Goal: Task Accomplishment & Management: Manage account settings

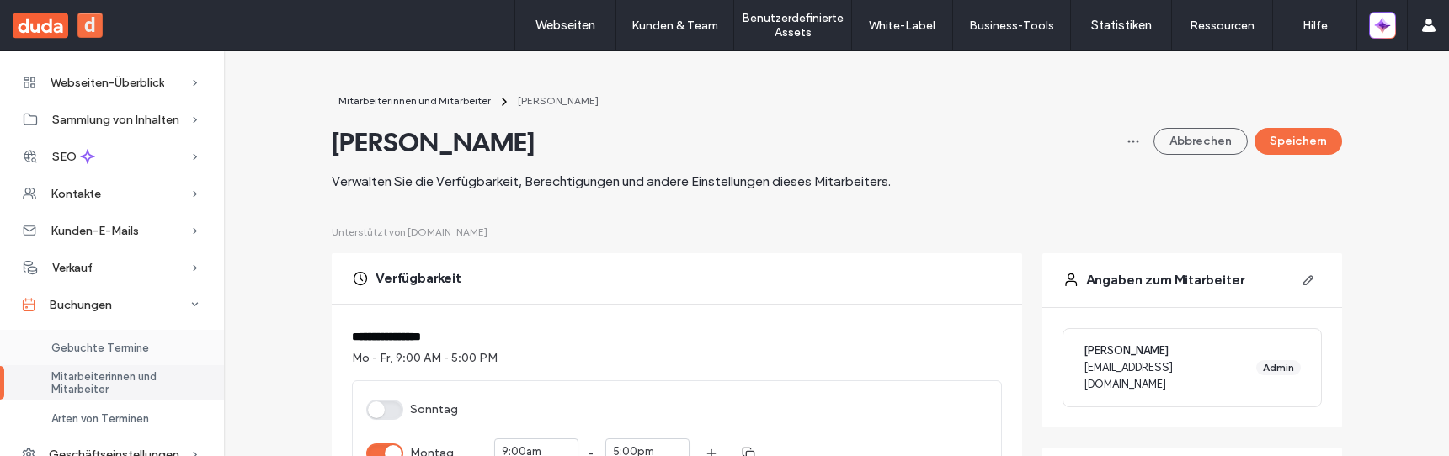
scroll to position [30, 0]
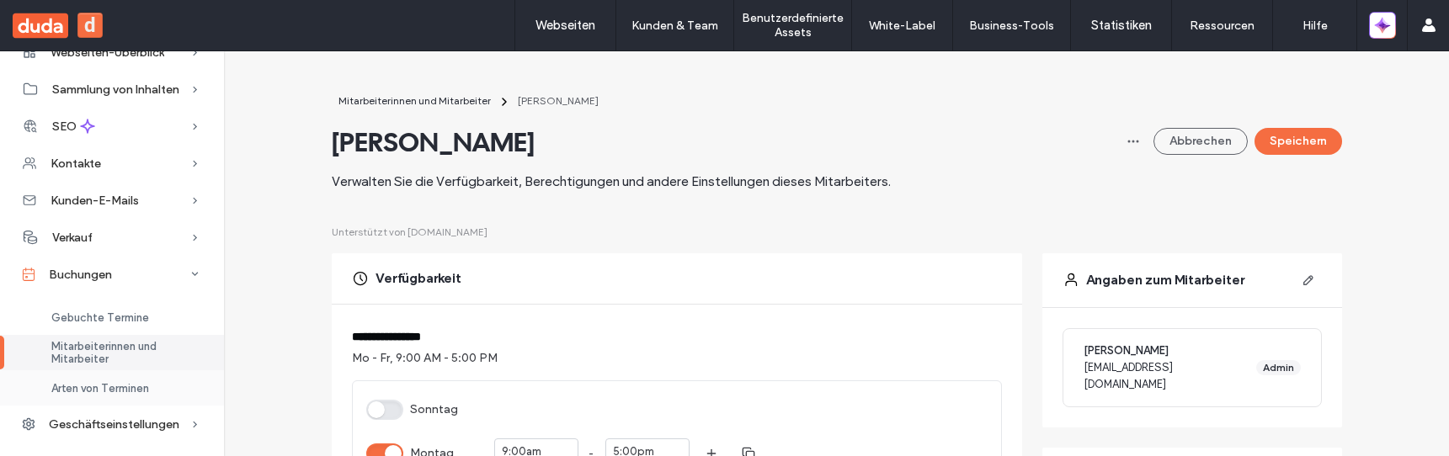
click at [127, 394] on span "Arten von Terminen" at bounding box center [100, 388] width 98 height 13
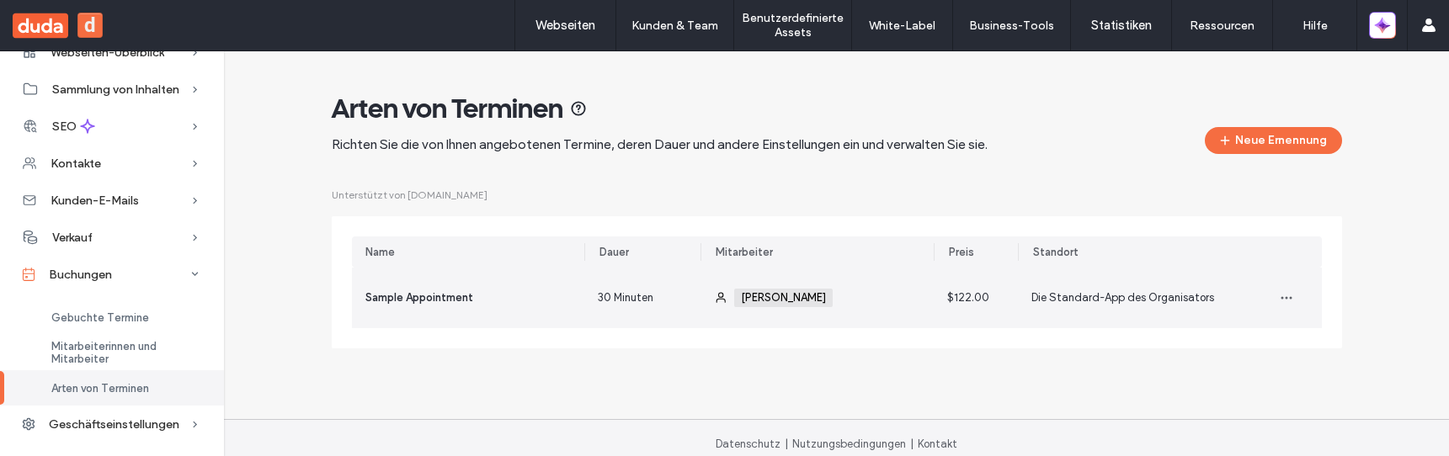
click at [495, 298] on div "Sample Appointment" at bounding box center [468, 298] width 233 height 61
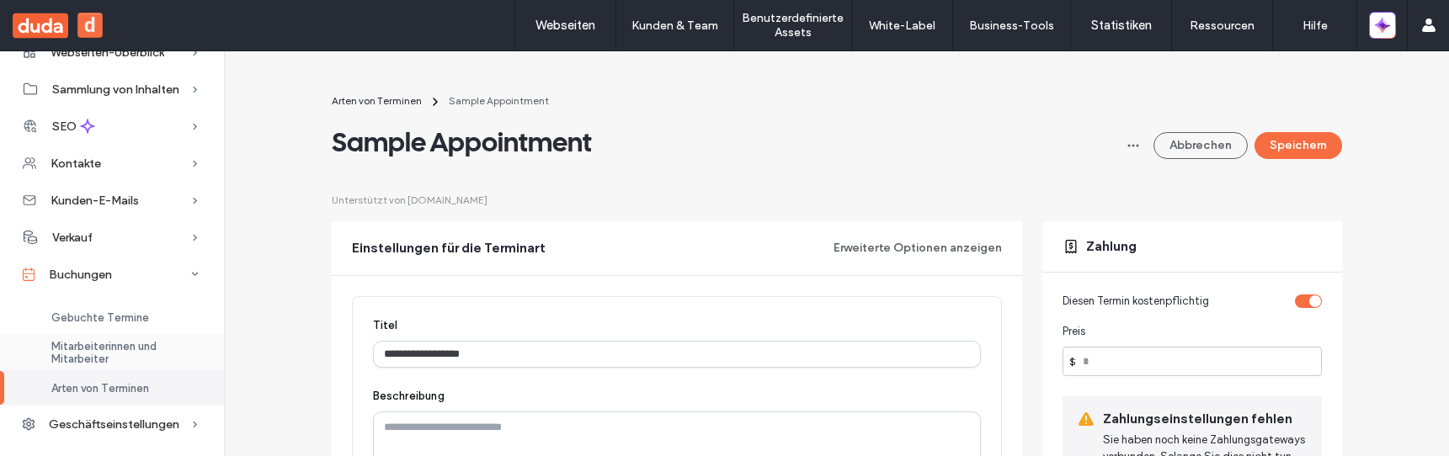
click at [122, 351] on span "Mitarbeiterinnen und Mitarbeiter" at bounding box center [127, 352] width 152 height 25
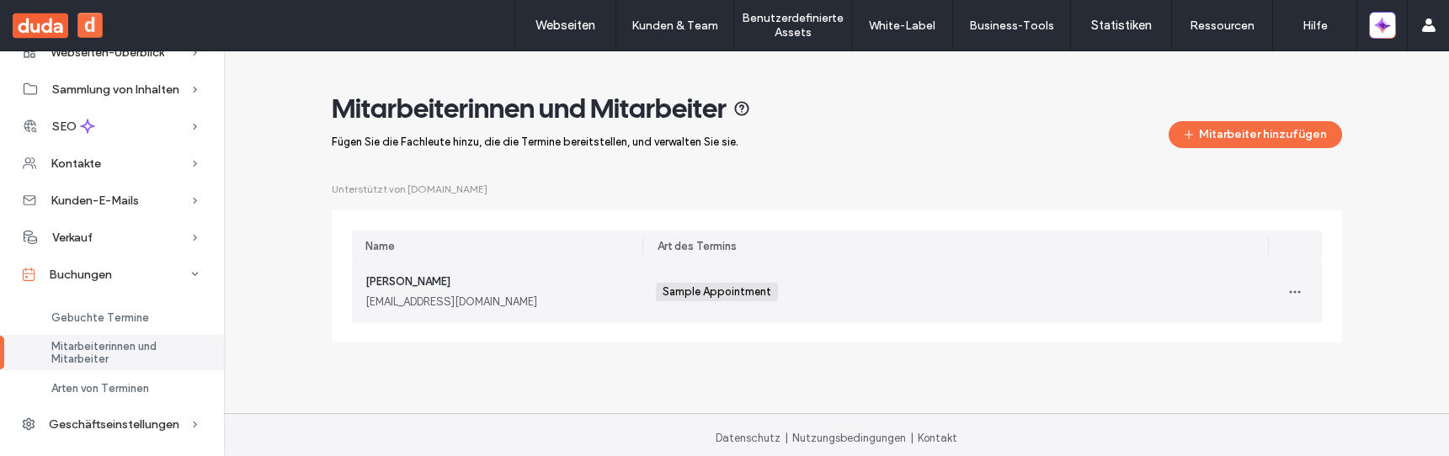
click at [489, 291] on div "John Dow jdtest@duda.co" at bounding box center [497, 292] width 264 height 37
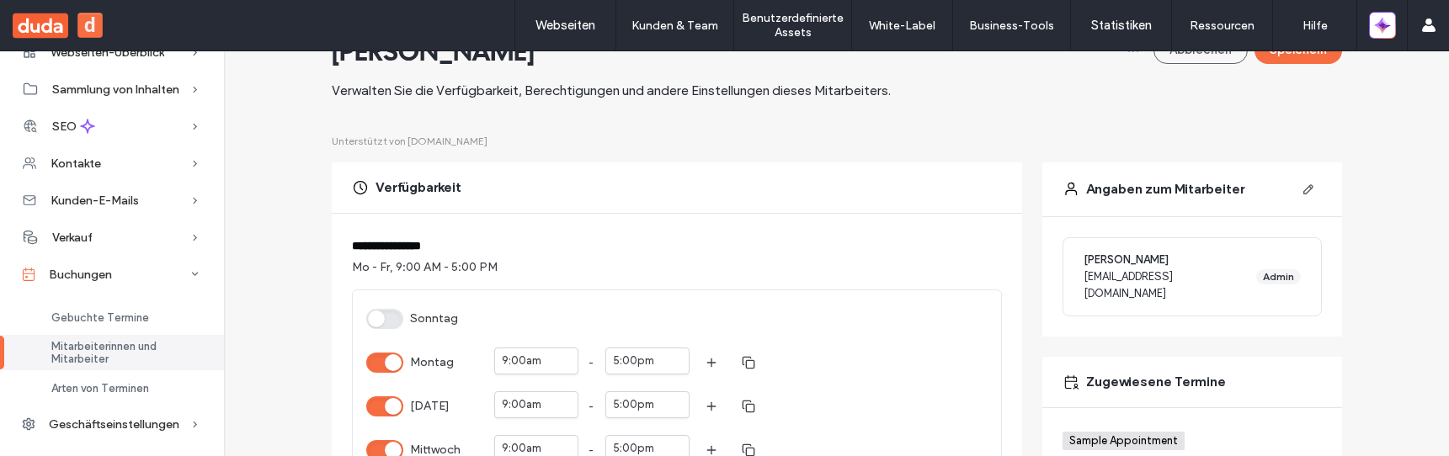
scroll to position [108, 0]
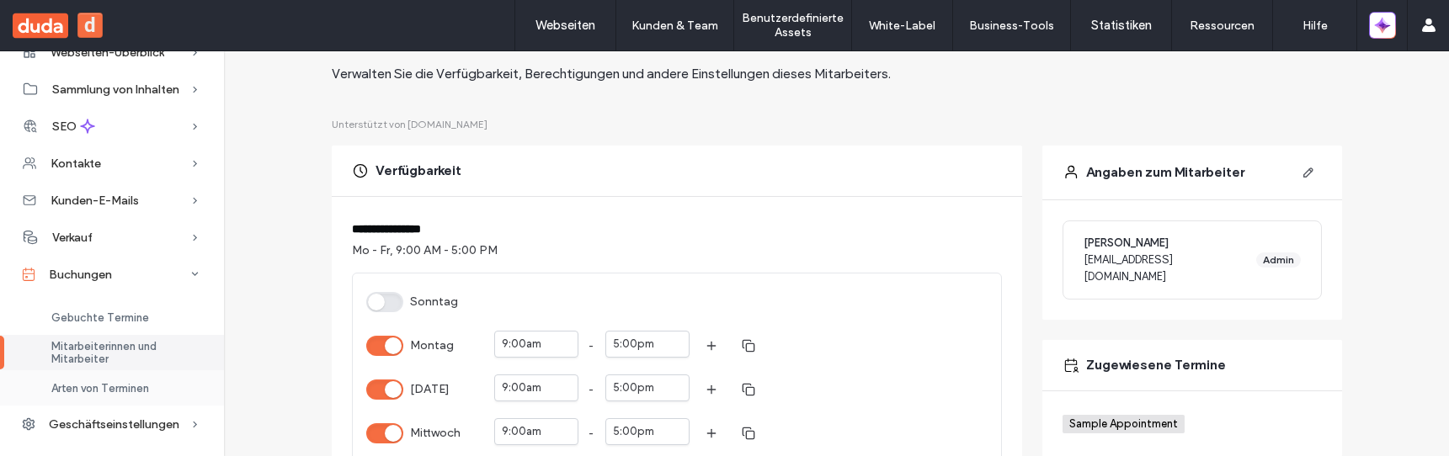
click at [151, 386] on div "Arten von Terminen" at bounding box center [112, 387] width 224 height 35
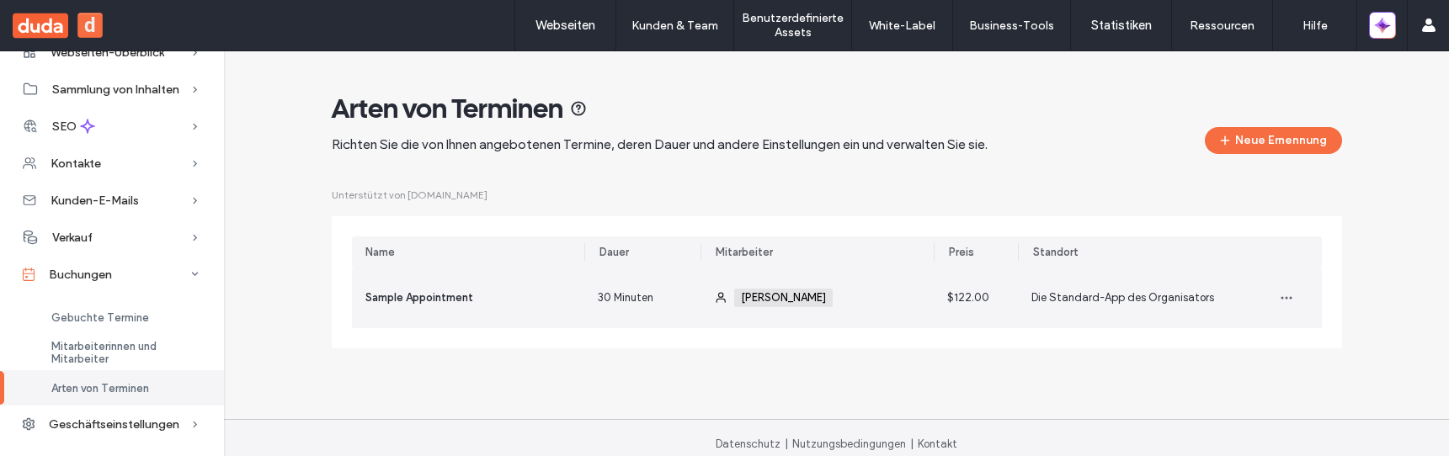
click at [477, 304] on div "Sample Appointment" at bounding box center [468, 298] width 233 height 61
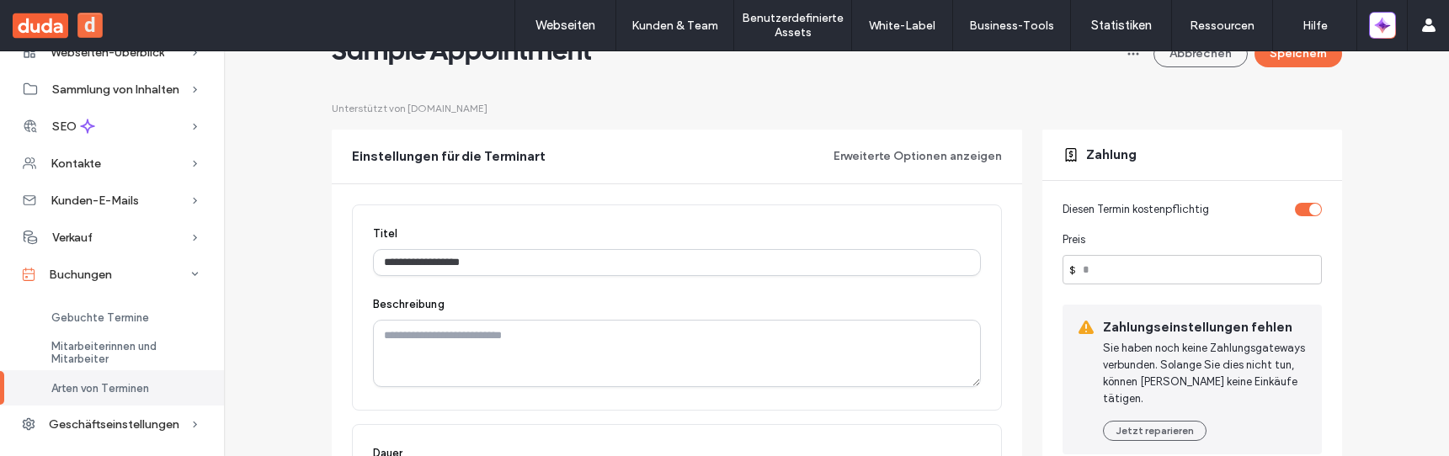
scroll to position [18, 0]
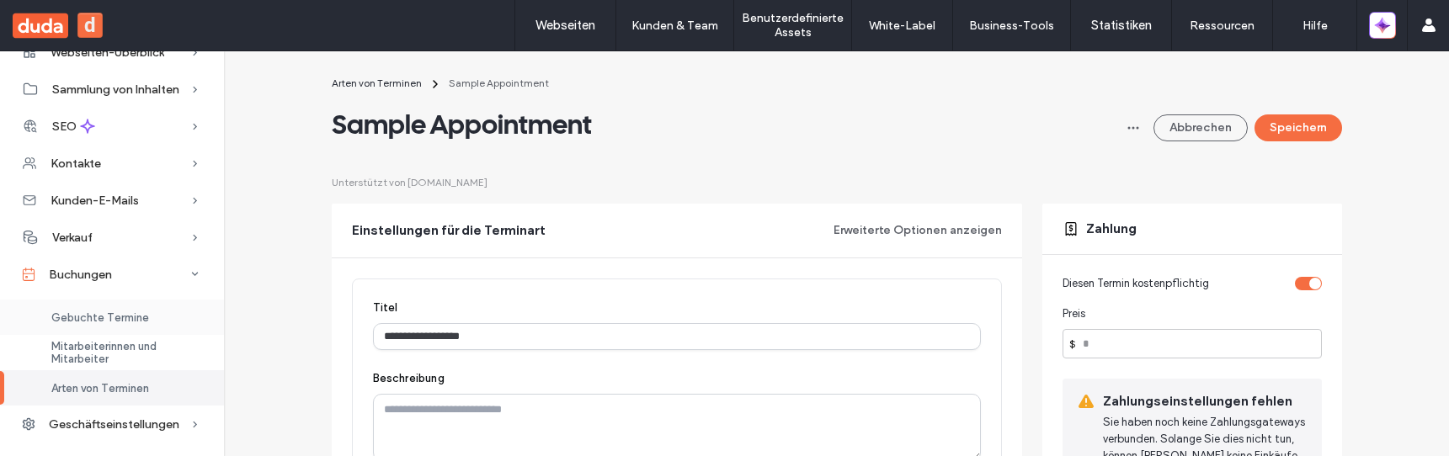
click at [118, 321] on span "Gebuchte Termine" at bounding box center [100, 317] width 98 height 13
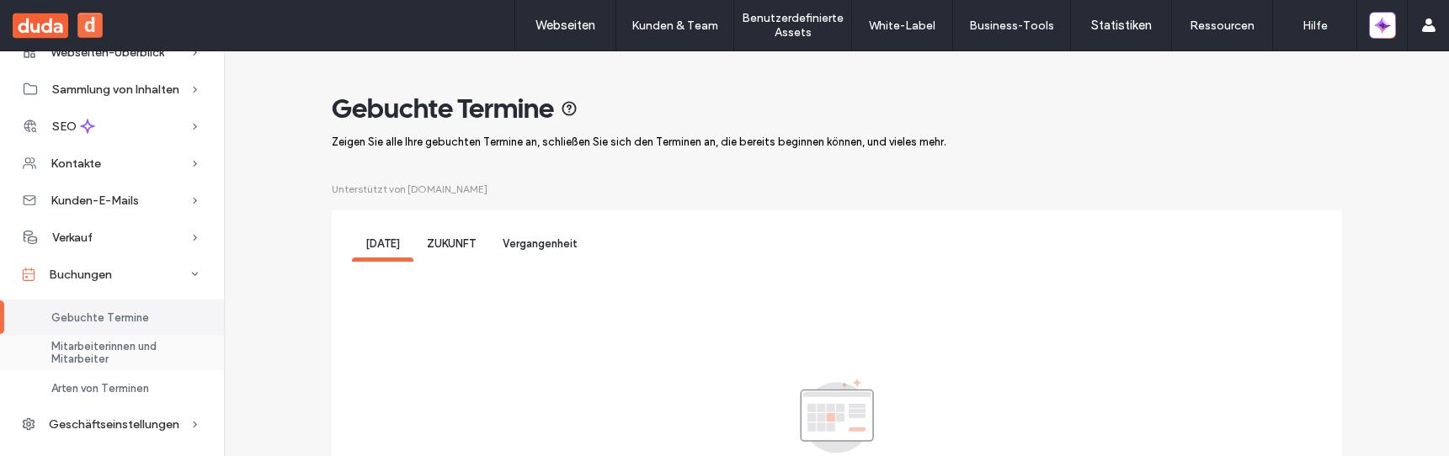
click at [120, 349] on span "Mitarbeiterinnen und Mitarbeiter" at bounding box center [127, 352] width 152 height 25
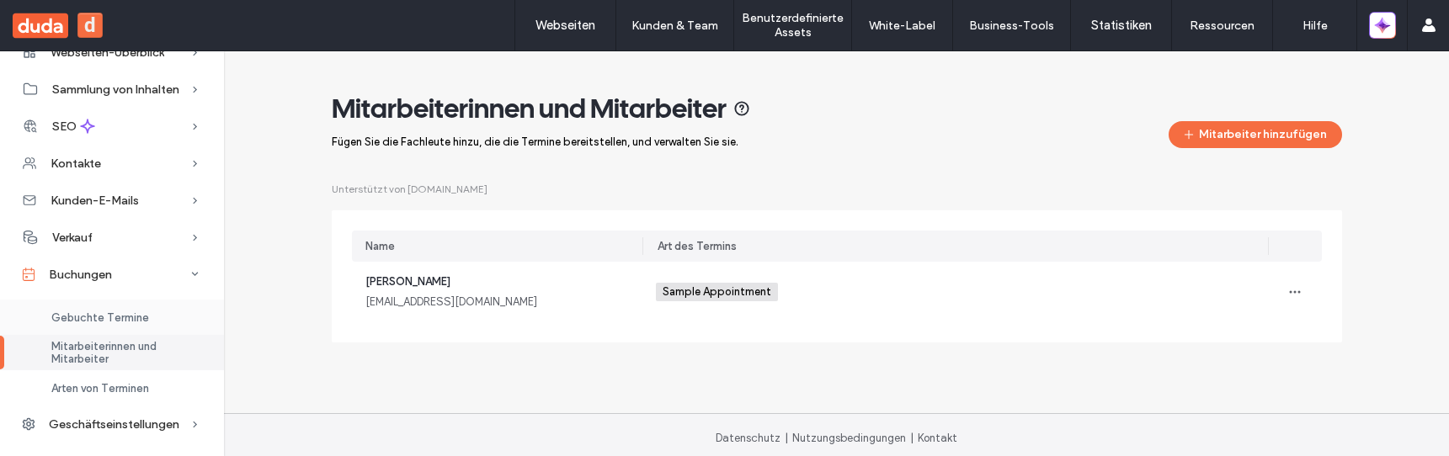
click at [141, 311] on span "Gebuchte Termine" at bounding box center [100, 317] width 98 height 13
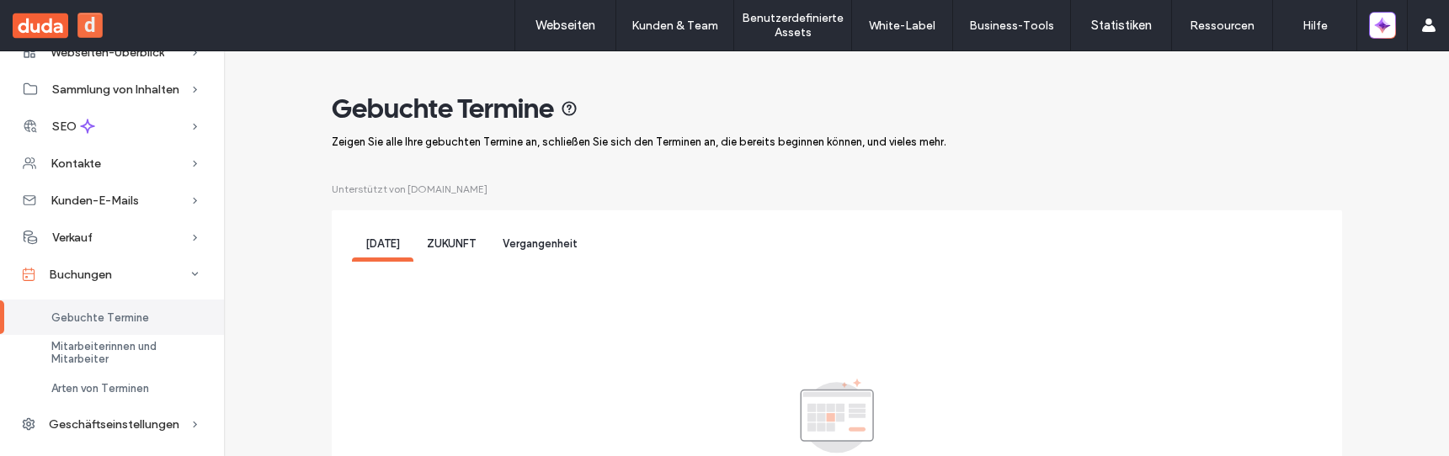
click at [456, 255] on div "ZUKUNFT" at bounding box center [451, 246] width 76 height 31
click at [529, 254] on div "Vergangenheit" at bounding box center [540, 246] width 102 height 31
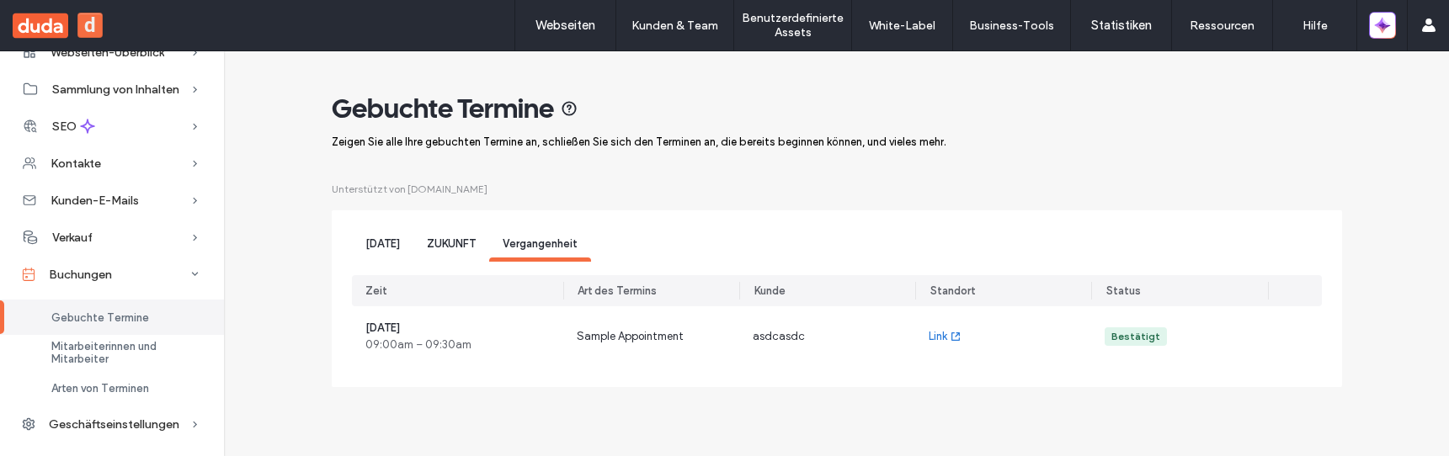
click at [442, 257] on div "ZUKUNFT" at bounding box center [451, 246] width 76 height 31
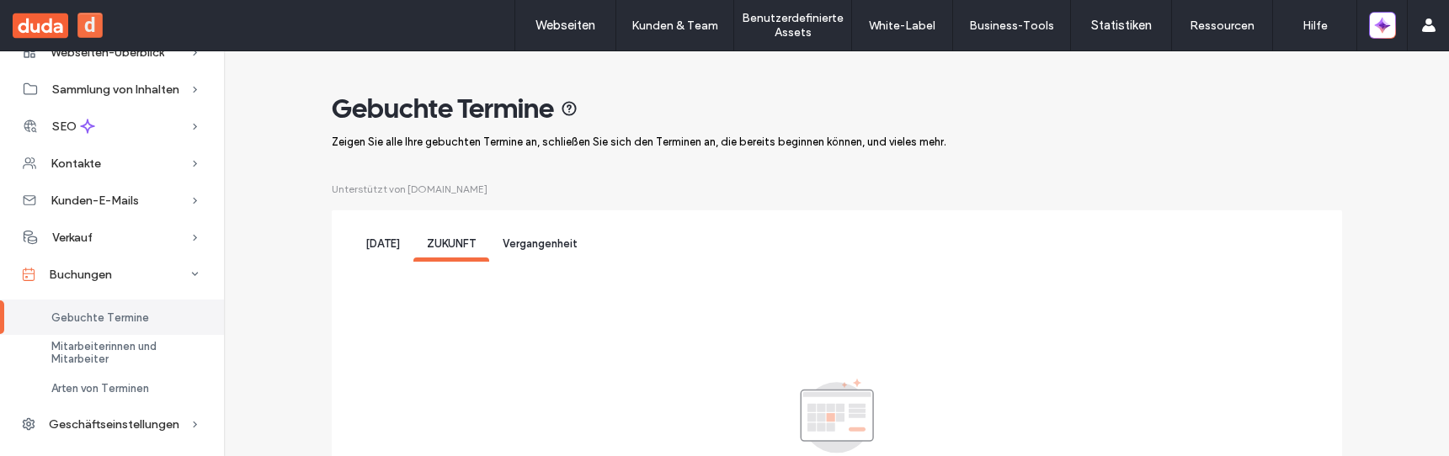
click at [365, 247] on span "Heute" at bounding box center [382, 243] width 35 height 13
click at [513, 243] on span "Vergangenheit" at bounding box center [540, 243] width 75 height 13
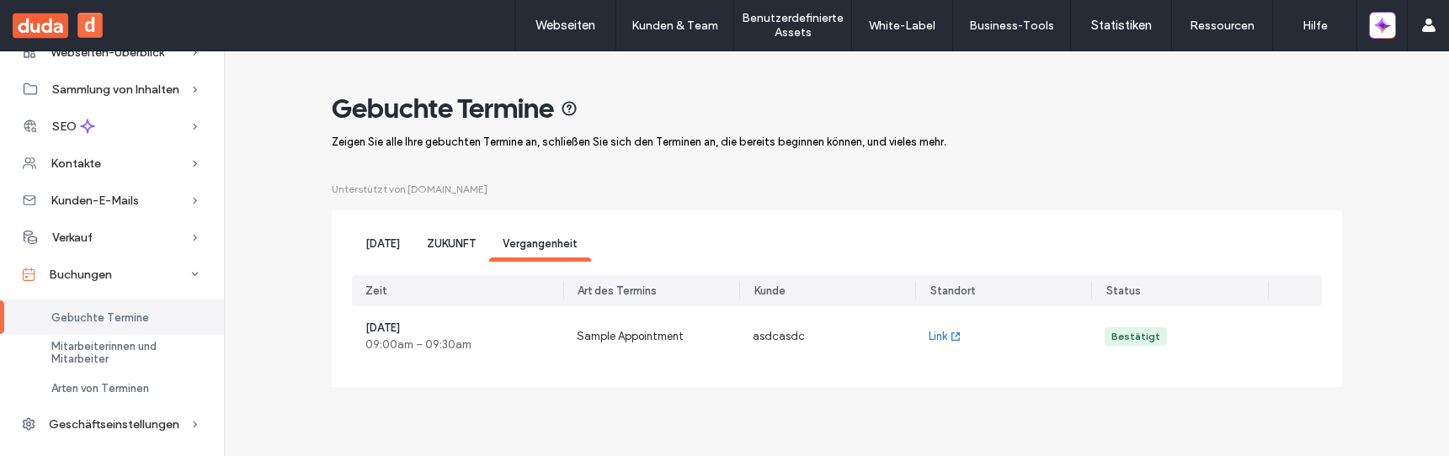
click at [451, 248] on span "ZUKUNFT" at bounding box center [451, 243] width 49 height 13
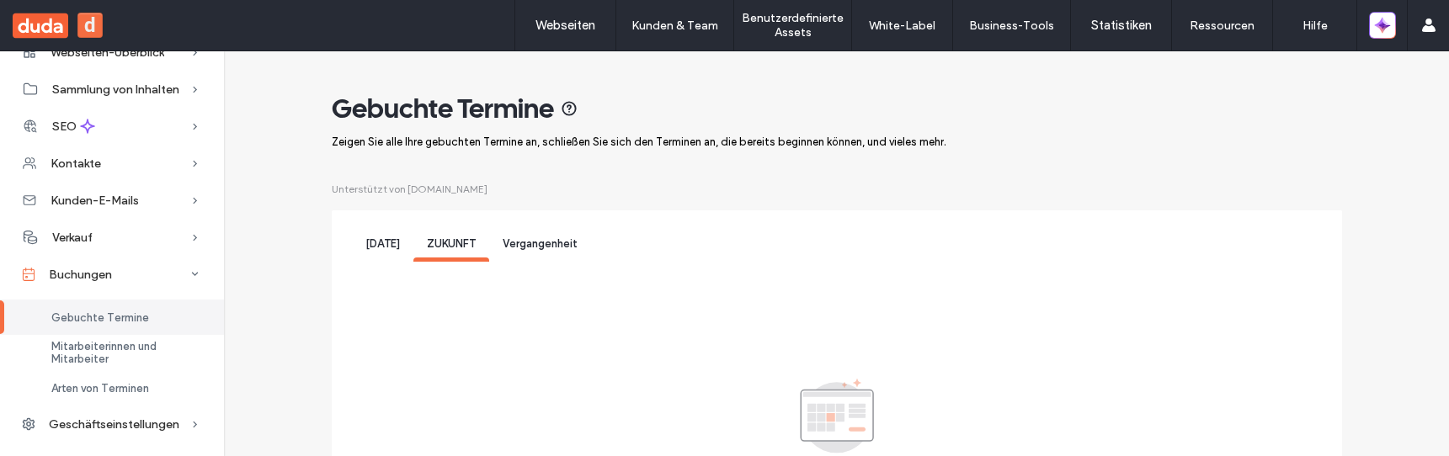
click at [387, 250] on span "Heute" at bounding box center [382, 243] width 35 height 13
click at [132, 330] on div "Gebuchte Termine" at bounding box center [112, 317] width 224 height 35
click at [127, 347] on span "Mitarbeiterinnen und Mitarbeiter" at bounding box center [127, 352] width 152 height 25
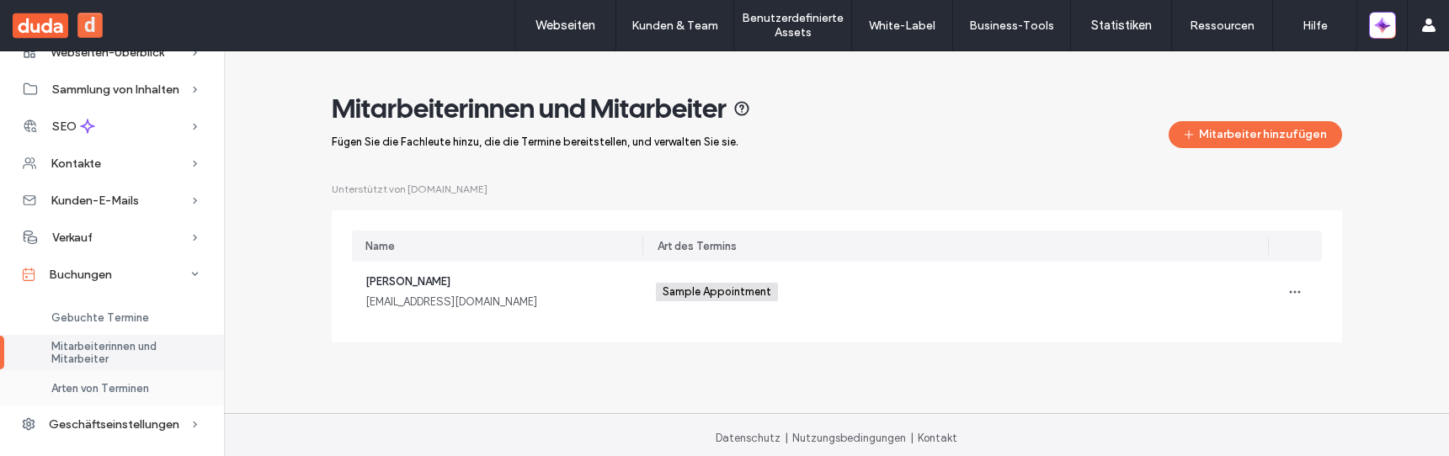
click at [115, 388] on span "Arten von Terminen" at bounding box center [100, 388] width 98 height 13
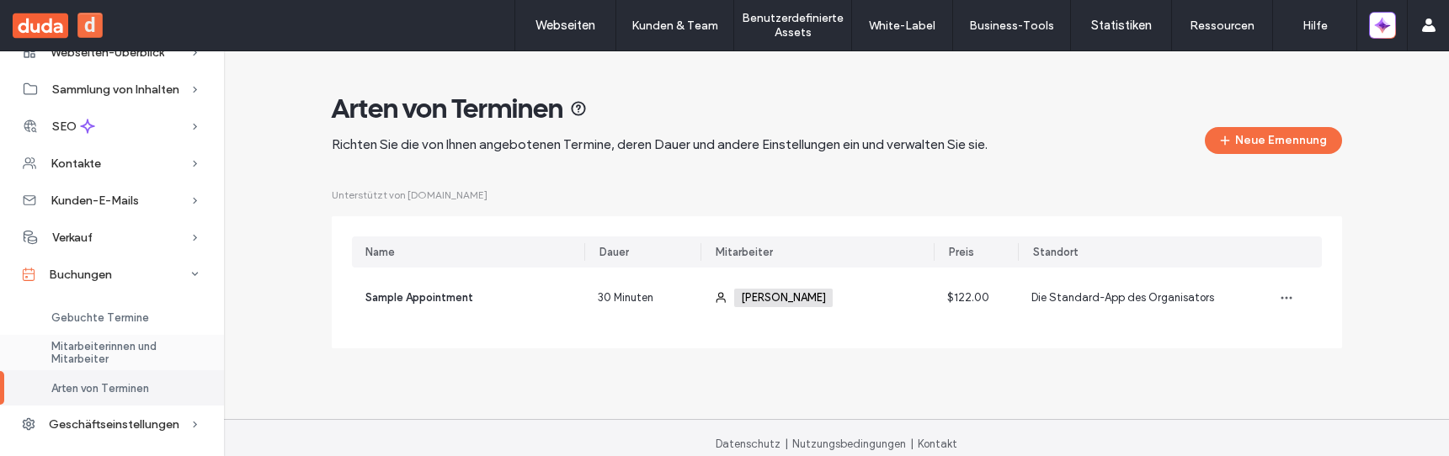
click at [121, 362] on span "Mitarbeiterinnen und Mitarbeiter" at bounding box center [127, 352] width 152 height 25
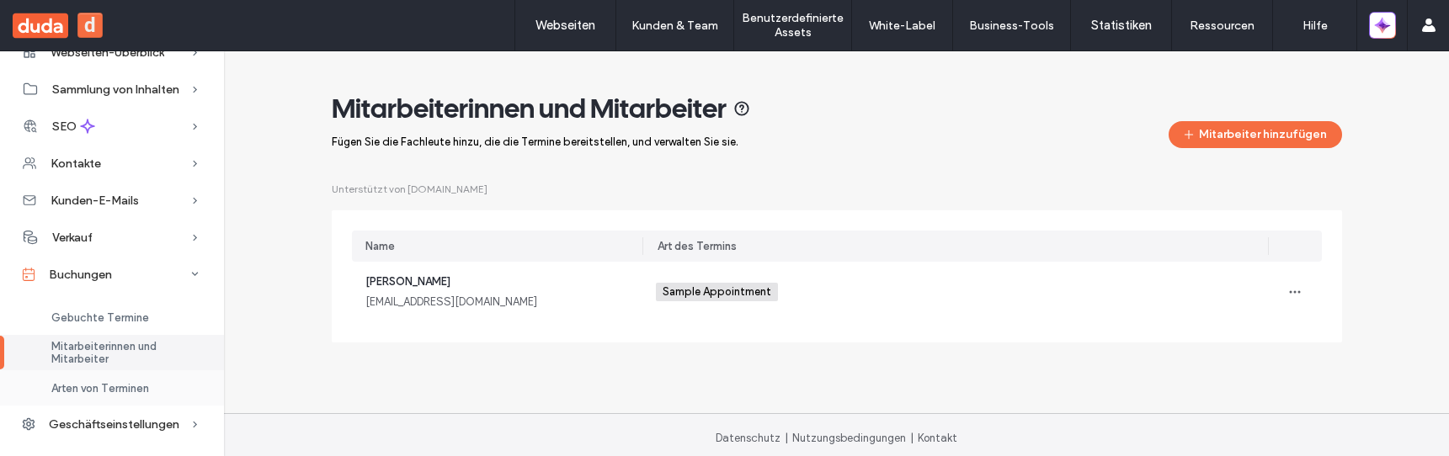
click at [107, 389] on span "Arten von Terminen" at bounding box center [100, 388] width 98 height 13
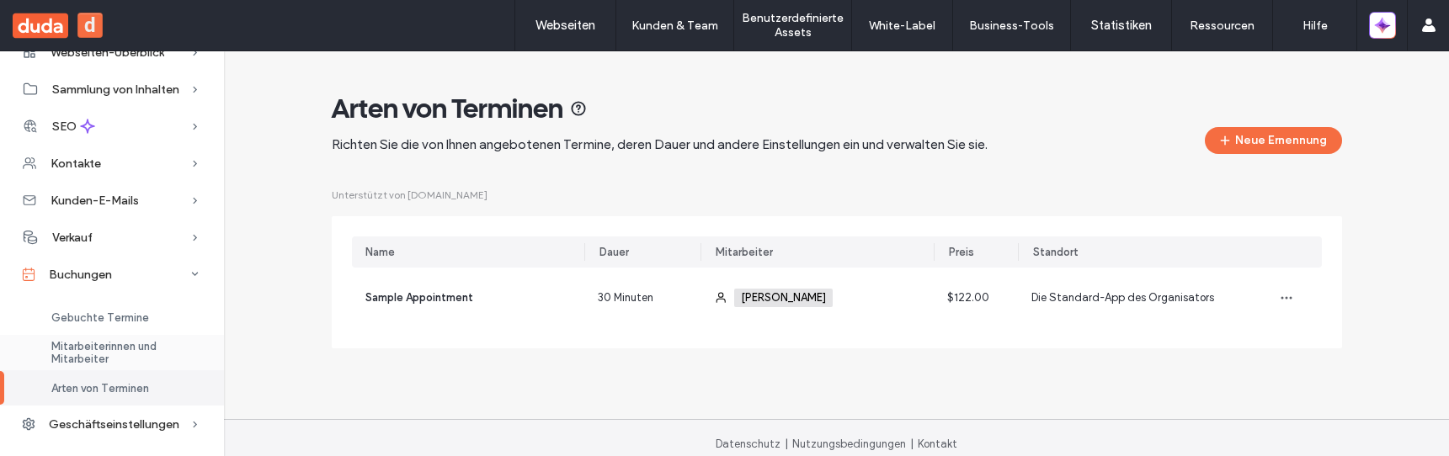
click at [109, 350] on span "Mitarbeiterinnen und Mitarbeiter" at bounding box center [127, 352] width 152 height 25
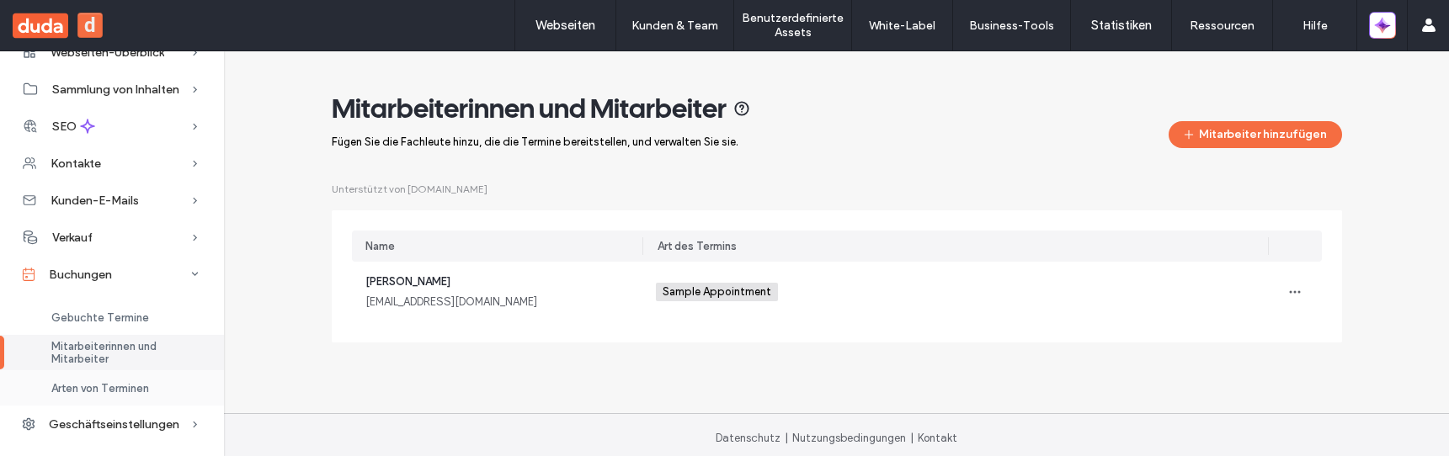
click at [112, 382] on span "Arten von Terminen" at bounding box center [100, 388] width 98 height 13
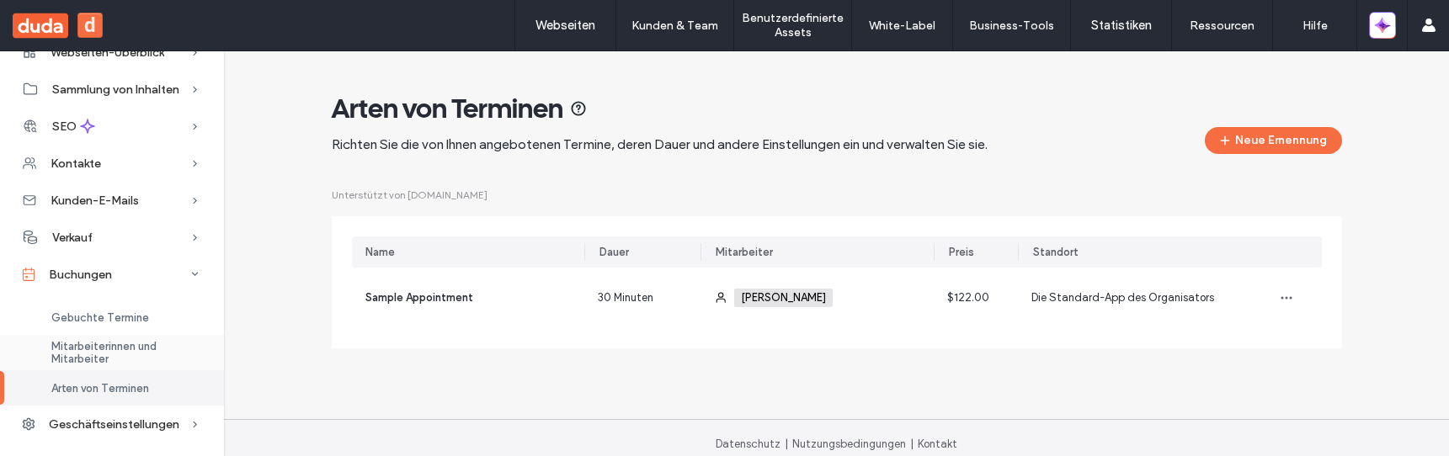
click at [113, 341] on span "Mitarbeiterinnen und Mitarbeiter" at bounding box center [127, 352] width 152 height 25
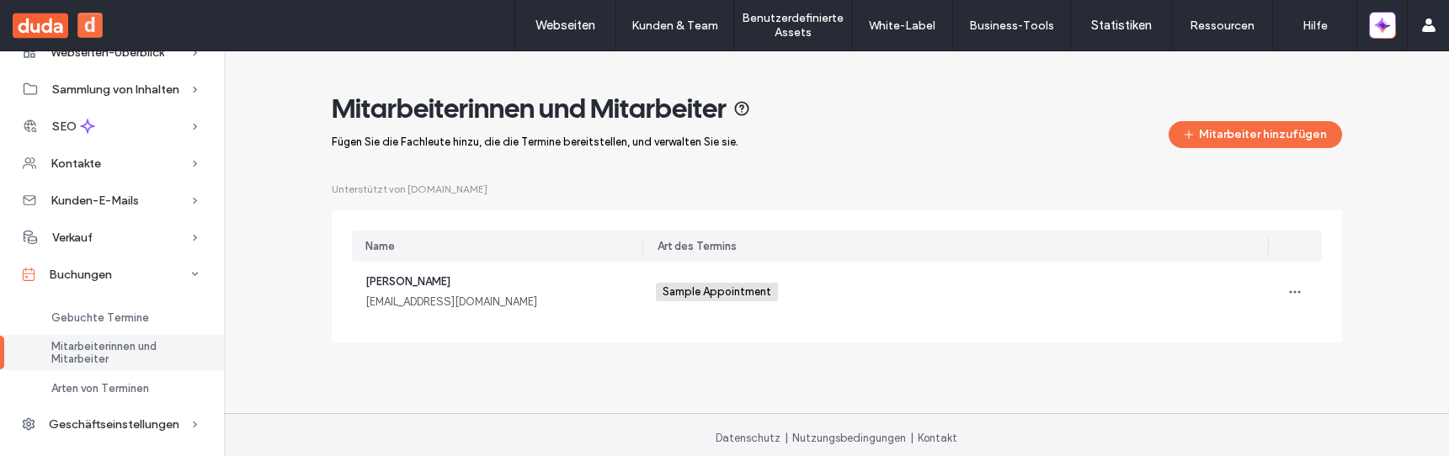
click at [113, 370] on div "Mitarbeiterinnen und Mitarbeiter" at bounding box center [112, 352] width 224 height 35
click at [106, 388] on span "Arten von Terminen" at bounding box center [100, 388] width 98 height 13
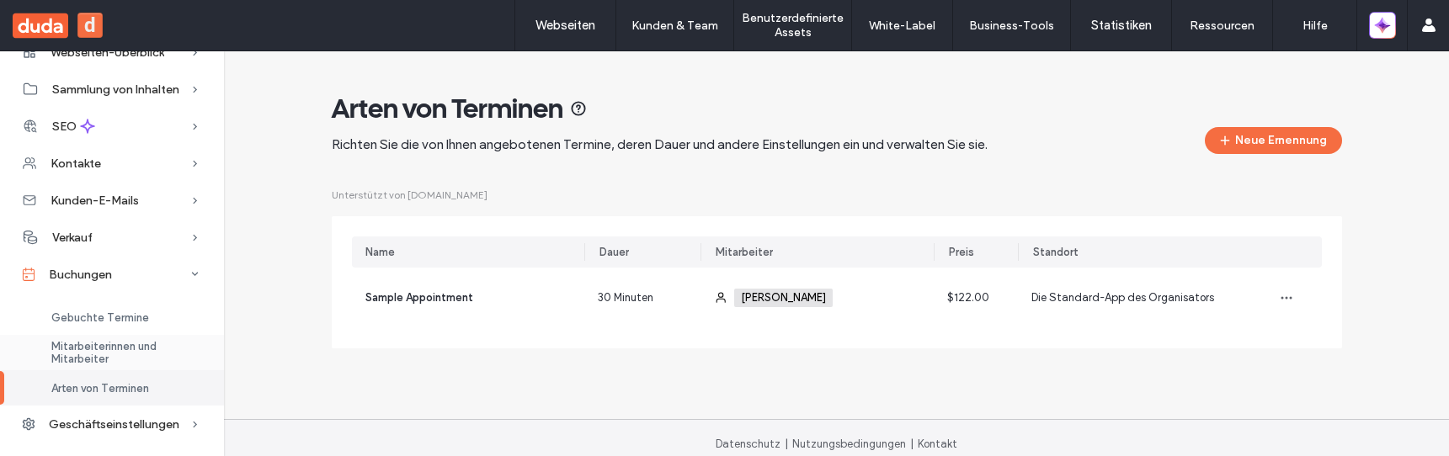
click at [113, 343] on span "Mitarbeiterinnen und Mitarbeiter" at bounding box center [127, 352] width 152 height 25
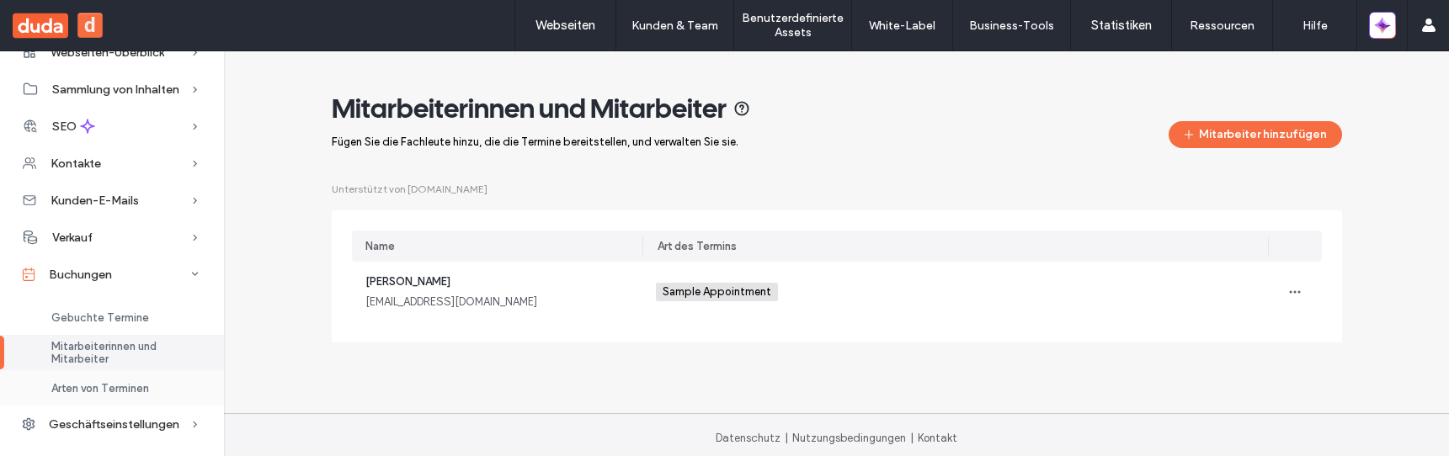
click at [114, 391] on span "Arten von Terminen" at bounding box center [100, 388] width 98 height 13
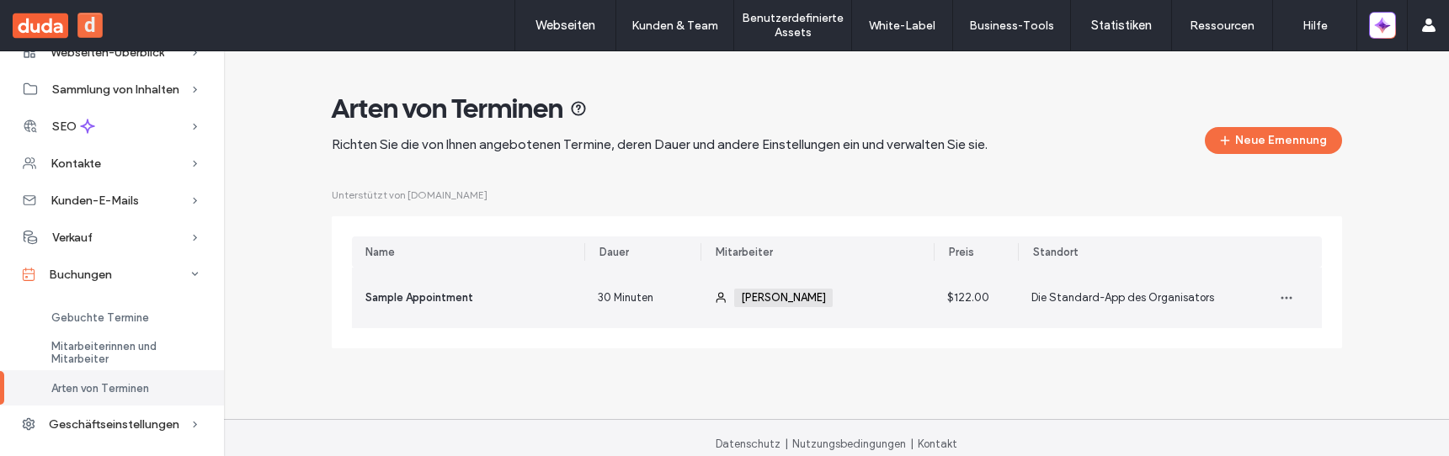
click at [515, 301] on div "Sample Appointment" at bounding box center [468, 298] width 233 height 61
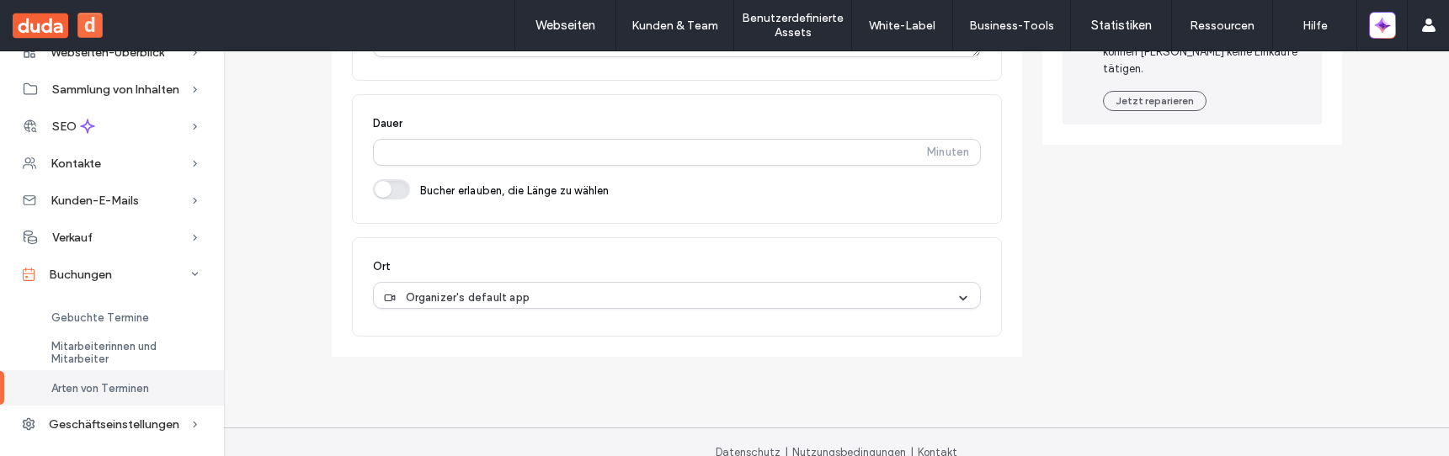
scroll to position [444, 0]
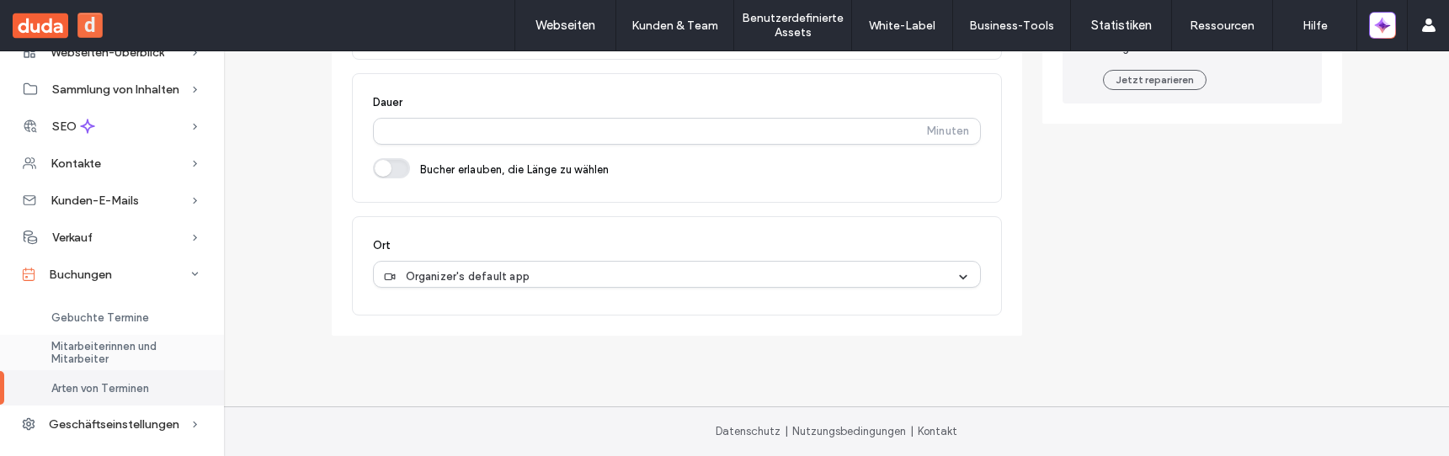
click at [151, 346] on span "Mitarbeiterinnen und Mitarbeiter" at bounding box center [127, 352] width 152 height 25
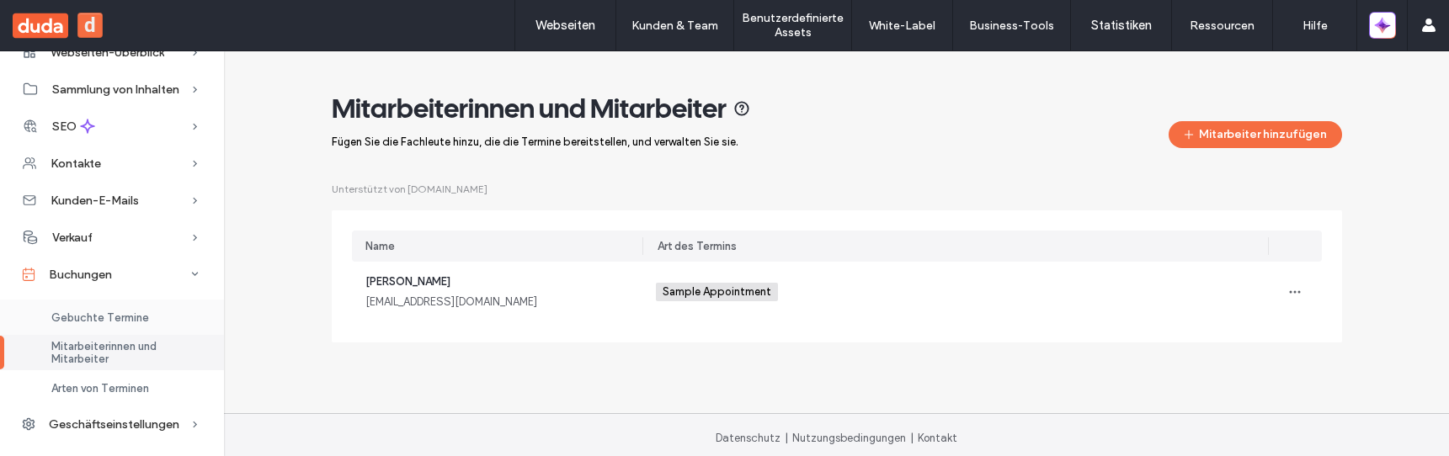
click at [153, 318] on div "Gebuchte Termine" at bounding box center [112, 317] width 224 height 35
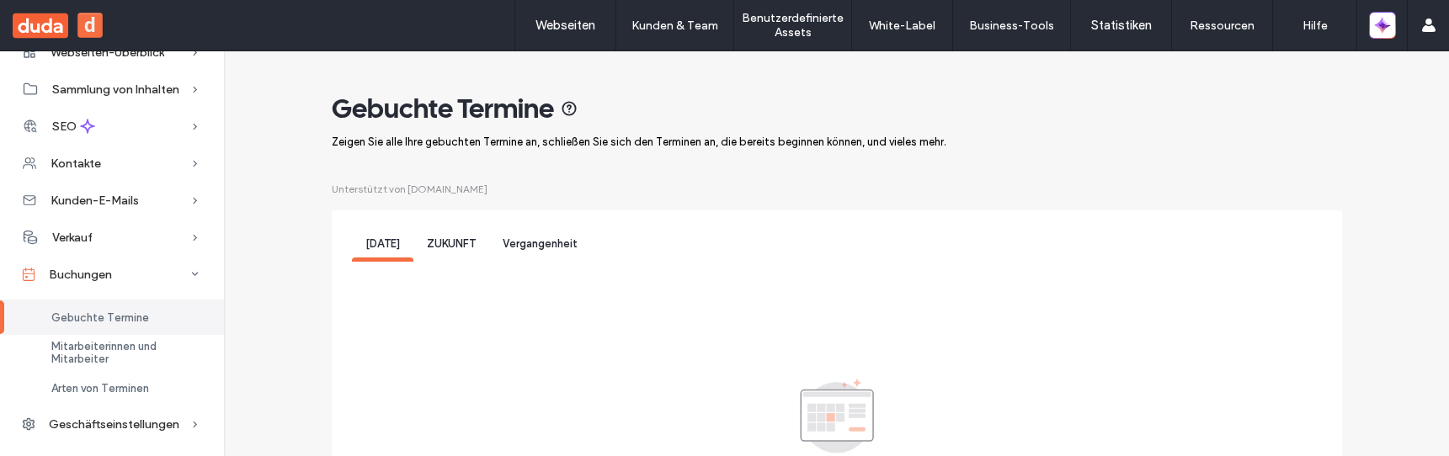
click at [455, 252] on div "ZUKUNFT" at bounding box center [451, 246] width 76 height 31
click at [535, 253] on div "Vergangenheit" at bounding box center [540, 246] width 102 height 31
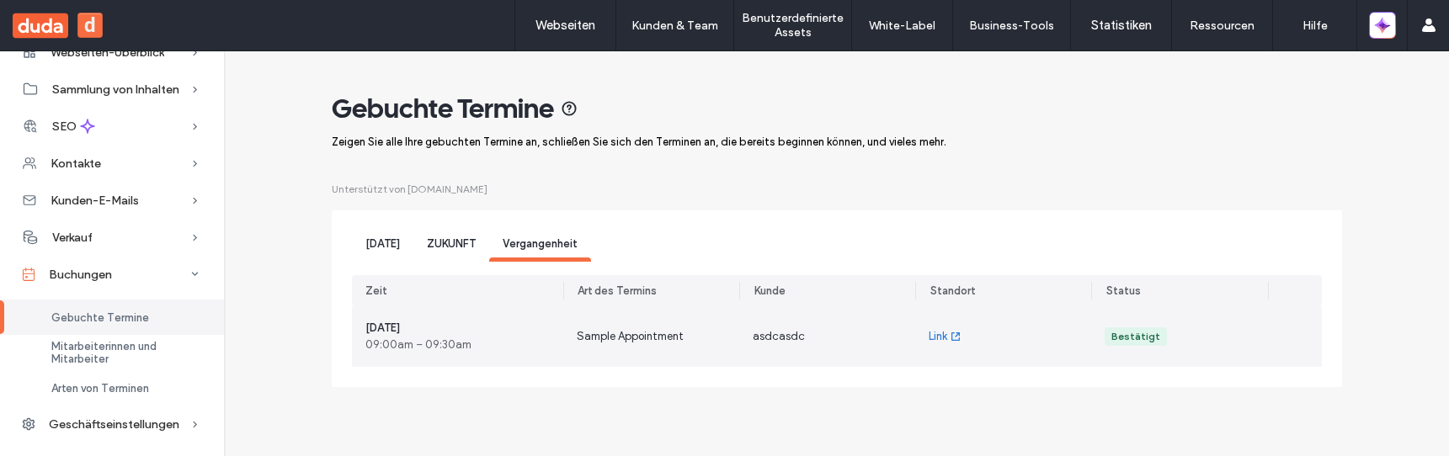
click at [583, 322] on div "Sample Appointment" at bounding box center [651, 336] width 176 height 61
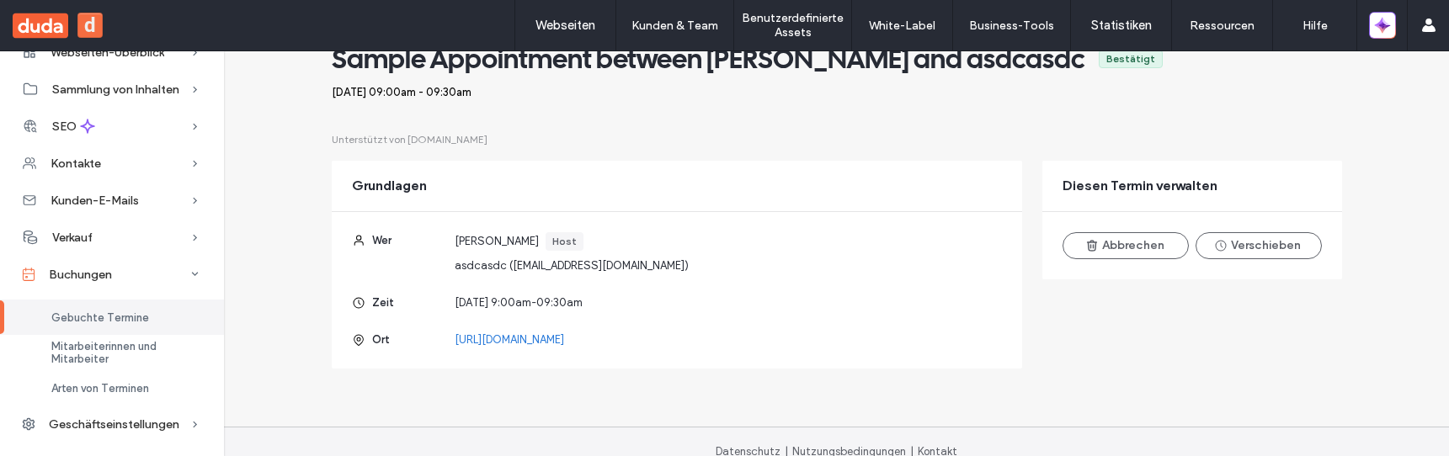
scroll to position [104, 0]
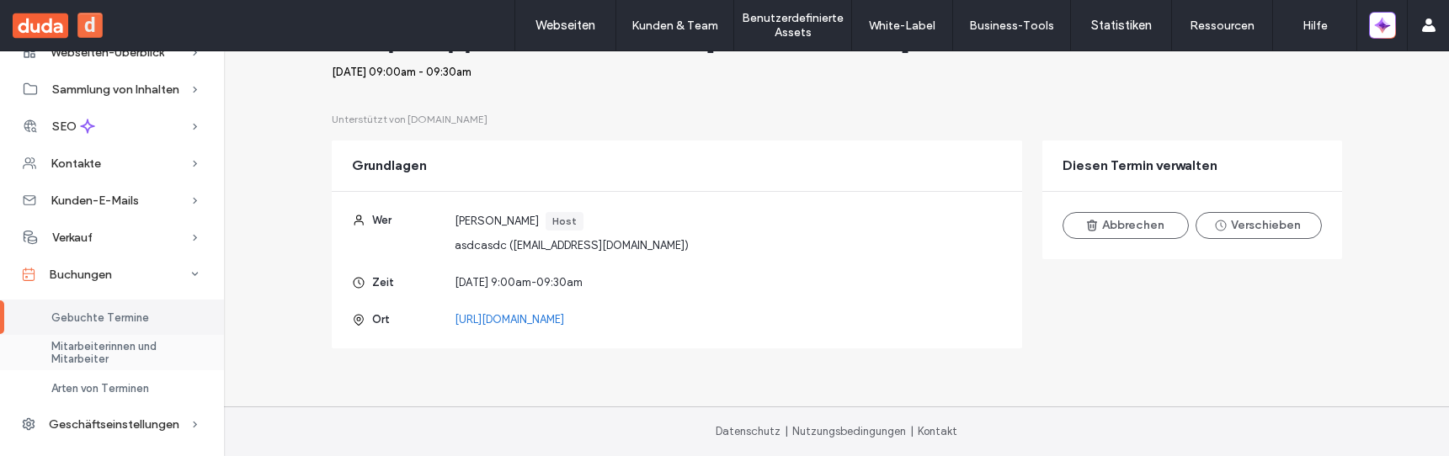
click at [106, 348] on span "Mitarbeiterinnen und Mitarbeiter" at bounding box center [127, 352] width 152 height 25
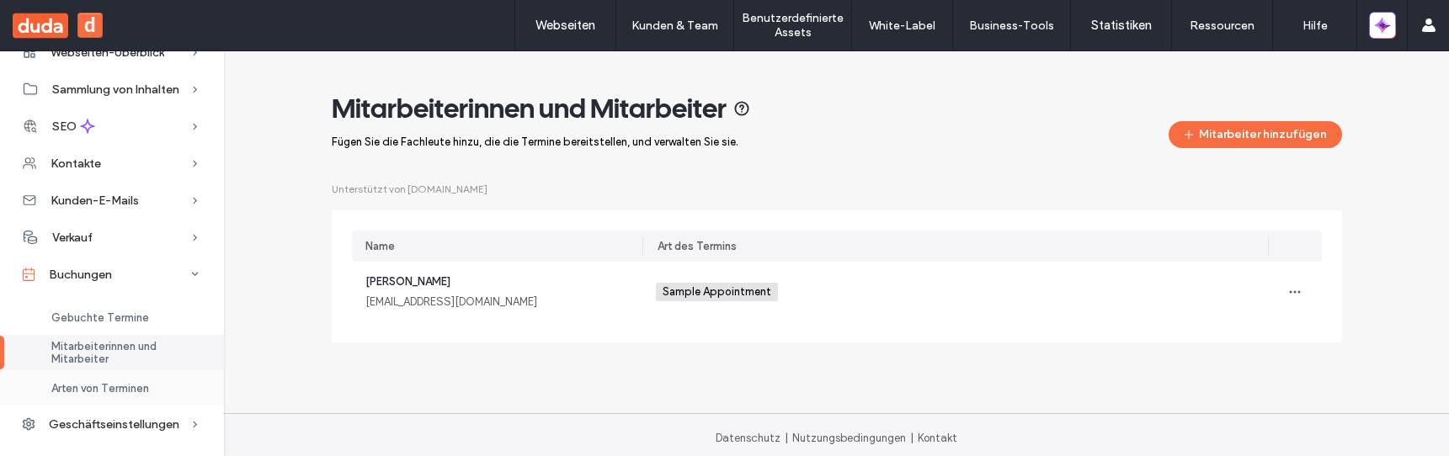
click at [114, 397] on div "Arten von Terminen" at bounding box center [112, 387] width 224 height 35
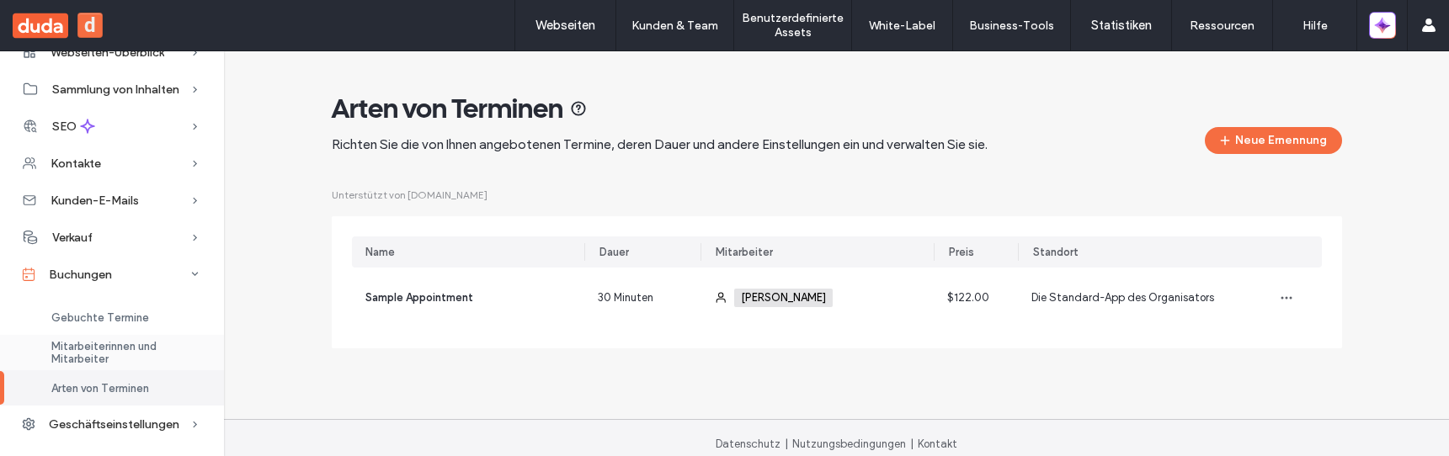
click at [120, 357] on span "Mitarbeiterinnen und Mitarbeiter" at bounding box center [127, 352] width 152 height 25
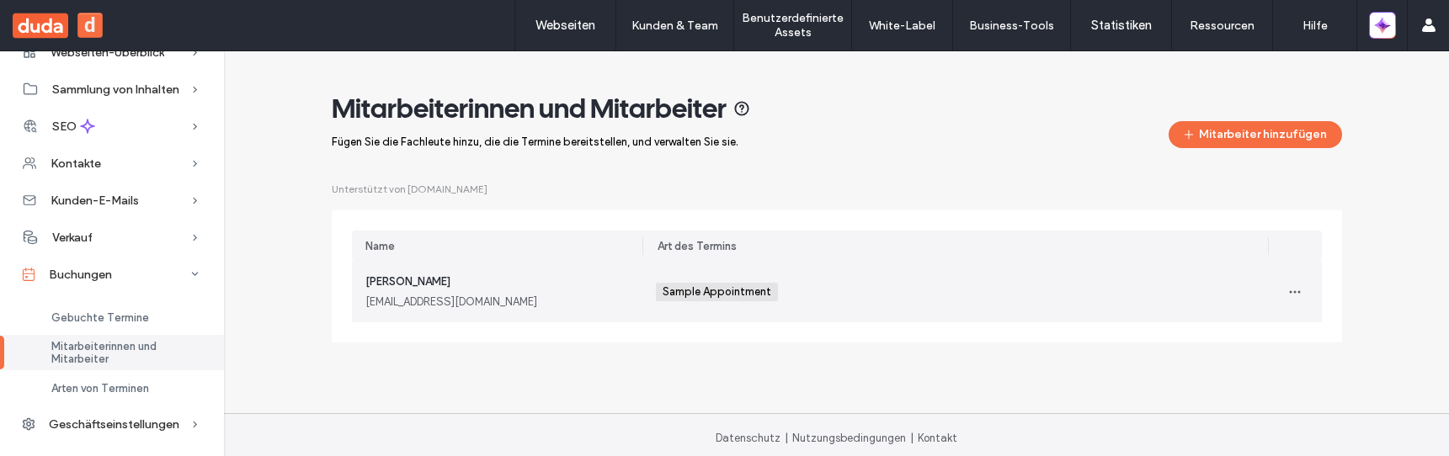
click at [454, 295] on div "jdtest@duda.co" at bounding box center [497, 302] width 264 height 17
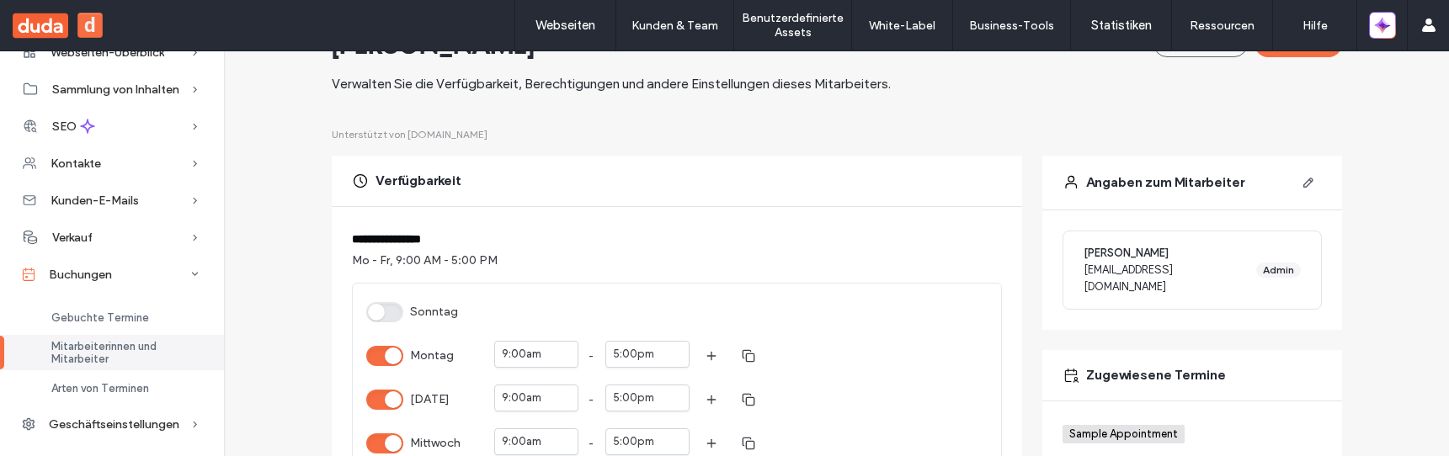
scroll to position [96, 0]
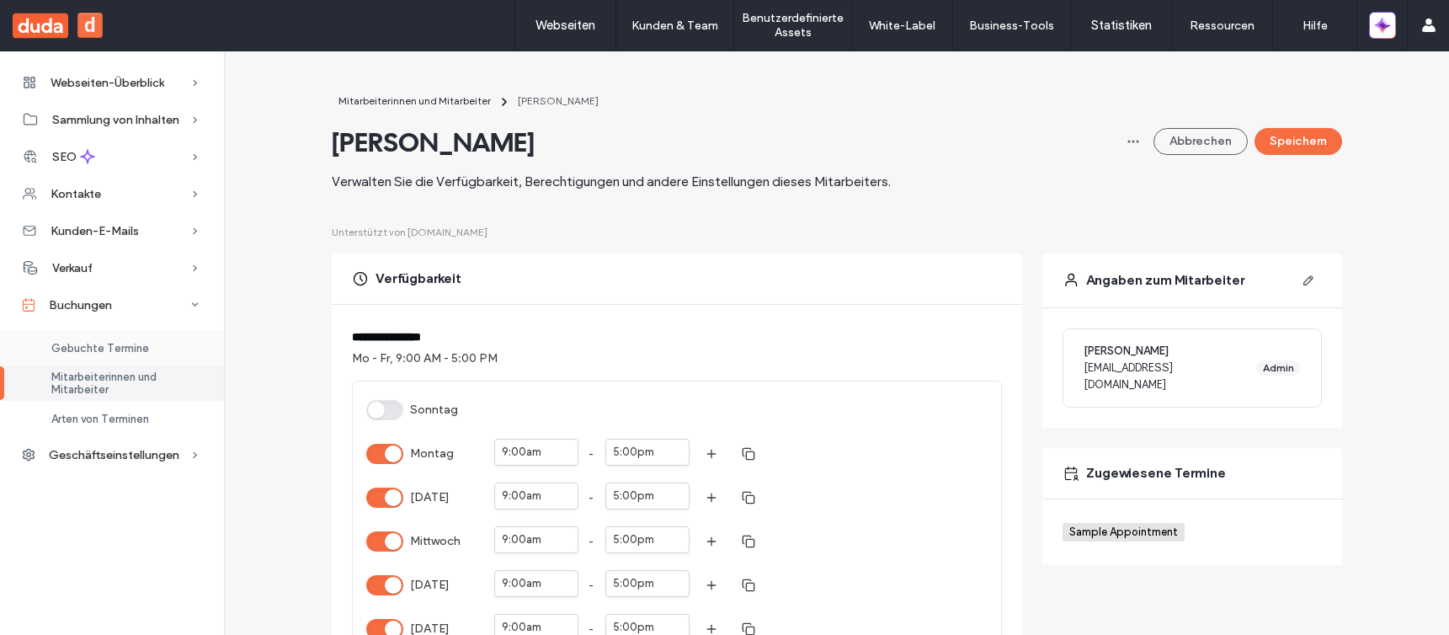
click at [160, 342] on div "Gebuchte Termine" at bounding box center [112, 347] width 224 height 35
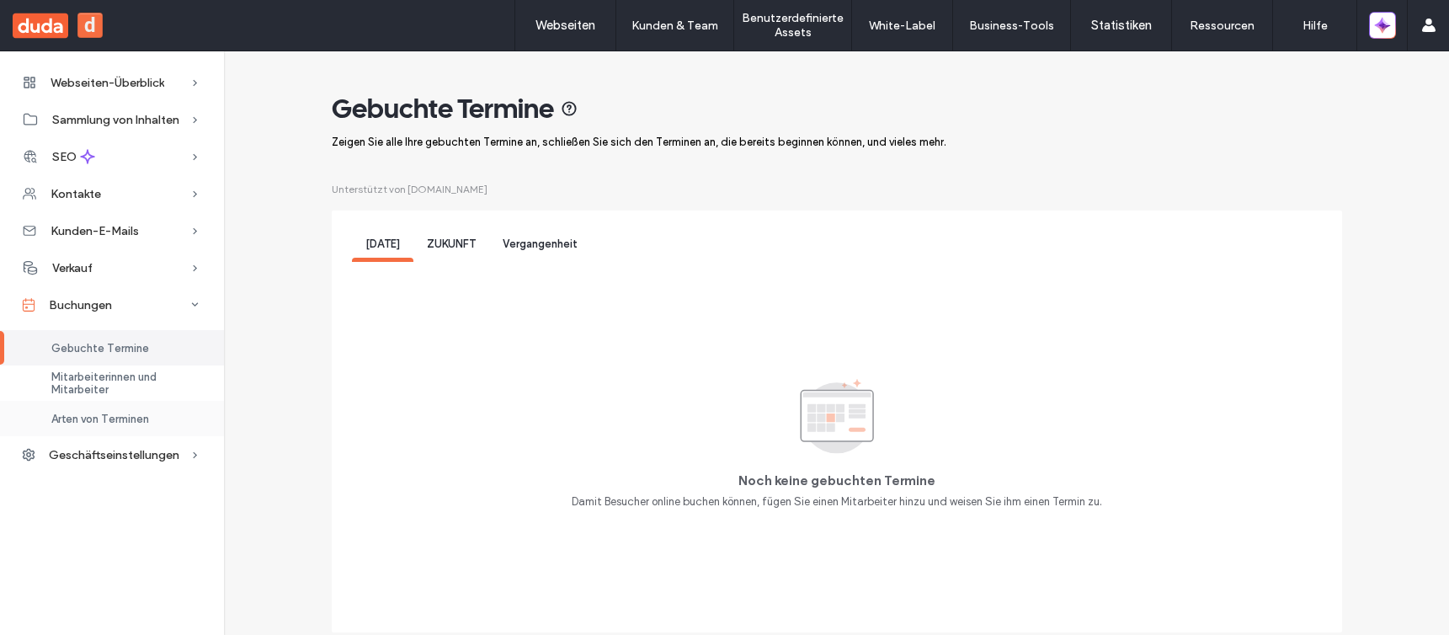
click at [136, 421] on span "Arten von Terminen" at bounding box center [100, 419] width 98 height 13
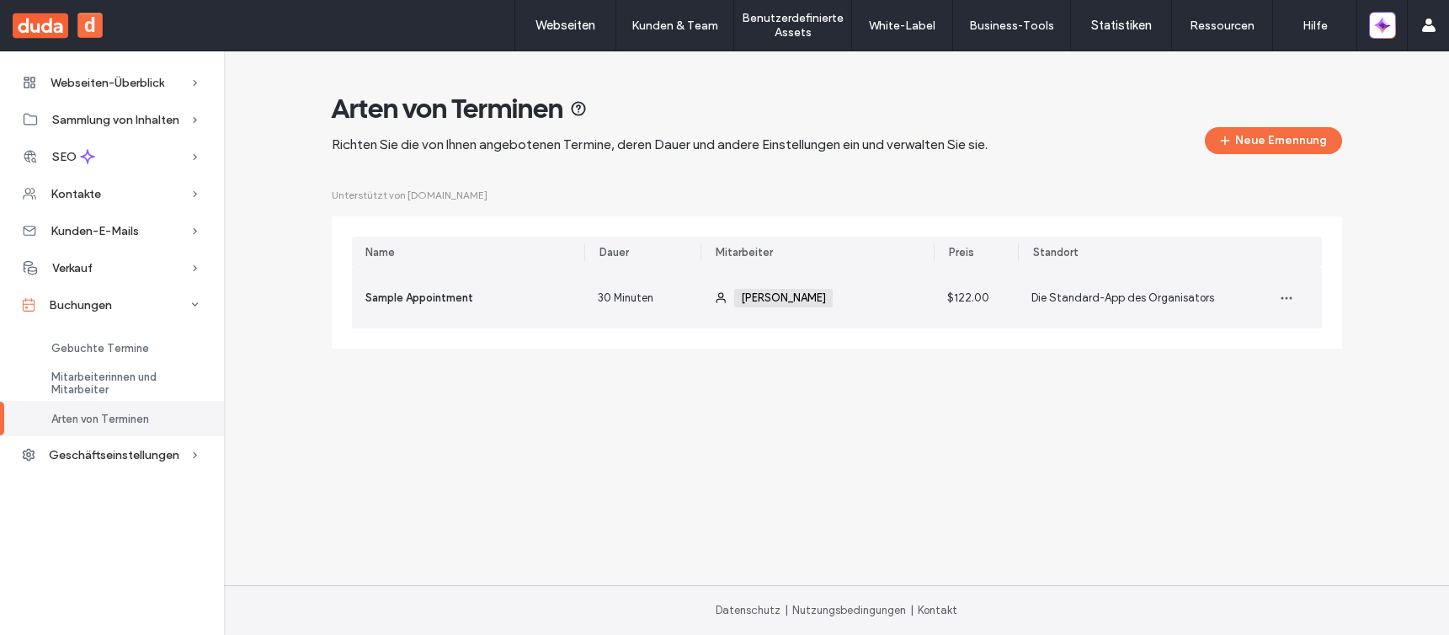
click at [588, 316] on div "30 Minuten" at bounding box center [642, 298] width 116 height 61
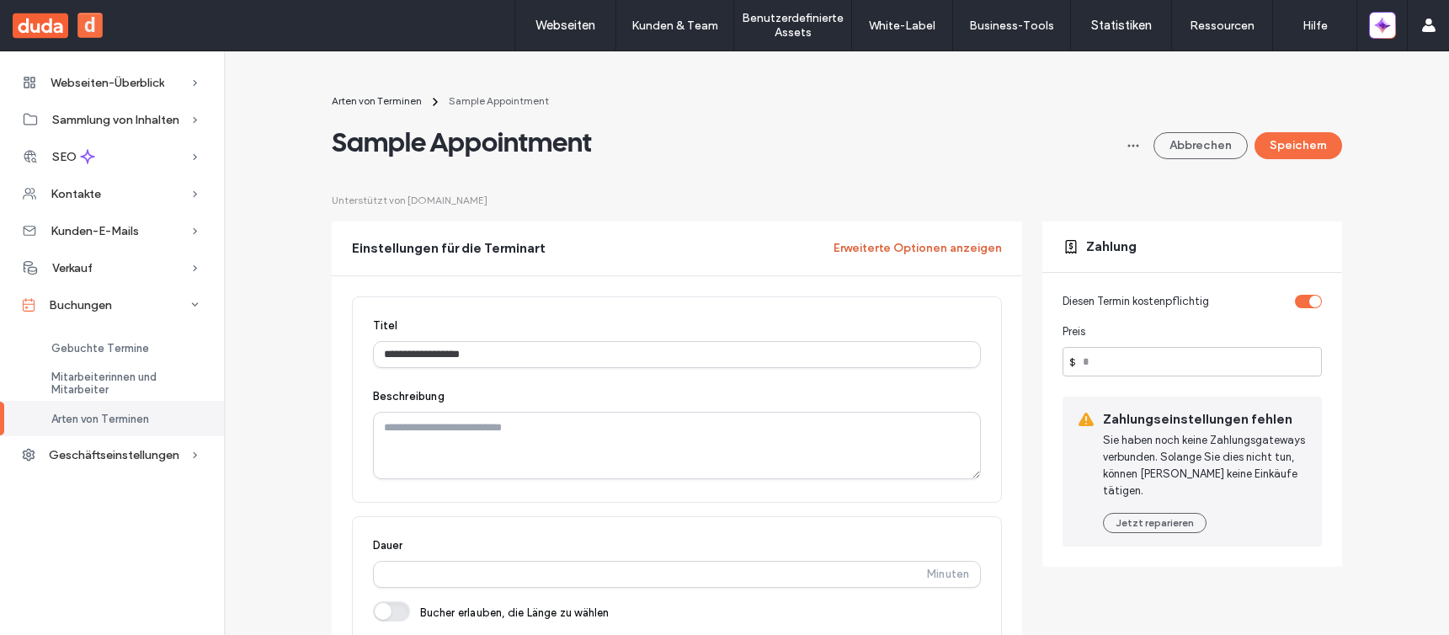
click at [898, 245] on button "Erweiterte Optionen anzeigen" at bounding box center [917, 248] width 168 height 27
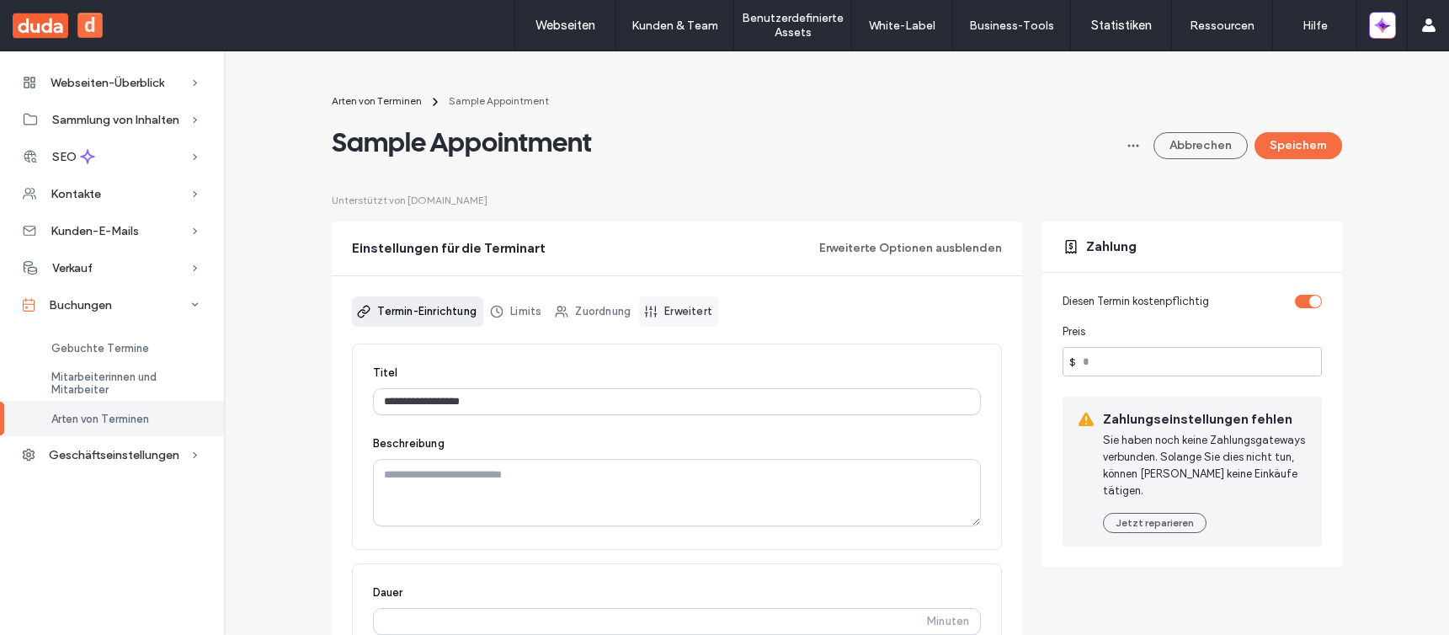
click at [673, 314] on link "Erweitert" at bounding box center [679, 311] width 80 height 30
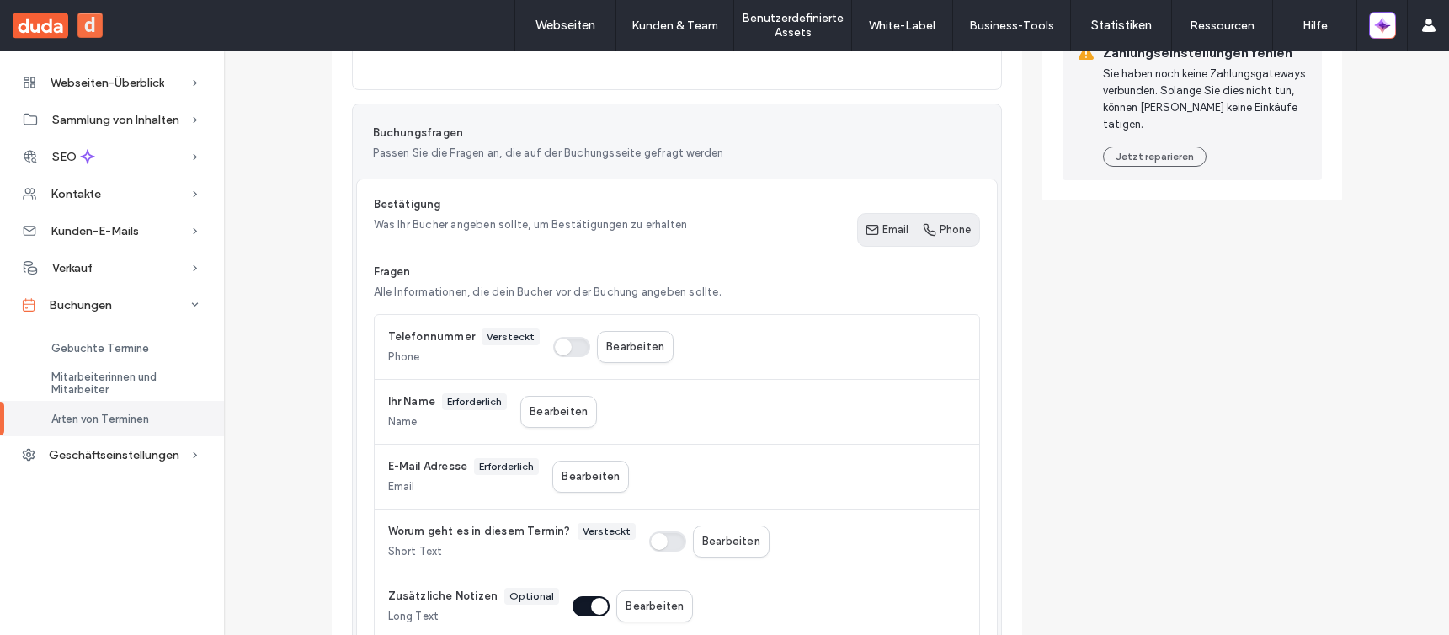
scroll to position [390, 0]
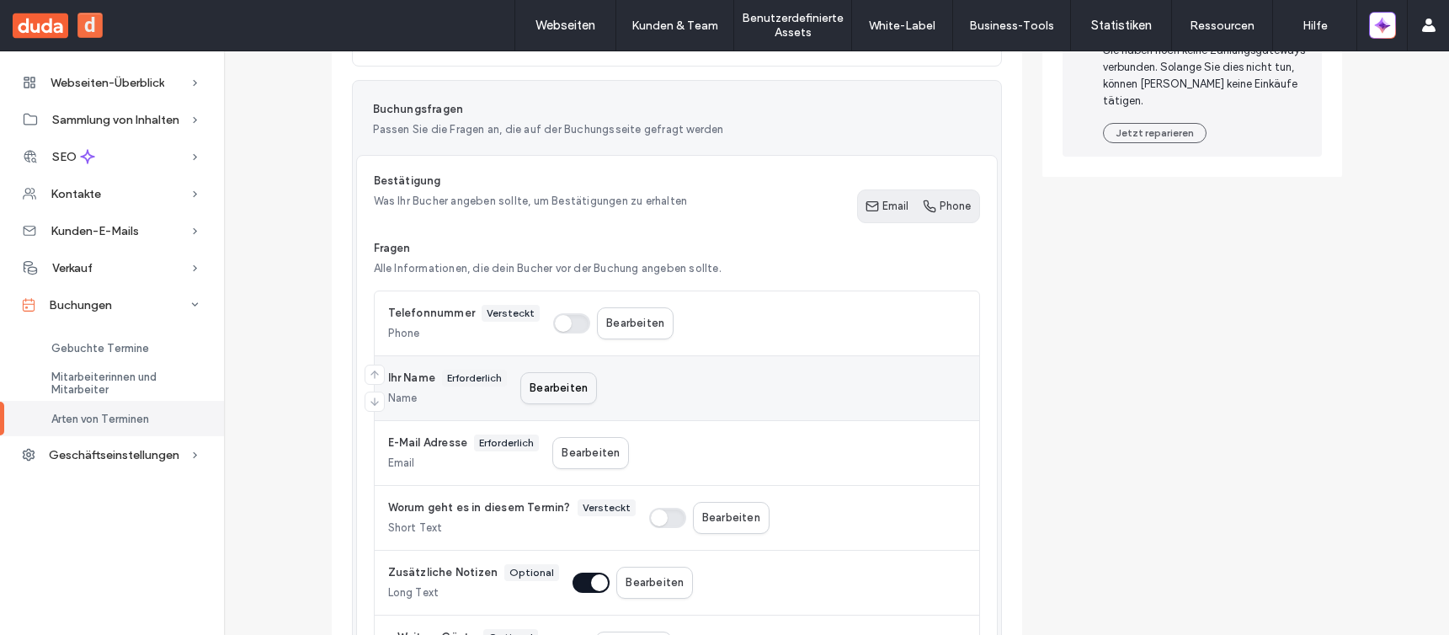
click at [574, 380] on button "Bearbeiten" at bounding box center [558, 388] width 77 height 32
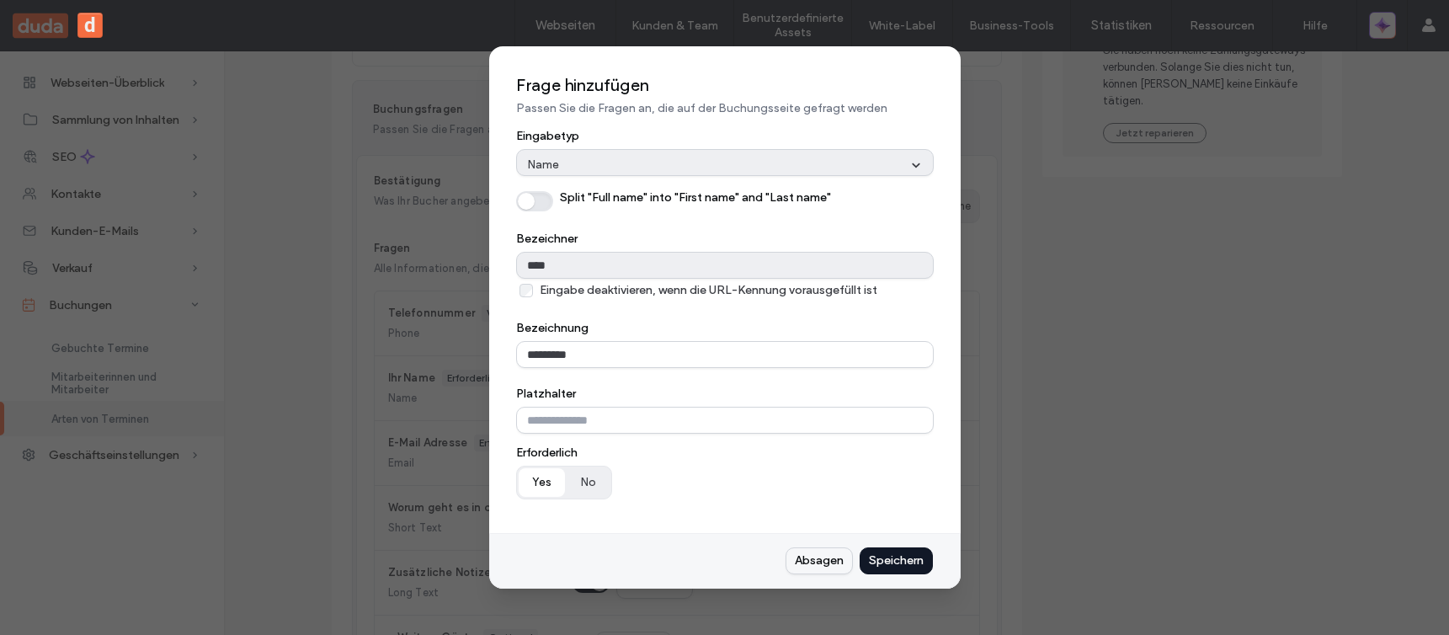
click at [815, 455] on button "Absagen" at bounding box center [818, 560] width 67 height 27
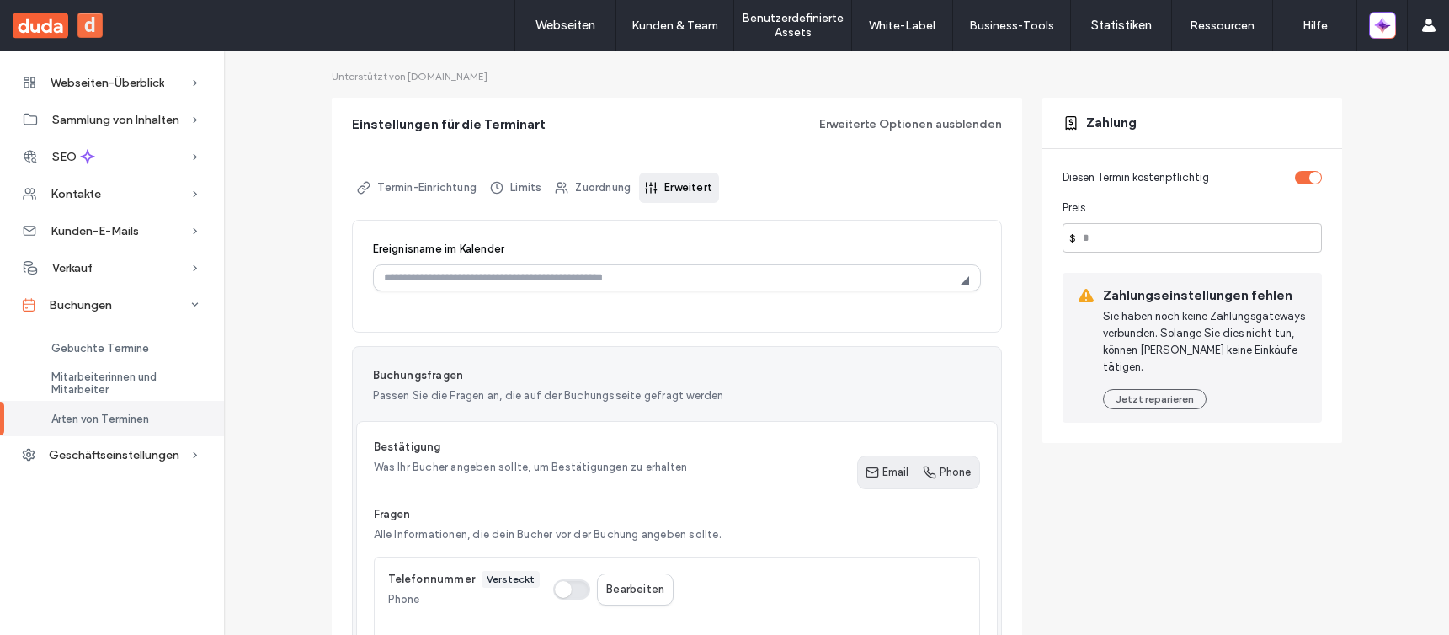
scroll to position [0, 0]
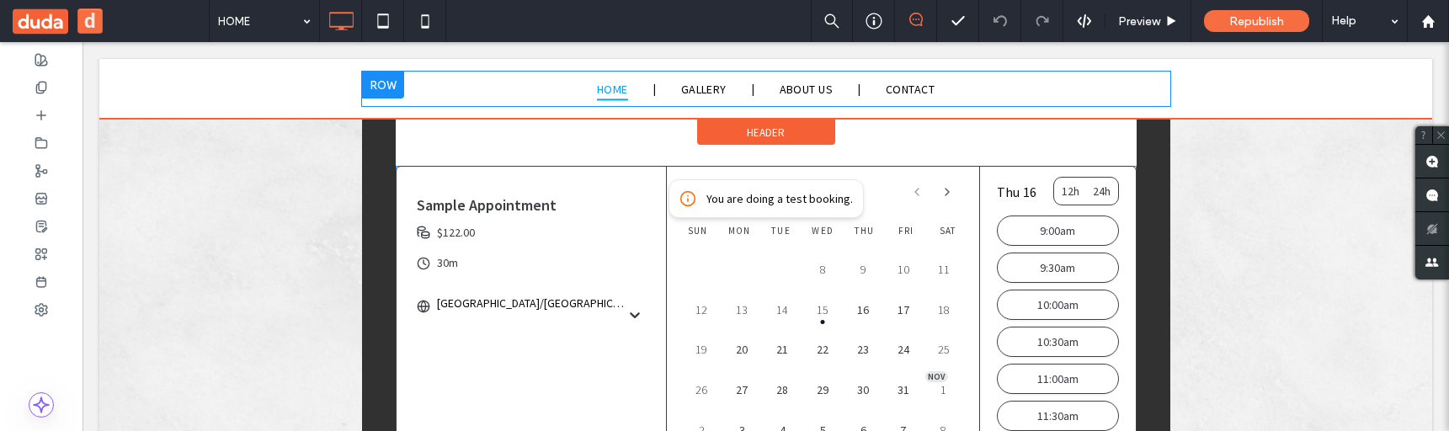
scroll to position [276, 0]
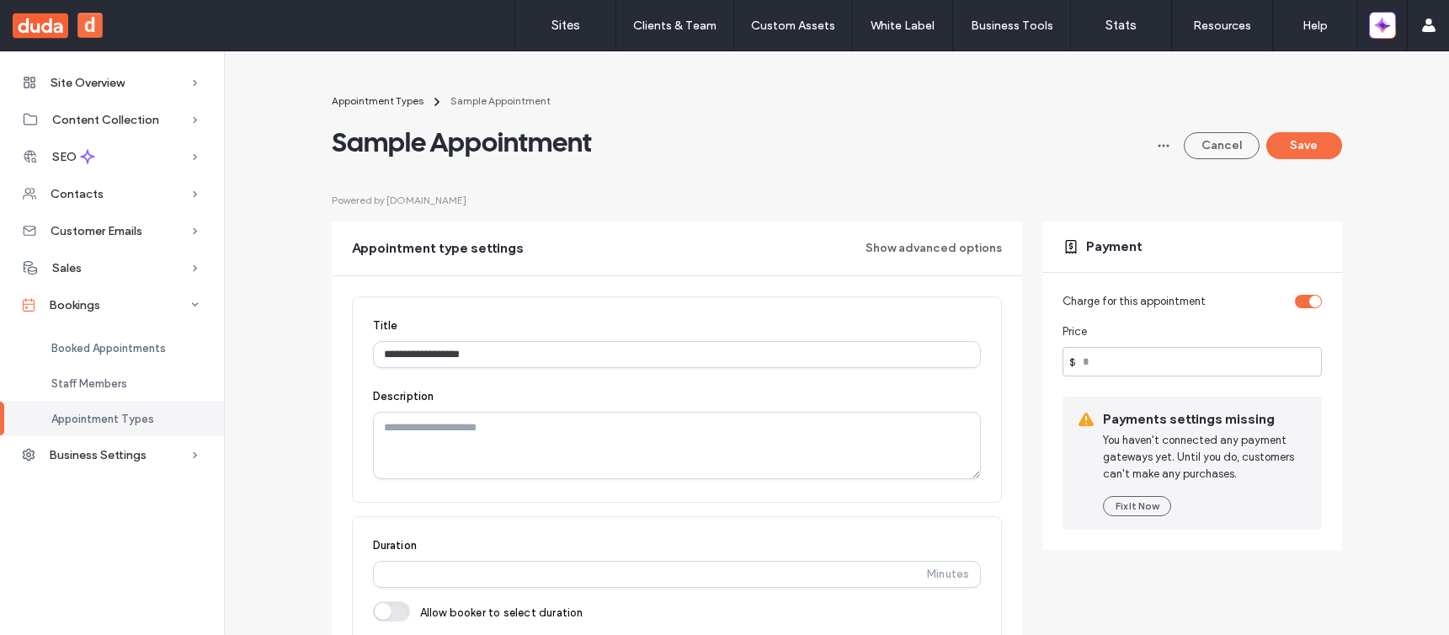
click at [402, 200] on span "Powered by [DOMAIN_NAME]" at bounding box center [399, 200] width 135 height 15
click at [402, 200] on span "Powered by cal.com" at bounding box center [399, 200] width 135 height 15
click at [1164, 150] on span "button" at bounding box center [1163, 145] width 27 height 27
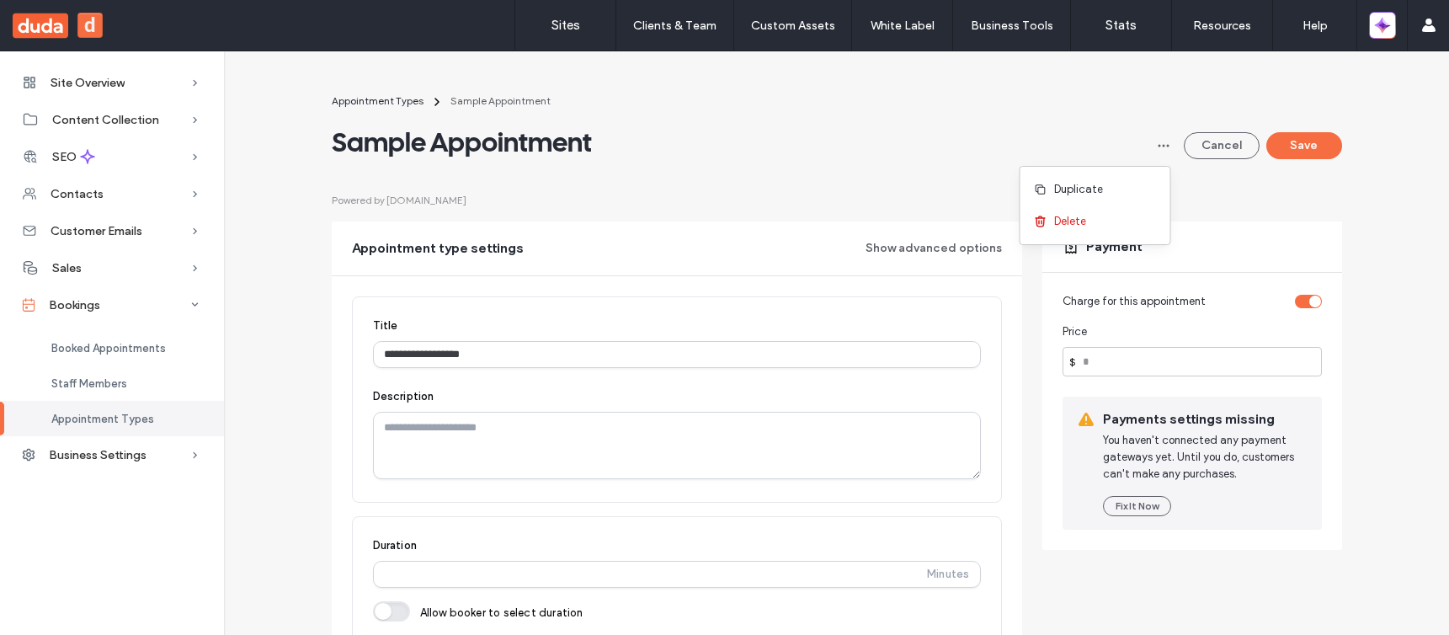
click at [1097, 130] on div "Sample Appointment Cancel Save" at bounding box center [837, 142] width 1010 height 34
click at [157, 413] on div "Appointment Types" at bounding box center [112, 418] width 224 height 35
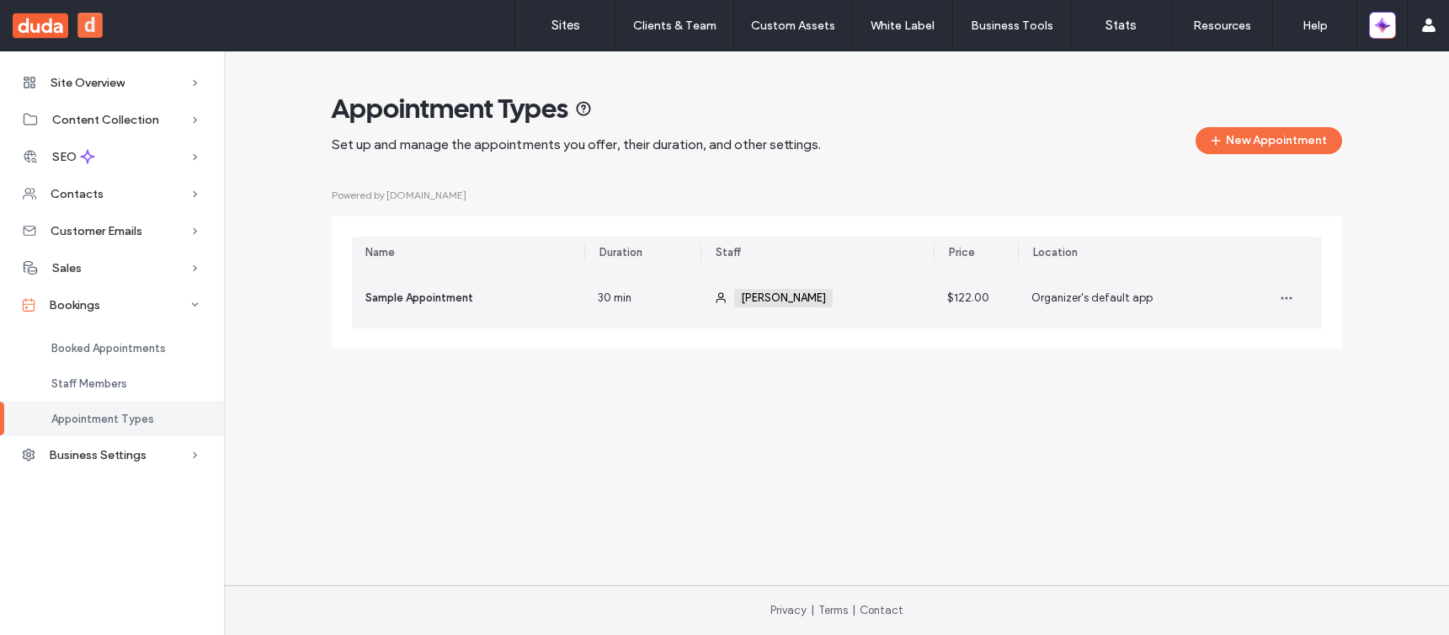
click at [665, 301] on div "30 min" at bounding box center [642, 298] width 116 height 61
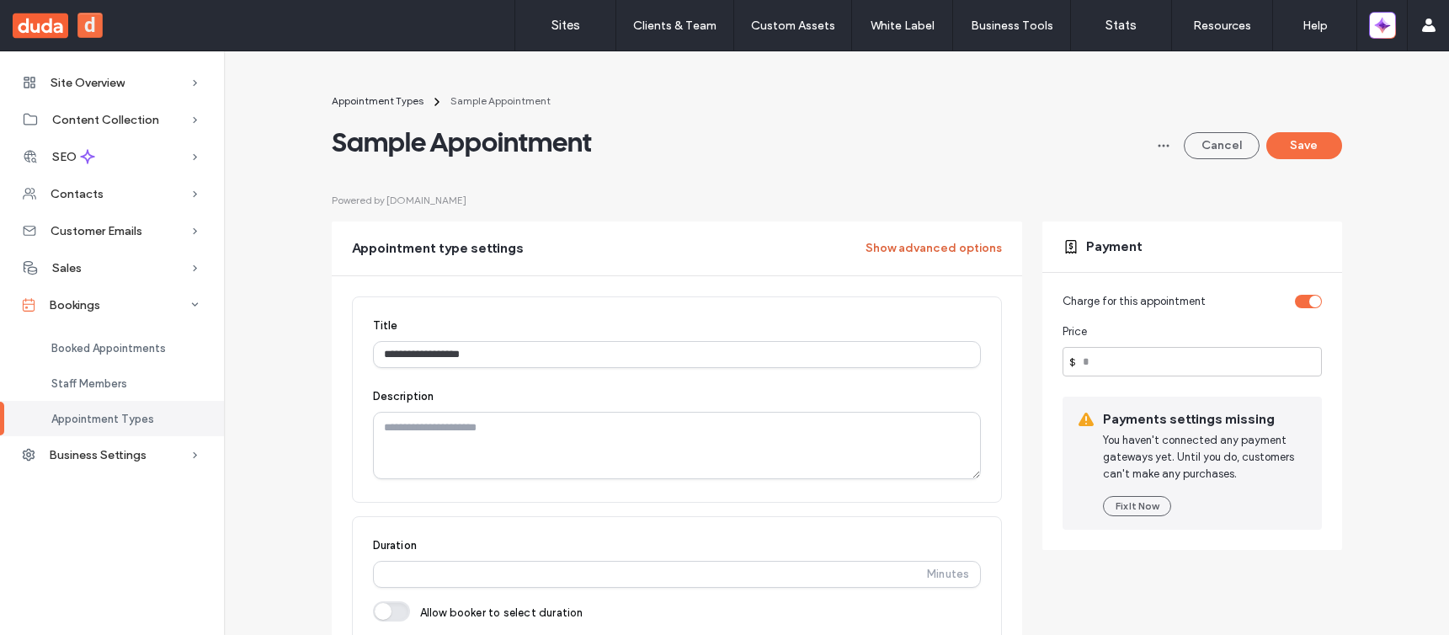
click at [903, 251] on button "Show advanced options" at bounding box center [933, 248] width 136 height 27
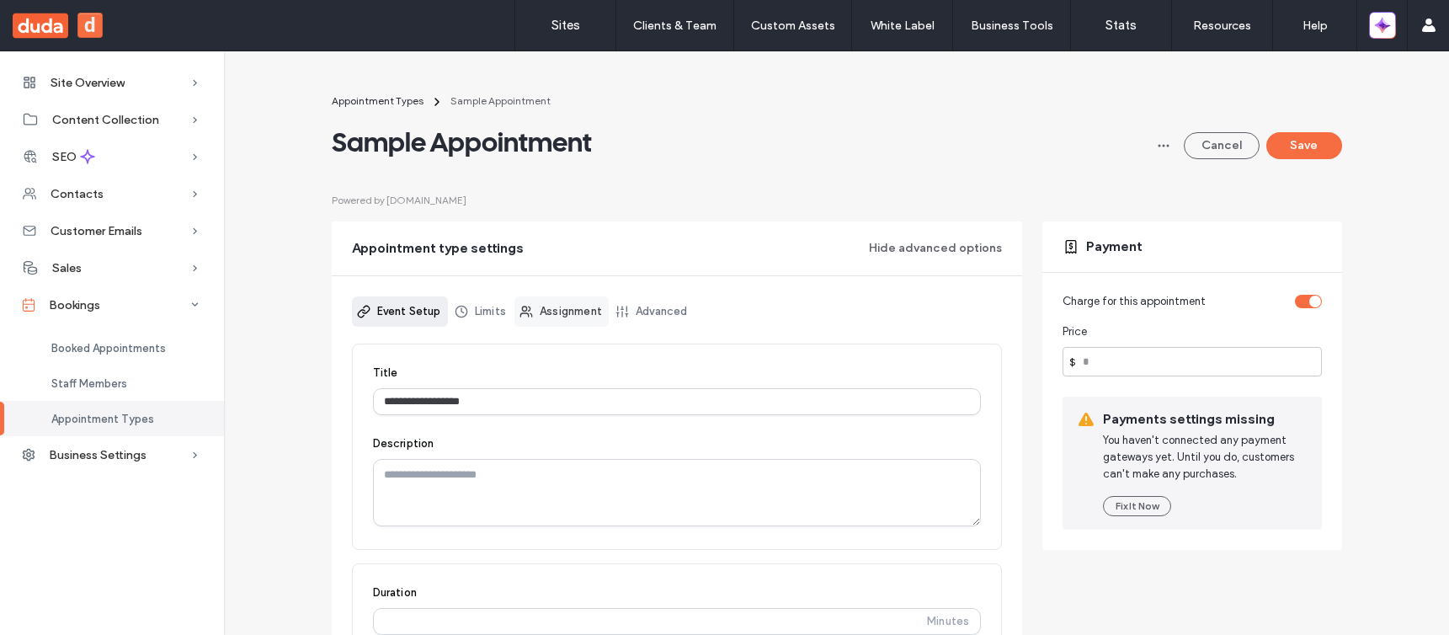
click at [537, 308] on link "Assignment" at bounding box center [561, 311] width 94 height 30
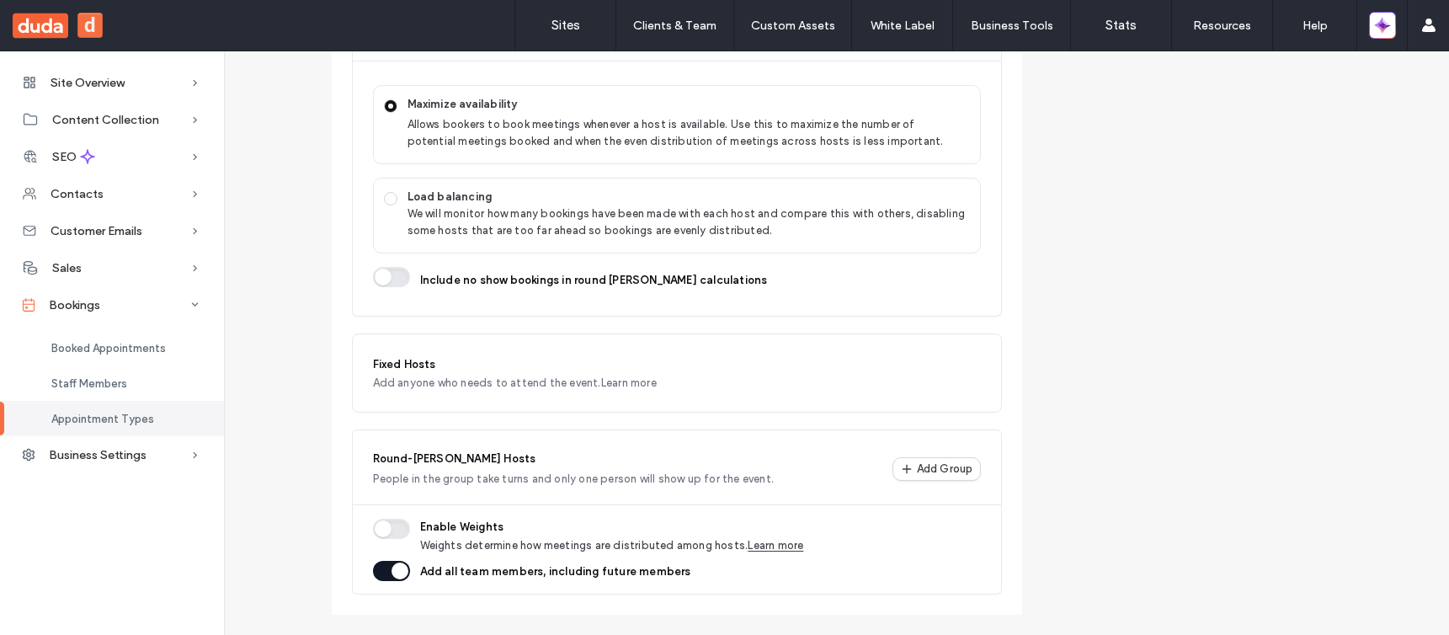
scroll to position [640, 0]
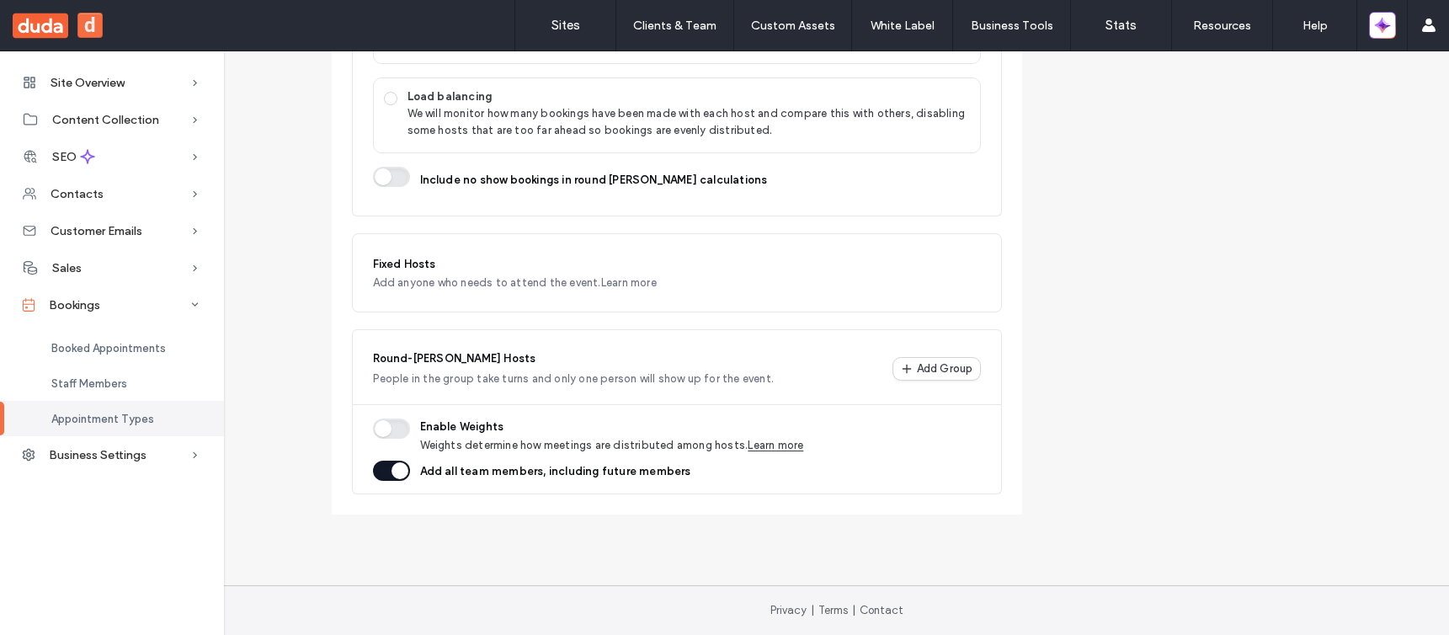
click at [463, 477] on label "Add all team members, including future members" at bounding box center [555, 471] width 271 height 17
click at [391, 474] on button "button" at bounding box center [391, 471] width 37 height 20
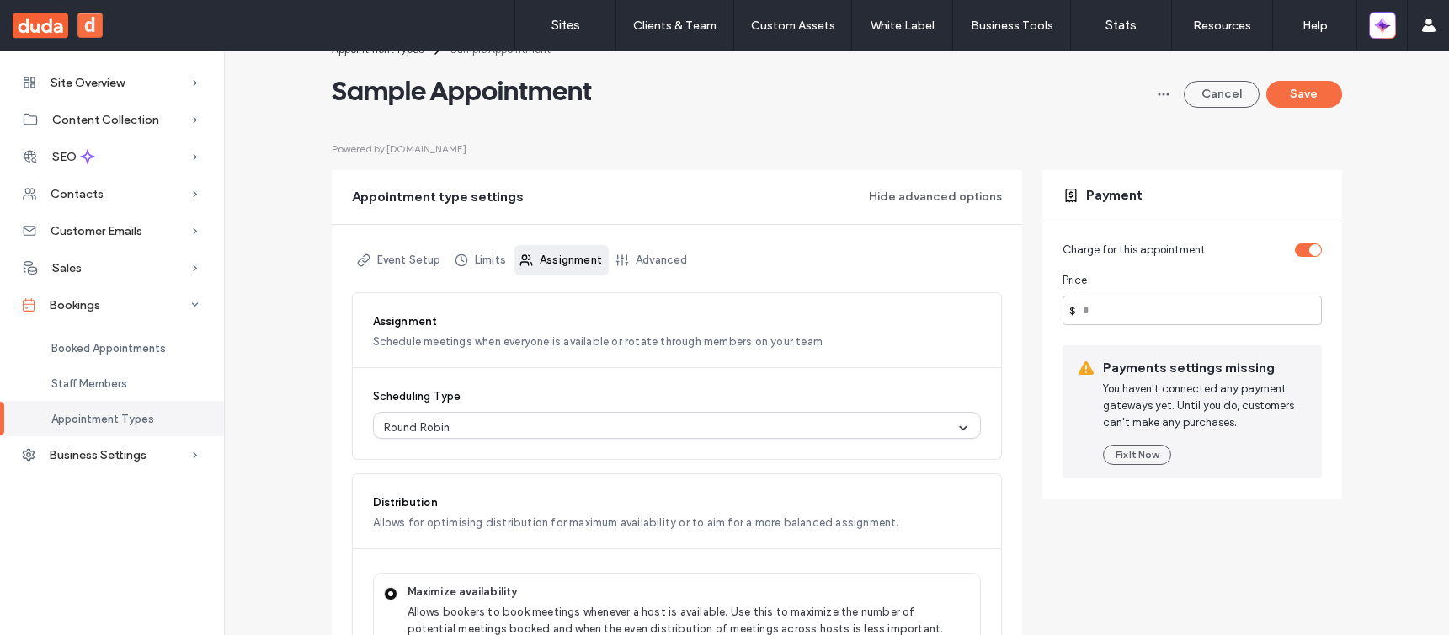
scroll to position [0, 0]
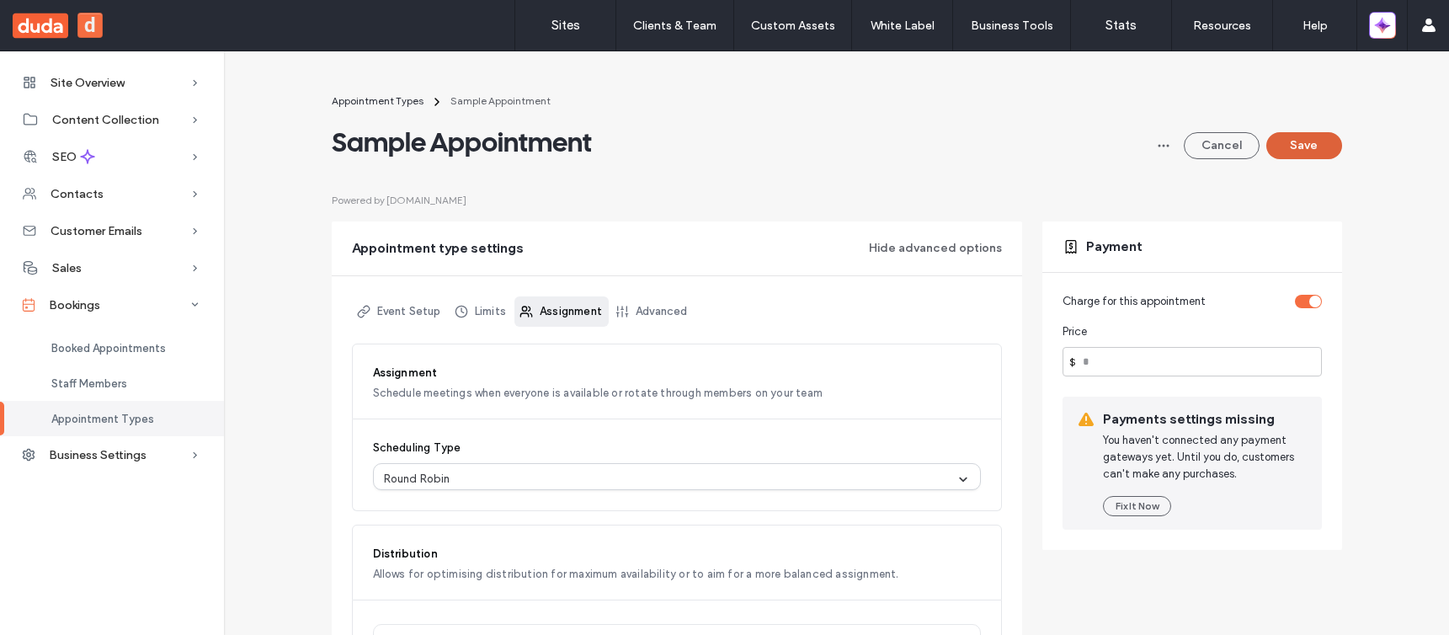
click at [1305, 144] on button "Save" at bounding box center [1304, 145] width 76 height 27
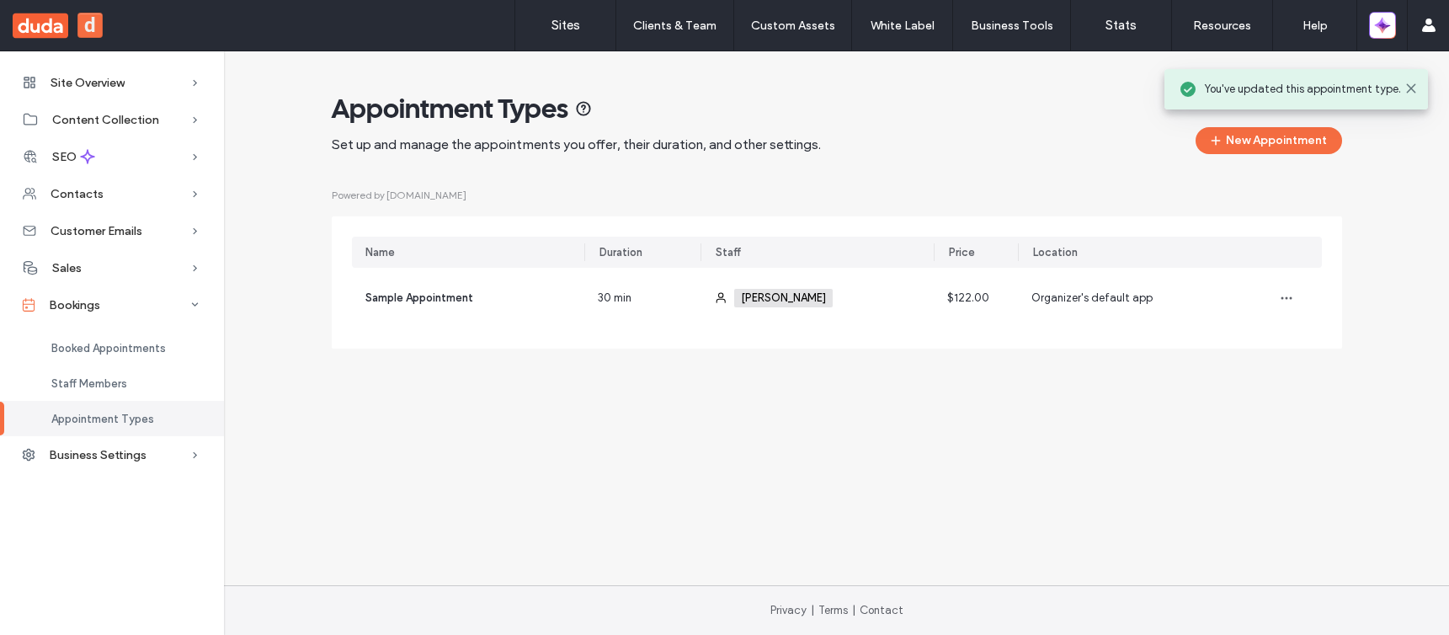
click at [1297, 154] on div "Appointment Types Set up and manage the appointments you offer, their duration,…" at bounding box center [837, 220] width 1010 height 257
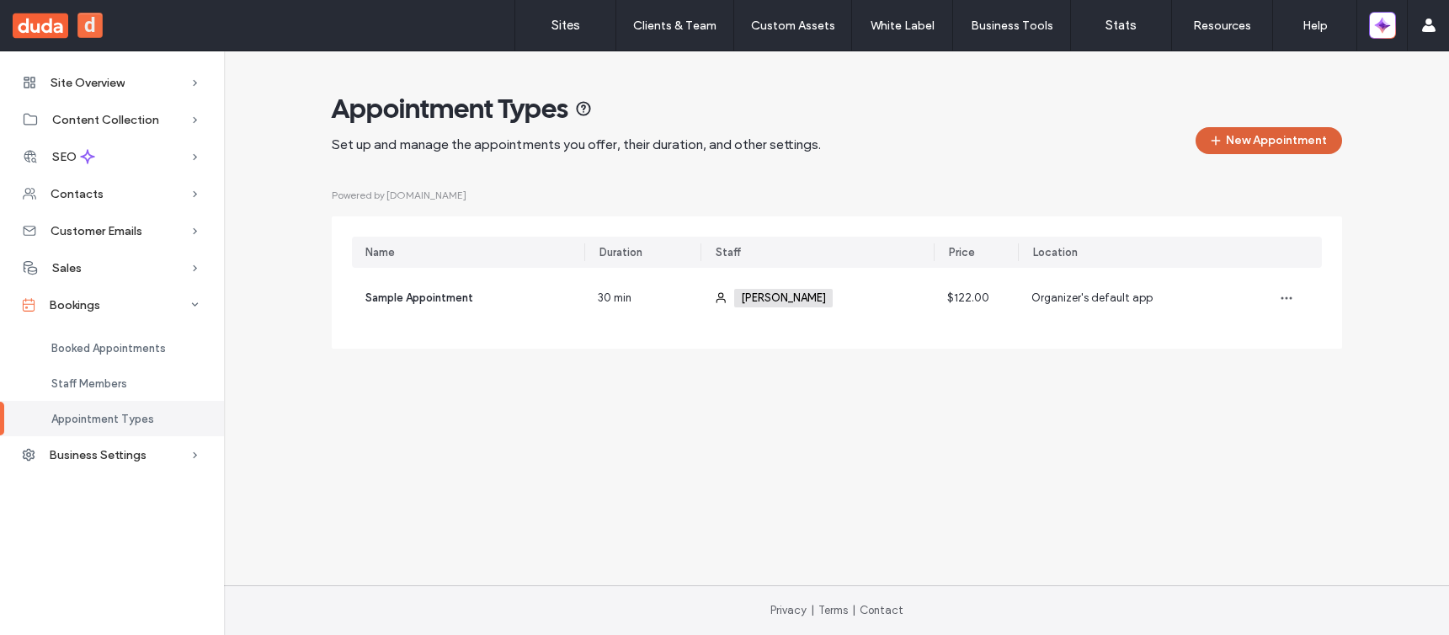
click at [1286, 145] on button "New Appointment" at bounding box center [1268, 140] width 146 height 27
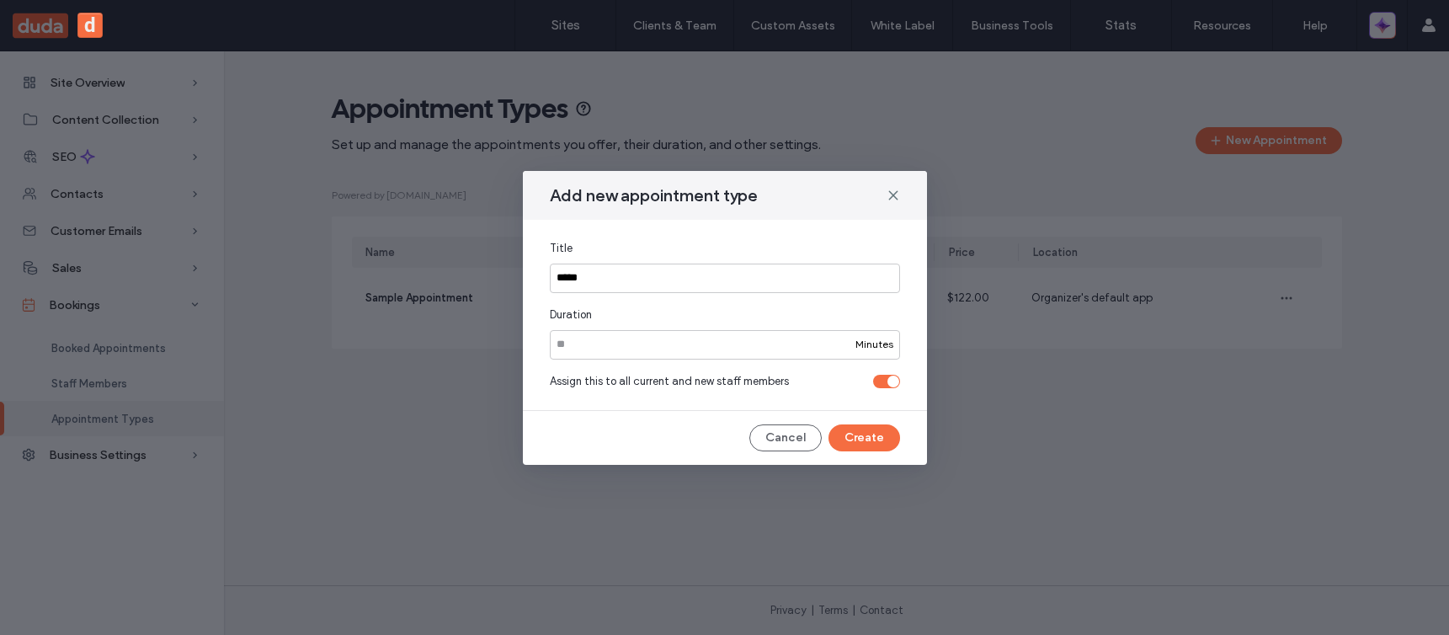
type input "**********"
click at [858, 440] on button "Create" at bounding box center [864, 437] width 72 height 27
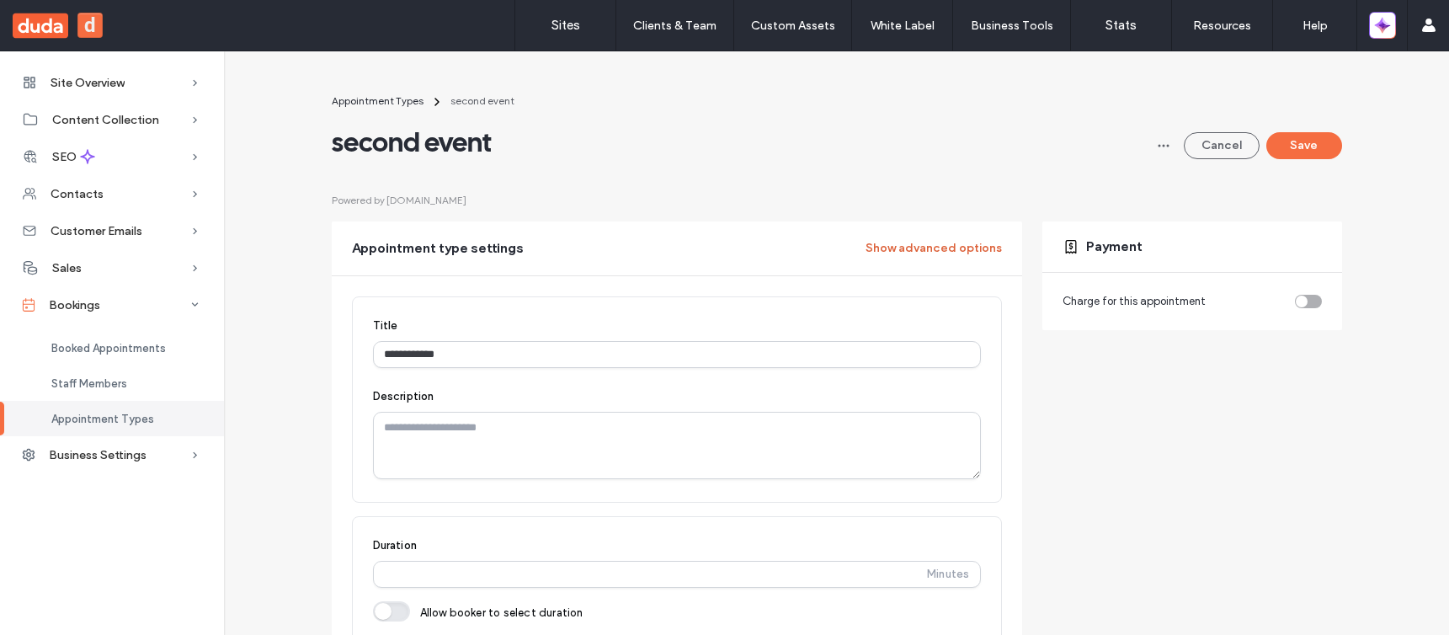
click at [908, 239] on button "Show advanced options" at bounding box center [933, 248] width 136 height 27
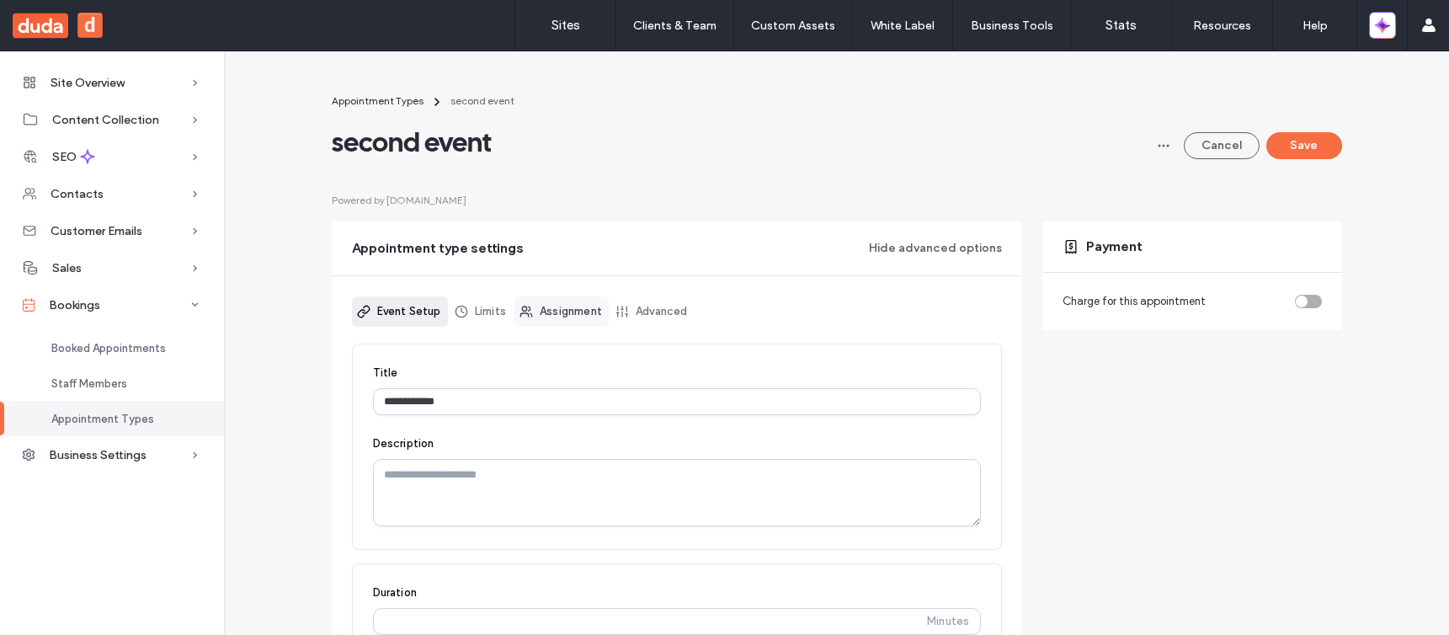
click at [551, 317] on link "Assignment" at bounding box center [561, 311] width 94 height 30
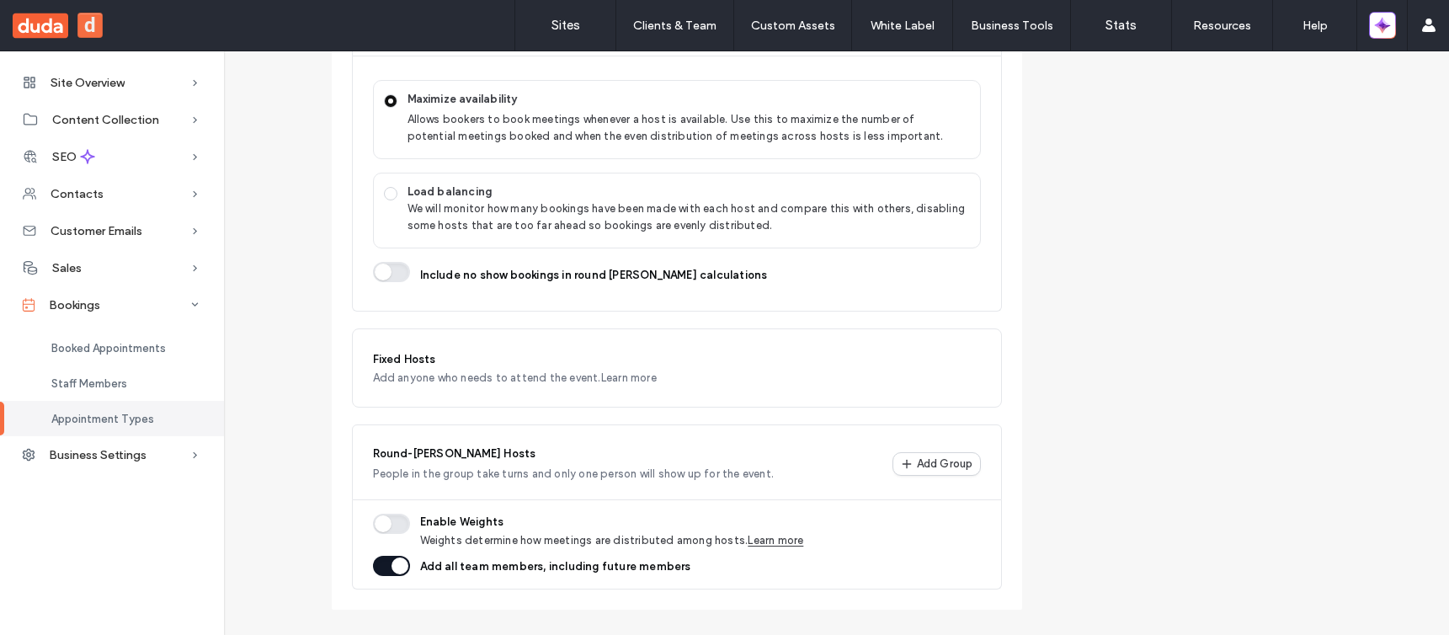
scroll to position [640, 0]
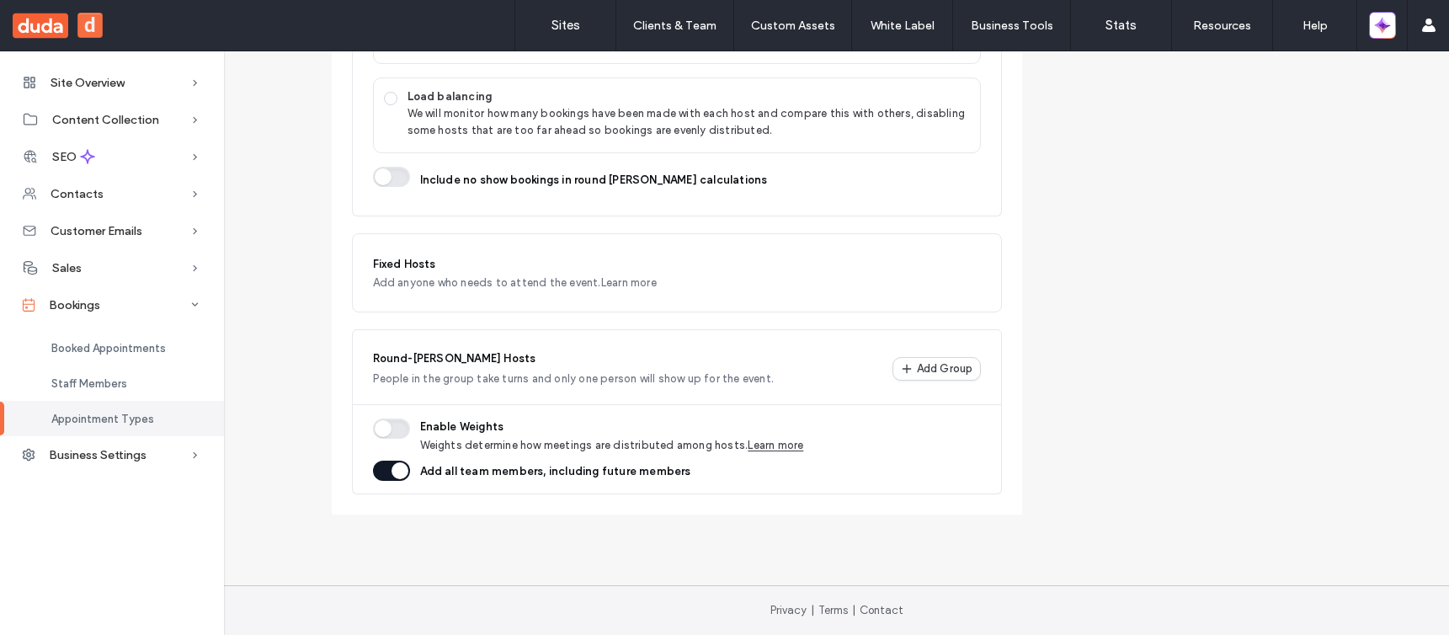
click at [391, 477] on button "button" at bounding box center [391, 471] width 37 height 20
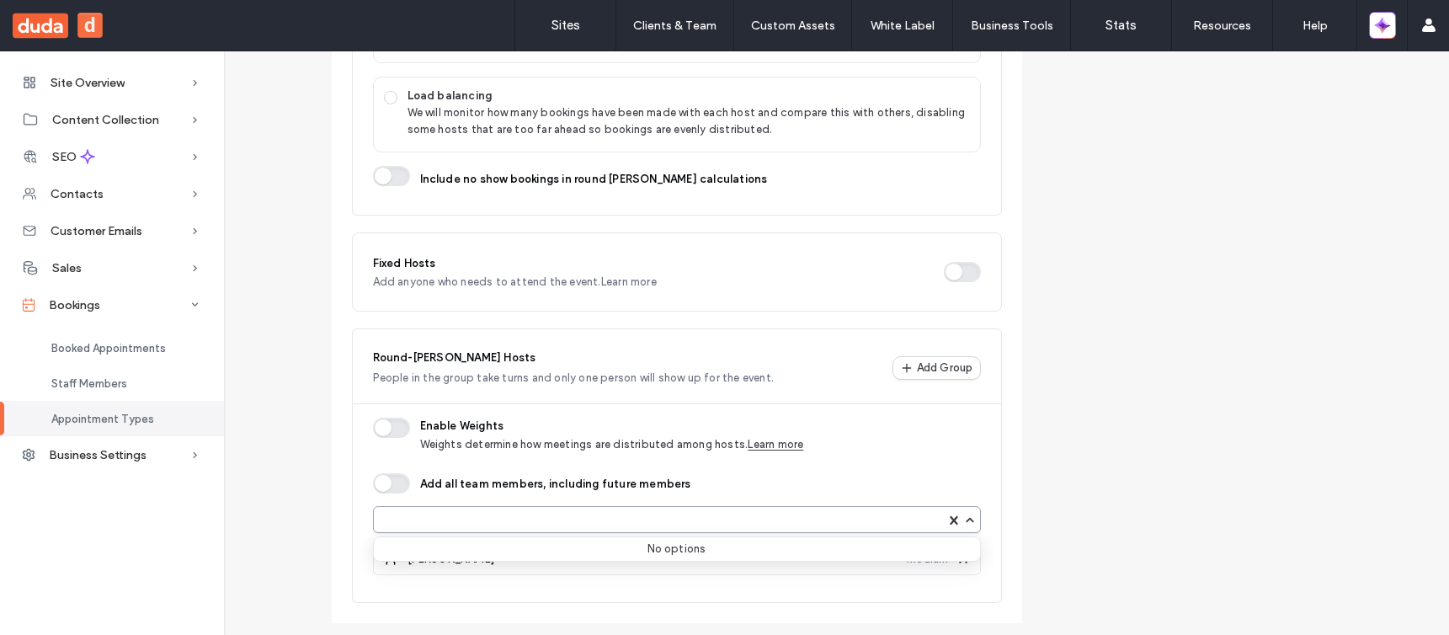
click at [562, 523] on div at bounding box center [661, 519] width 568 height 17
click at [636, 497] on div "Add all team members, including future members" at bounding box center [555, 486] width 271 height 26
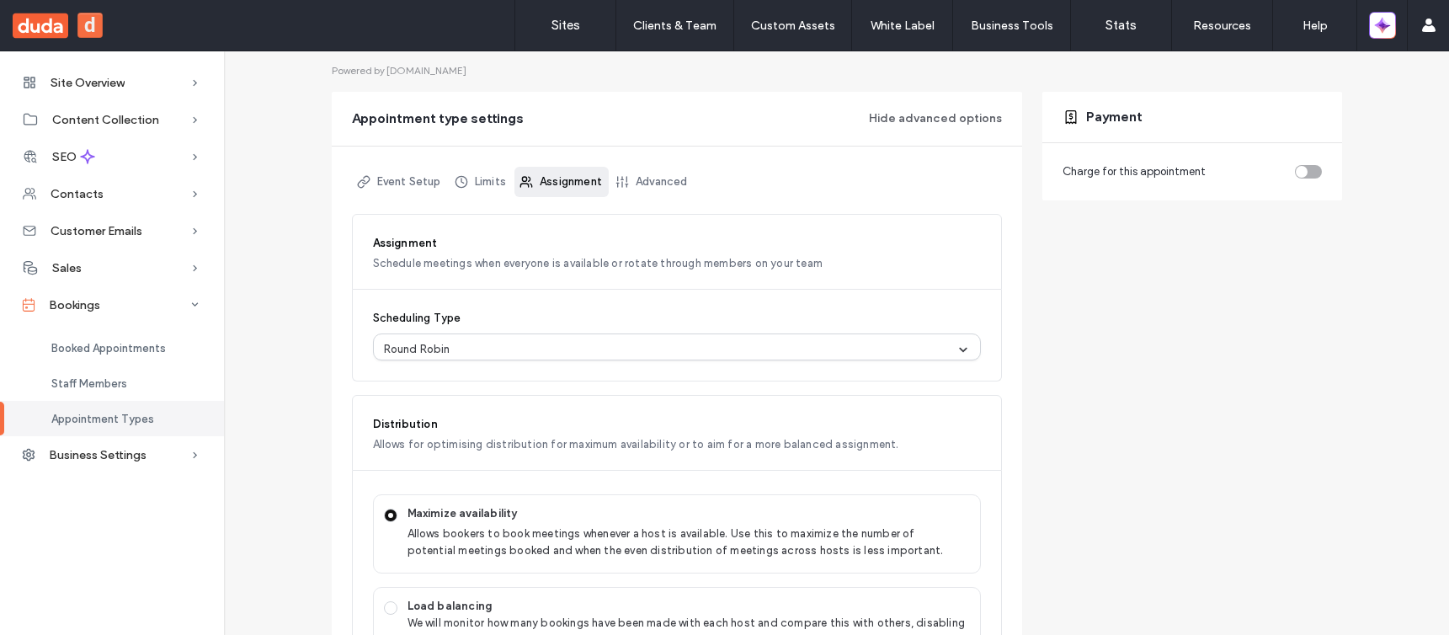
scroll to position [0, 0]
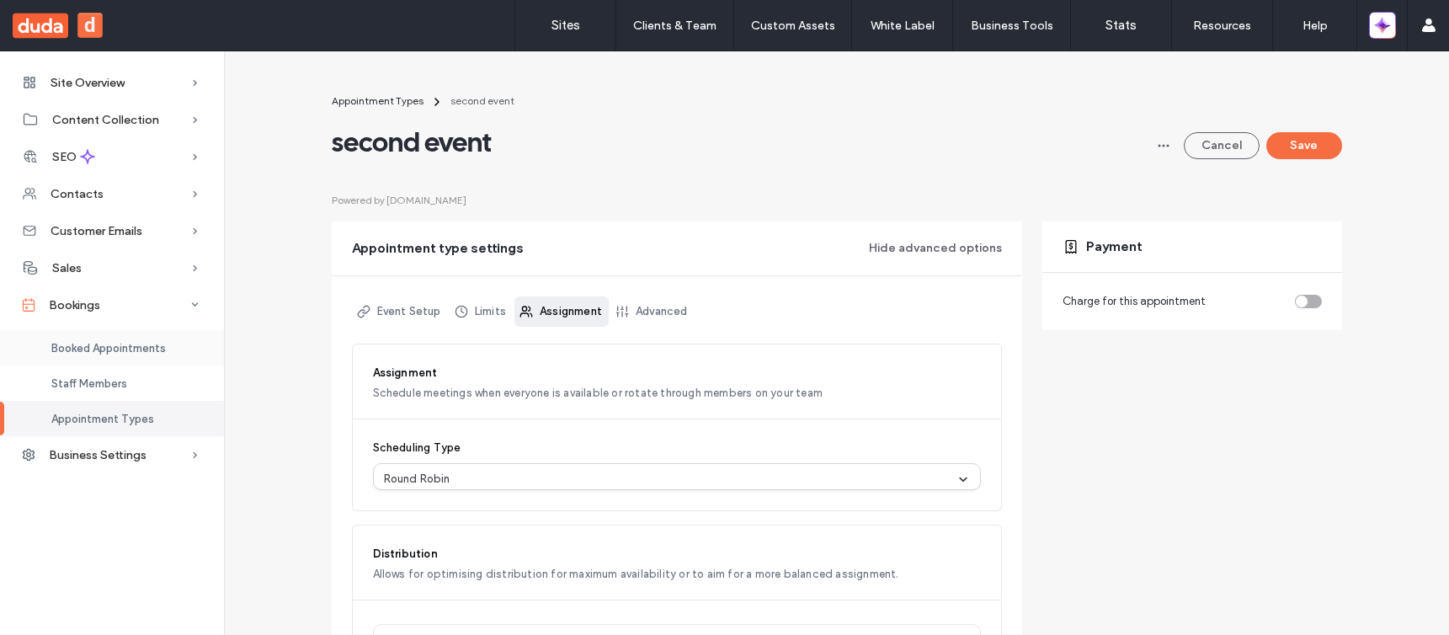
click at [80, 348] on span "Booked Appointments" at bounding box center [108, 348] width 114 height 13
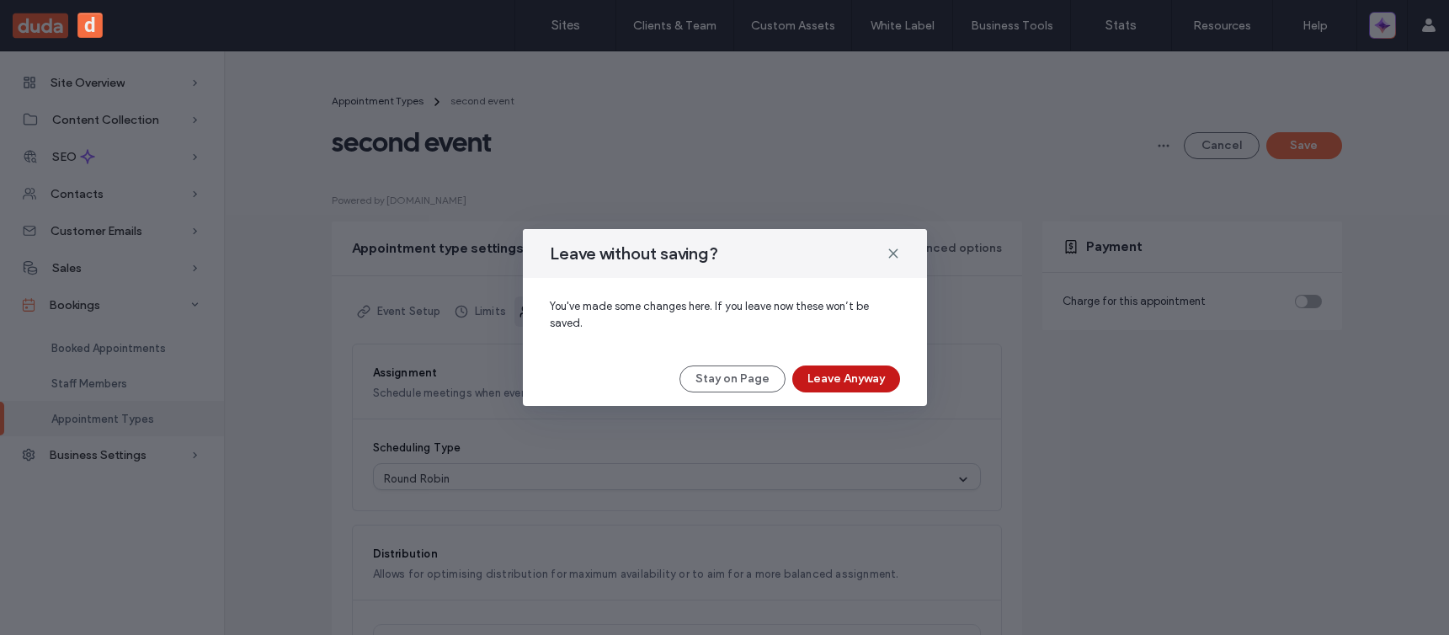
click at [825, 381] on button "Leave Anyway" at bounding box center [846, 378] width 108 height 27
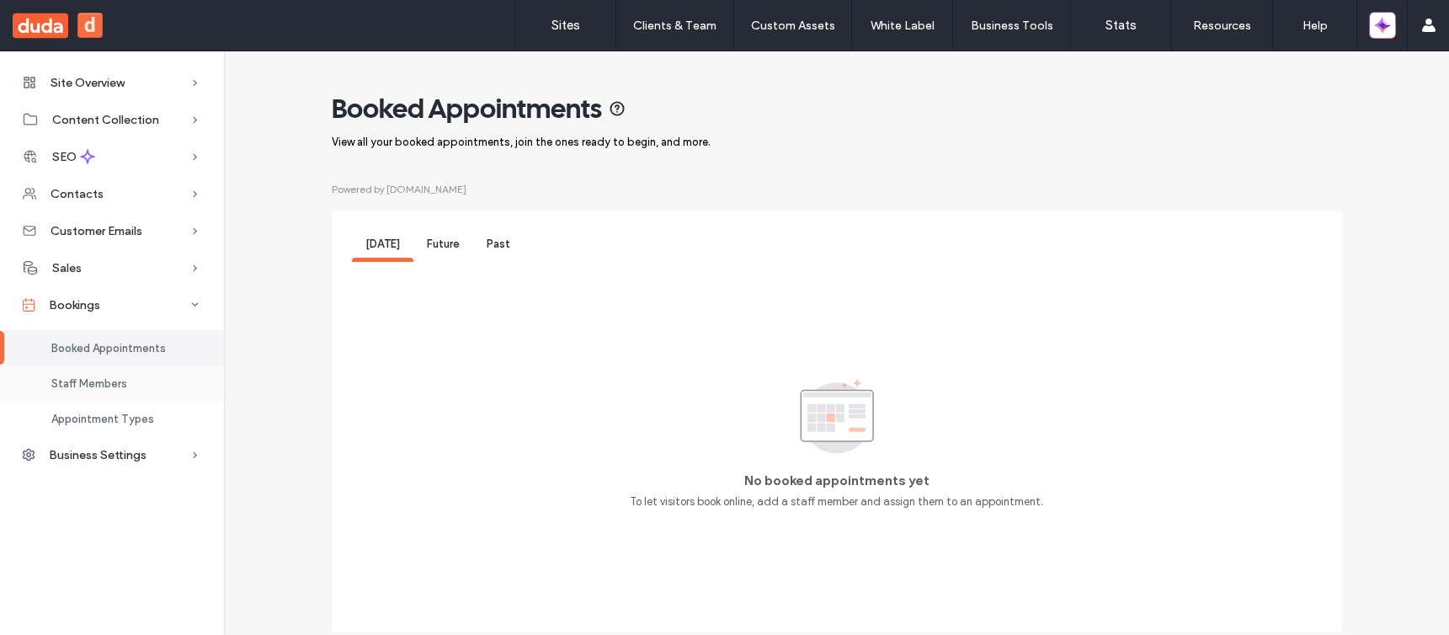
click at [185, 384] on div "Staff Members" at bounding box center [112, 382] width 224 height 35
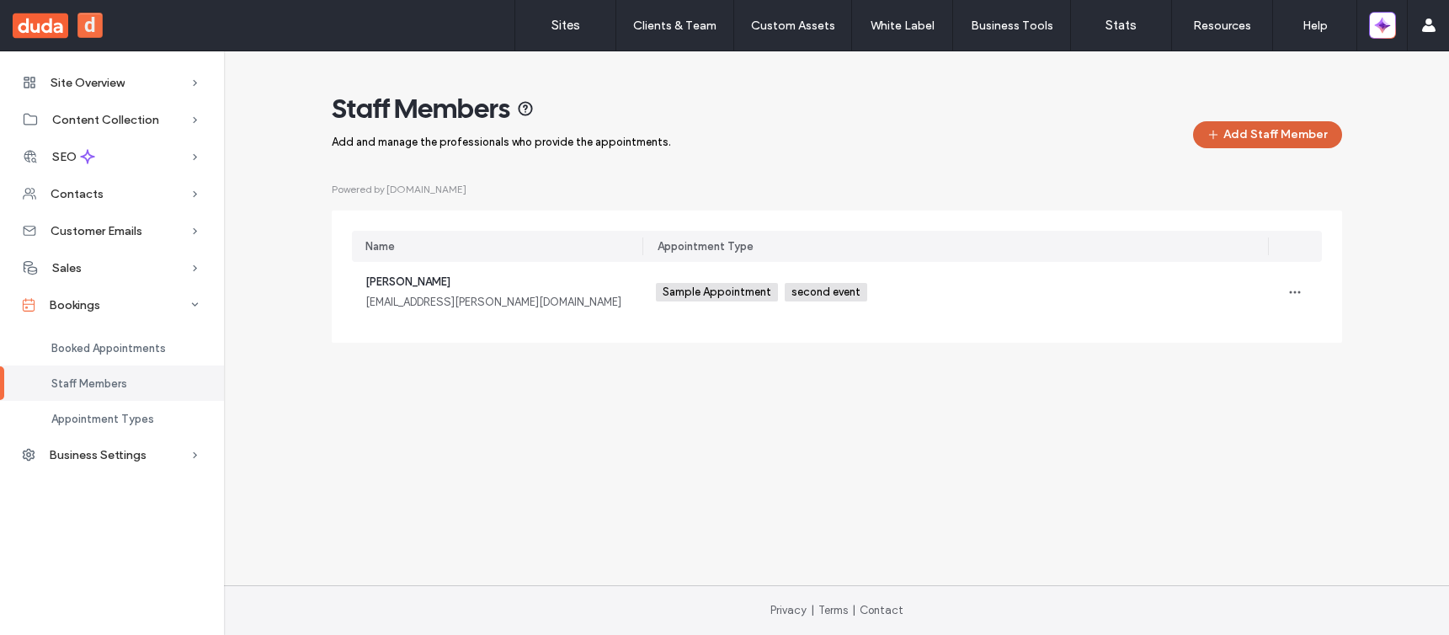
click at [1275, 126] on button "Add Staff Member" at bounding box center [1267, 134] width 149 height 27
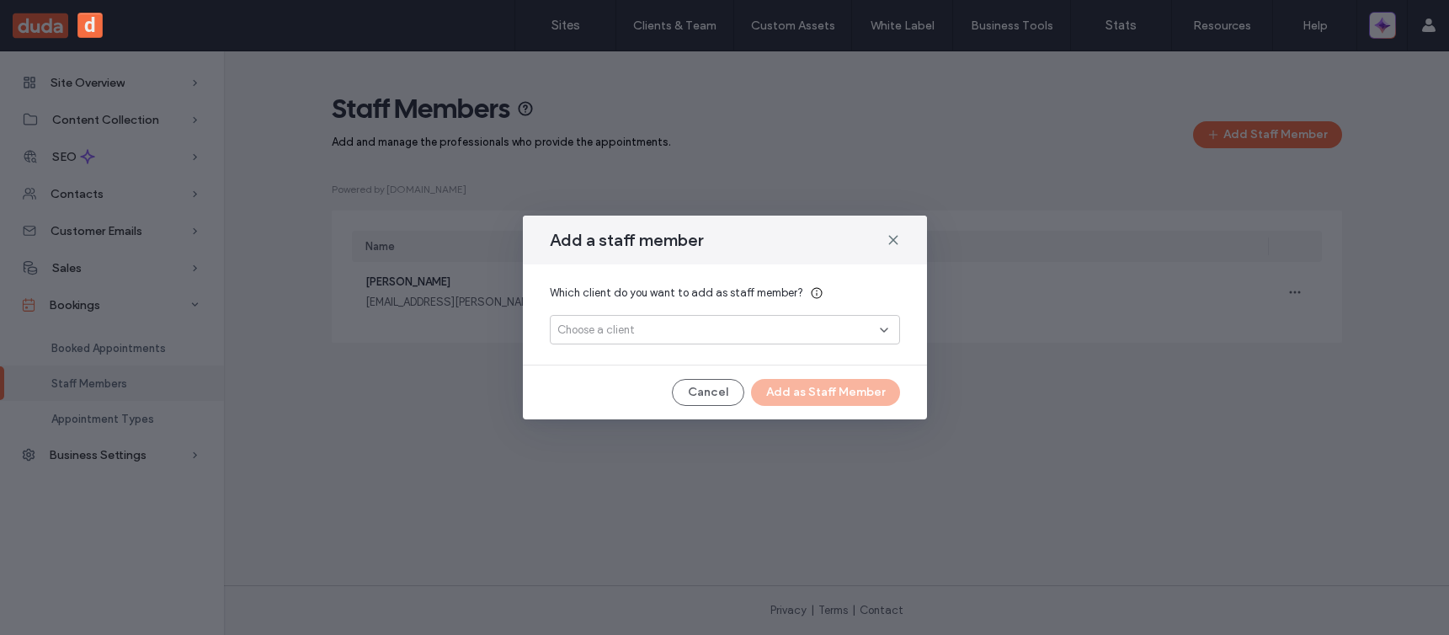
click at [803, 338] on div "Choose a client" at bounding box center [718, 330] width 322 height 17
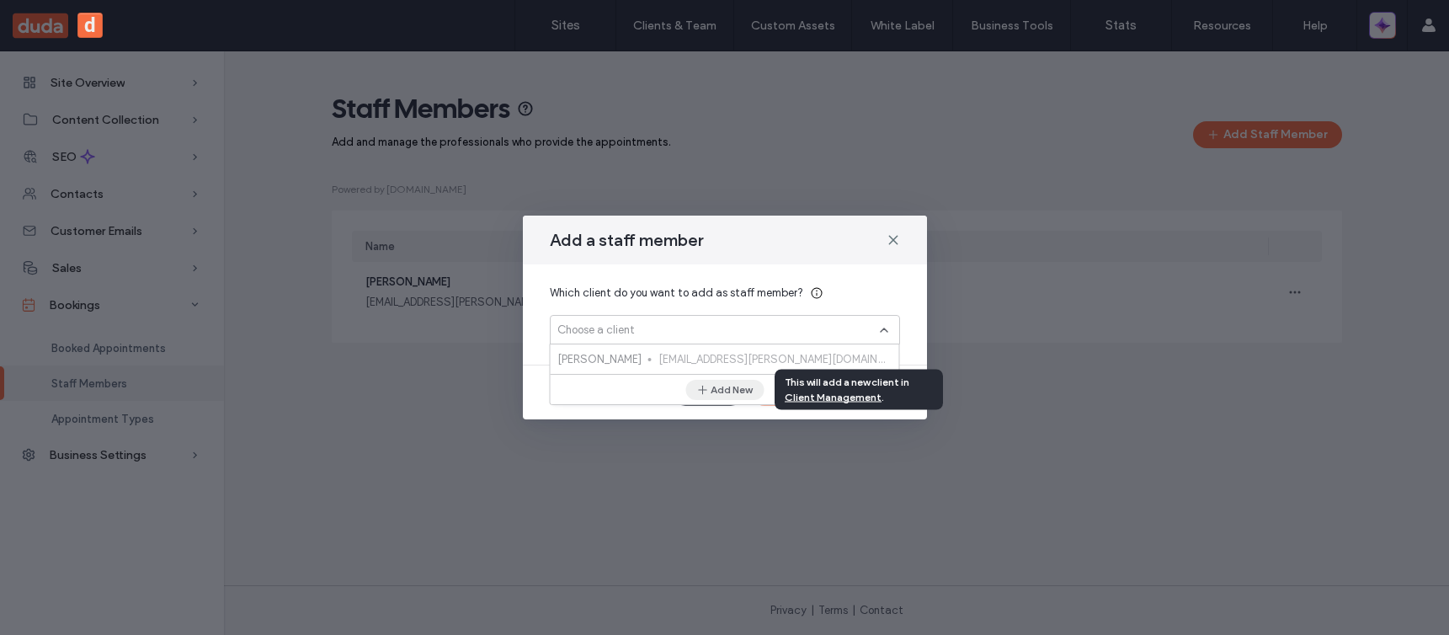
click at [737, 390] on button "Add New" at bounding box center [724, 390] width 78 height 20
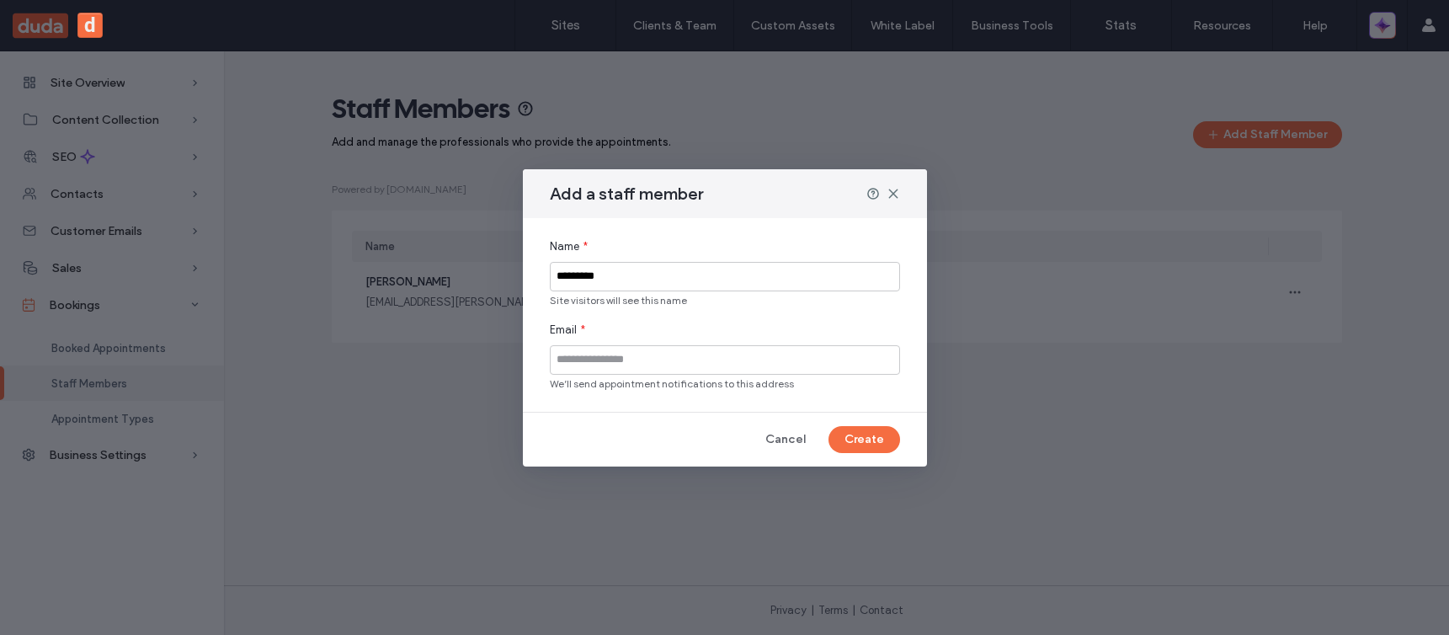
type input "*********"
click at [642, 360] on input at bounding box center [725, 359] width 350 height 29
type input "**********"
click at [863, 434] on button "Create" at bounding box center [864, 439] width 72 height 27
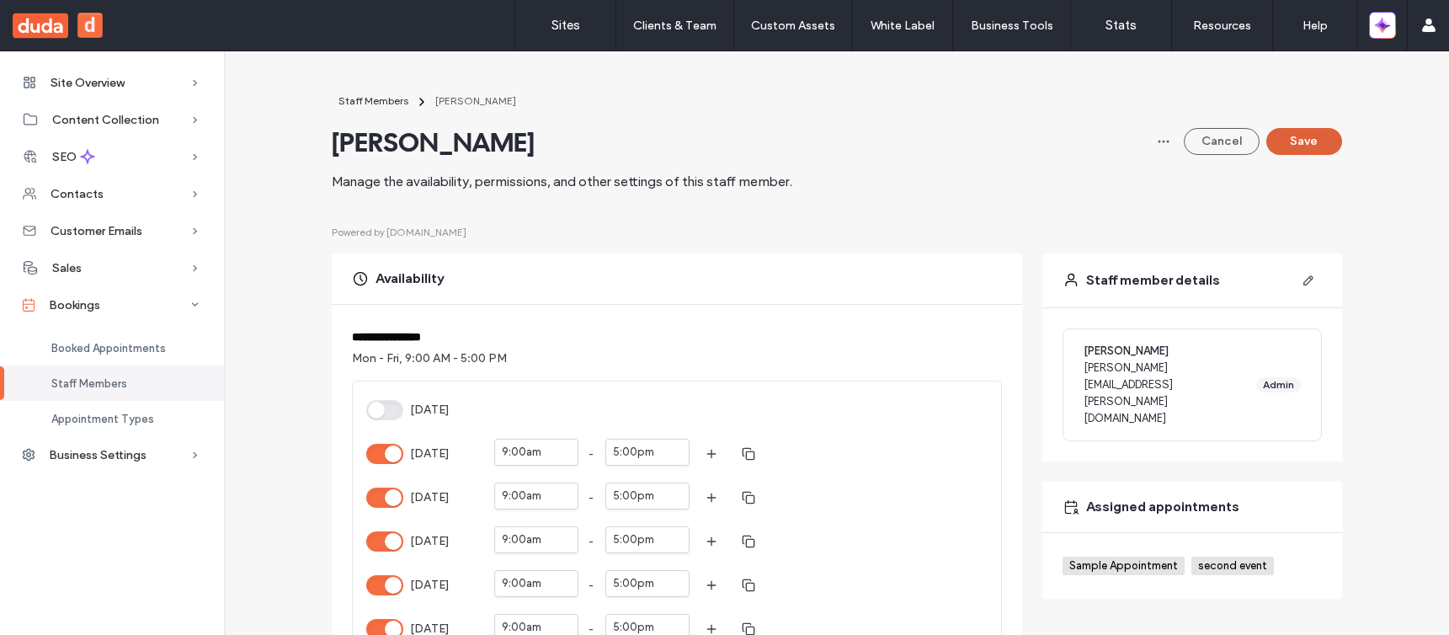
click at [1296, 145] on button "Save" at bounding box center [1304, 141] width 76 height 27
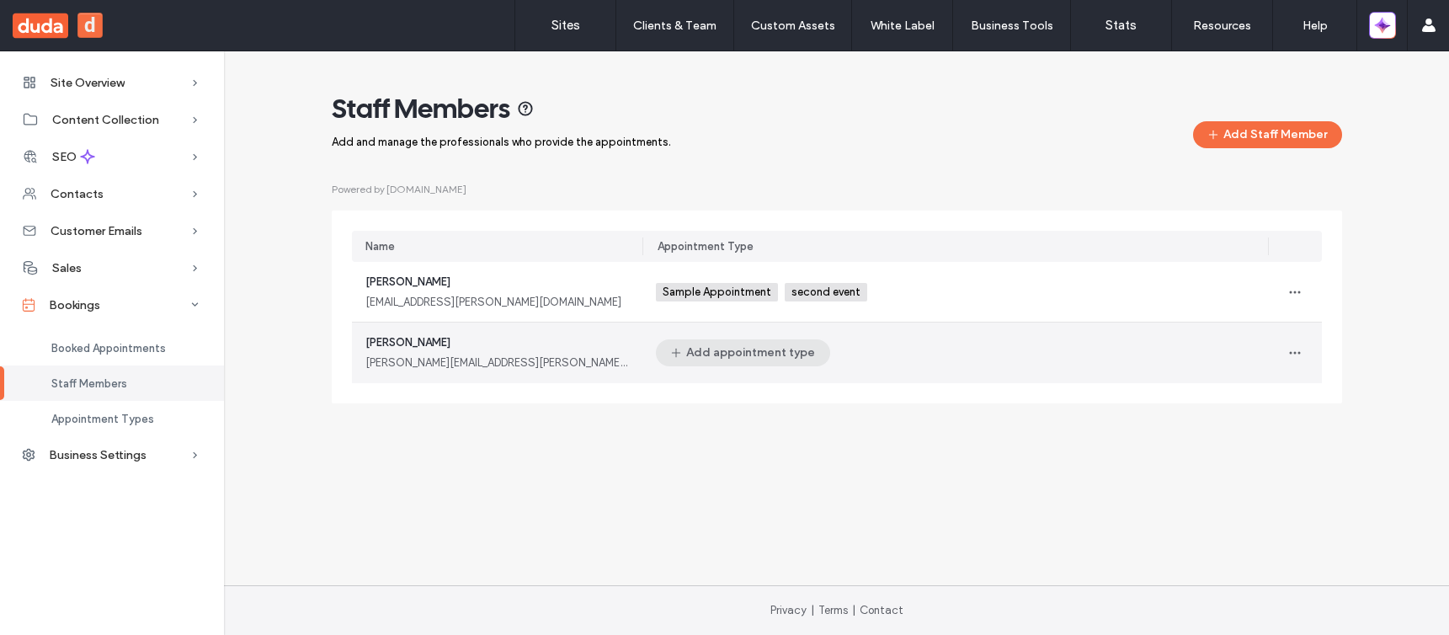
click at [745, 349] on button "Add appointment type" at bounding box center [743, 352] width 174 height 27
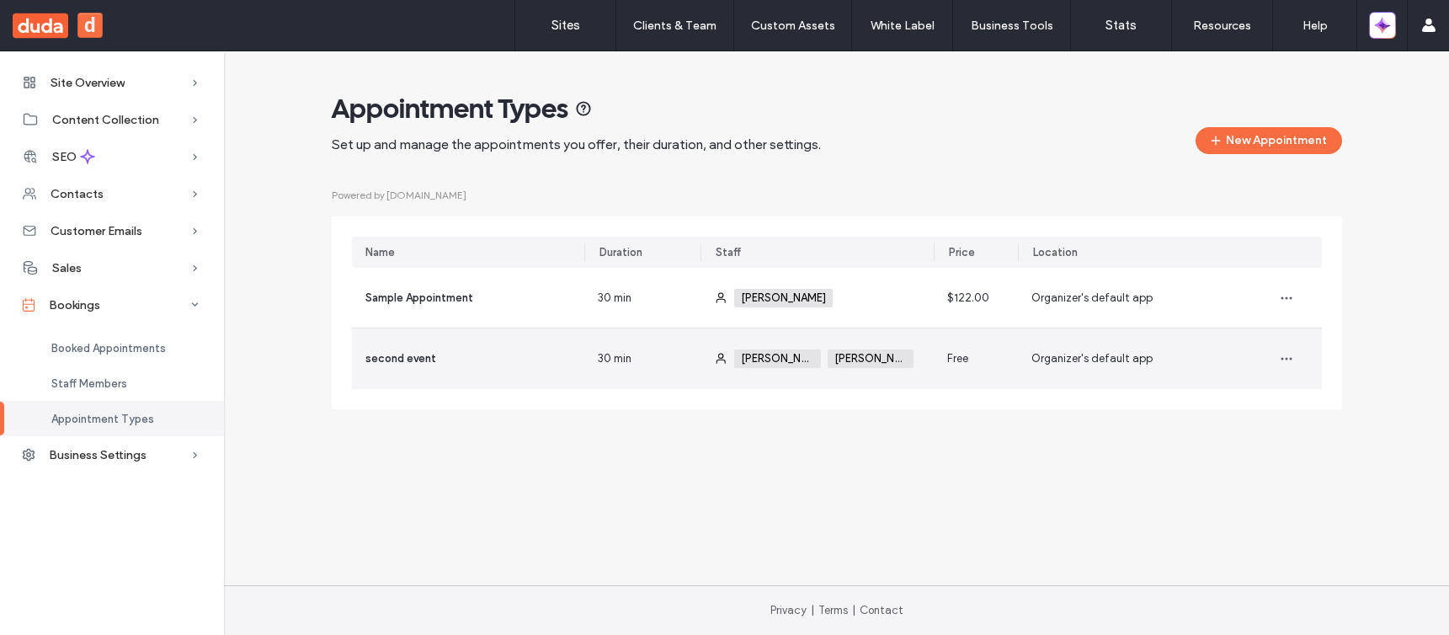
click at [677, 370] on div "30 min" at bounding box center [642, 358] width 116 height 61
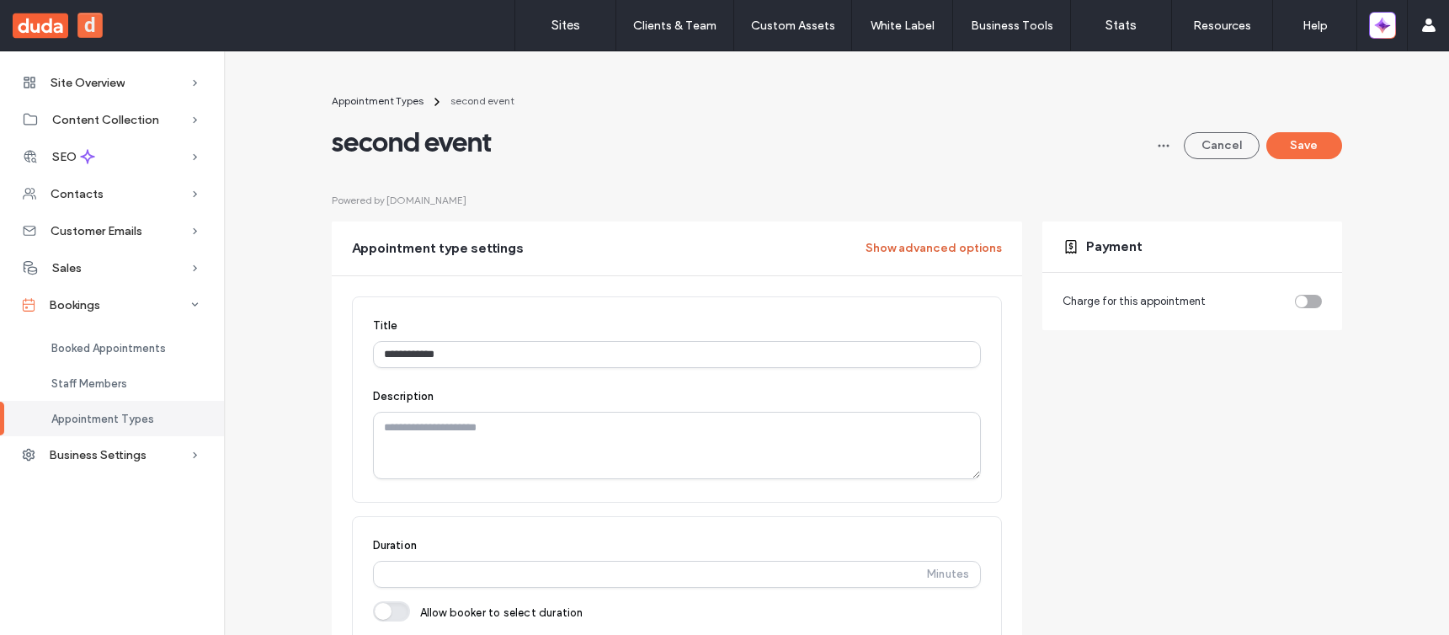
click at [888, 248] on button "Show advanced options" at bounding box center [933, 248] width 136 height 27
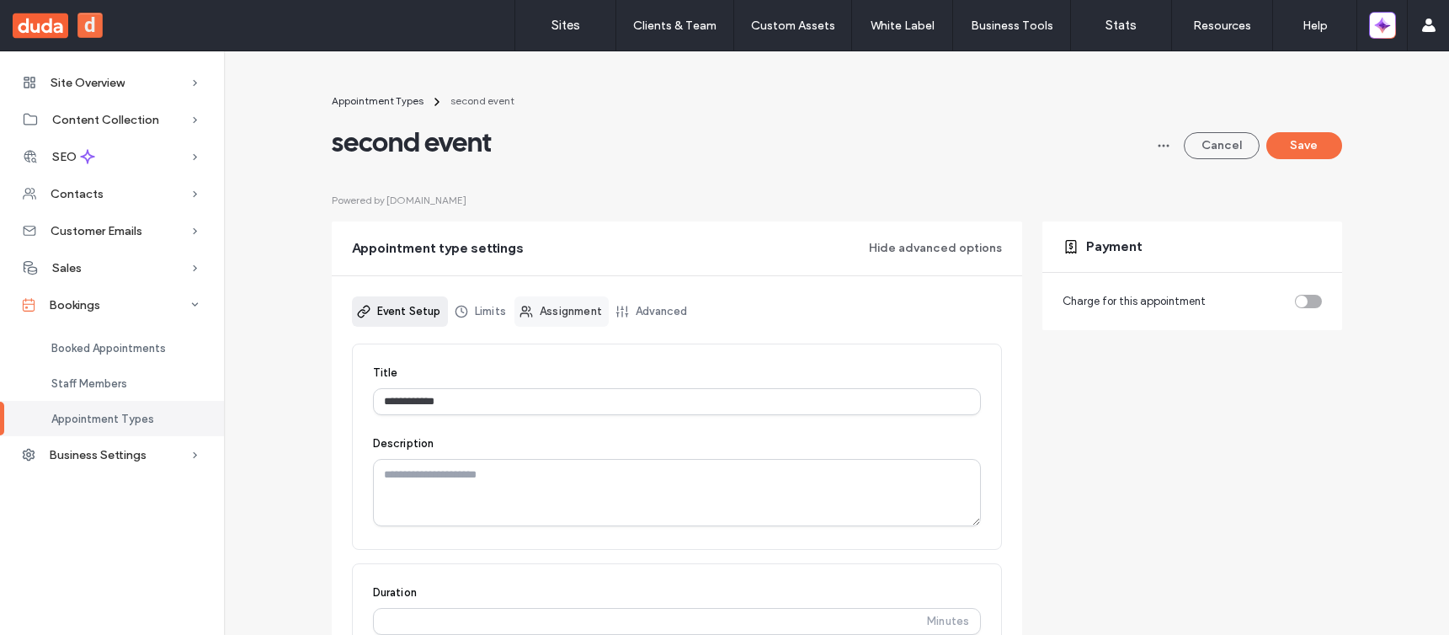
click at [547, 318] on link "Assignment" at bounding box center [561, 311] width 94 height 30
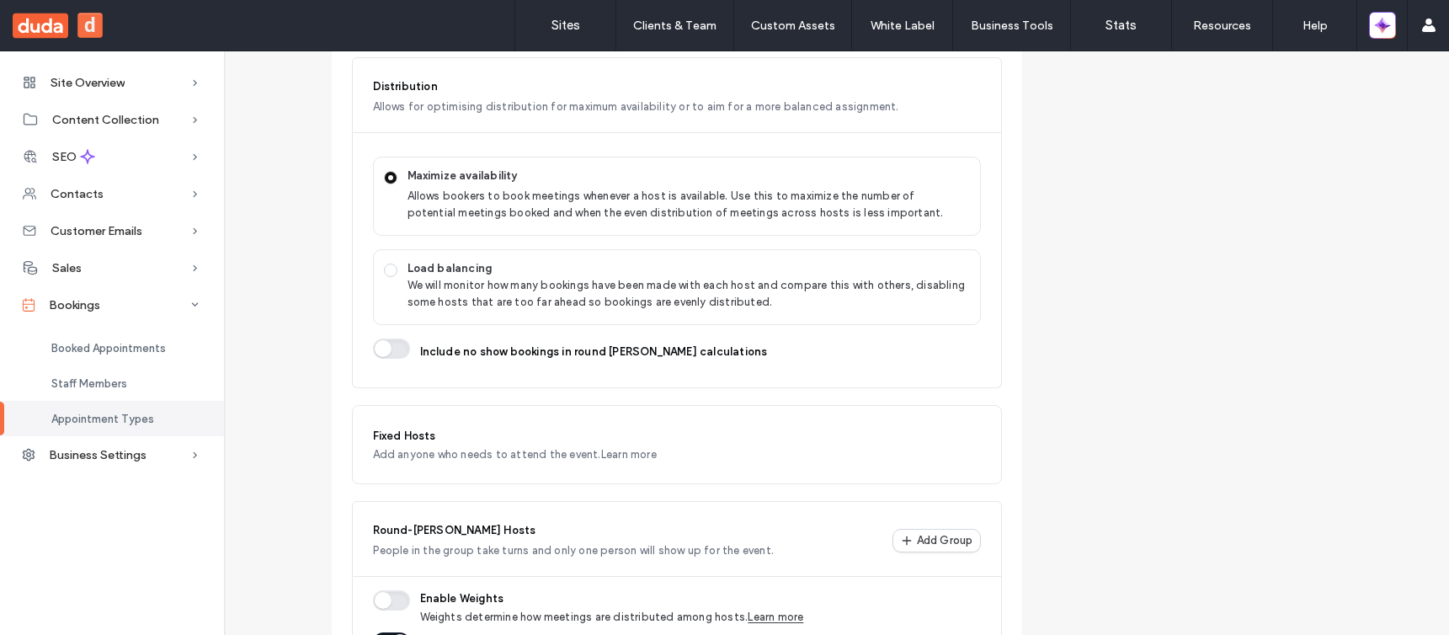
scroll to position [640, 0]
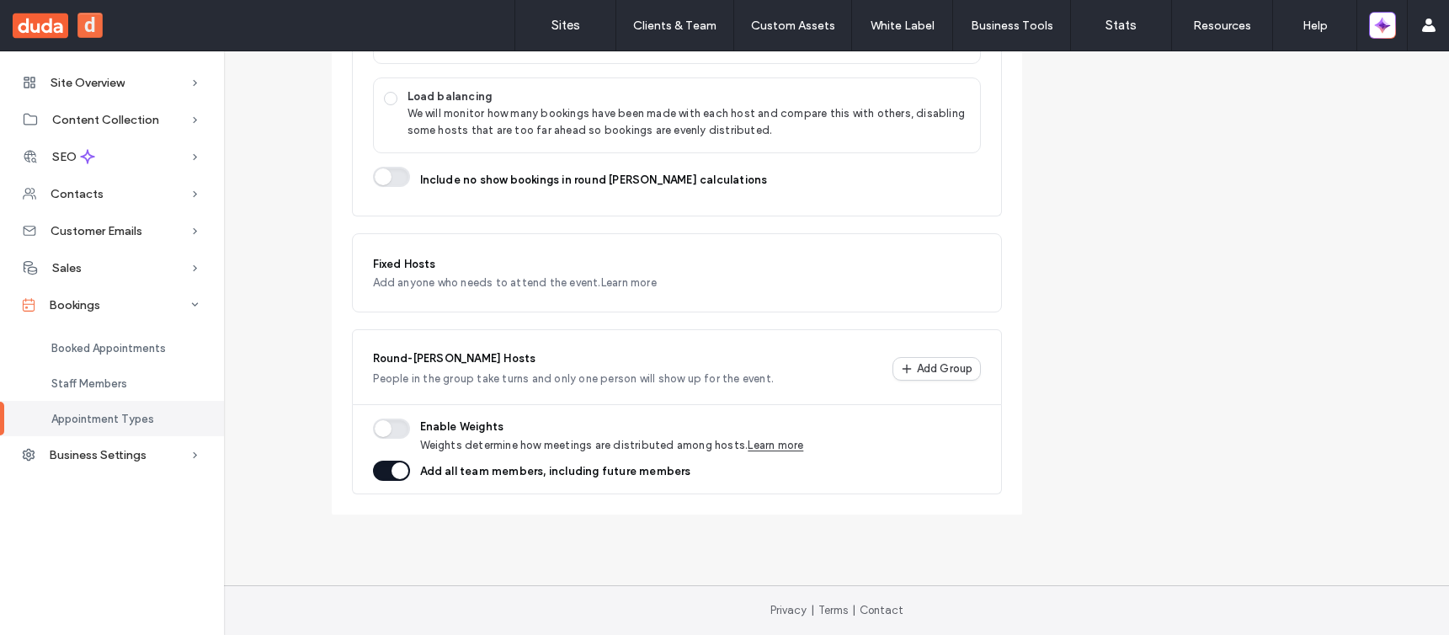
click at [392, 473] on button "button" at bounding box center [391, 471] width 37 height 20
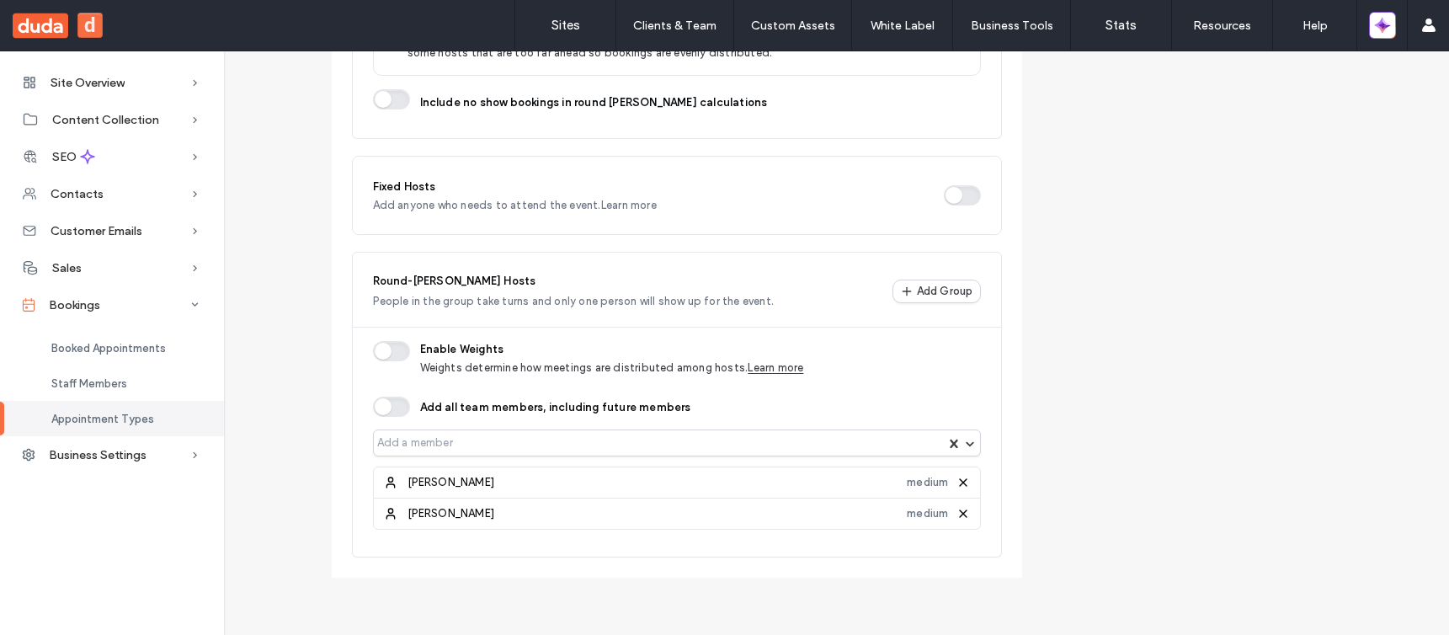
scroll to position [721, 0]
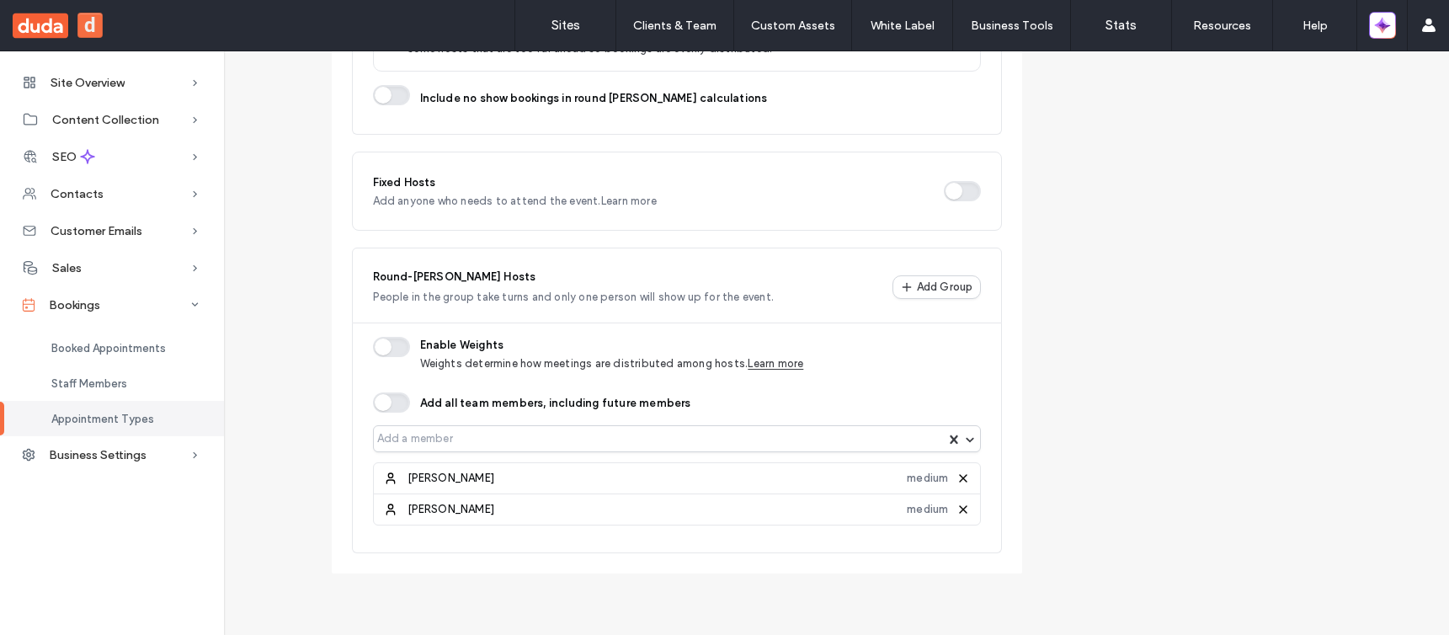
click at [956, 478] on icon at bounding box center [962, 477] width 13 height 13
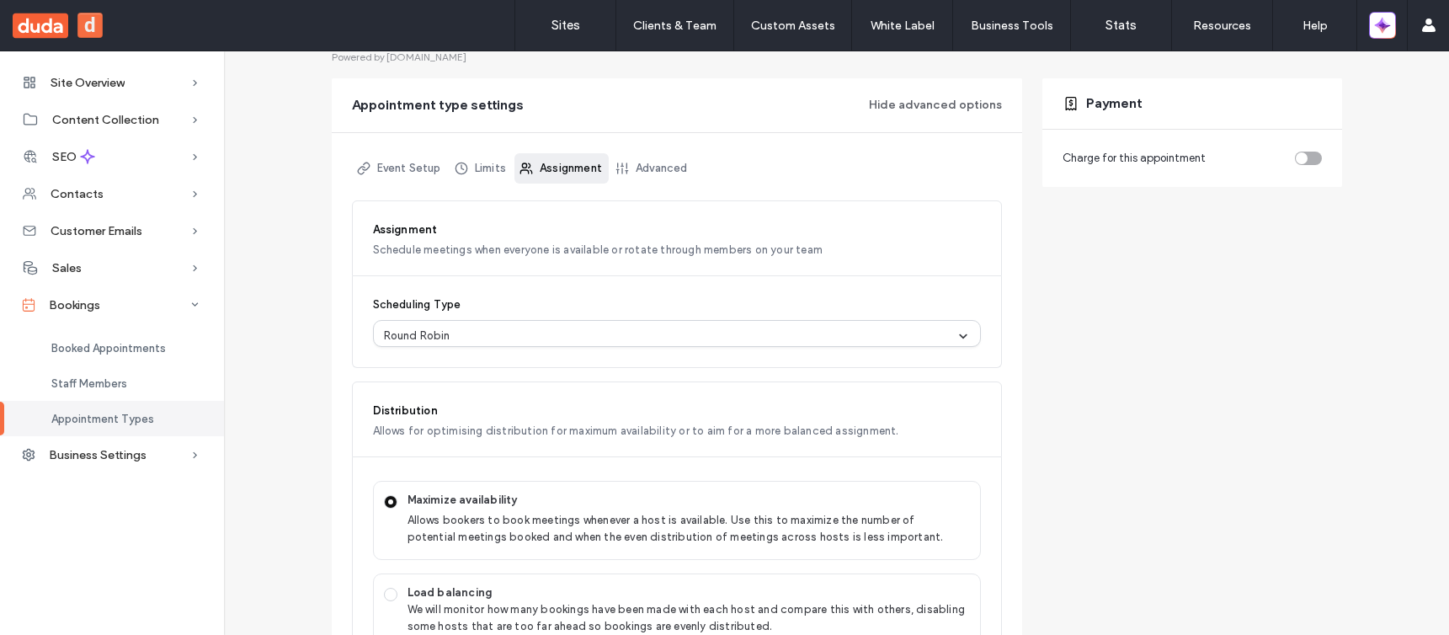
scroll to position [0, 0]
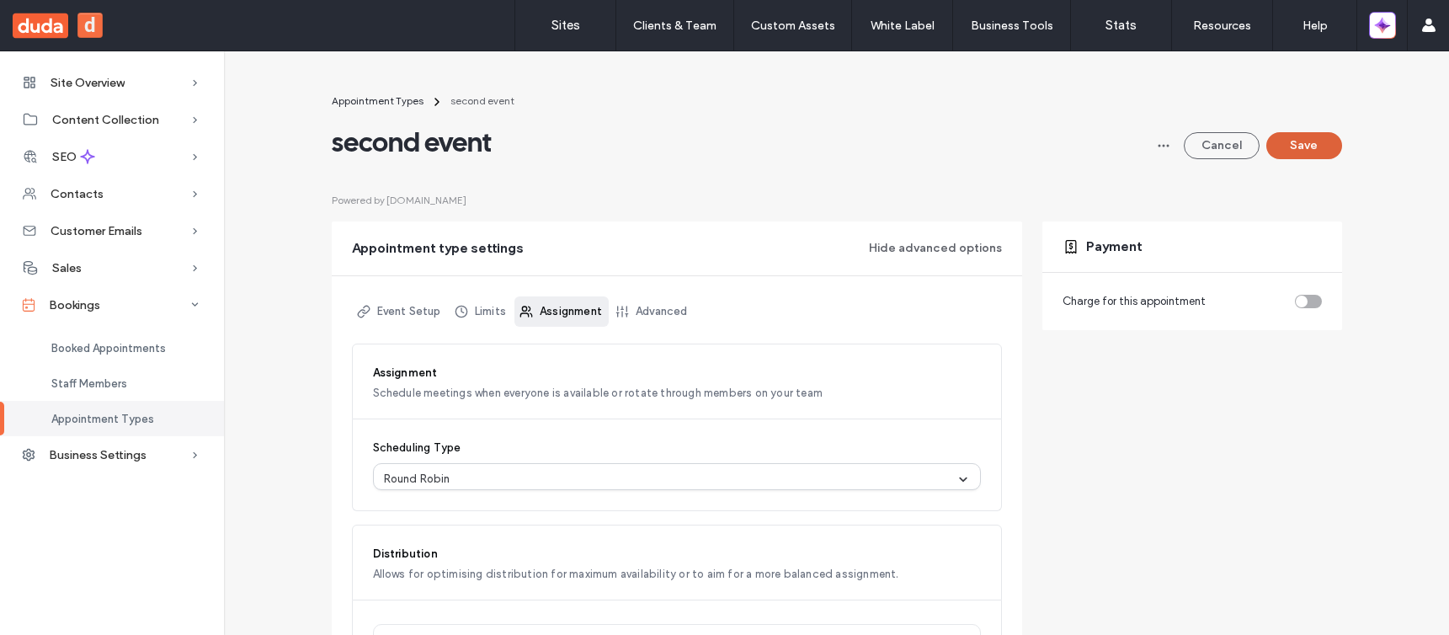
click at [1297, 153] on button "Save" at bounding box center [1304, 145] width 76 height 27
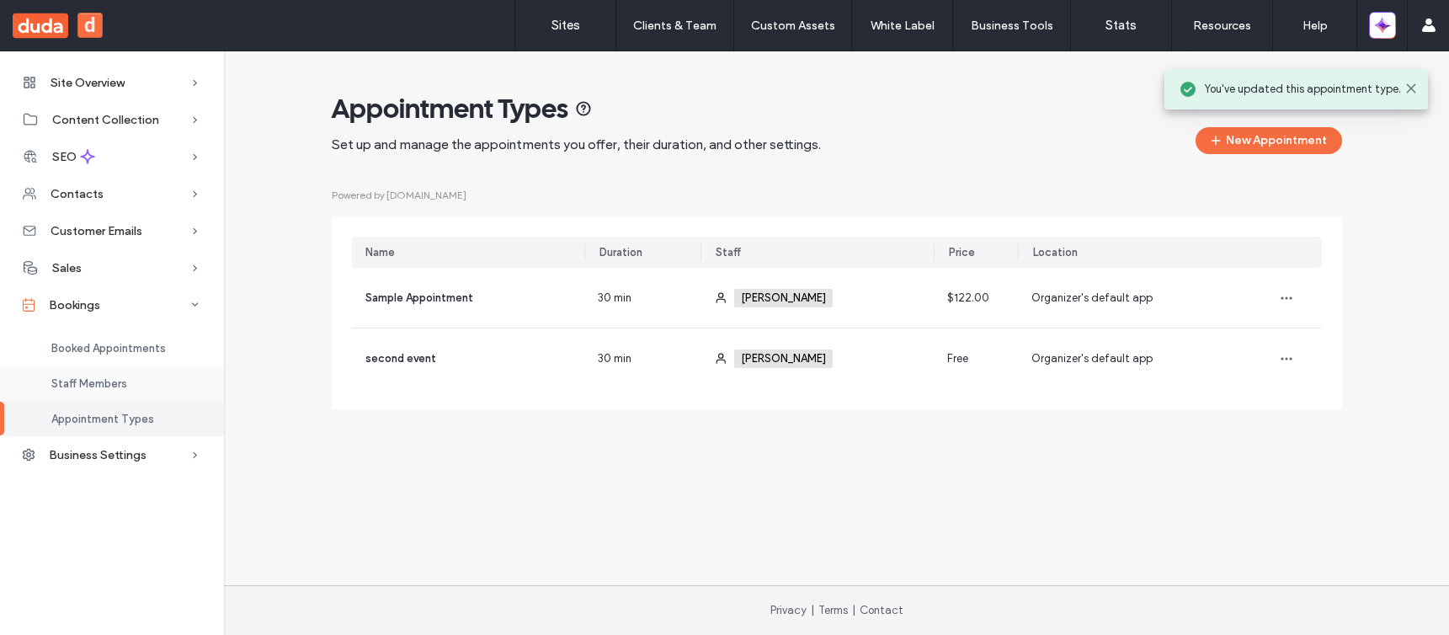
click at [152, 383] on div "Staff Members" at bounding box center [112, 382] width 224 height 35
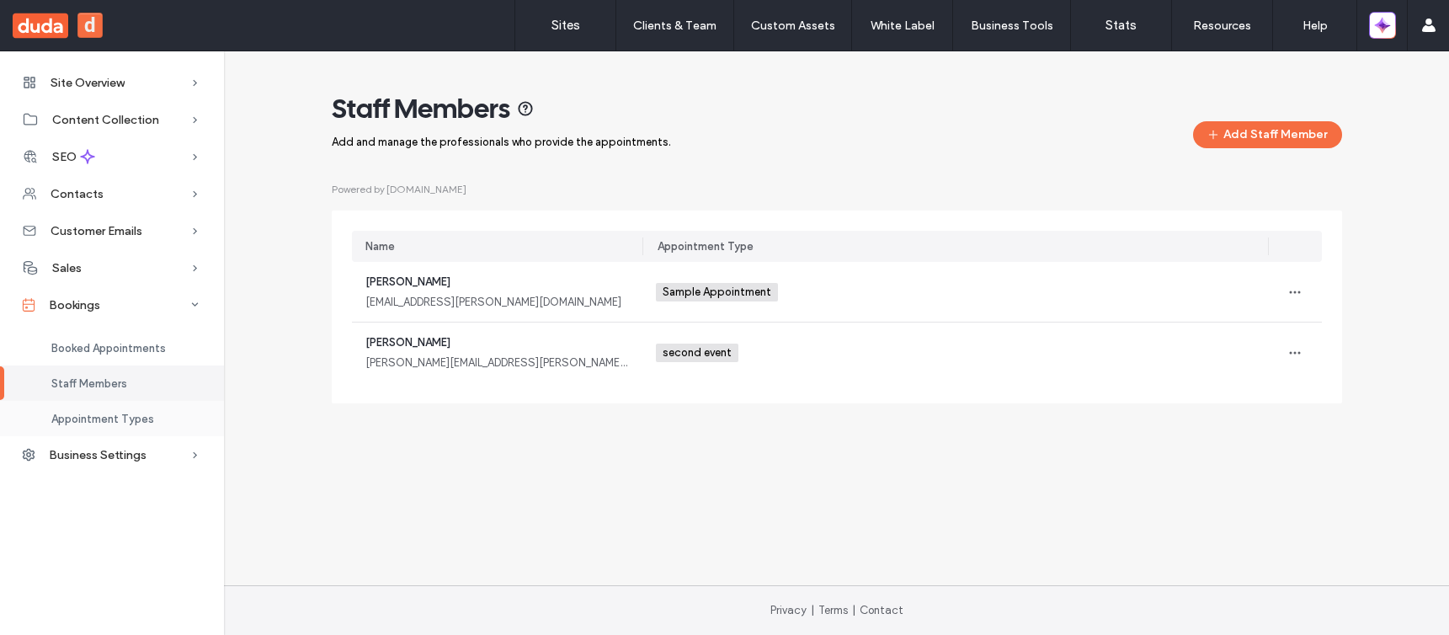
click at [154, 423] on div "Appointment Types" at bounding box center [112, 418] width 224 height 35
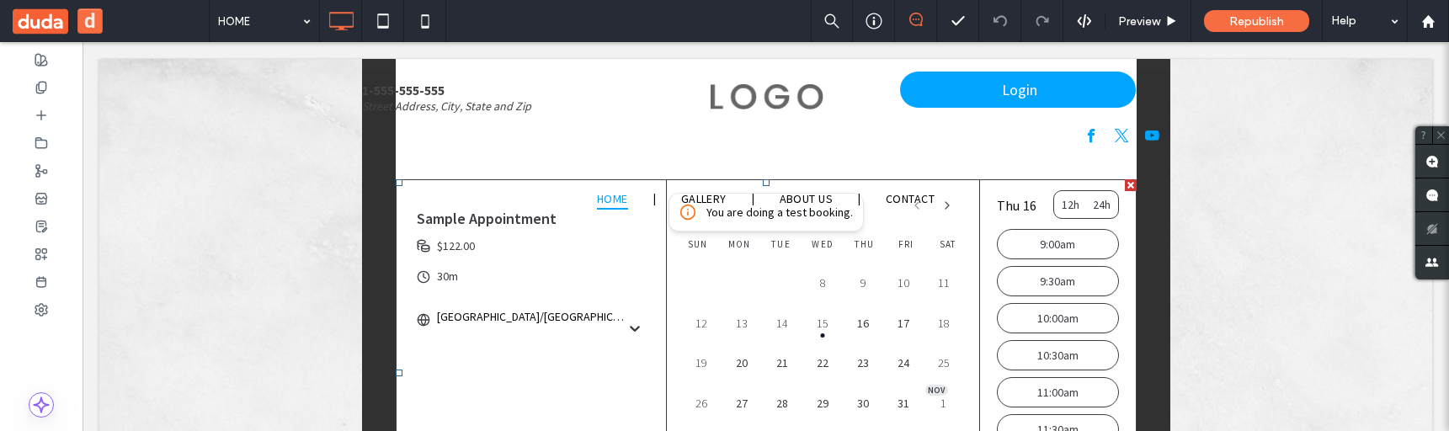
scroll to position [158, 0]
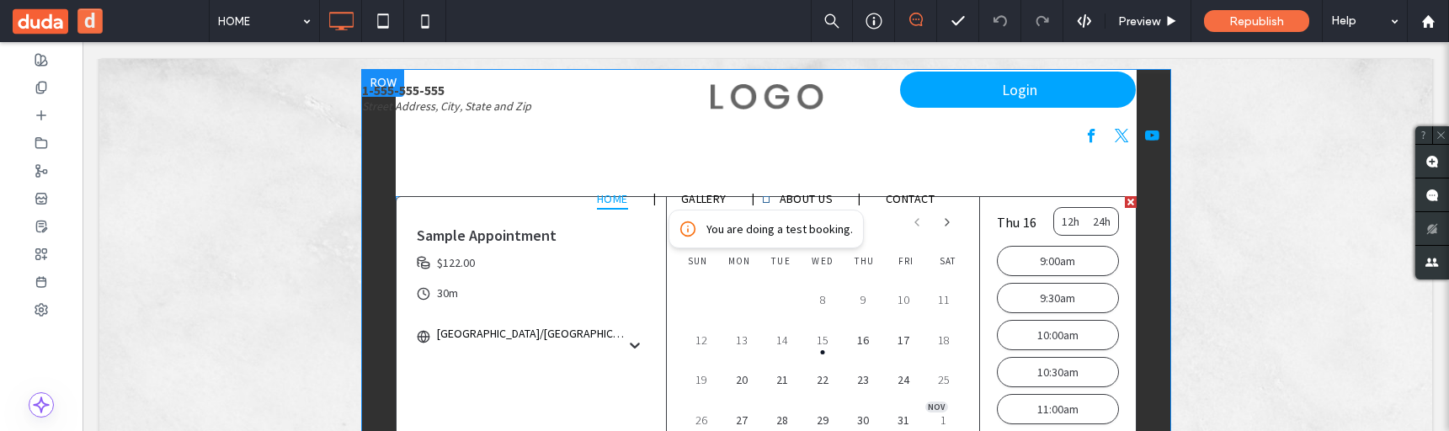
click at [565, 290] on div "Sample Appointment 30m Asia/Jerusalem $122.00" at bounding box center [532, 282] width 270 height 170
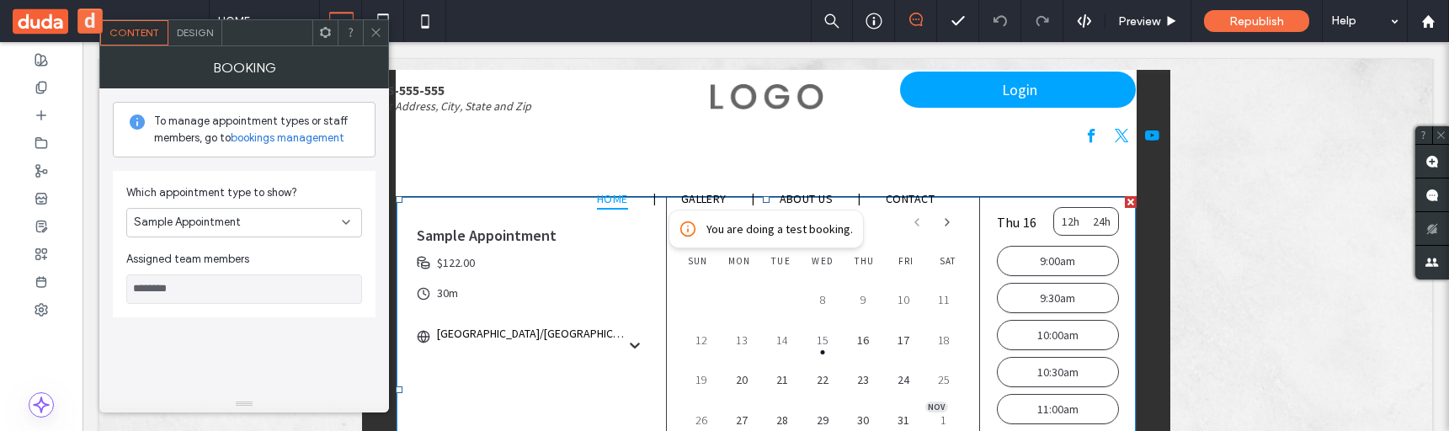
click at [260, 216] on div "Sample Appointment" at bounding box center [238, 222] width 208 height 17
click at [248, 279] on div "second event" at bounding box center [244, 281] width 234 height 29
click at [266, 227] on div "second event" at bounding box center [238, 222] width 208 height 17
click at [264, 253] on div "Sample Appointment" at bounding box center [244, 251] width 234 height 29
click at [224, 227] on span "Sample Appointment" at bounding box center [187, 222] width 107 height 17
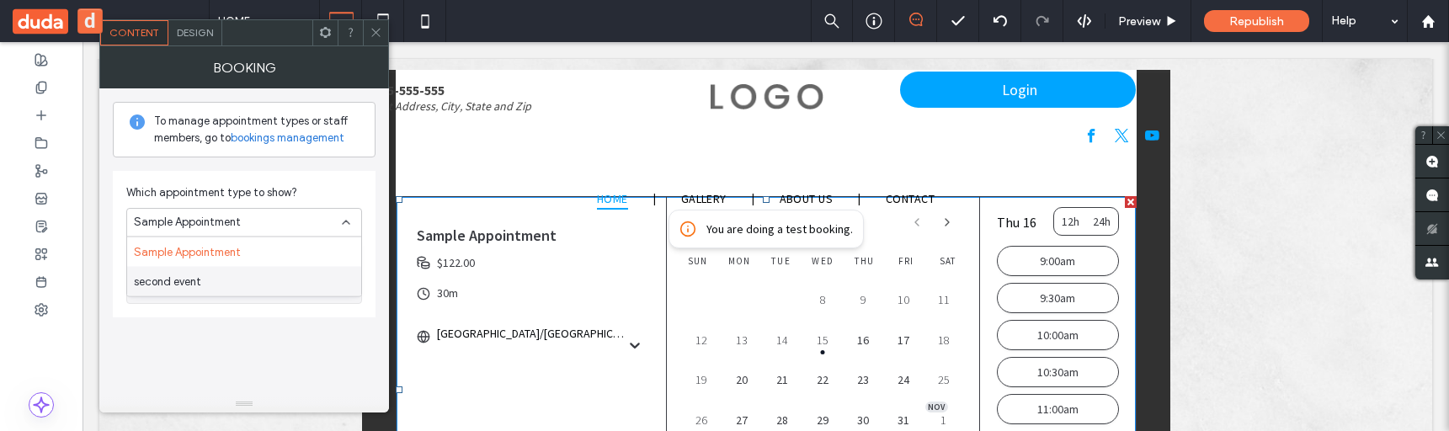
click at [223, 279] on div "second event" at bounding box center [244, 281] width 234 height 29
type input "*********"
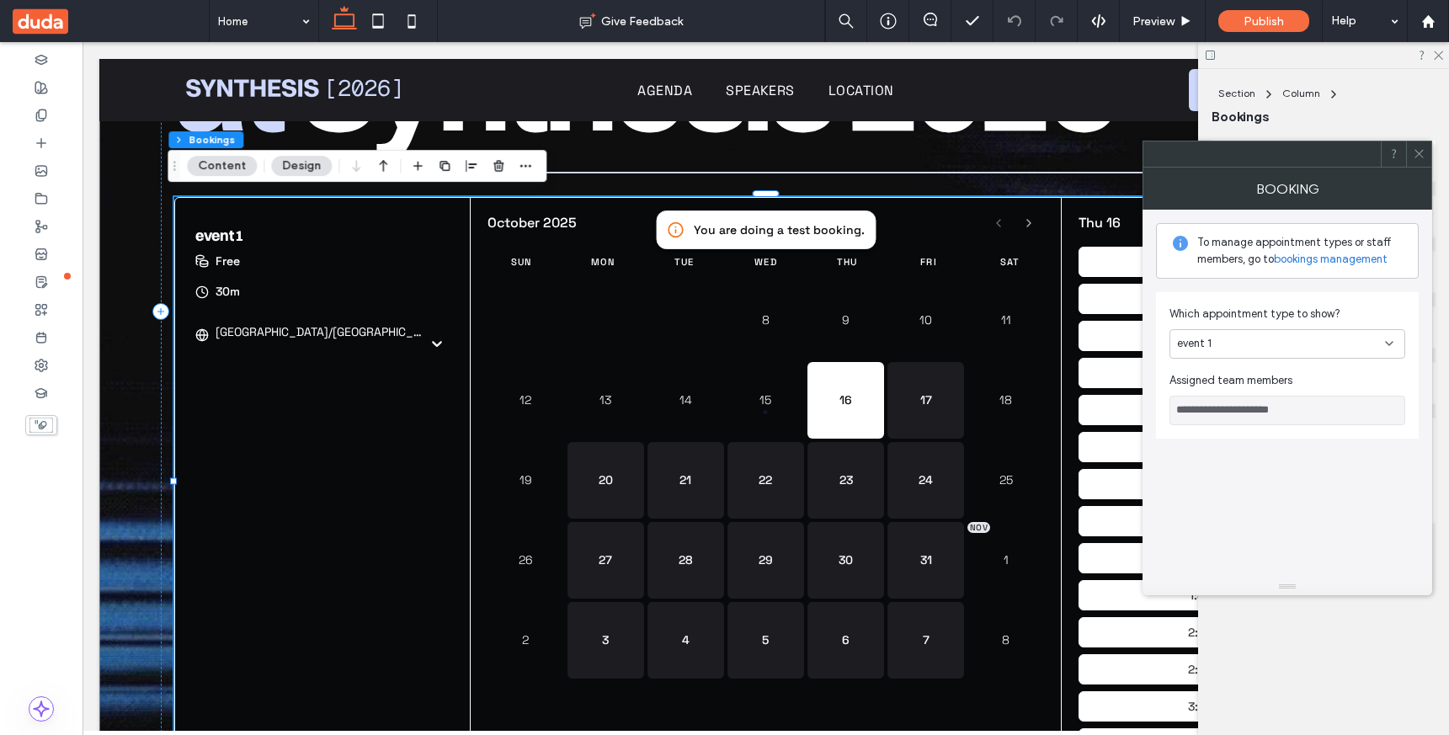
click at [1232, 348] on div "event 1" at bounding box center [1281, 343] width 208 height 17
click at [1235, 395] on div "Event 2" at bounding box center [1287, 402] width 234 height 29
click at [1235, 348] on div "Event 2" at bounding box center [1281, 343] width 208 height 17
click at [1233, 374] on div "event 1" at bounding box center [1287, 373] width 234 height 29
type input "**********"
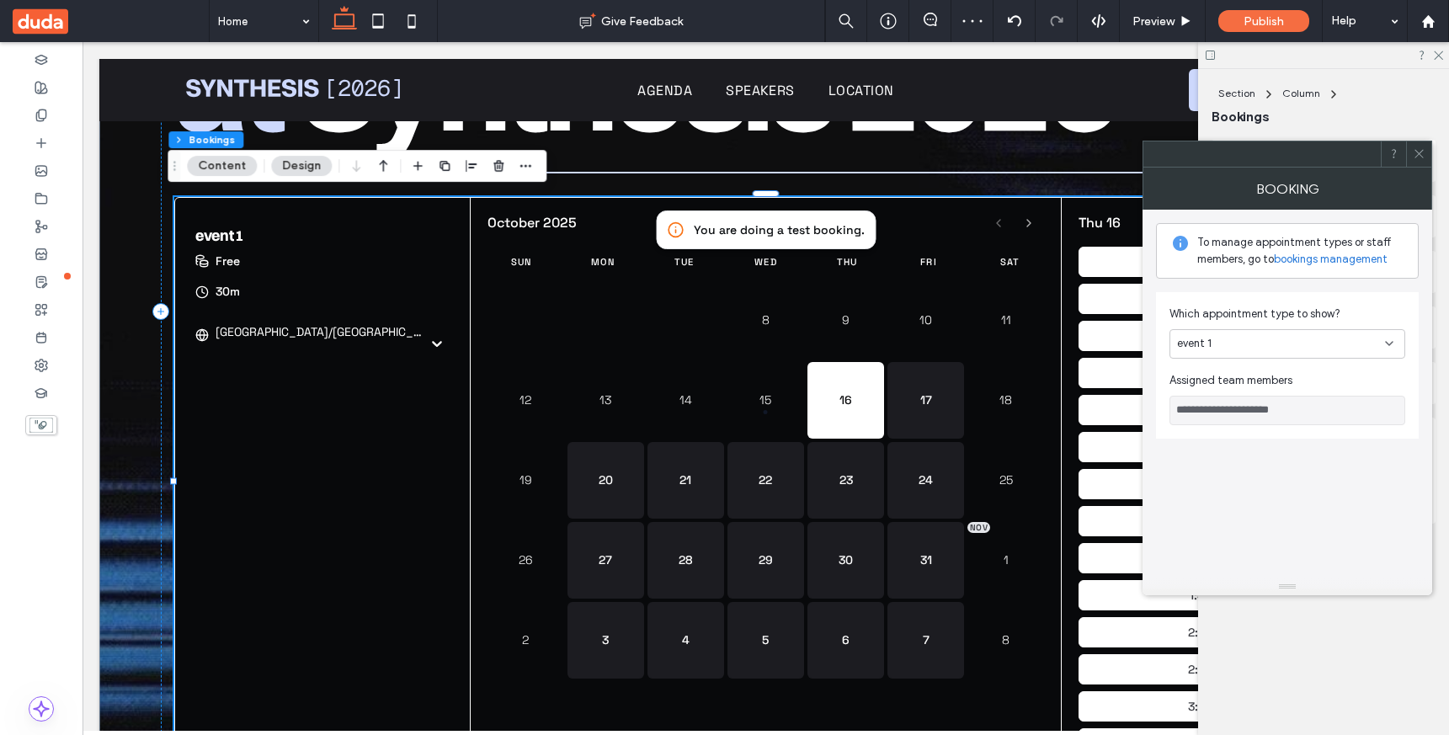
click at [1243, 452] on div "**********" at bounding box center [1287, 394] width 263 height 369
click at [71, 336] on div at bounding box center [41, 337] width 83 height 28
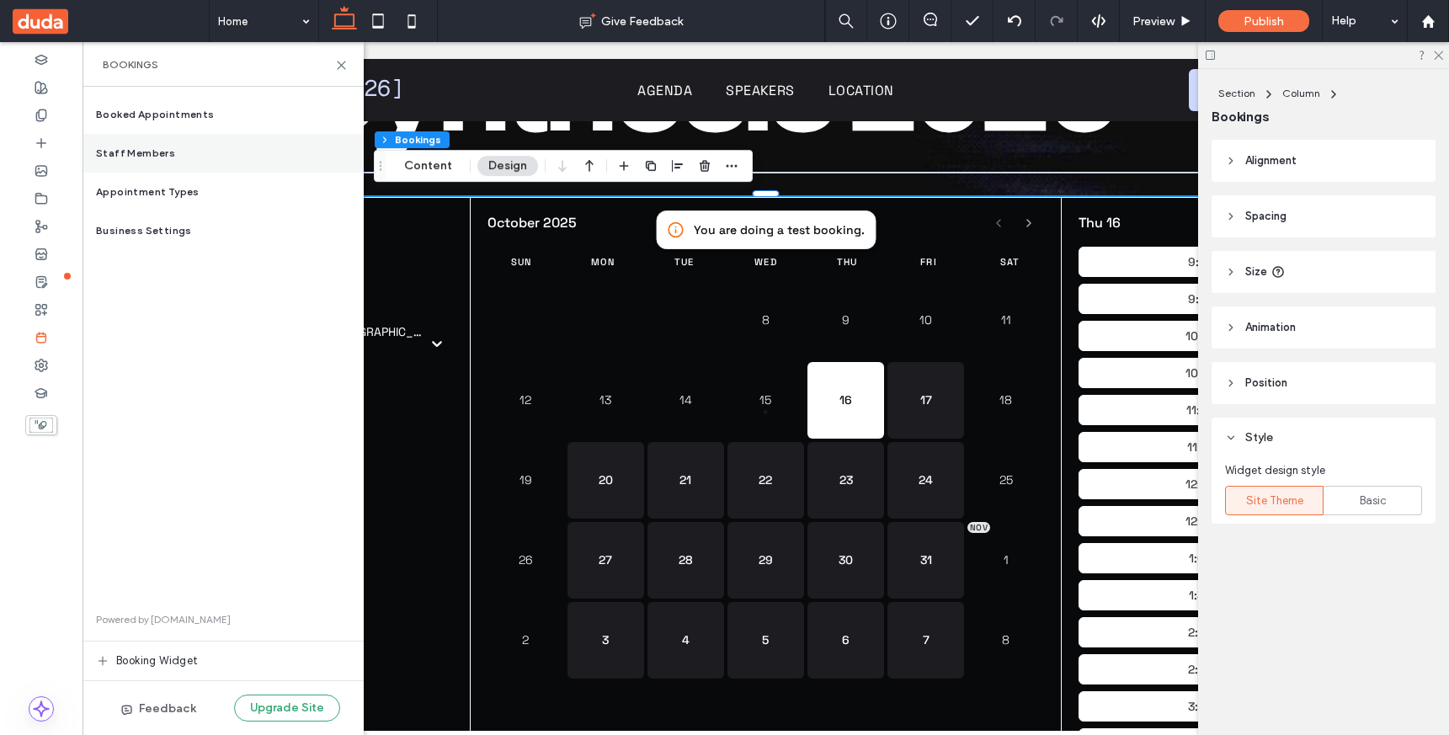
click at [179, 144] on div "Staff Members" at bounding box center [223, 153] width 281 height 39
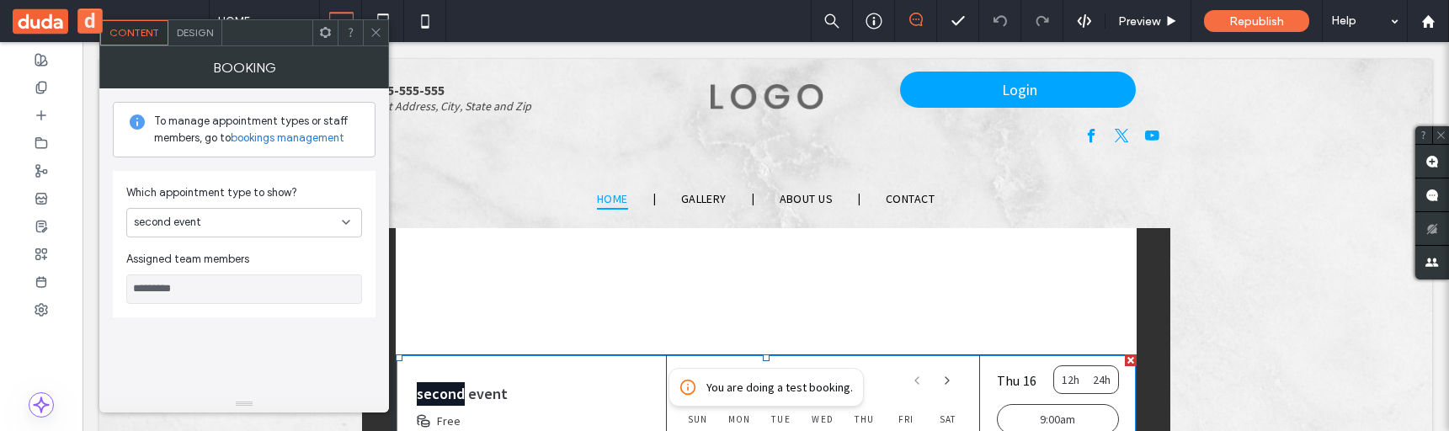
click at [296, 217] on div "second event" at bounding box center [238, 222] width 208 height 17
click at [296, 248] on div "Sample Appointment" at bounding box center [244, 251] width 234 height 29
click at [285, 231] on div "Sample Appointment" at bounding box center [244, 222] width 236 height 29
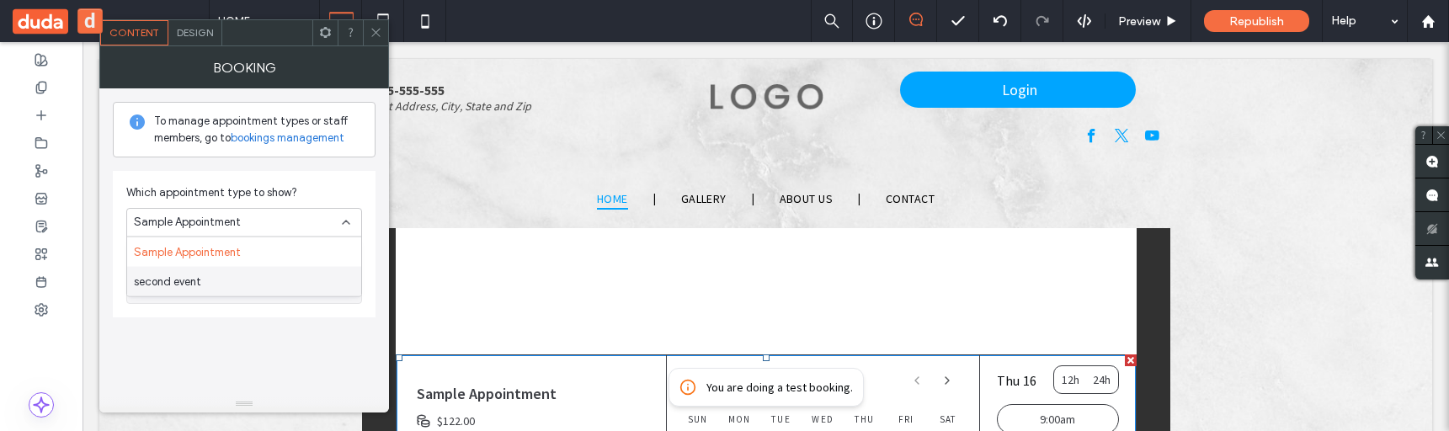
click at [270, 269] on div "second event" at bounding box center [244, 281] width 234 height 29
type input "*********"
click at [380, 37] on icon at bounding box center [376, 32] width 13 height 13
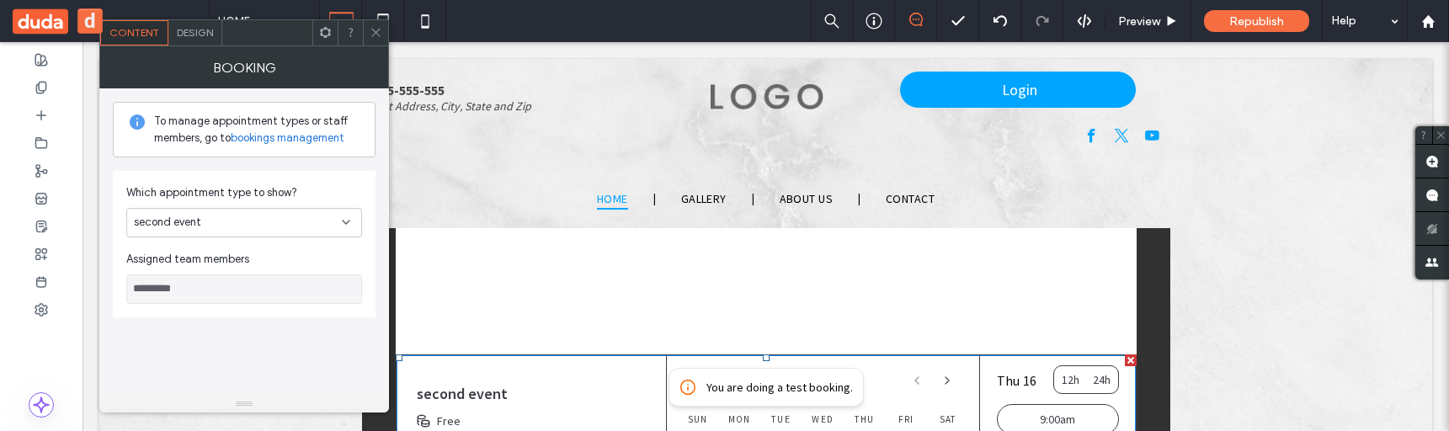
click at [327, 215] on div "second event" at bounding box center [238, 222] width 208 height 17
click at [316, 243] on div "Sample Appointment" at bounding box center [244, 251] width 234 height 29
click at [328, 219] on div "Sample Appointment" at bounding box center [238, 222] width 208 height 17
click at [313, 276] on div "second event" at bounding box center [244, 281] width 234 height 29
type input "*********"
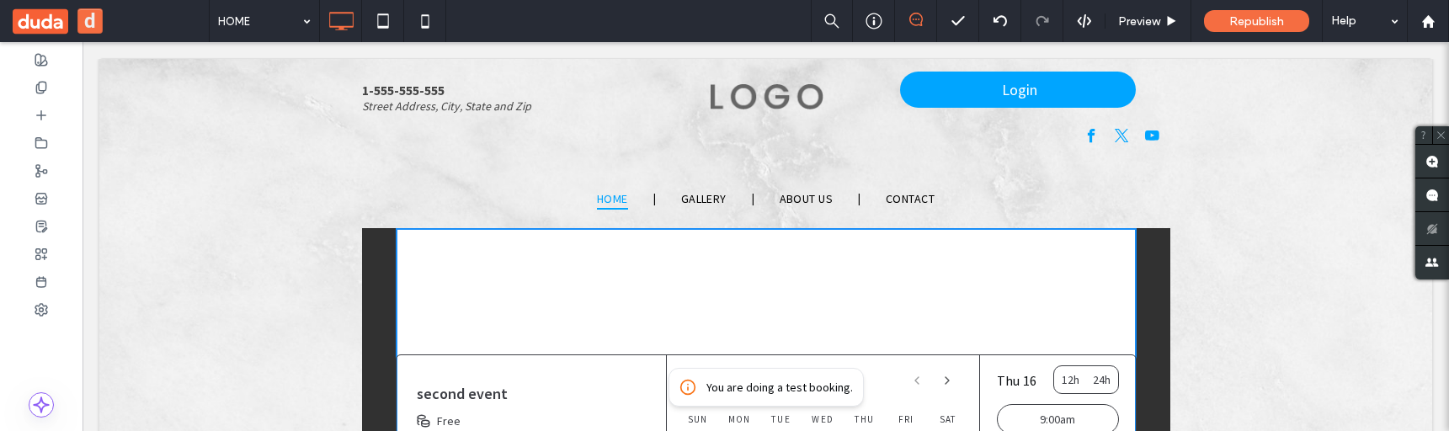
click at [983, 184] on nav "HOME GALLERY ABOUT US CONTACT" at bounding box center [766, 198] width 783 height 35
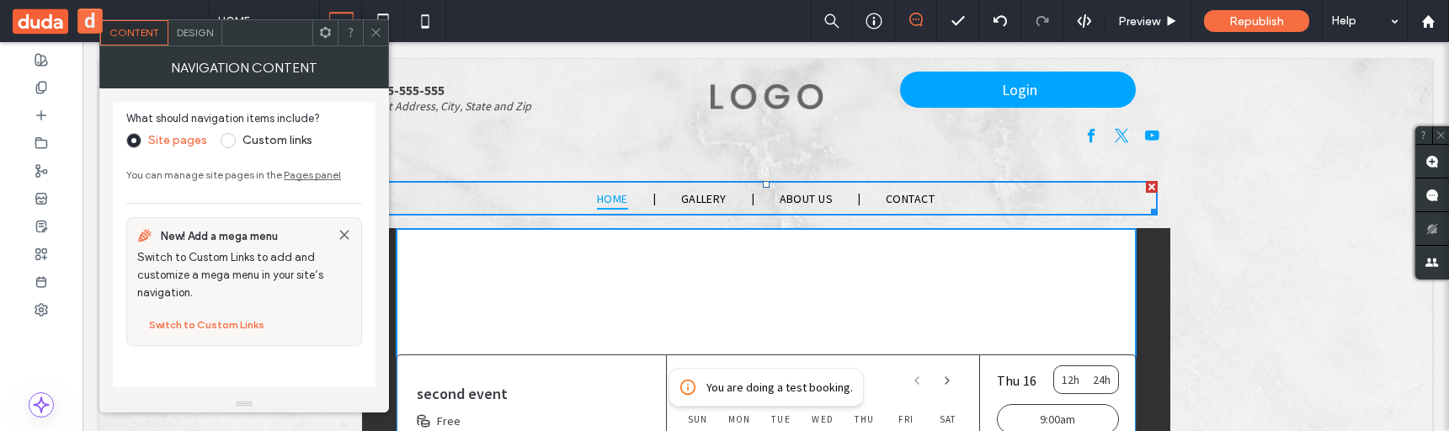
click at [377, 31] on icon at bounding box center [376, 32] width 13 height 13
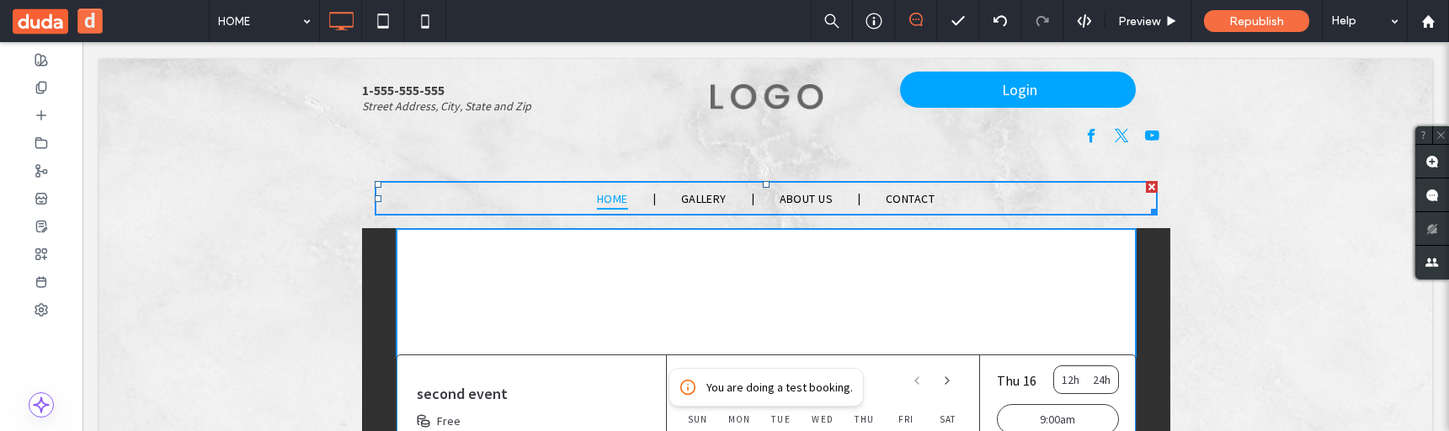
click at [421, 382] on h1 "second event" at bounding box center [532, 394] width 230 height 24
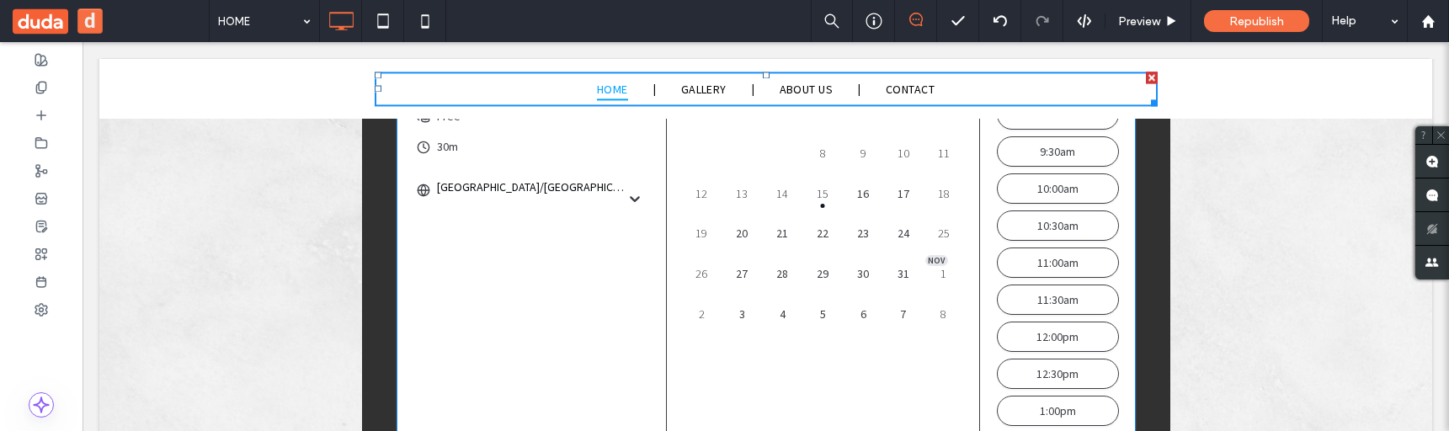
click at [455, 362] on div "second event 30m Asia/Jerusalem Free October 2025 Sun Mon Tue Wed Thu Fri Sat 8…" at bounding box center [766, 243] width 741 height 387
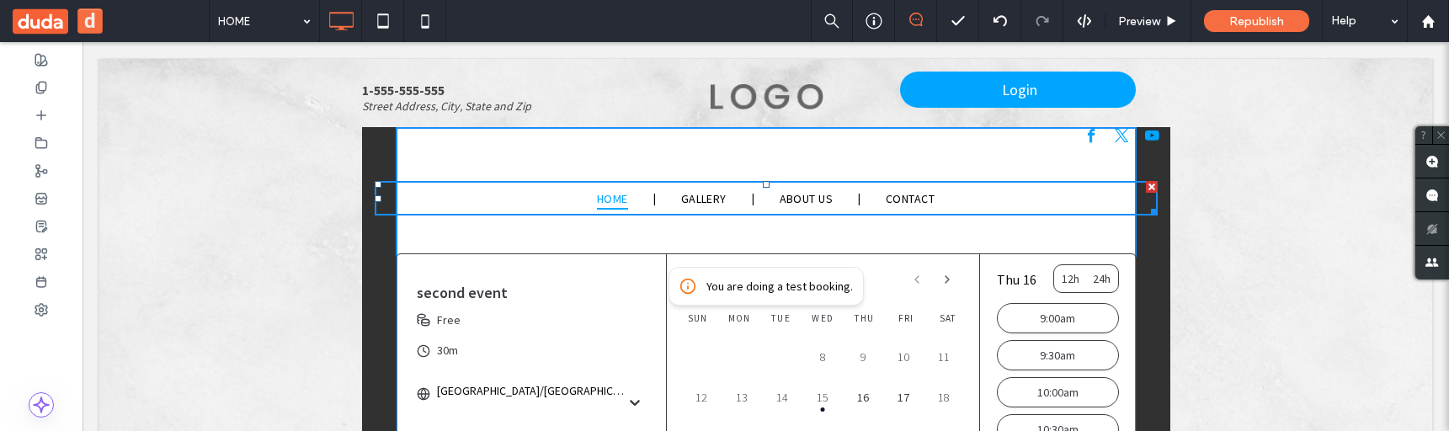
scroll to position [109, 0]
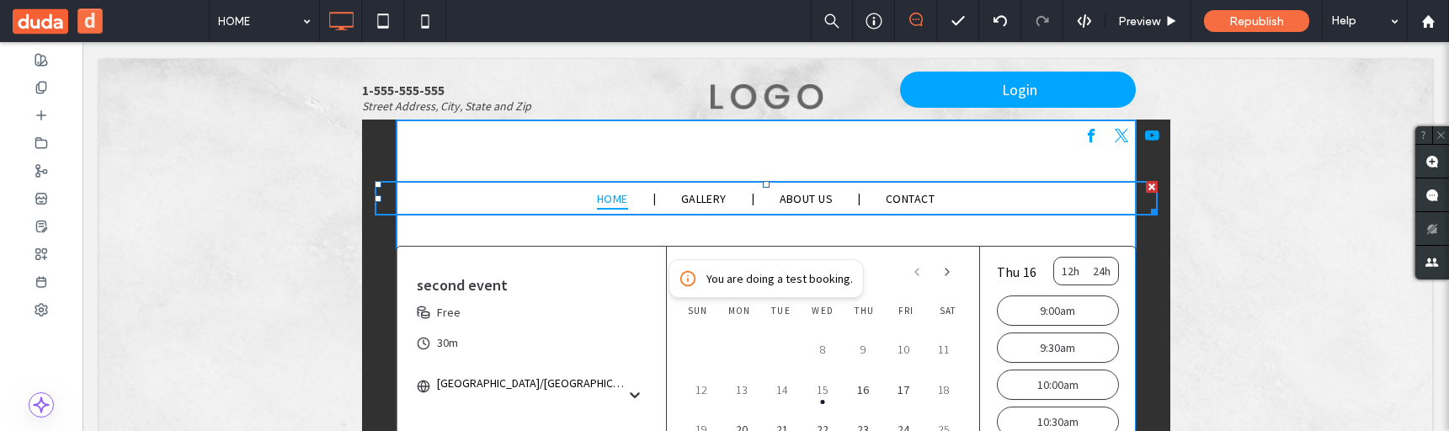
click at [666, 323] on div "October 2025 Sun Mon Tue Wed Thu Fri Sat 8 9 10 11 12 13 14 15 today 16 17 18 1…" at bounding box center [822, 440] width 313 height 386
click at [783, 280] on div "You are doing a test booking." at bounding box center [779, 278] width 146 height 17
click at [783, 280] on div "October 2025" at bounding box center [823, 272] width 279 height 30
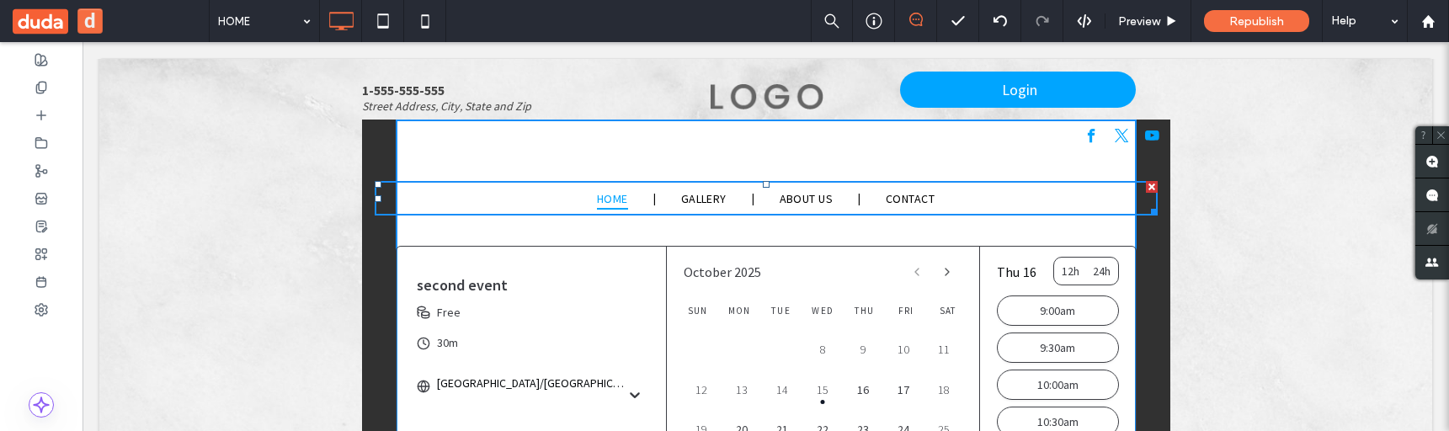
click at [569, 340] on div "second event 30m Asia/Jerusalem Free" at bounding box center [532, 332] width 270 height 170
click at [261, 212] on div "1-555-555-555 Street Address, City, State and Zip Click To Paste Click To Paste…" at bounding box center [765, 144] width 1333 height 144
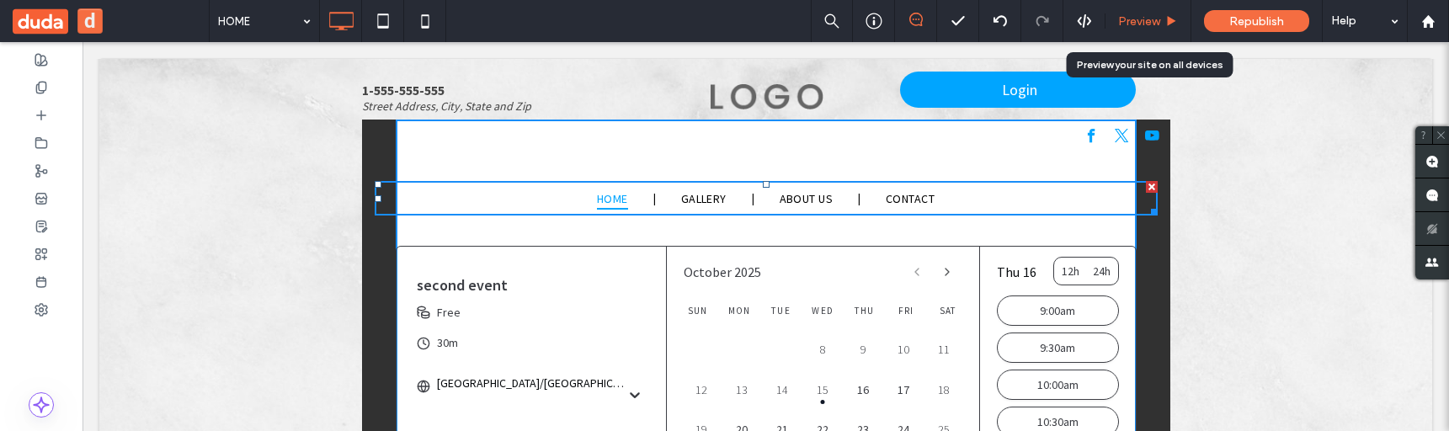
click at [1155, 18] on span "Preview" at bounding box center [1139, 21] width 42 height 14
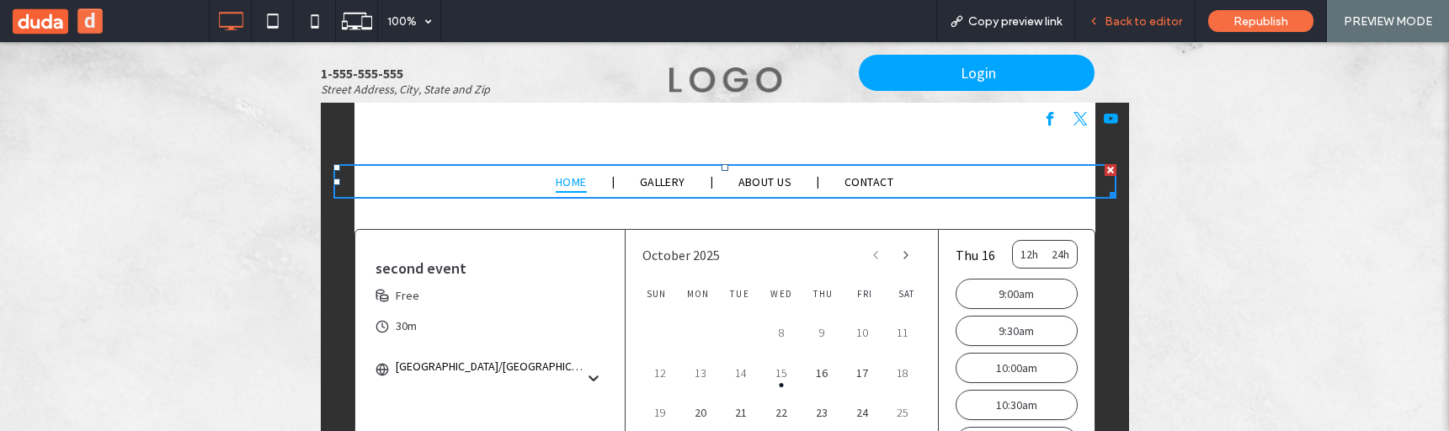
click at [1170, 20] on span "Back to editor" at bounding box center [1143, 21] width 77 height 14
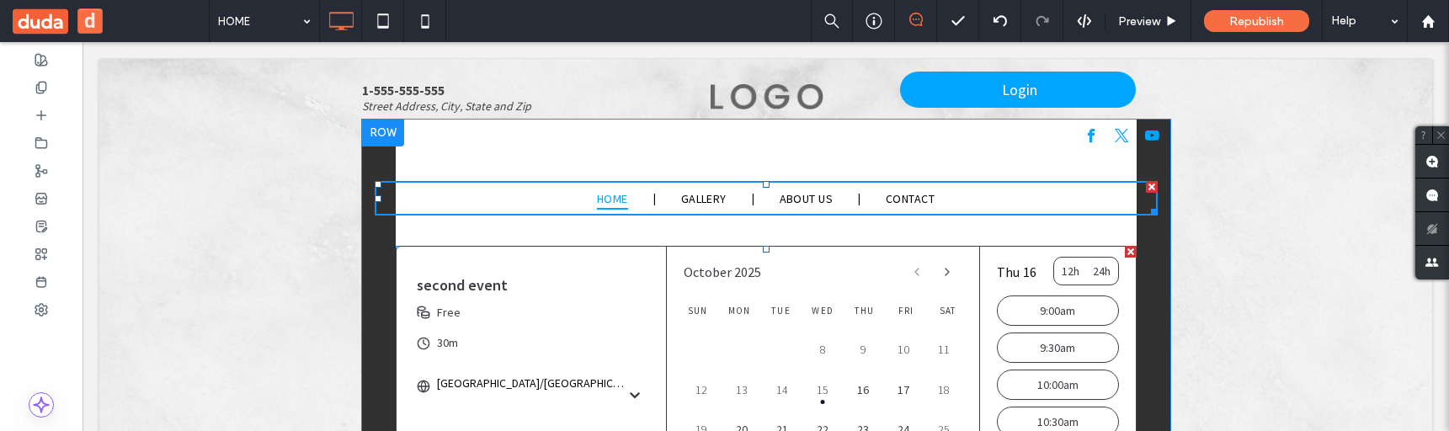
click at [1034, 274] on header "Thu 16 12h 24h" at bounding box center [1058, 271] width 122 height 29
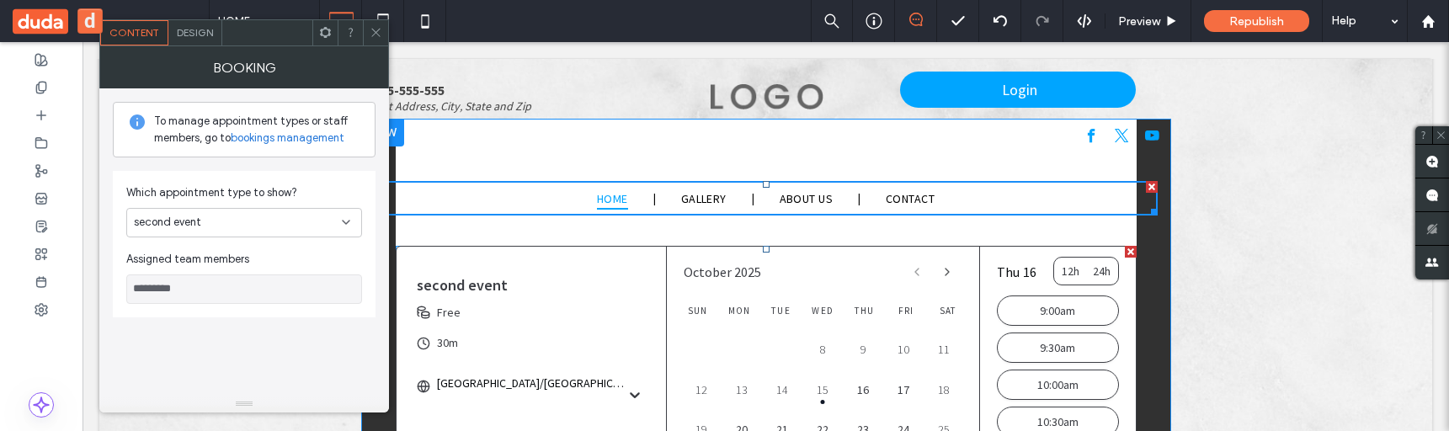
click at [1034, 274] on header "Thu 16 12h 24h" at bounding box center [1058, 271] width 122 height 29
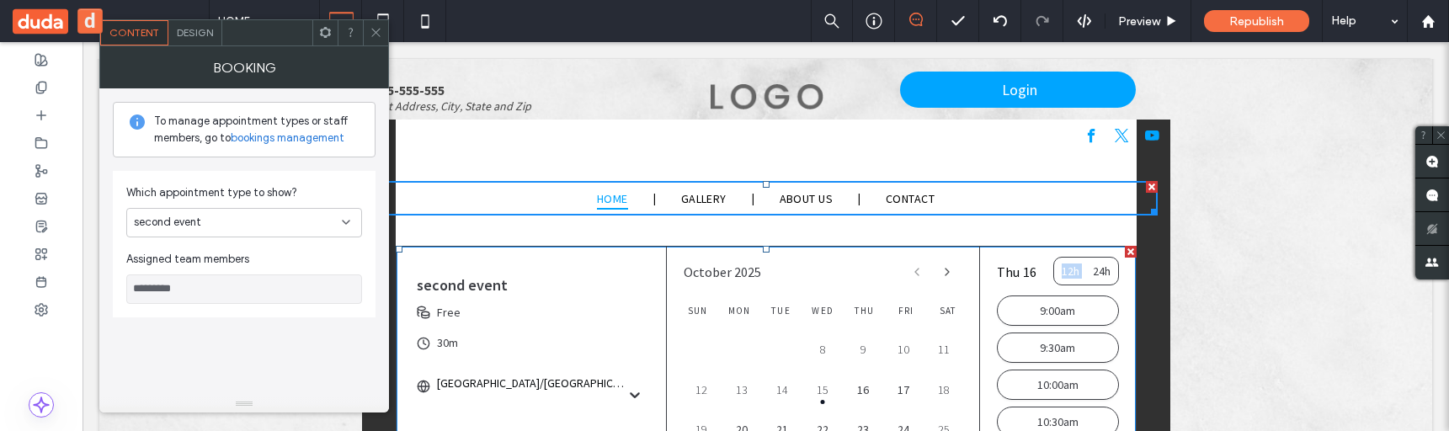
click at [1034, 274] on header "Thu 16 12h 24h" at bounding box center [1058, 271] width 122 height 29
click at [332, 221] on div "second event" at bounding box center [238, 222] width 208 height 17
click at [322, 260] on div "Sample Appointment" at bounding box center [244, 251] width 234 height 29
type input "********"
click at [209, 37] on span "Design" at bounding box center [195, 32] width 36 height 13
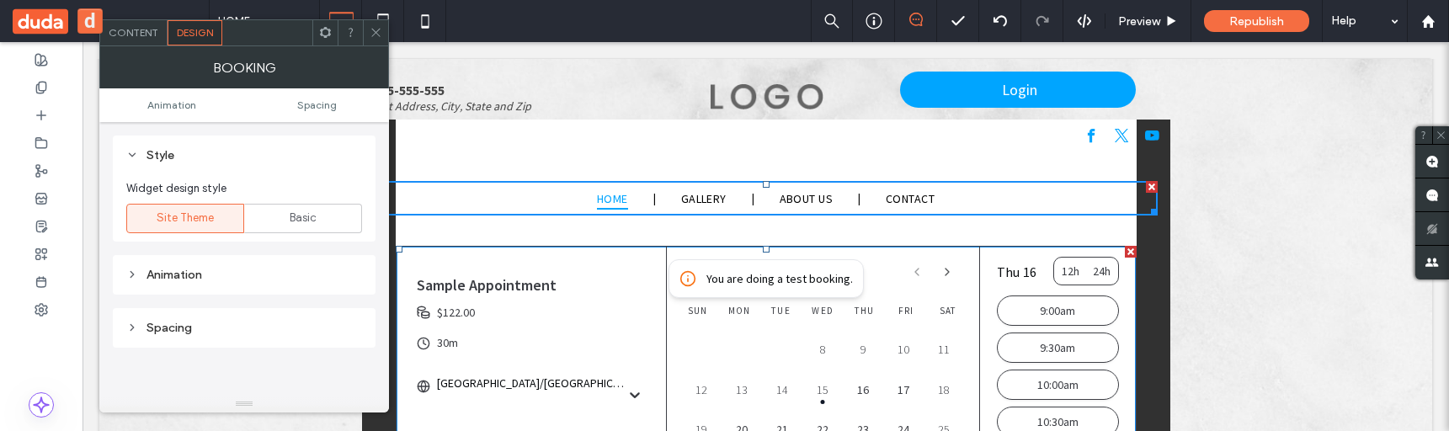
click at [162, 273] on div "Animation" at bounding box center [244, 275] width 236 height 14
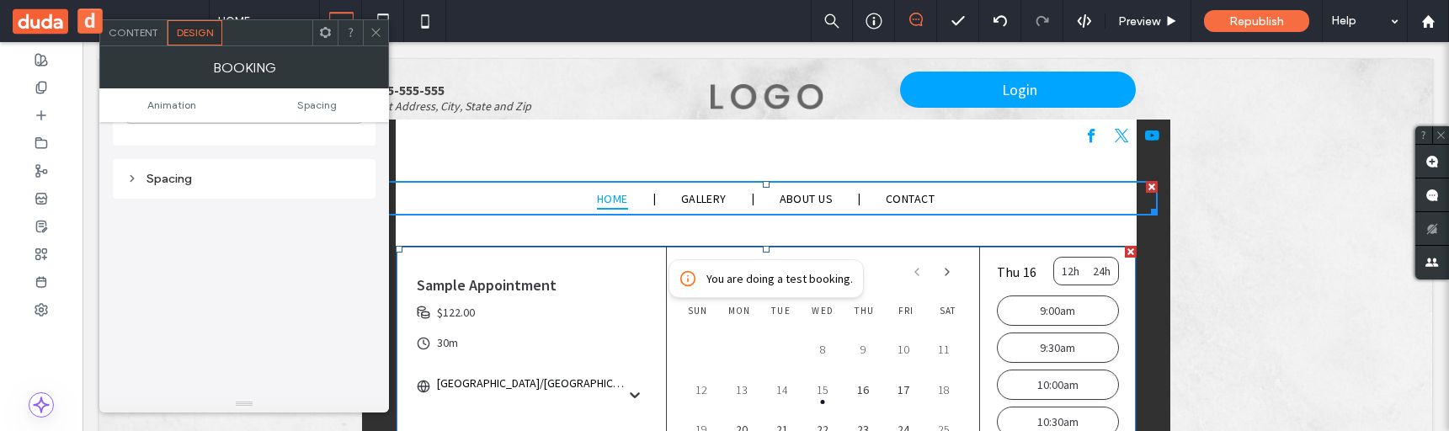
scroll to position [374, 0]
click at [145, 38] on span "Content" at bounding box center [134, 32] width 50 height 13
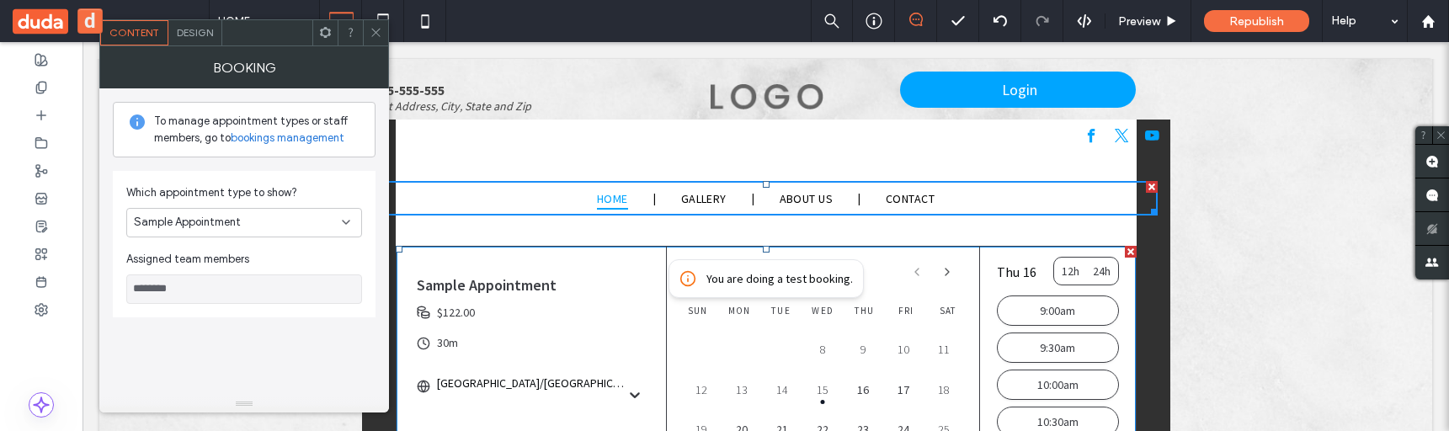
click at [301, 219] on div "Sample Appointment" at bounding box center [238, 222] width 208 height 17
click at [315, 191] on span "Which appointment type to show?" at bounding box center [244, 192] width 236 height 17
click at [301, 237] on div "Which appointment type to show? Sample Appointment Assigned team members ******…" at bounding box center [244, 244] width 263 height 146
click at [301, 225] on div "Sample Appointment" at bounding box center [238, 222] width 208 height 17
click at [278, 283] on div "second event" at bounding box center [244, 281] width 234 height 29
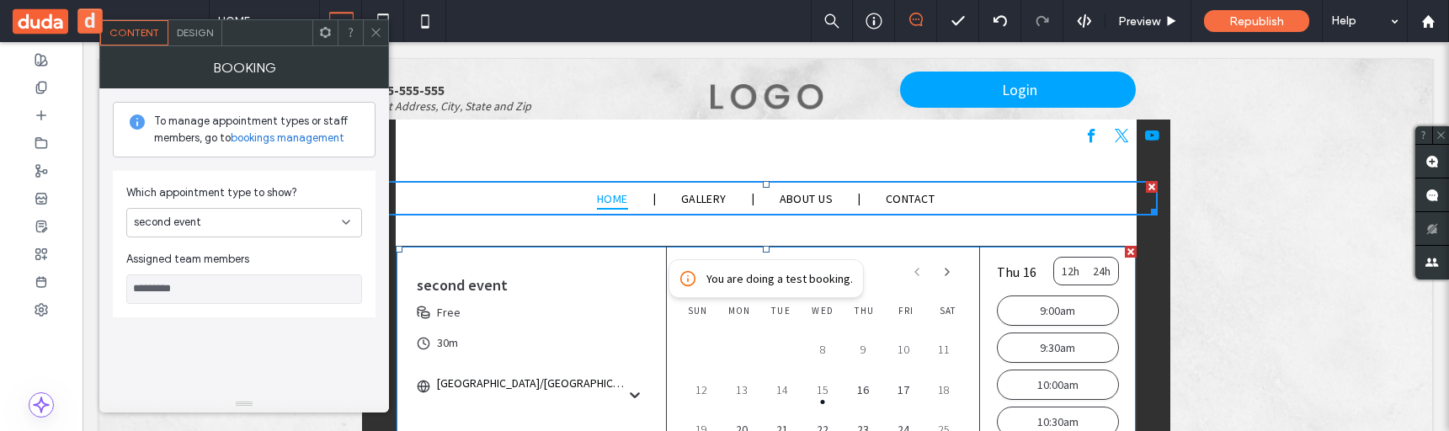
click at [266, 227] on div "second event" at bounding box center [238, 222] width 208 height 17
click at [251, 253] on div "Sample Appointment" at bounding box center [244, 251] width 234 height 29
type input "********"
click at [373, 35] on icon at bounding box center [376, 32] width 13 height 13
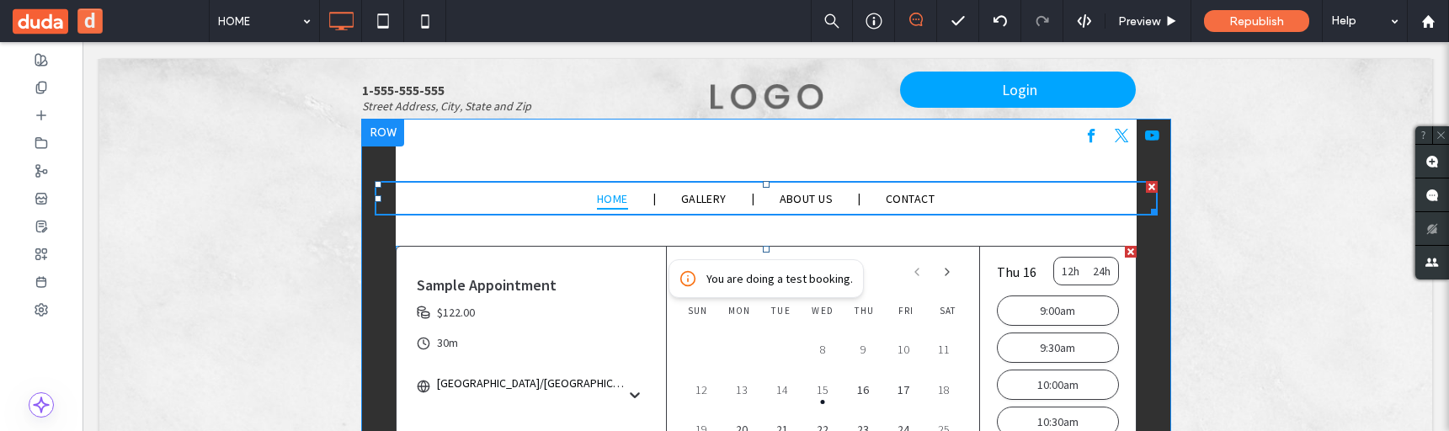
click at [408, 280] on div "Sample Appointment 30m Asia/Jerusalem $122.00" at bounding box center [532, 332] width 270 height 170
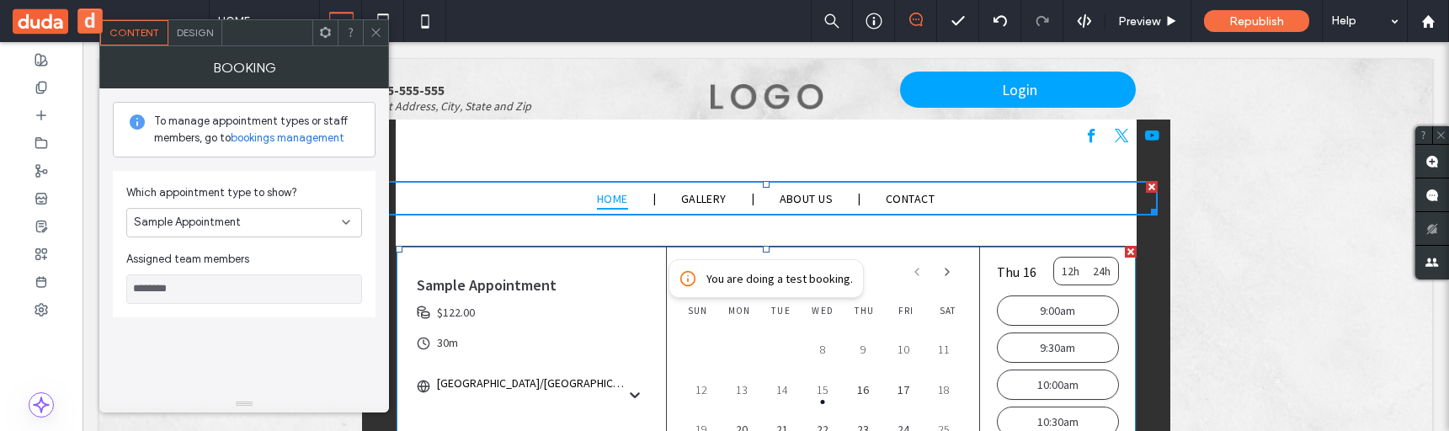
click at [325, 223] on div "Sample Appointment" at bounding box center [238, 222] width 208 height 17
click at [312, 271] on div "second event" at bounding box center [244, 281] width 234 height 29
type input "*********"
click at [375, 32] on icon at bounding box center [376, 32] width 13 height 13
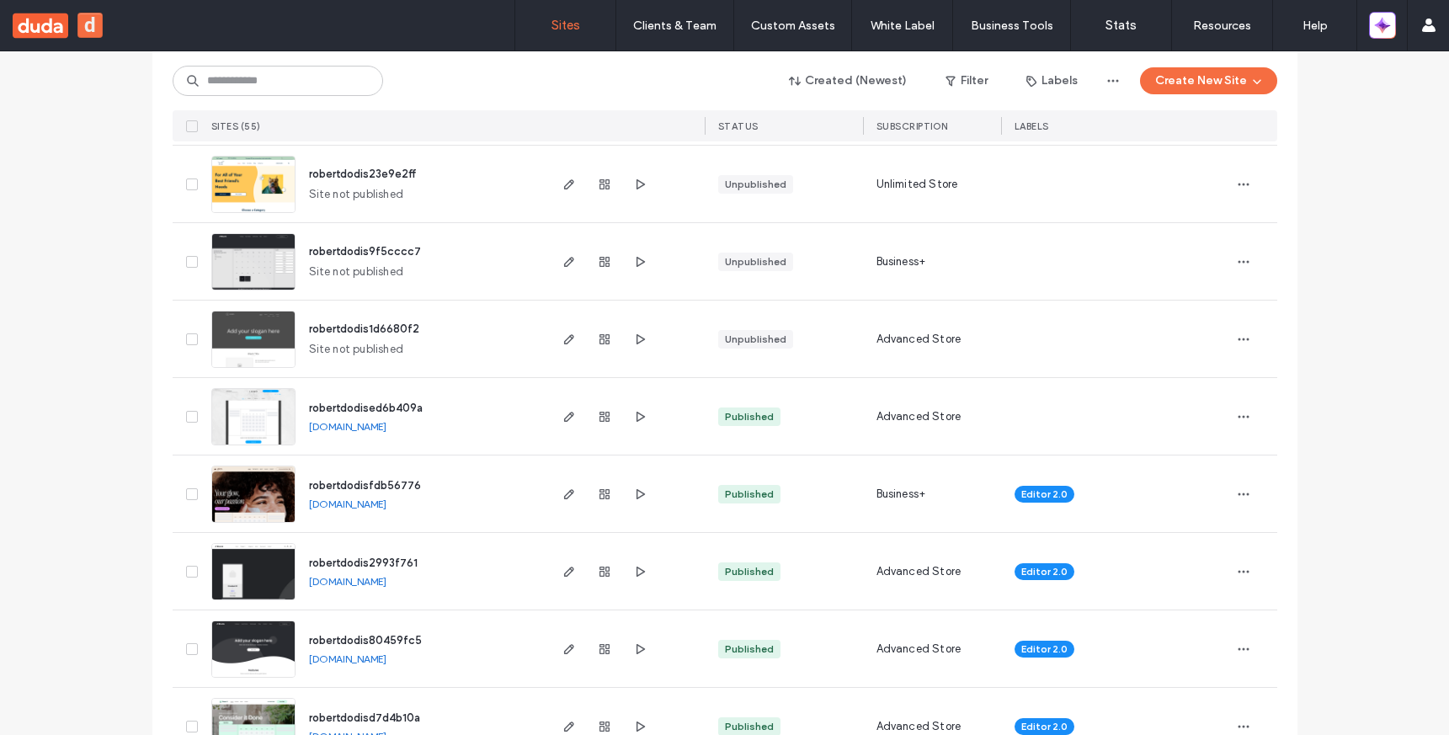
scroll to position [466, 0]
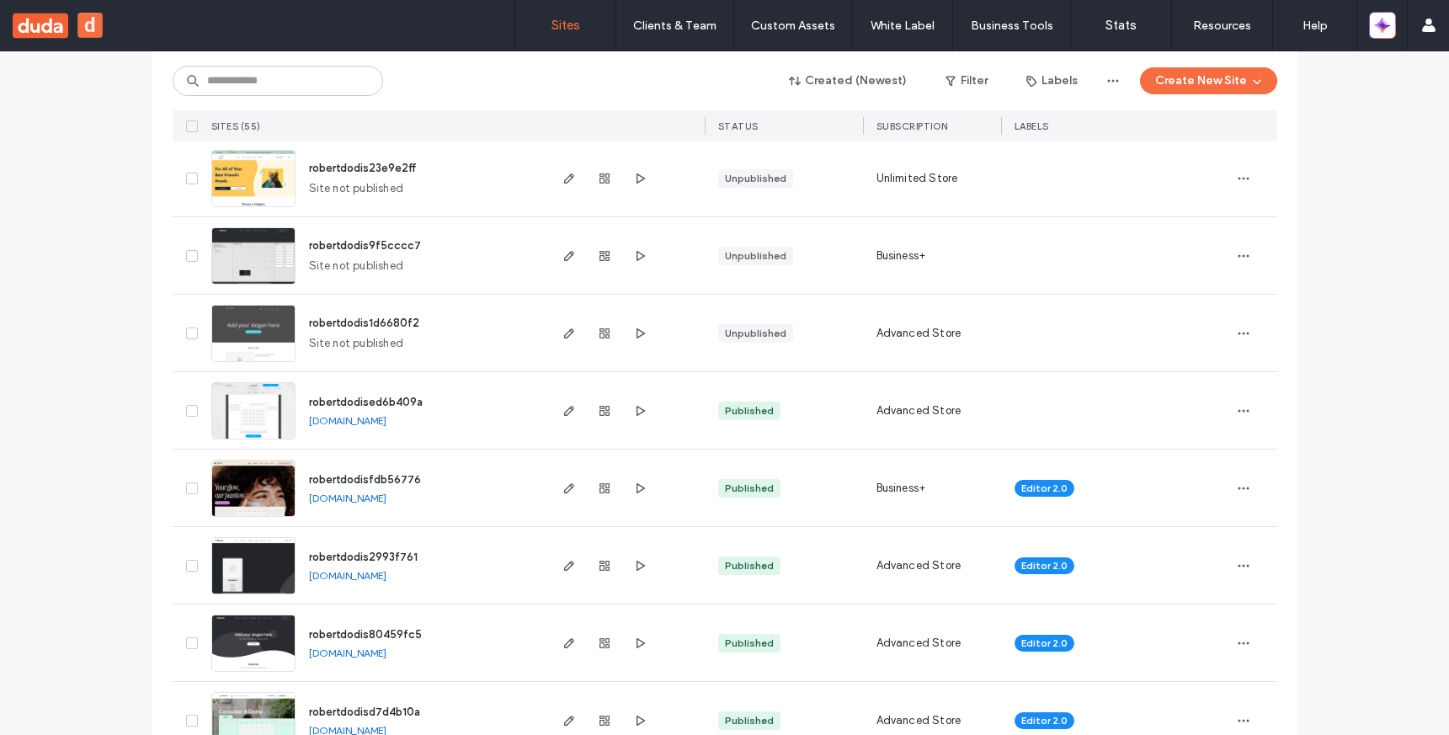
click at [393, 477] on span "robertdodisfdb56776" at bounding box center [365, 479] width 112 height 13
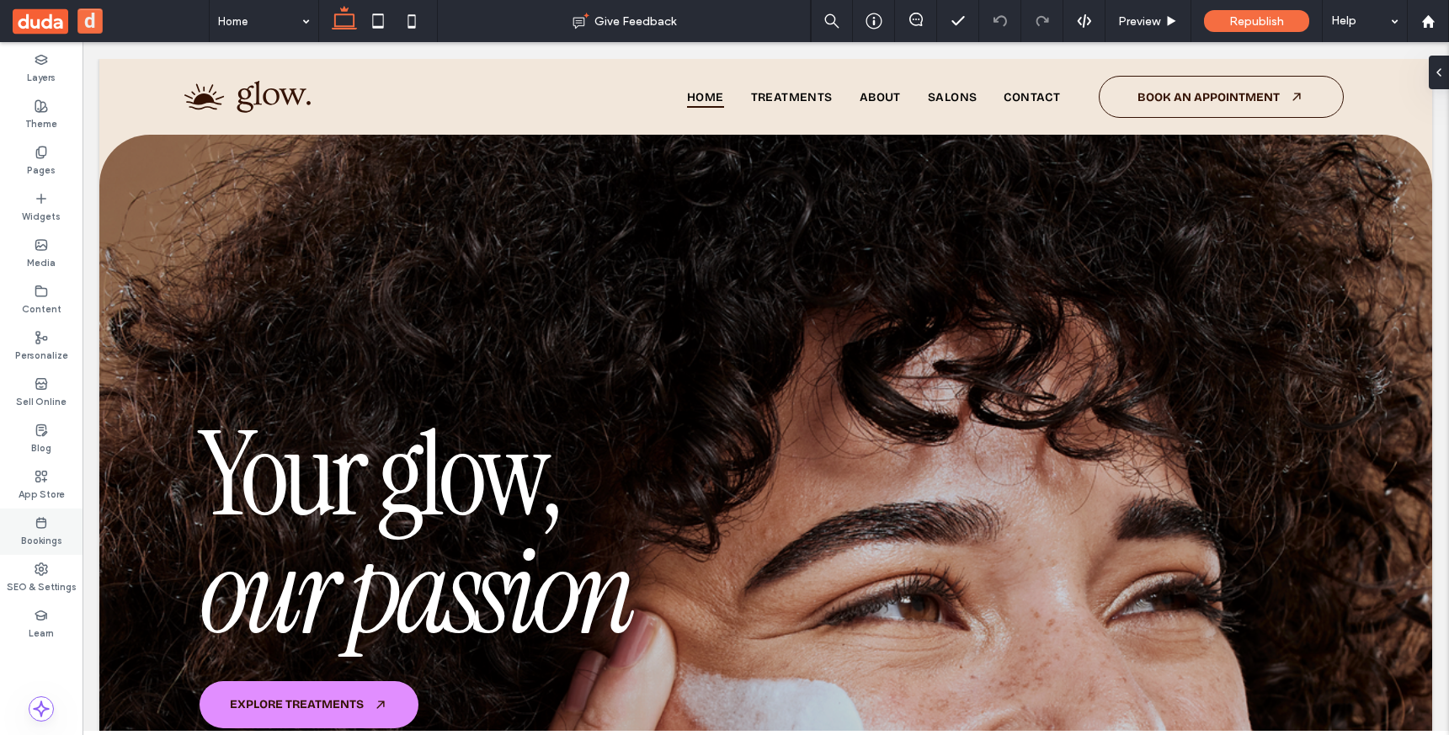
click at [39, 531] on label "Bookings" at bounding box center [41, 539] width 41 height 19
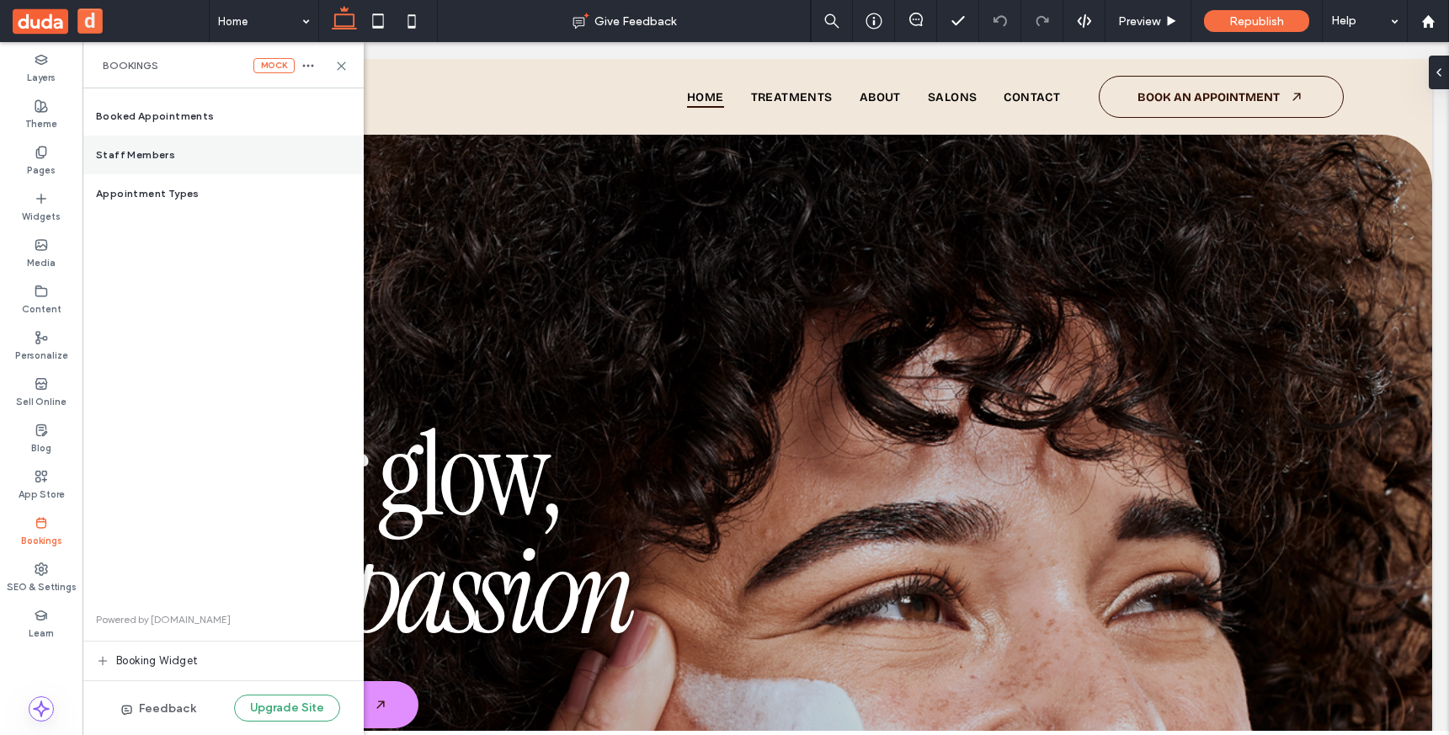
click at [231, 145] on div "Staff Members" at bounding box center [223, 155] width 281 height 39
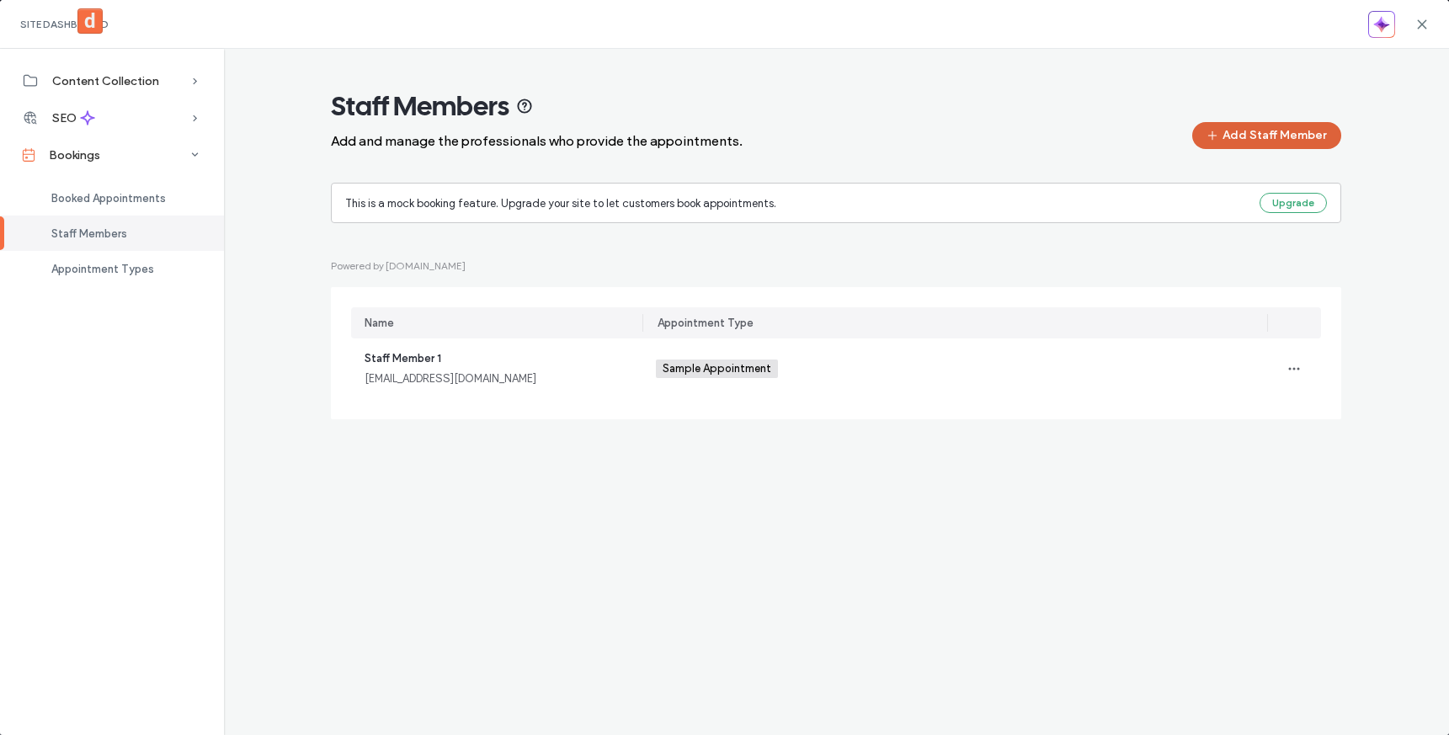
click at [1301, 140] on button "Add Staff Member" at bounding box center [1266, 135] width 149 height 27
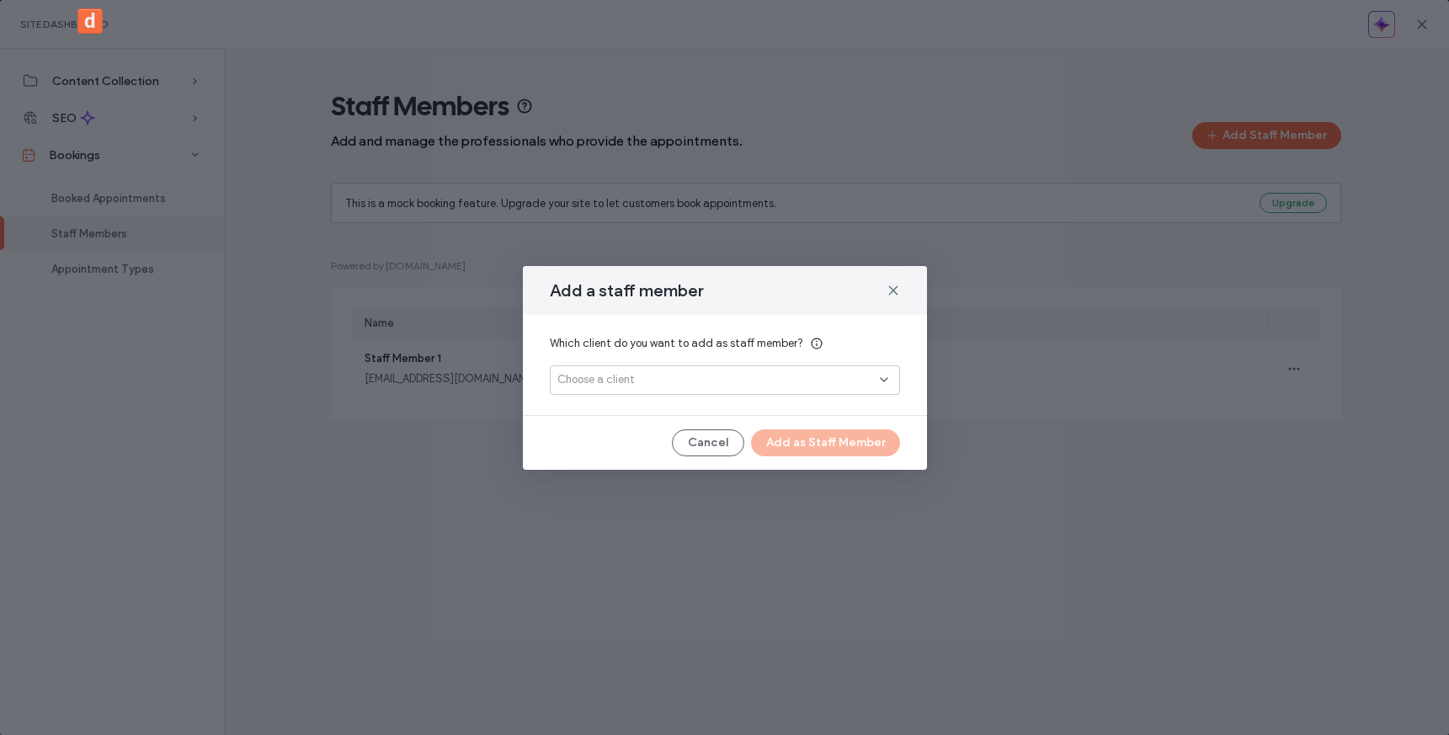
click at [865, 381] on div "Choose a client" at bounding box center [718, 379] width 322 height 17
click at [749, 436] on button "Add New" at bounding box center [724, 439] width 78 height 20
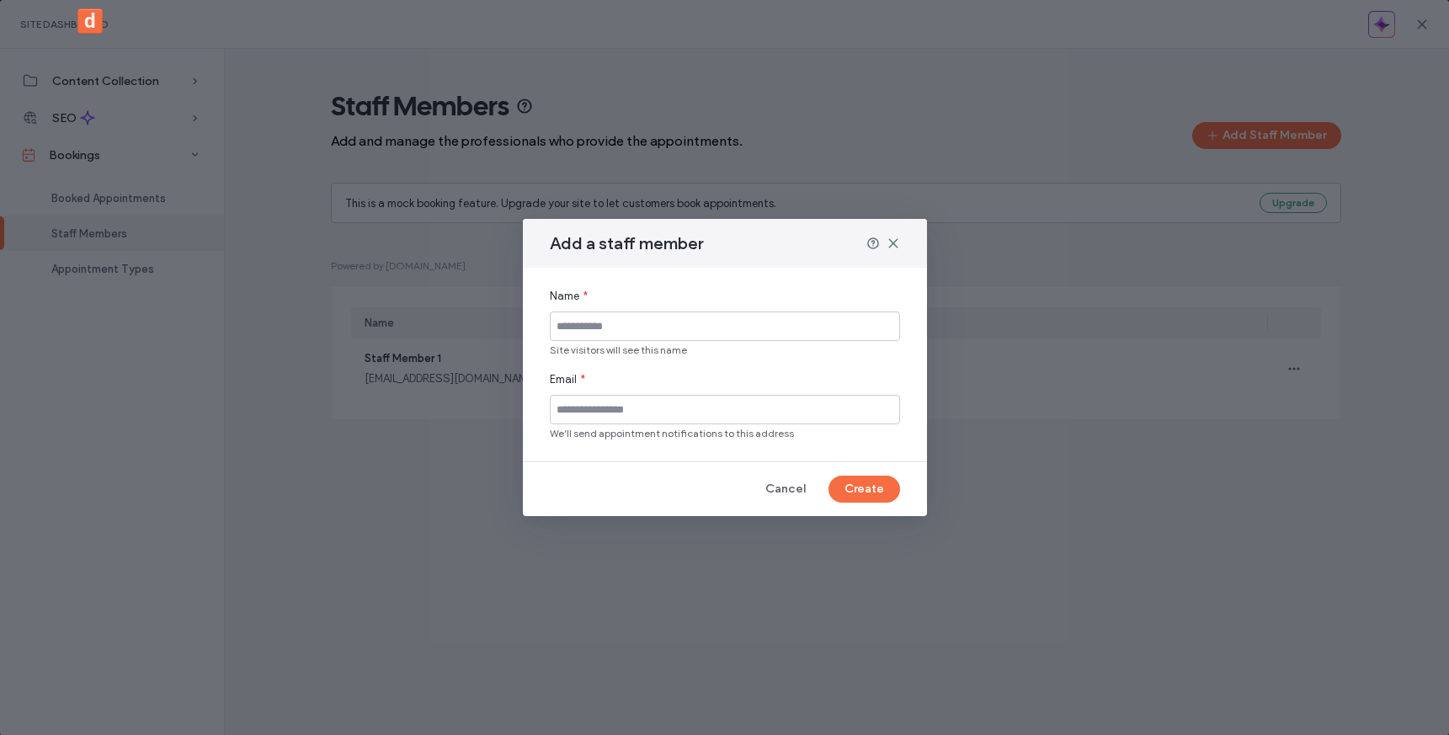
click at [711, 327] on input at bounding box center [725, 325] width 350 height 29
type input "**********"
click at [670, 415] on input at bounding box center [725, 409] width 350 height 29
click at [858, 490] on button "Create" at bounding box center [864, 489] width 72 height 27
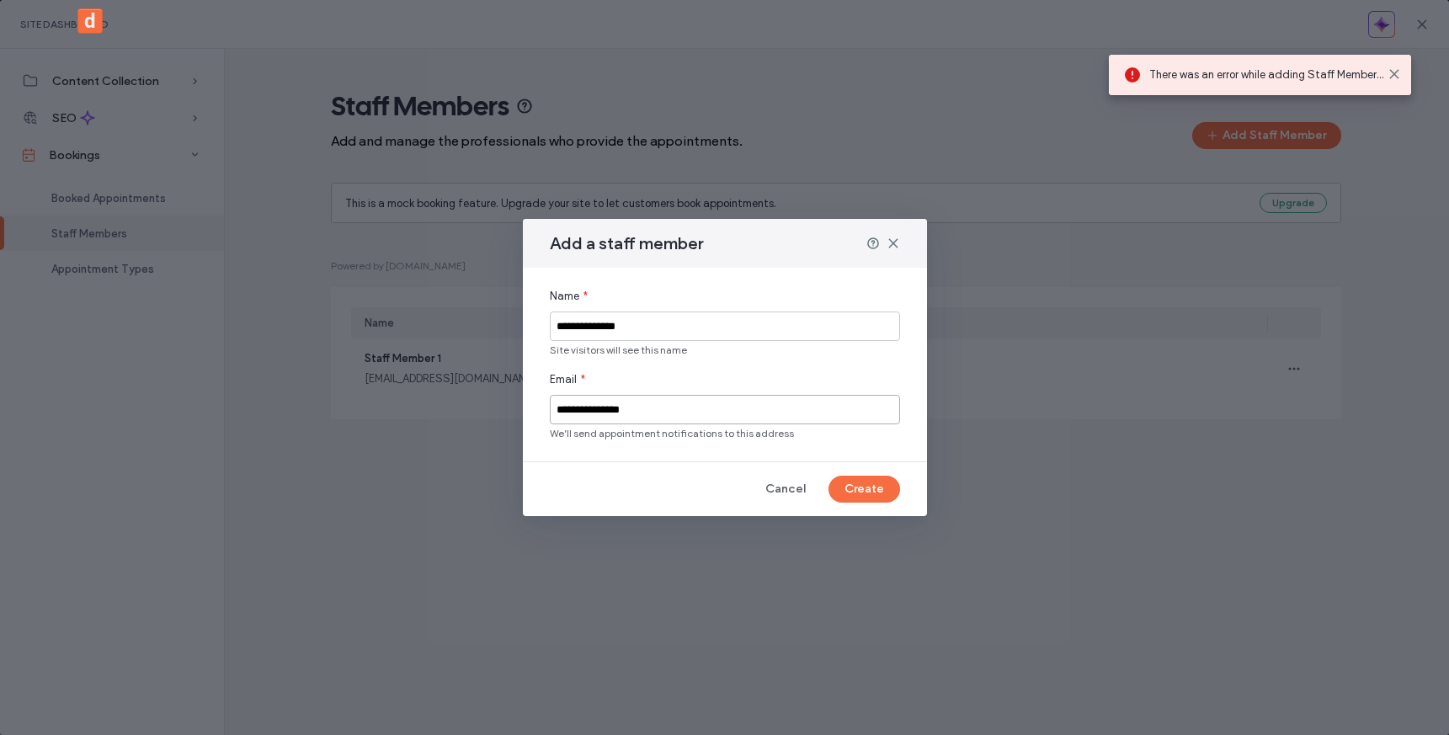
click at [564, 412] on input "**********" at bounding box center [725, 409] width 350 height 29
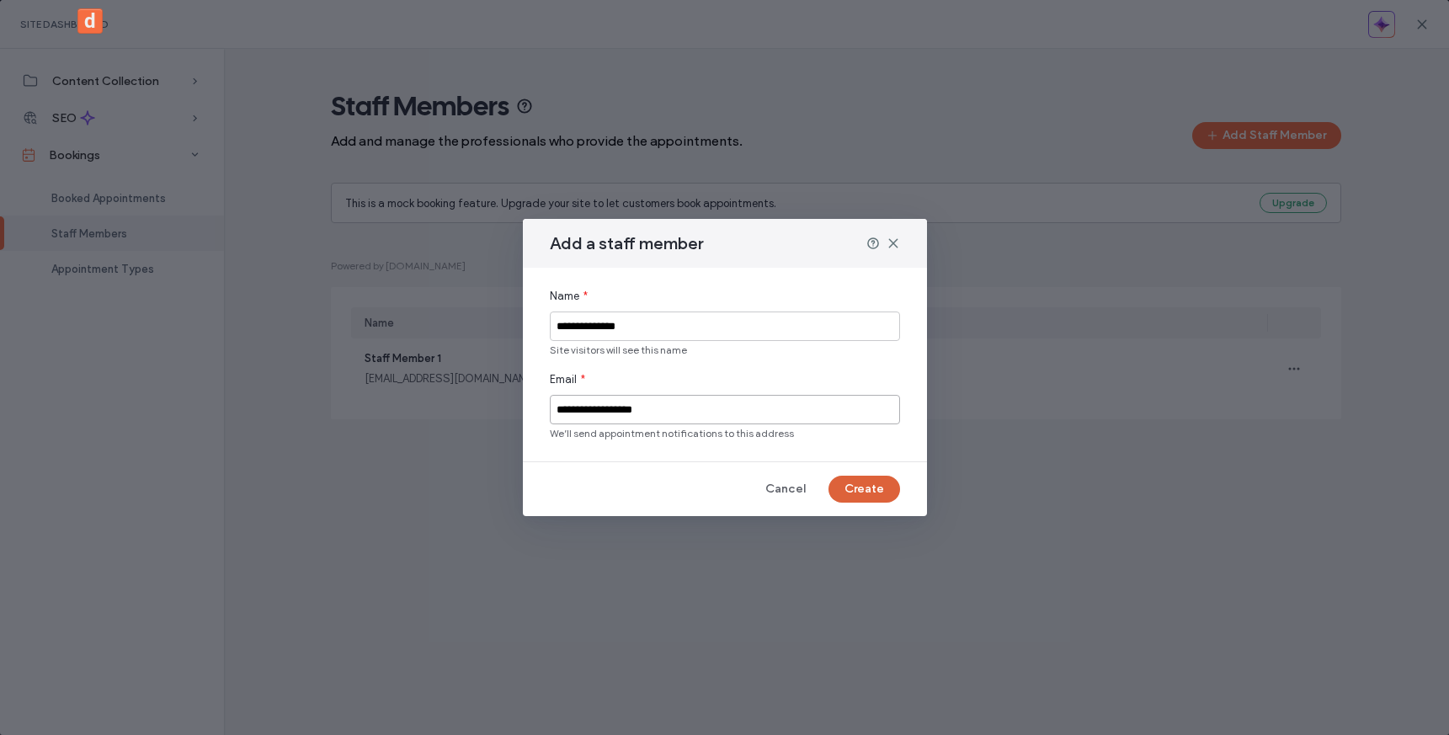
type input "**********"
click at [849, 484] on button "Create" at bounding box center [864, 489] width 72 height 27
click at [647, 333] on input "**********" at bounding box center [725, 325] width 350 height 29
click at [845, 487] on button "Create" at bounding box center [864, 489] width 72 height 27
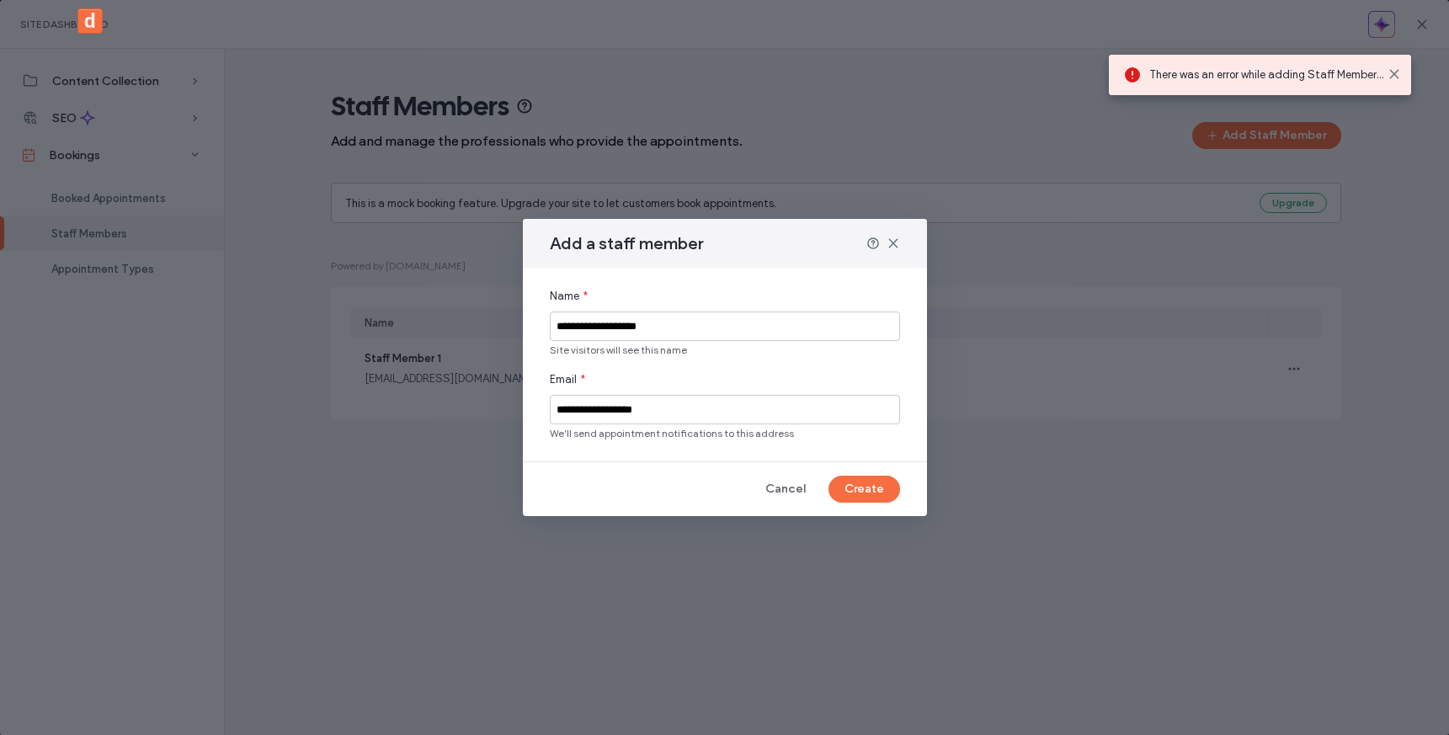
click at [832, 306] on div "**********" at bounding box center [725, 323] width 350 height 70
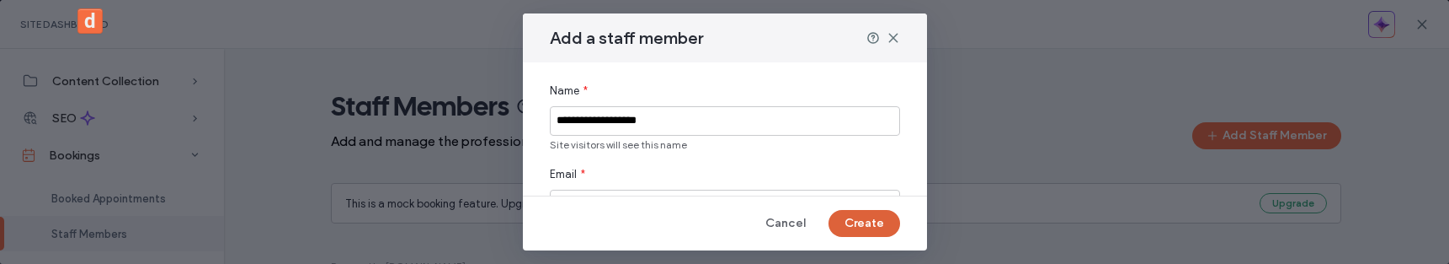
click at [860, 225] on button "Create" at bounding box center [864, 223] width 72 height 27
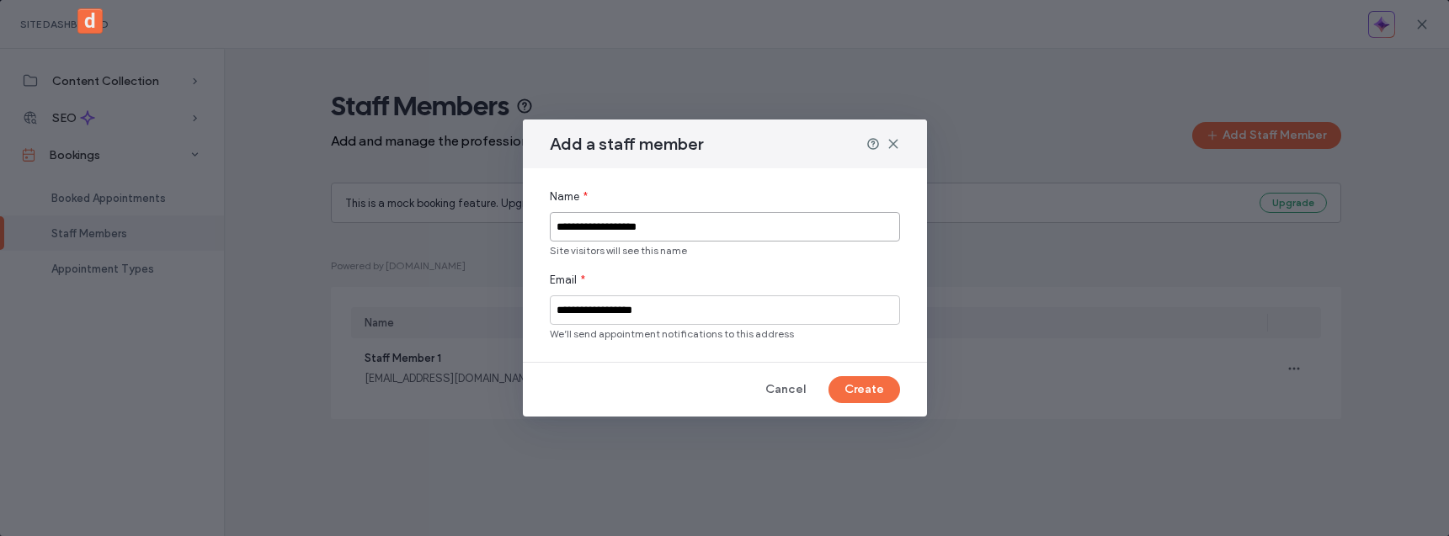
click at [626, 237] on input "**********" at bounding box center [725, 226] width 350 height 29
type input "*********"
click at [674, 320] on input "**********" at bounding box center [725, 310] width 350 height 29
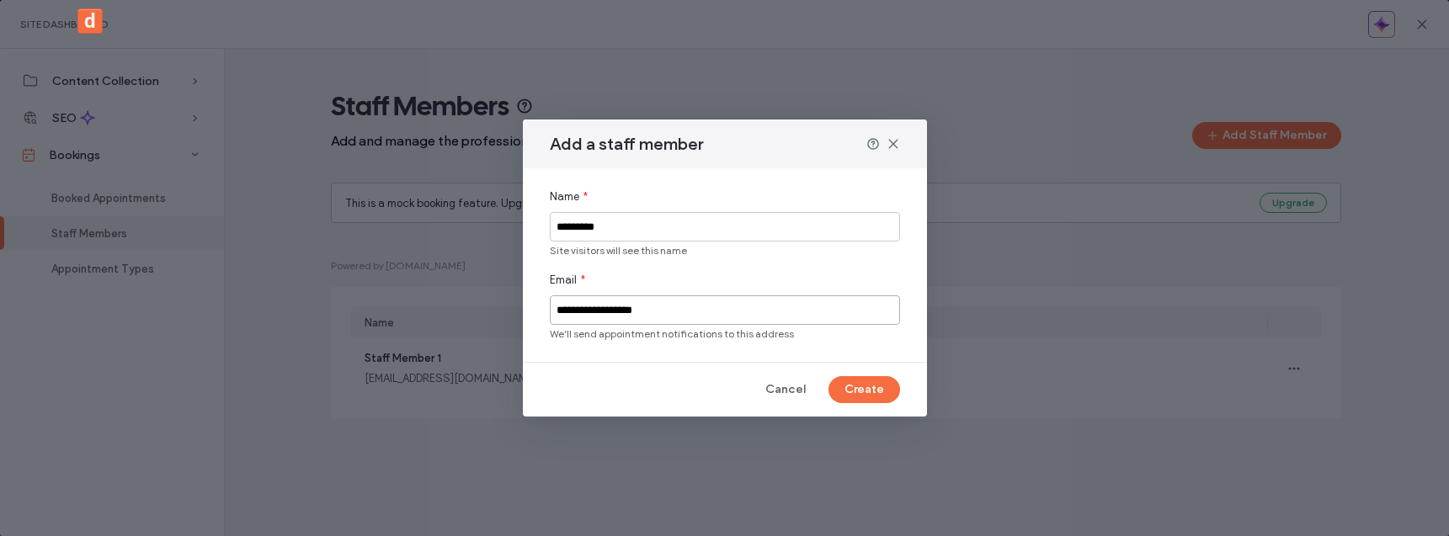
click at [674, 320] on input "**********" at bounding box center [725, 310] width 350 height 29
type input "**********"
click at [884, 388] on button "Create" at bounding box center [864, 389] width 72 height 27
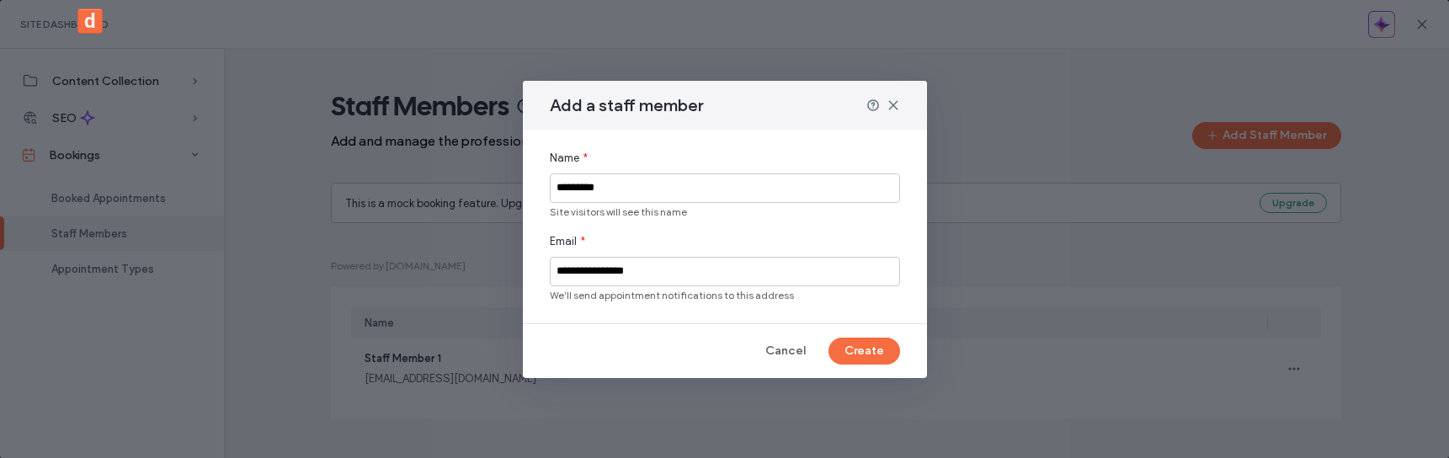
click at [1419, 56] on div "**********" at bounding box center [724, 229] width 1449 height 458
click at [1421, 28] on div "**********" at bounding box center [724, 229] width 1449 height 458
click at [779, 338] on button "Cancel" at bounding box center [786, 351] width 72 height 27
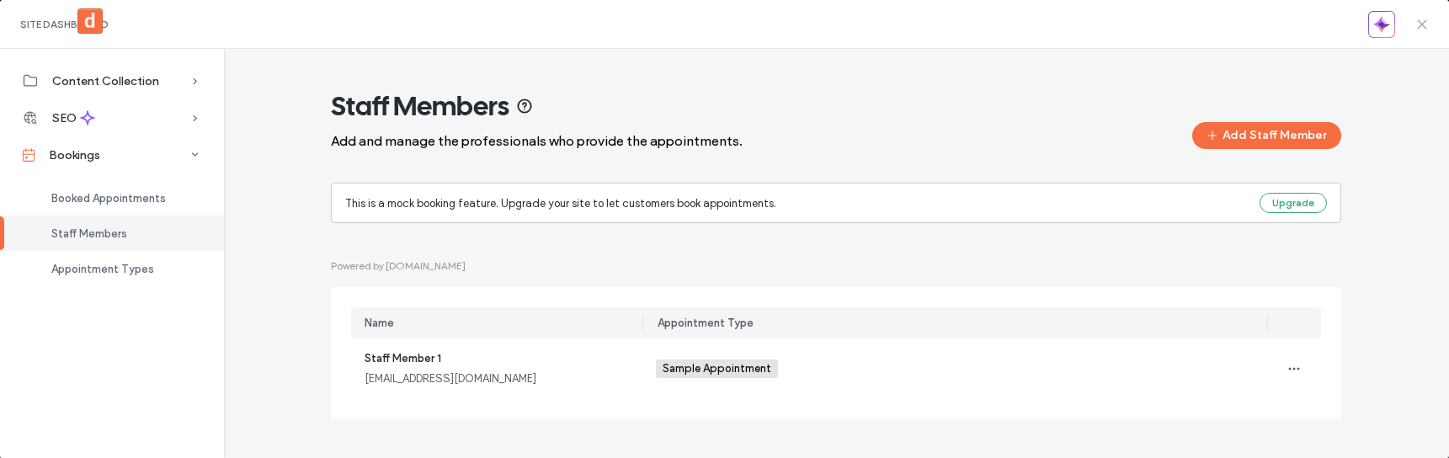
click at [1418, 24] on icon at bounding box center [1421, 24] width 13 height 13
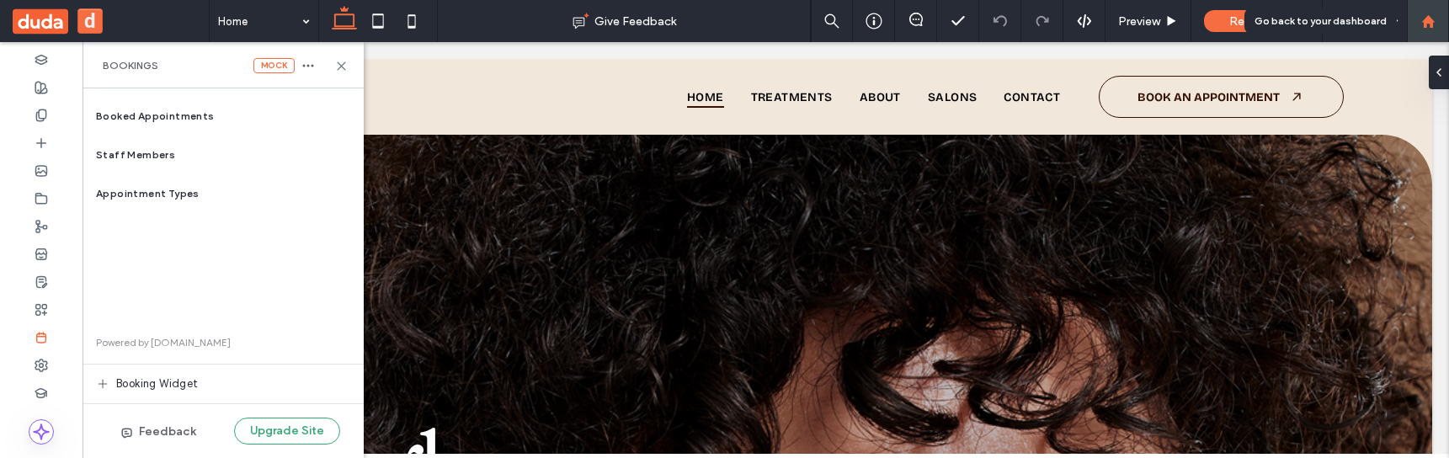
click at [1419, 26] on div at bounding box center [1428, 21] width 40 height 14
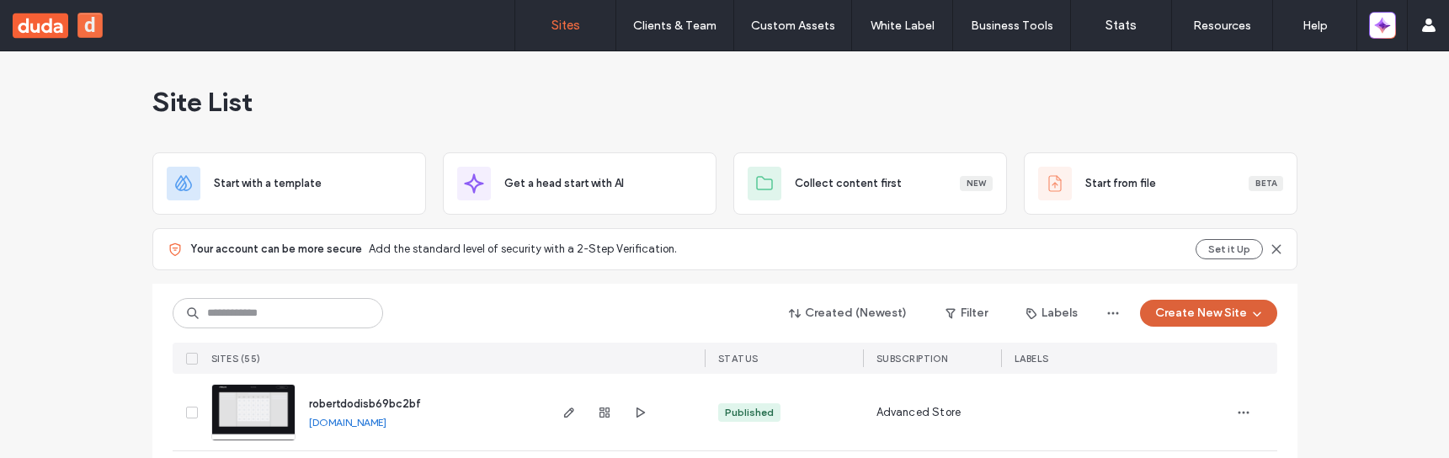
click at [1228, 323] on button "Create New Site" at bounding box center [1208, 313] width 137 height 27
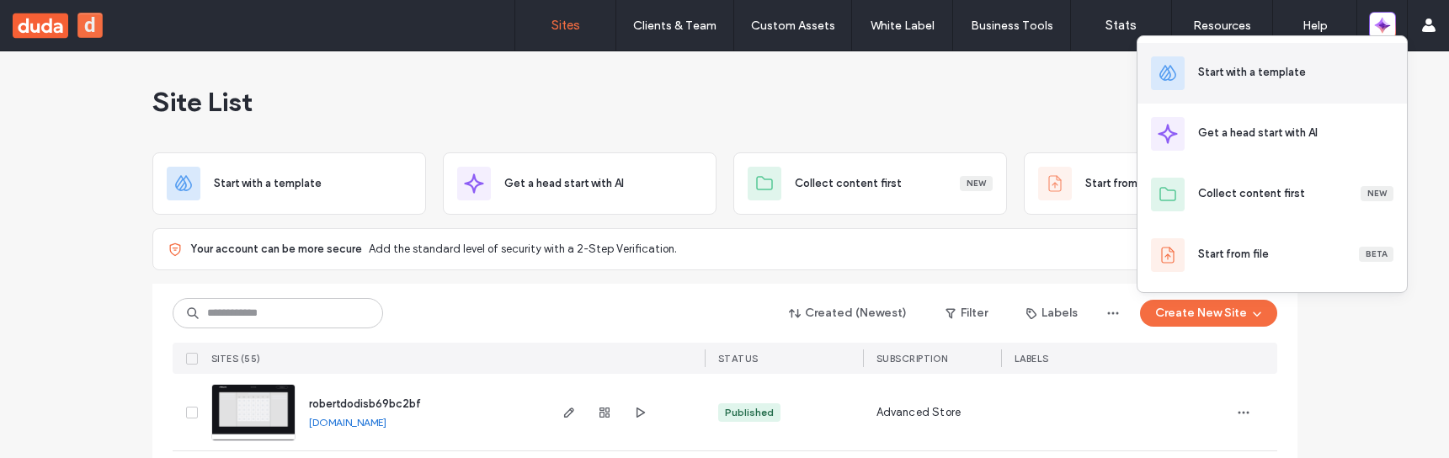
click at [1212, 84] on div "Start with a template" at bounding box center [1271, 73] width 269 height 61
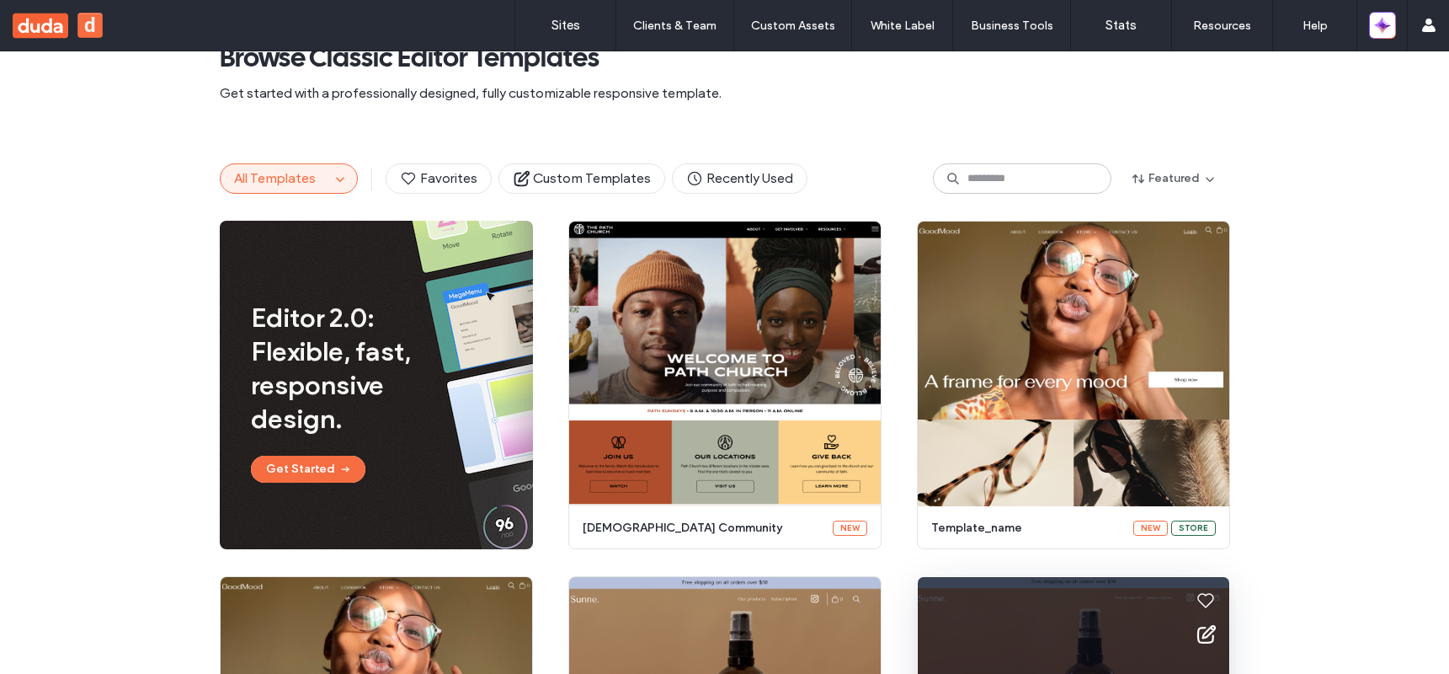
scroll to position [45, 0]
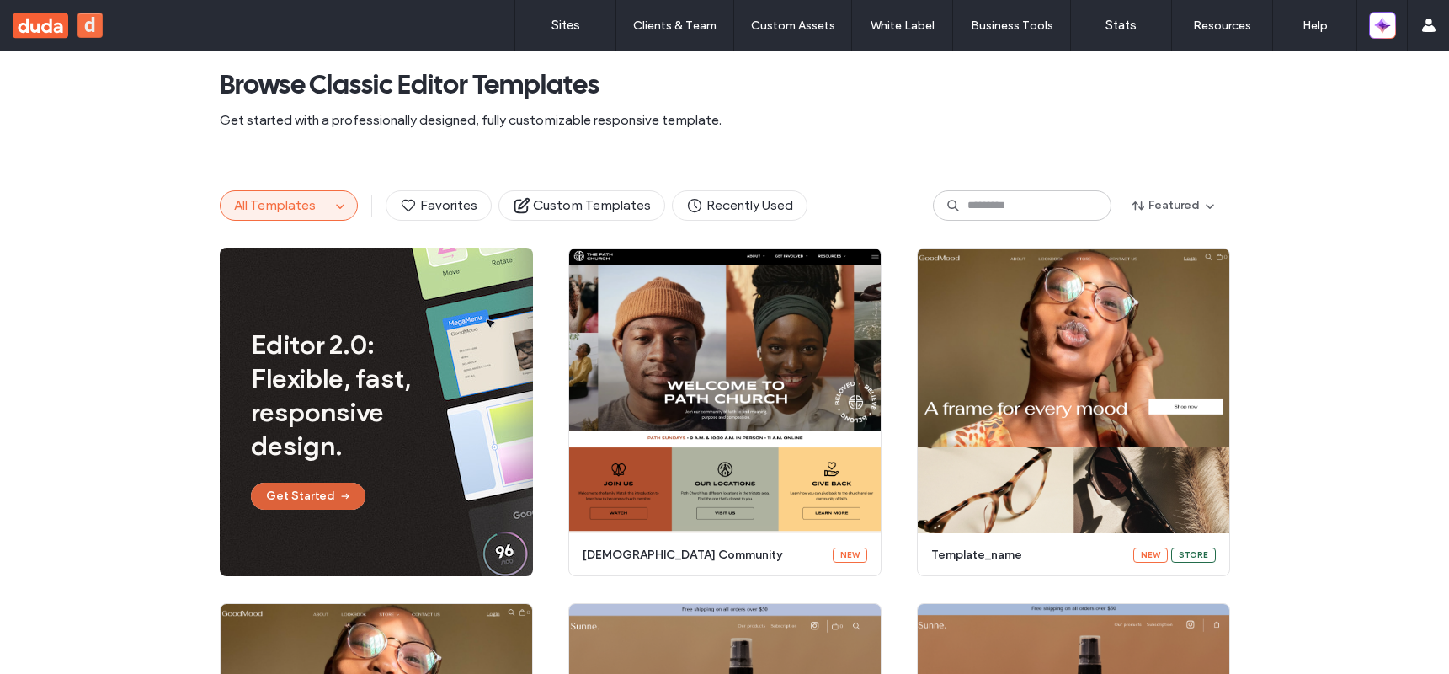
click at [319, 457] on button "Get Started" at bounding box center [308, 495] width 114 height 27
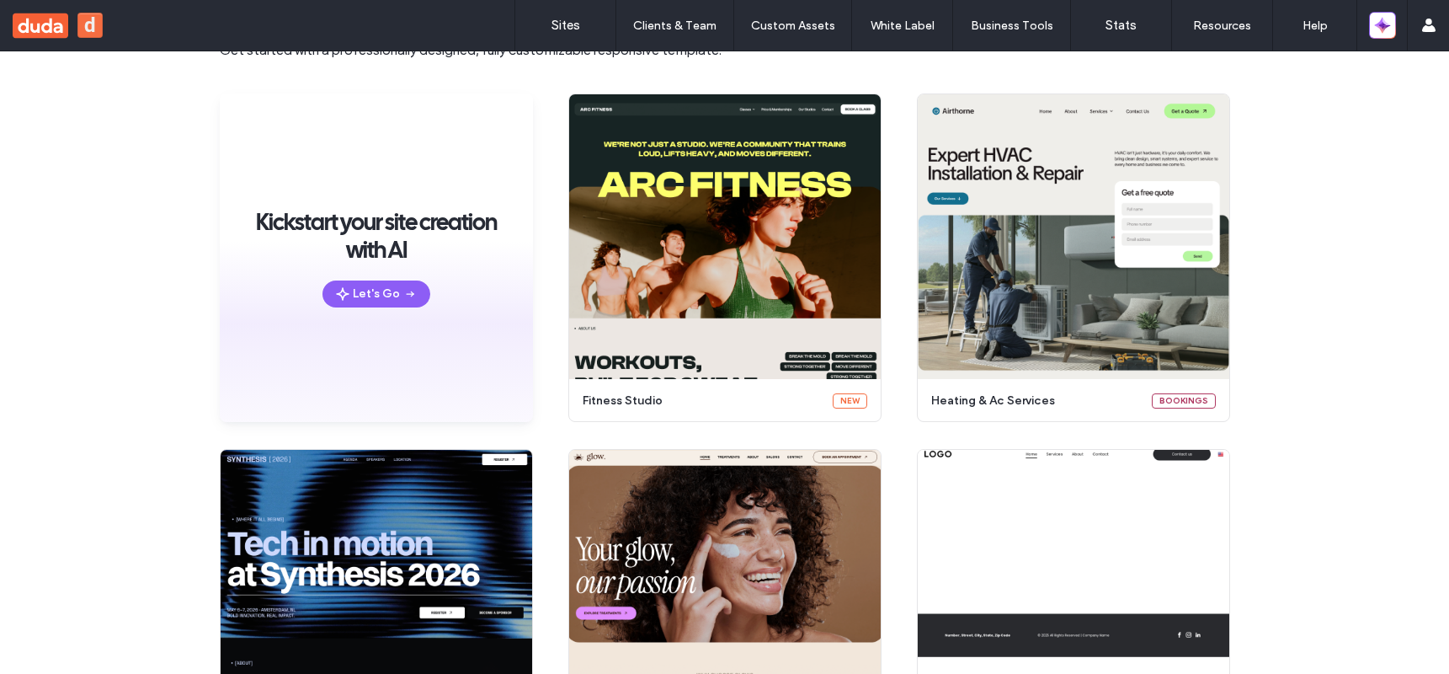
scroll to position [117, 0]
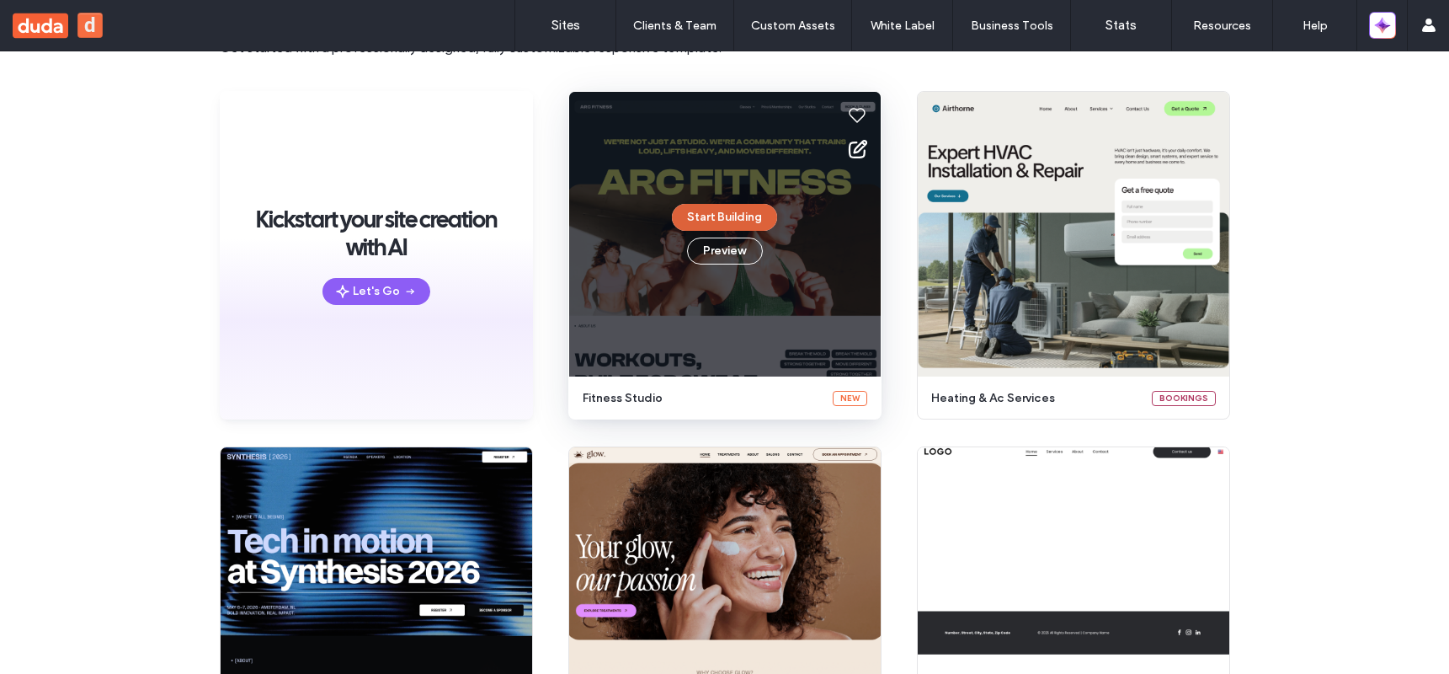
click at [742, 211] on button "Start Building" at bounding box center [724, 217] width 105 height 27
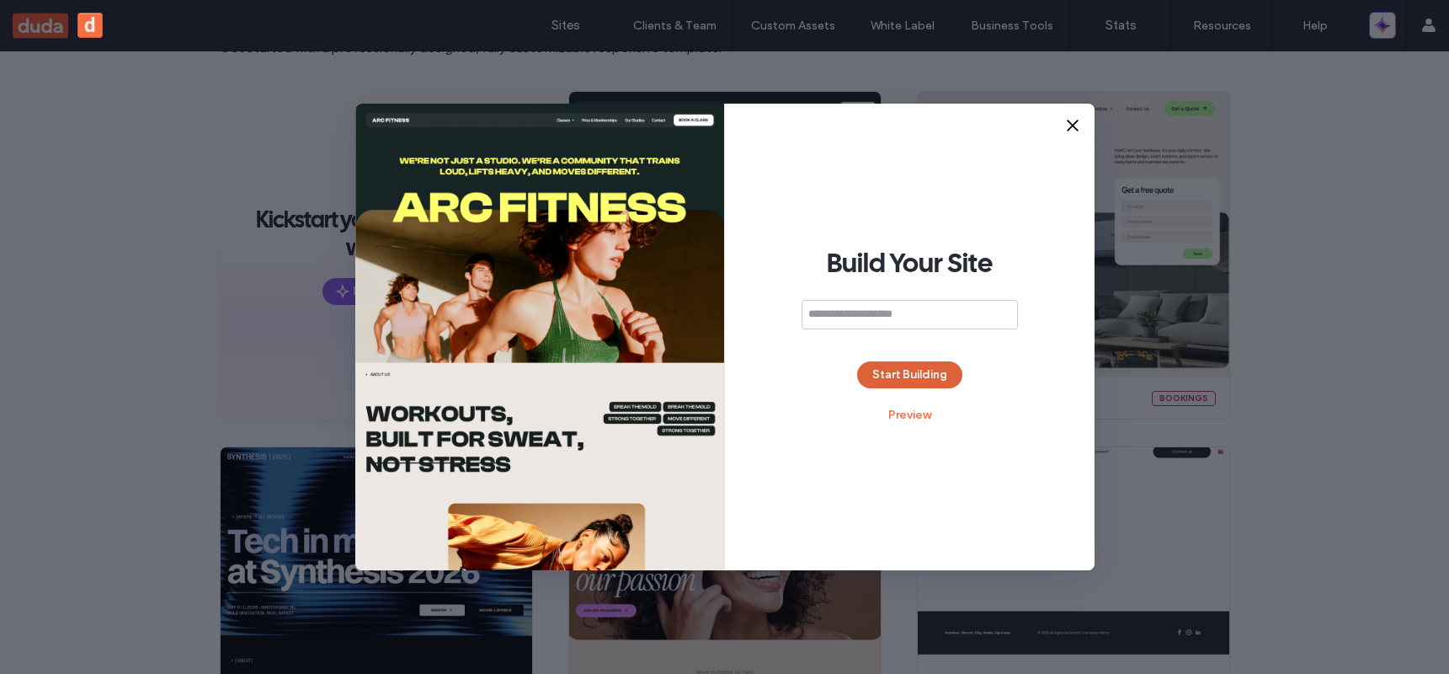
click at [929, 377] on button "Start Building" at bounding box center [909, 374] width 105 height 27
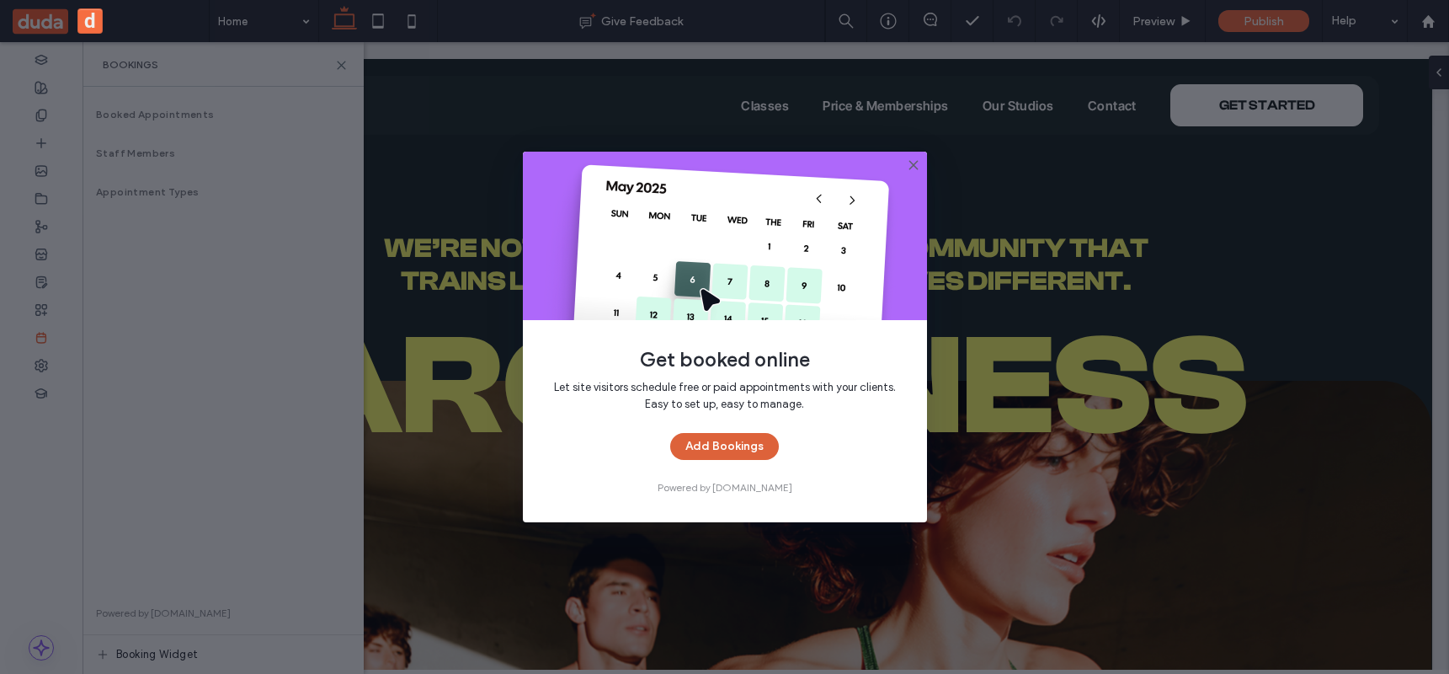
click at [753, 444] on button "Add Bookings" at bounding box center [724, 446] width 109 height 27
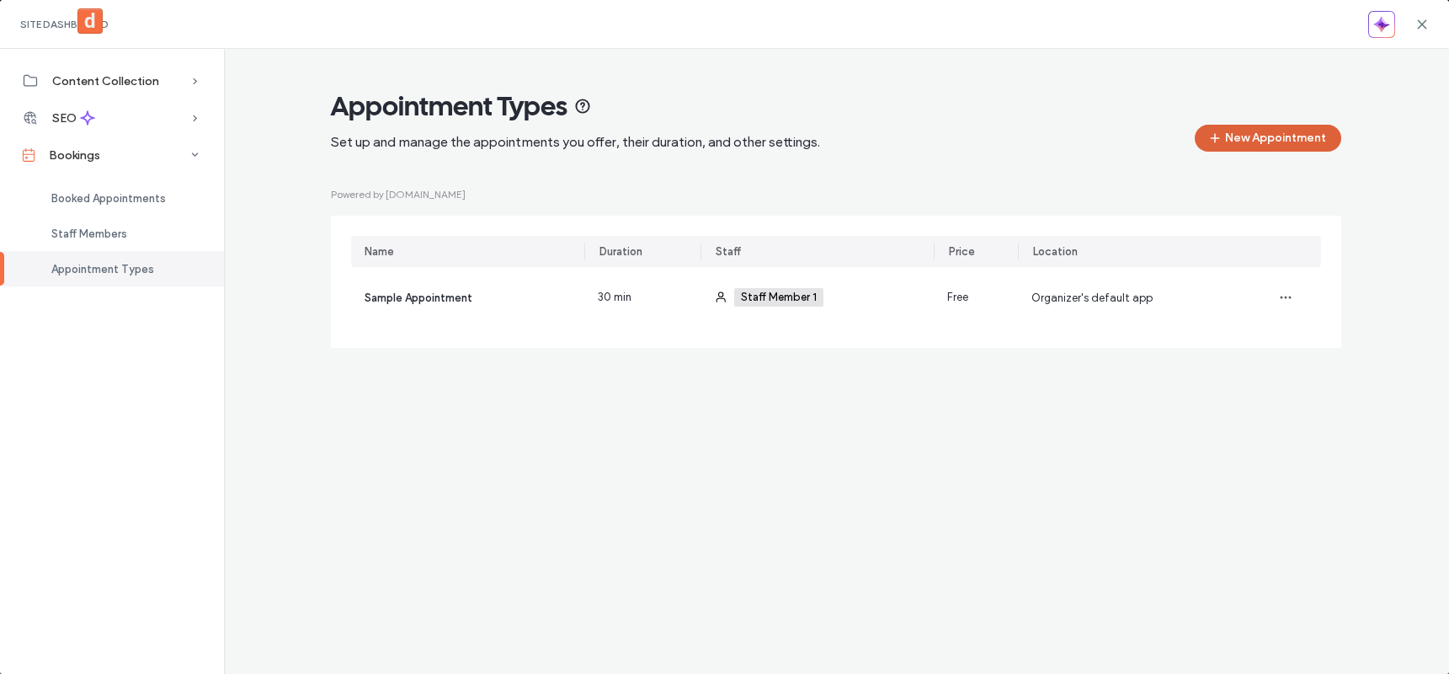
click at [1240, 138] on button "New Appointment" at bounding box center [1268, 138] width 146 height 27
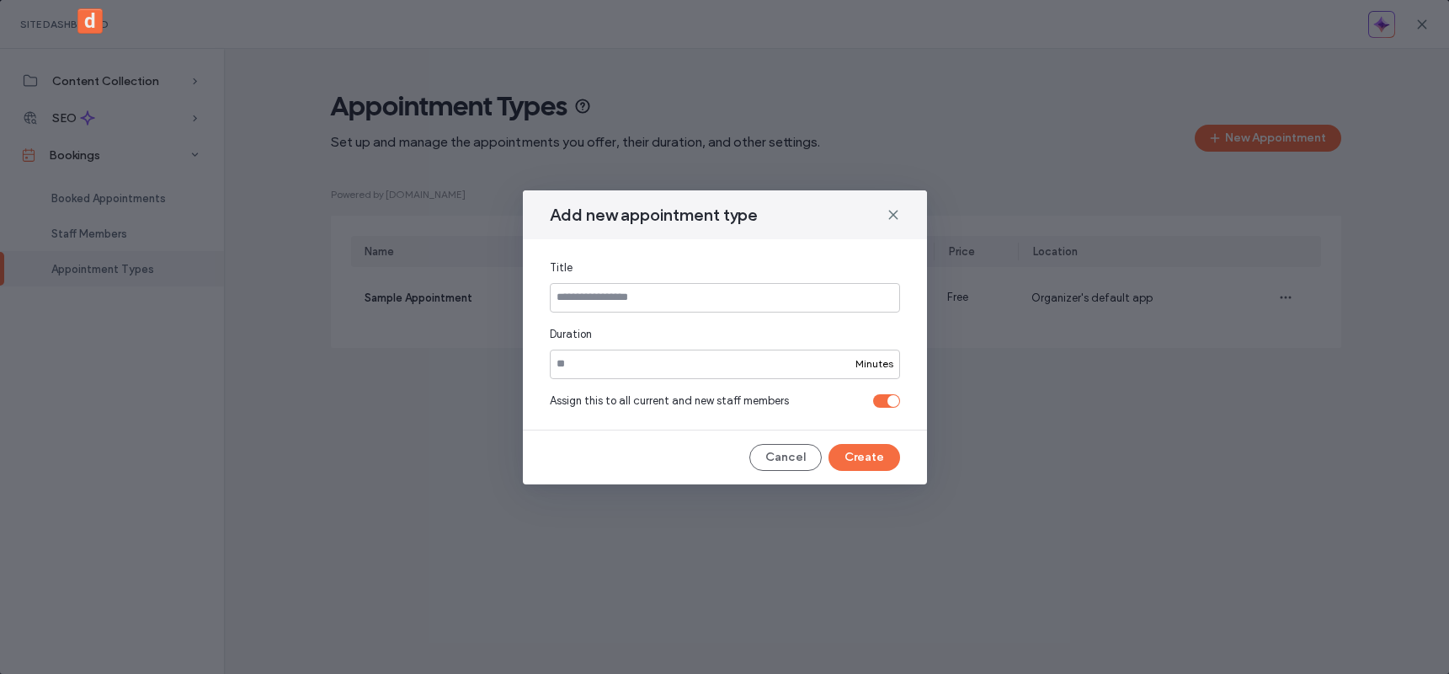
type input "*"
type input "**********"
click at [865, 461] on button "Create" at bounding box center [864, 457] width 72 height 27
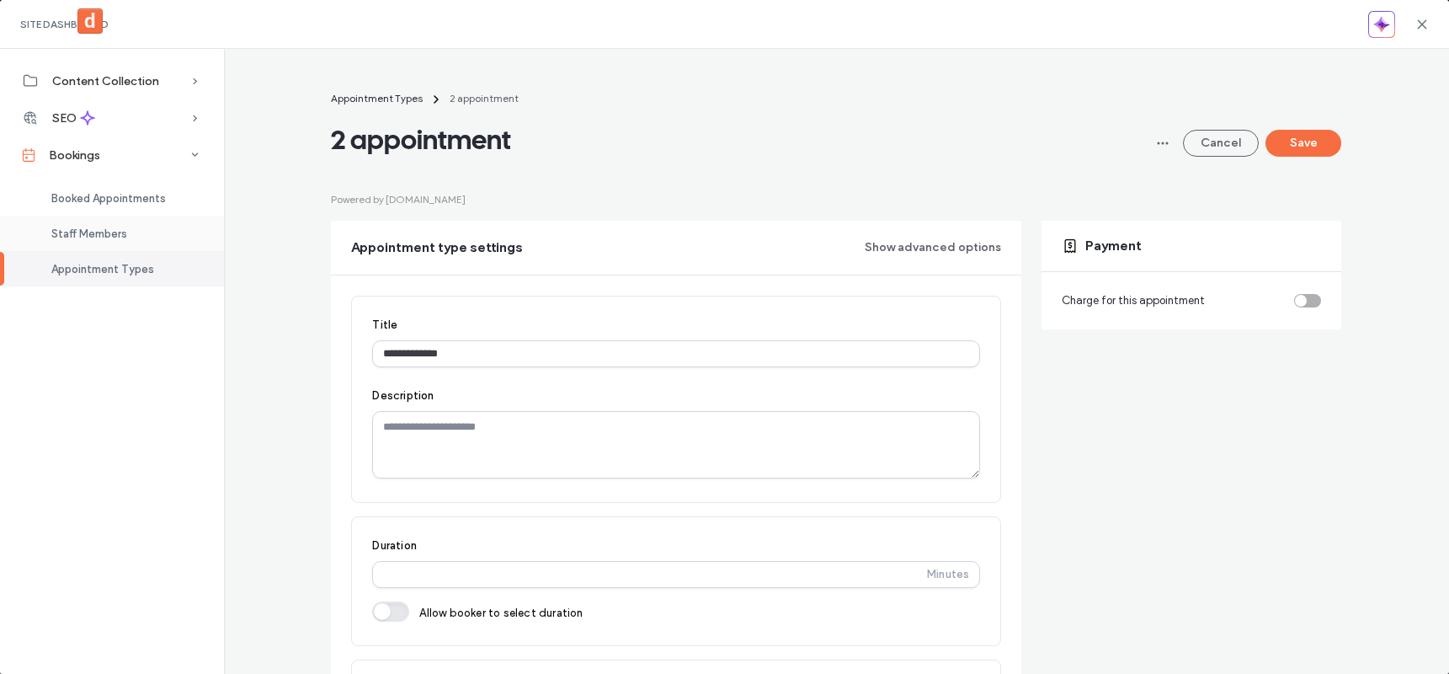
click at [129, 235] on div "Staff Members" at bounding box center [112, 233] width 224 height 35
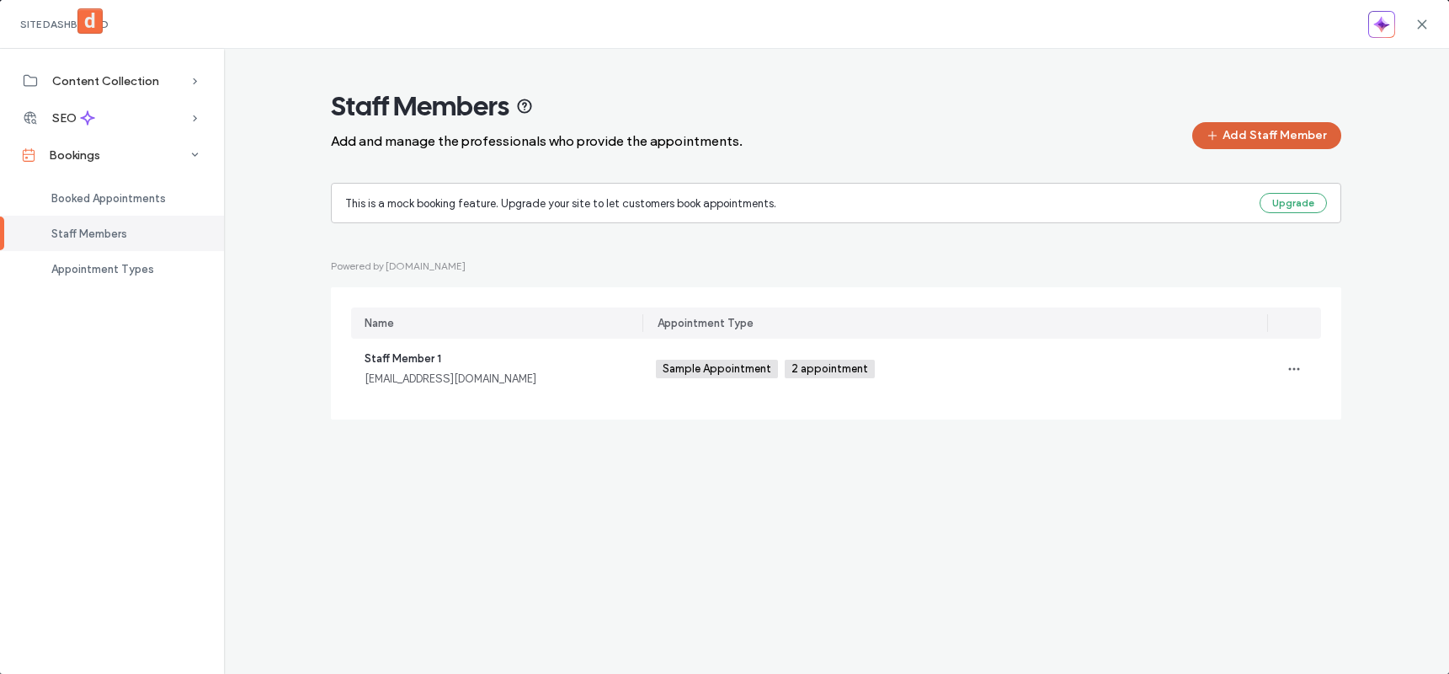
click at [1222, 142] on span "button" at bounding box center [1214, 135] width 17 height 25
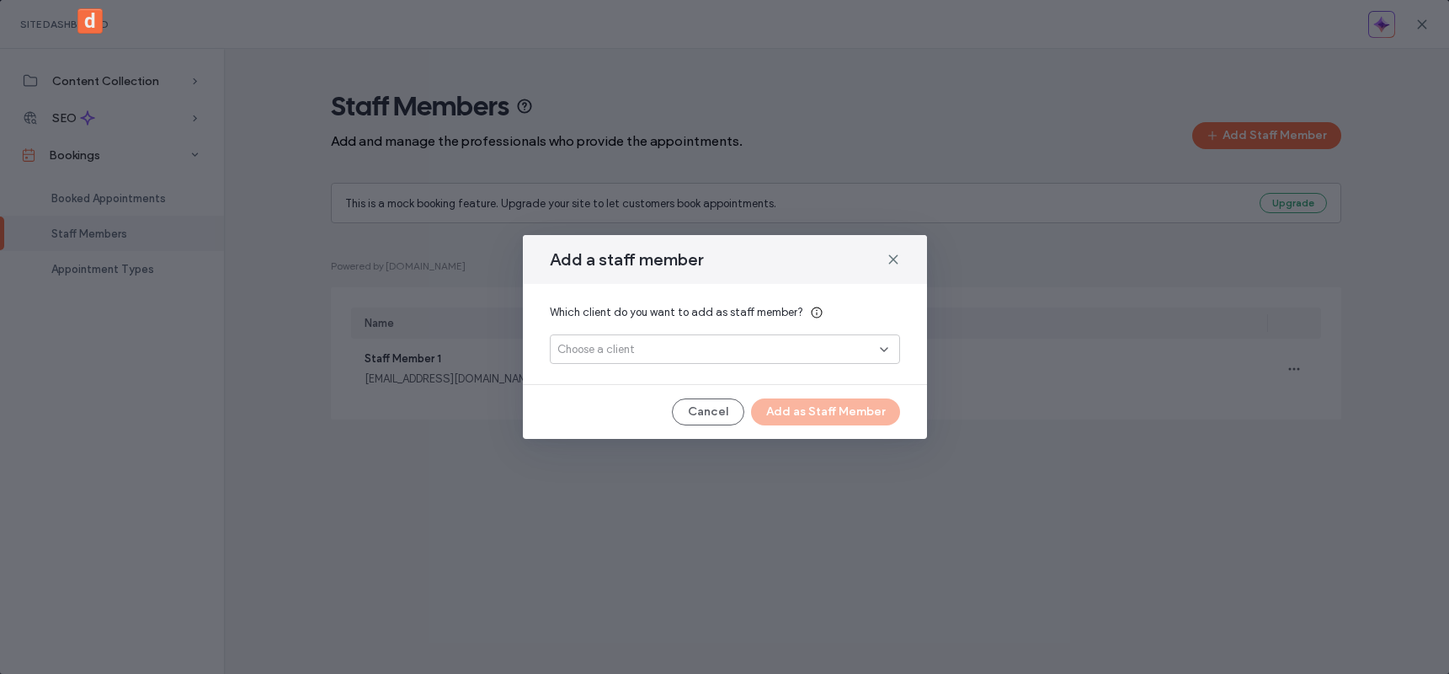
click at [786, 348] on div "Choose a client" at bounding box center [718, 349] width 322 height 17
click at [751, 411] on button "Add New" at bounding box center [724, 409] width 78 height 20
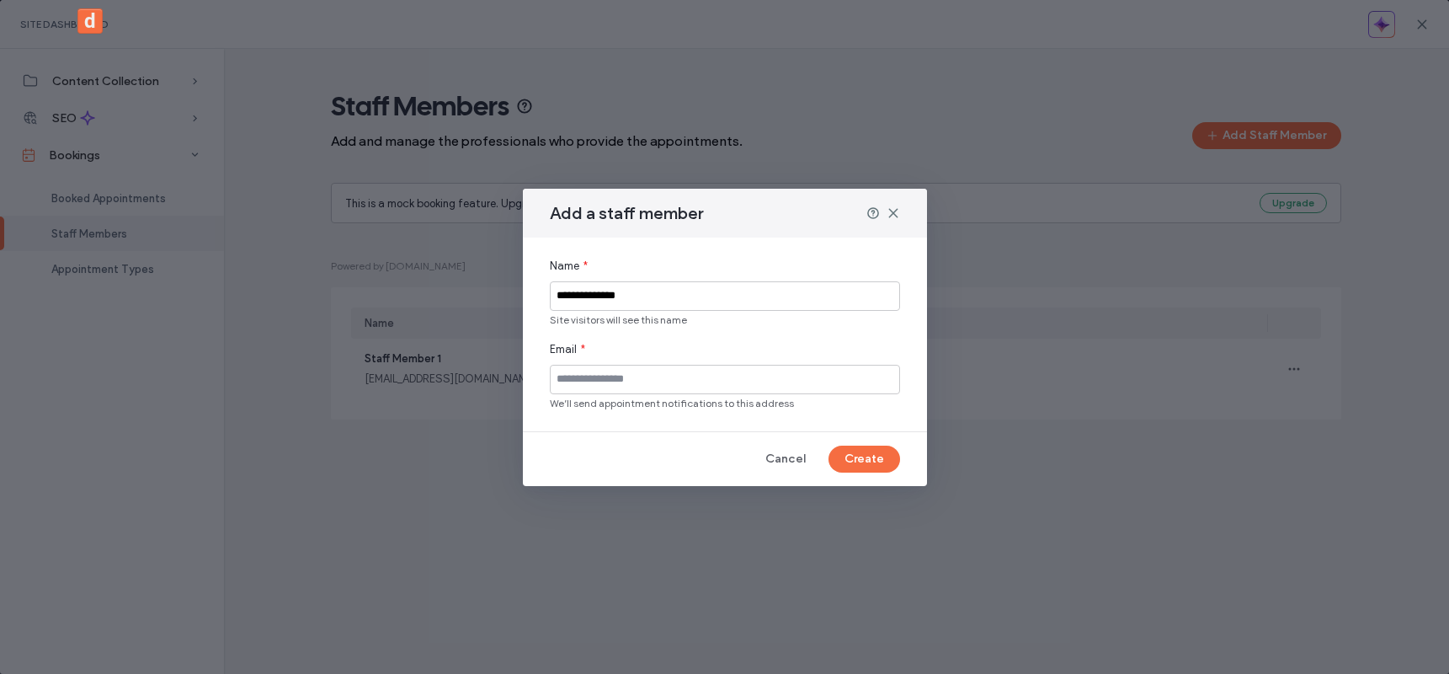
type input "**********"
click at [654, 381] on input at bounding box center [725, 379] width 350 height 29
click at [849, 458] on button "Create" at bounding box center [864, 458] width 72 height 27
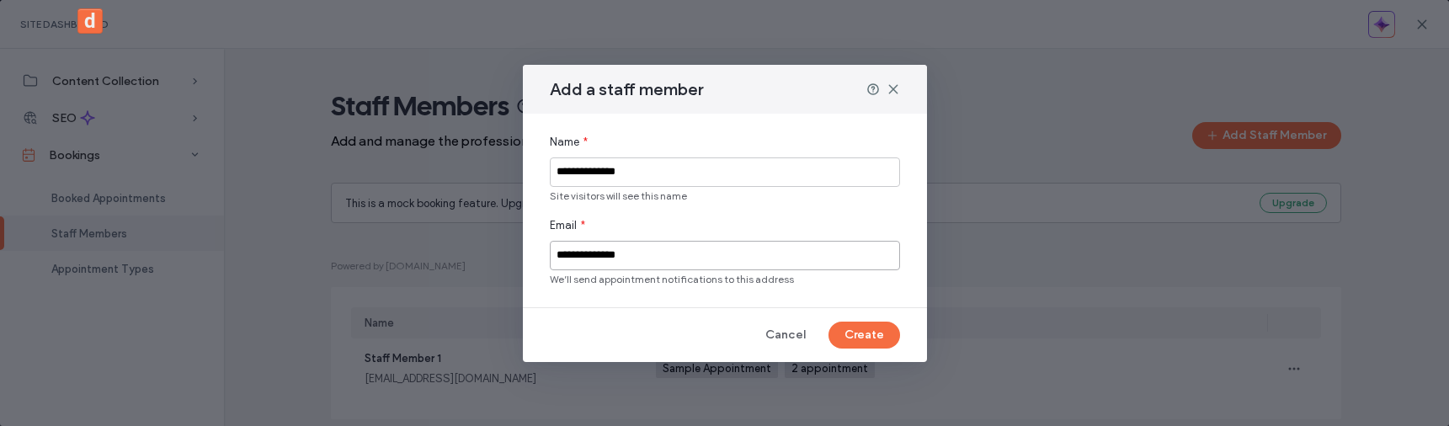
drag, startPoint x: 642, startPoint y: 255, endPoint x: 553, endPoint y: 259, distance: 89.3
click at [553, 259] on input "**********" at bounding box center [725, 255] width 350 height 29
click at [885, 331] on button "Create" at bounding box center [864, 335] width 72 height 27
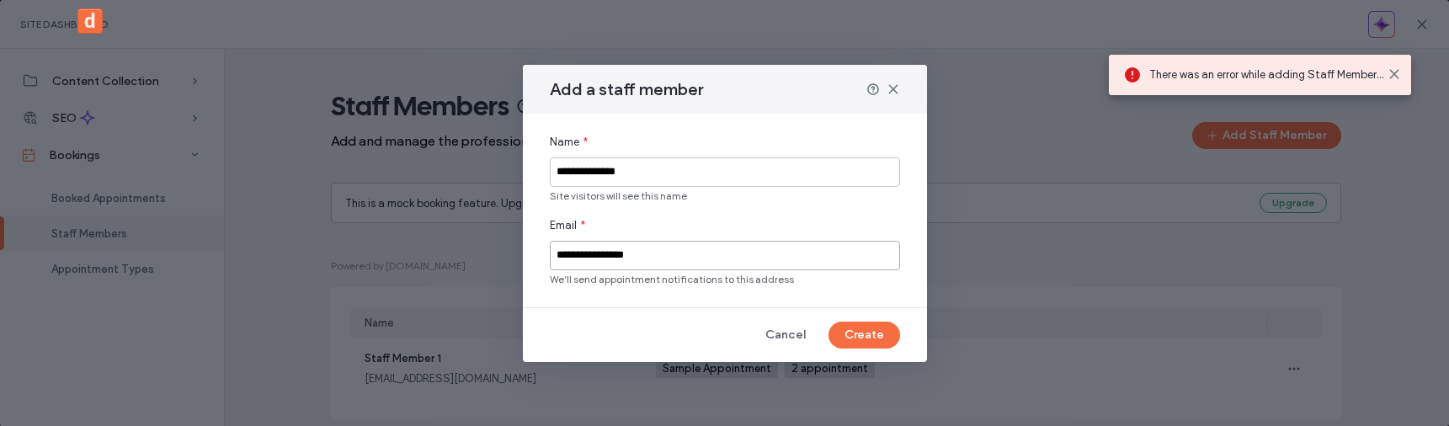
click at [613, 257] on input "**********" at bounding box center [725, 255] width 350 height 29
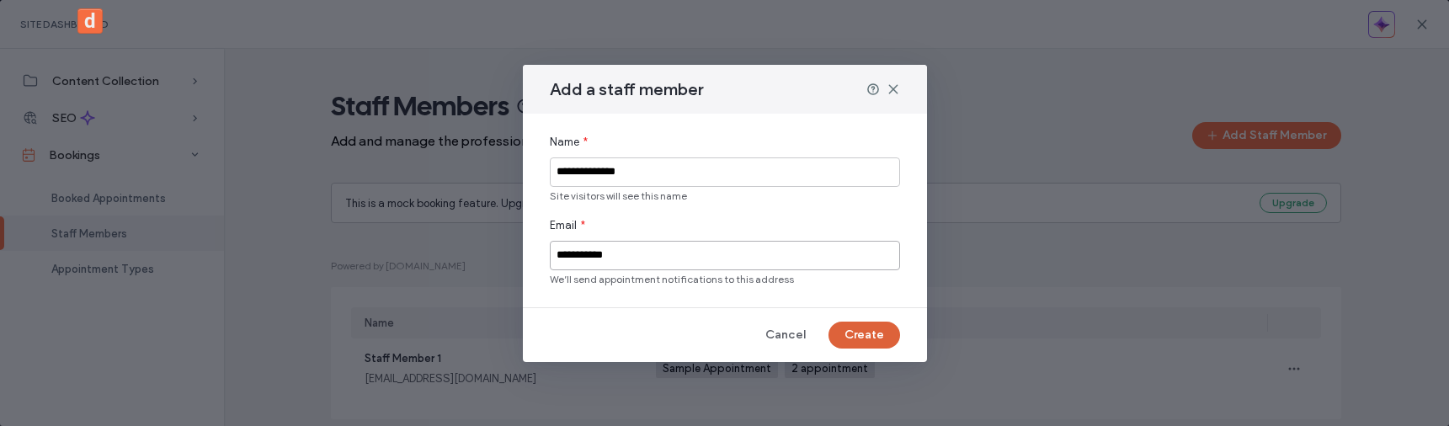
type input "**********"
click at [890, 337] on button "Create" at bounding box center [864, 335] width 72 height 27
click at [892, 88] on use at bounding box center [893, 89] width 8 height 8
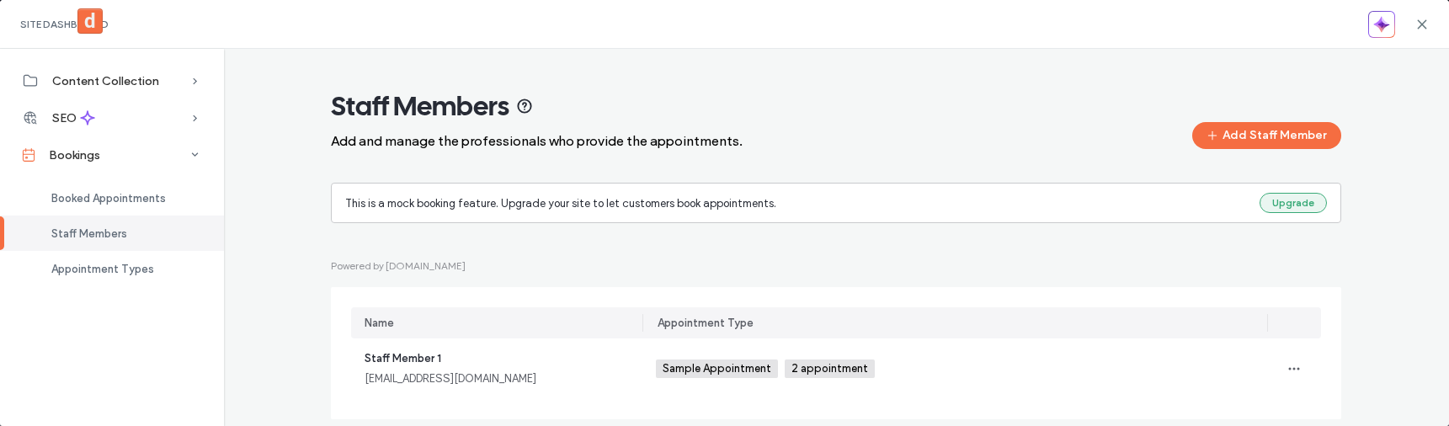
click at [1295, 194] on button "Upgrade" at bounding box center [1292, 203] width 67 height 20
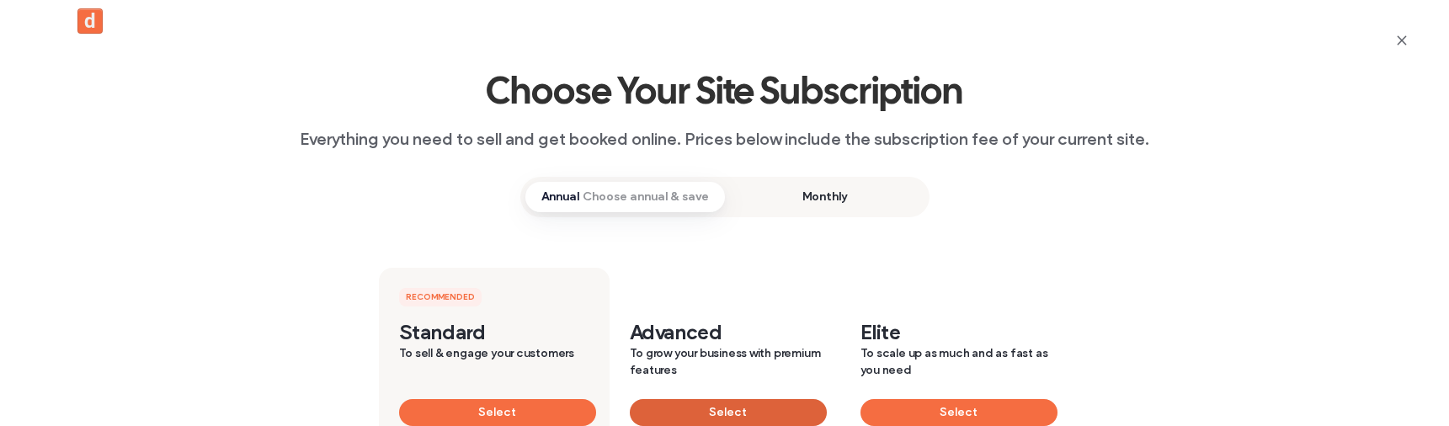
click at [787, 420] on button "Select" at bounding box center [728, 412] width 197 height 27
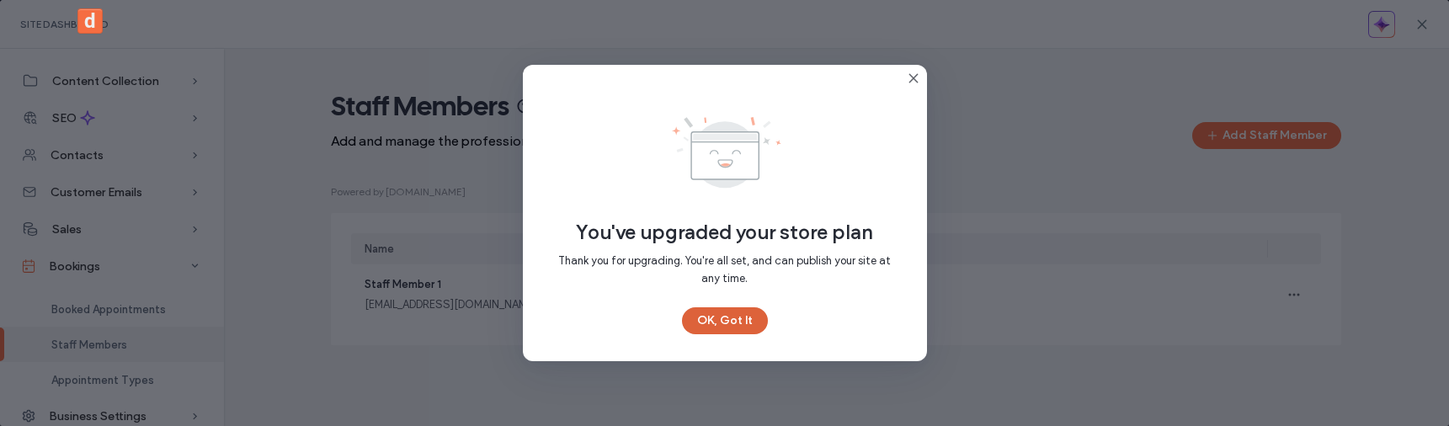
click at [752, 324] on button "OK, Got It" at bounding box center [725, 320] width 86 height 27
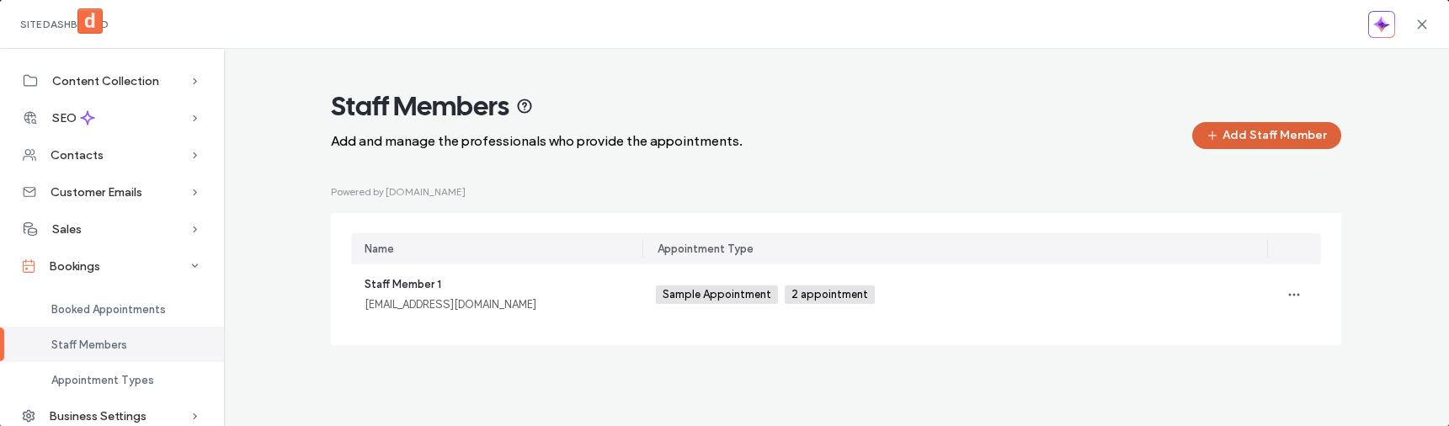
click at [1256, 135] on button "Add Staff Member" at bounding box center [1266, 135] width 149 height 27
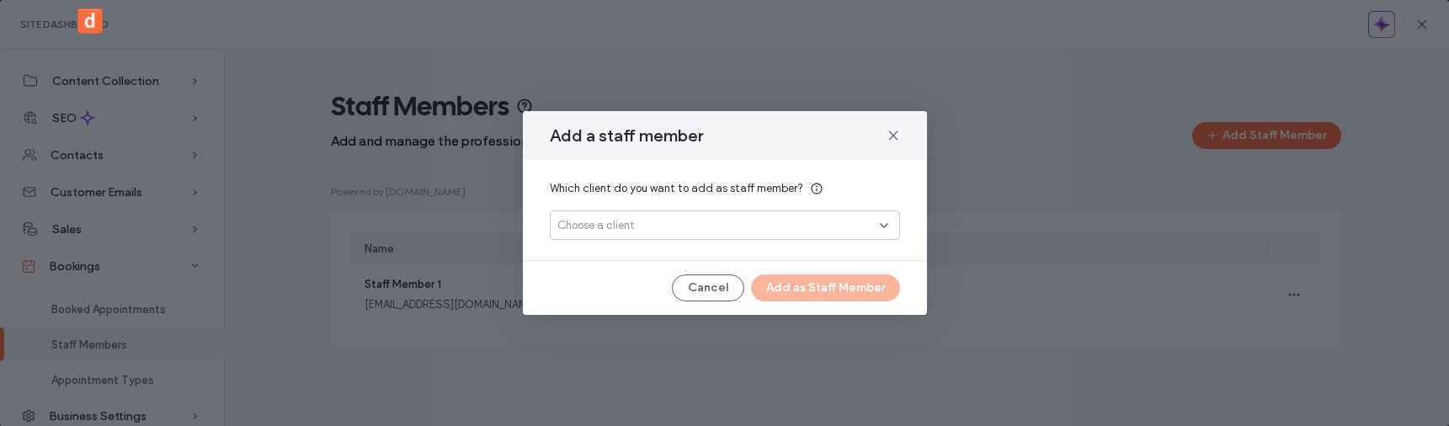
click at [790, 221] on div "Choose a client" at bounding box center [718, 225] width 322 height 17
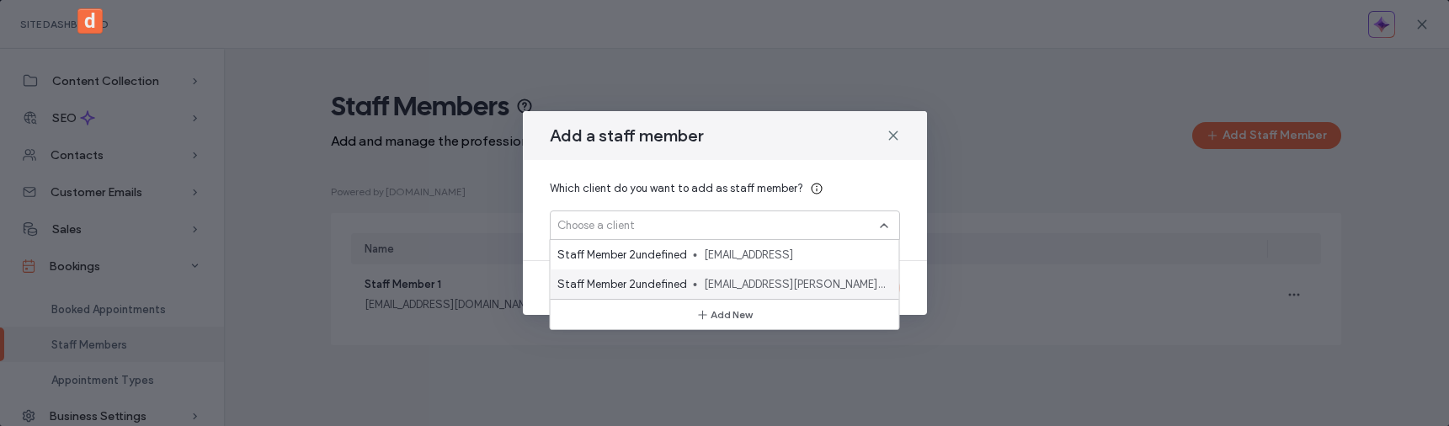
click at [759, 291] on span "[EMAIL_ADDRESS][PERSON_NAME][DOMAIN_NAME]" at bounding box center [795, 284] width 182 height 17
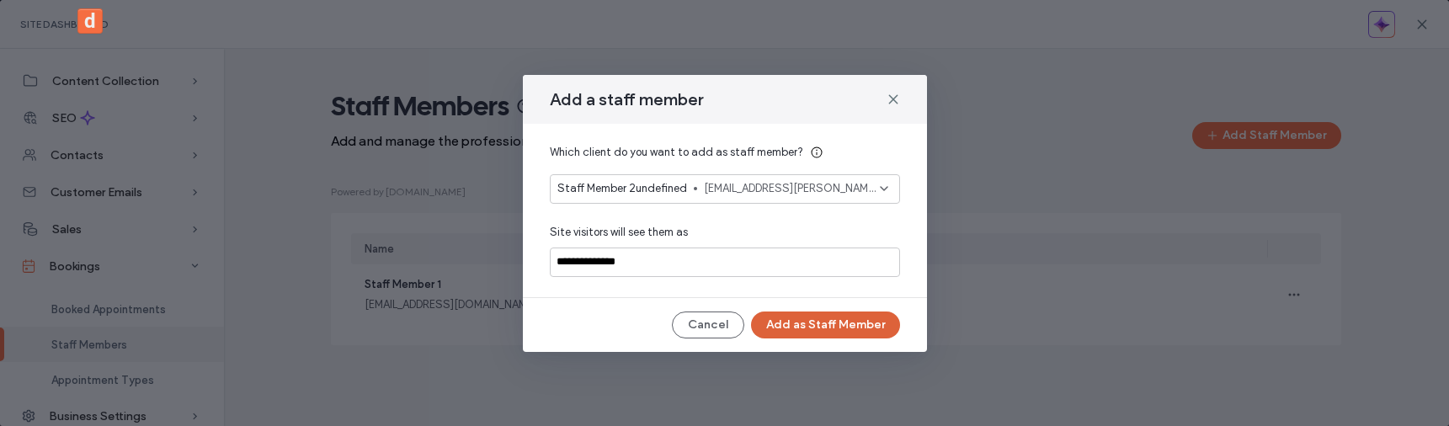
type input "**********"
click at [839, 325] on button "Add as Staff Member" at bounding box center [825, 324] width 149 height 27
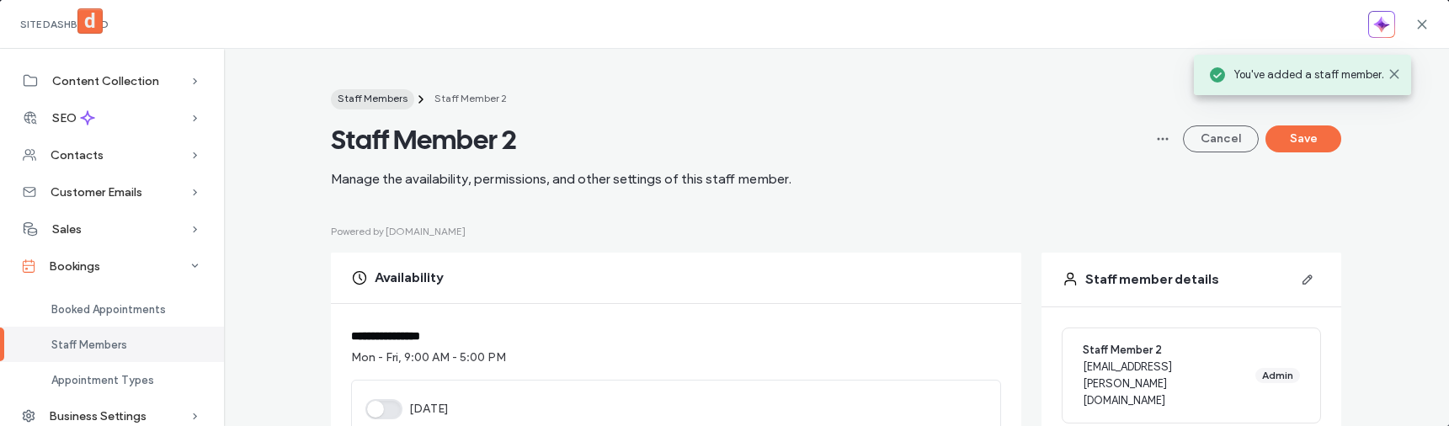
click at [385, 99] on span "Staff Members" at bounding box center [373, 98] width 70 height 13
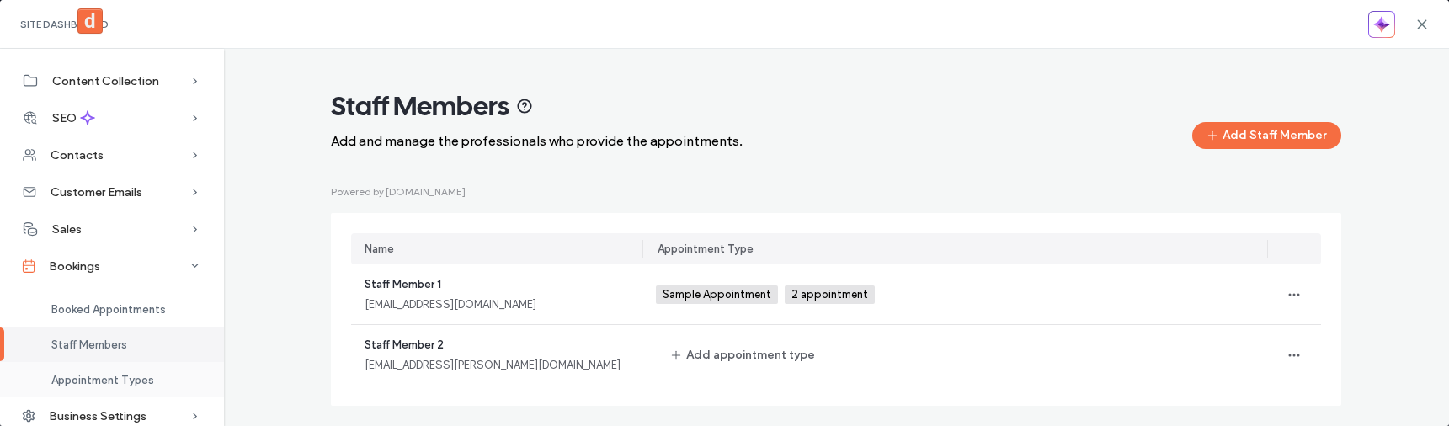
click at [136, 376] on span "Appointment Types" at bounding box center [102, 380] width 103 height 13
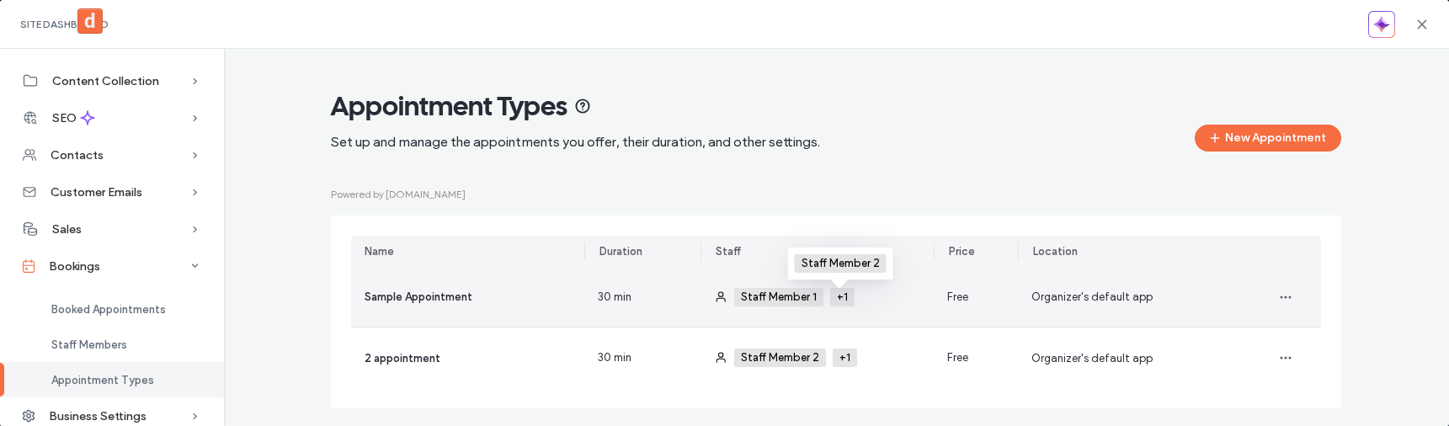
click at [837, 301] on span "+1" at bounding box center [844, 296] width 14 height 13
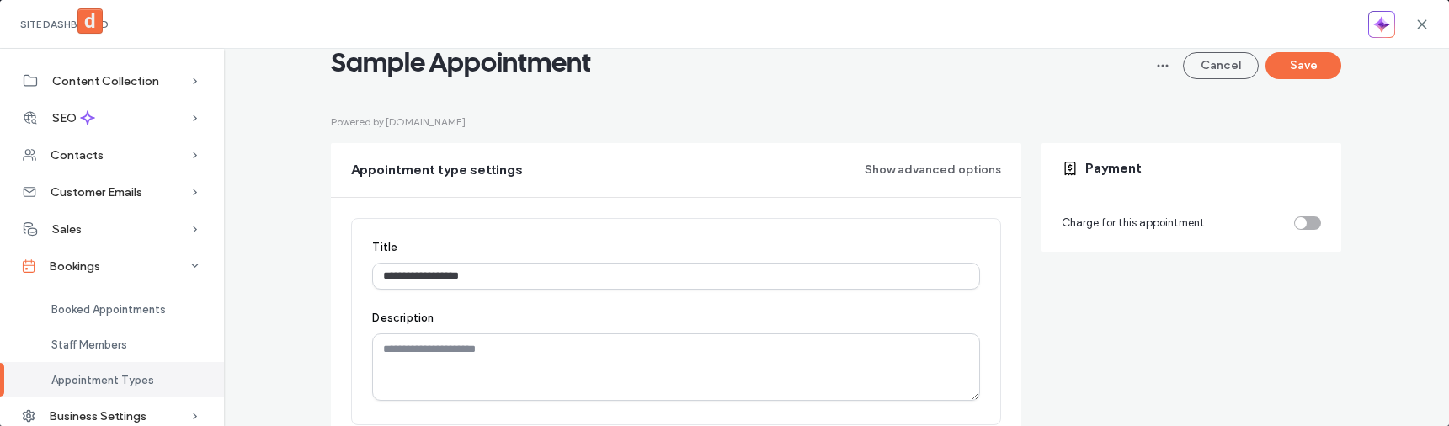
scroll to position [90, 0]
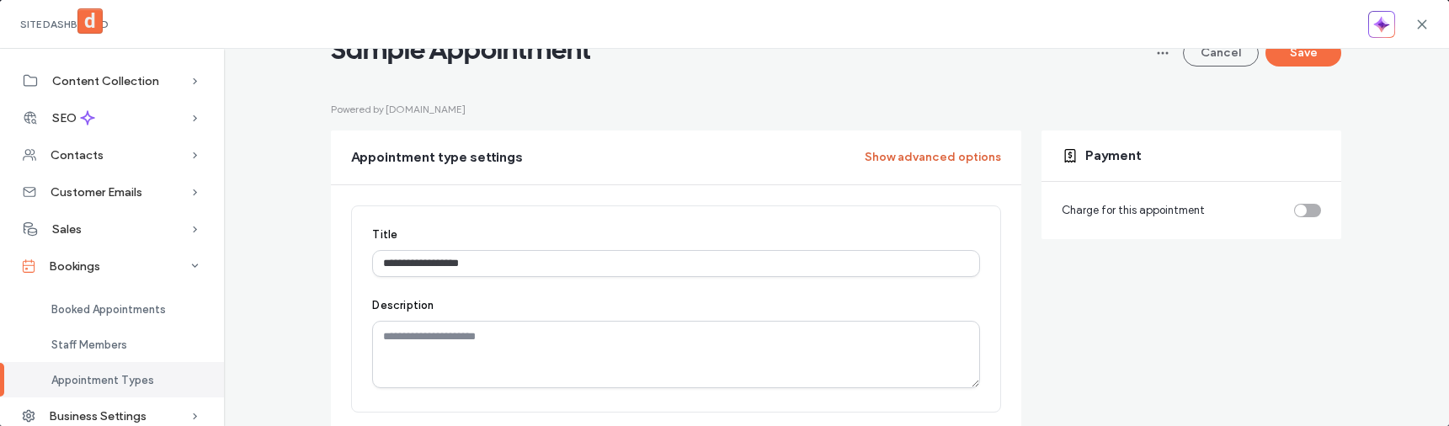
click at [924, 162] on button "Show advanced options" at bounding box center [933, 157] width 136 height 27
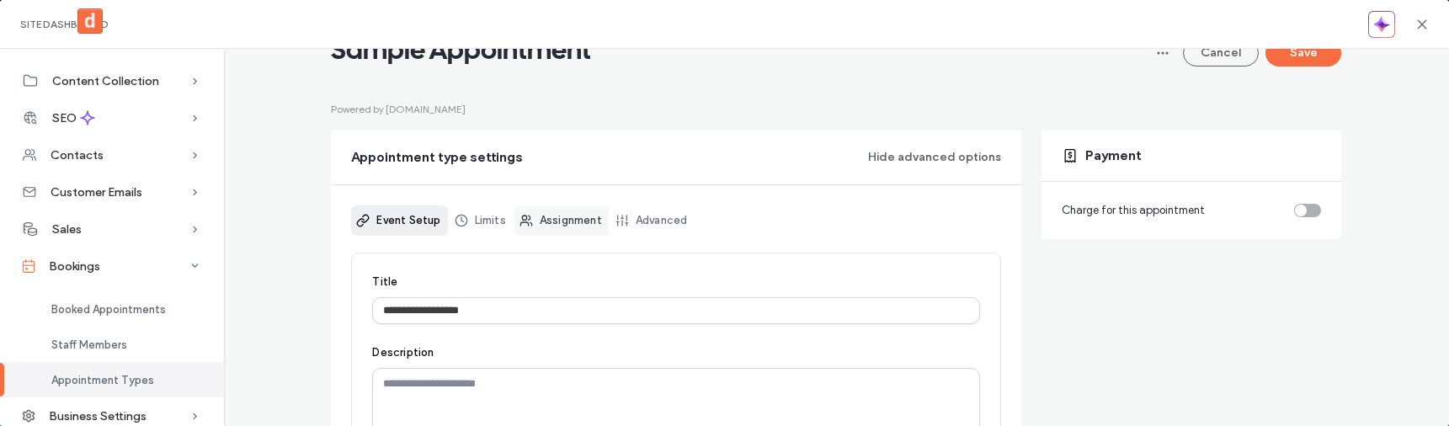
click at [586, 223] on link "Assignment" at bounding box center [561, 220] width 94 height 30
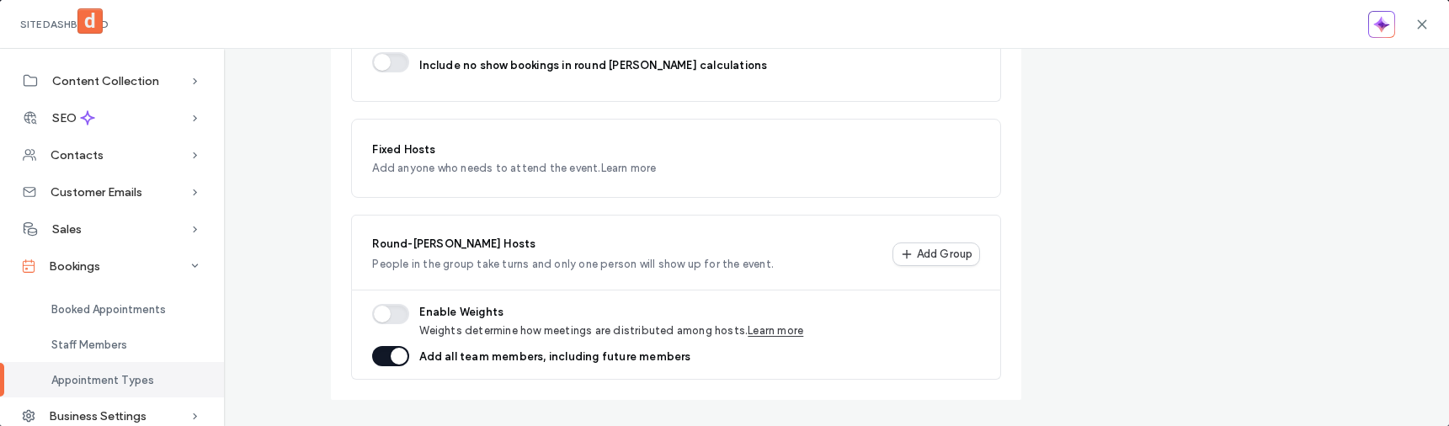
scroll to position [757, 0]
click at [451, 345] on label "Add all team members, including future members" at bounding box center [554, 353] width 271 height 17
click at [394, 359] on button "button" at bounding box center [390, 353] width 37 height 20
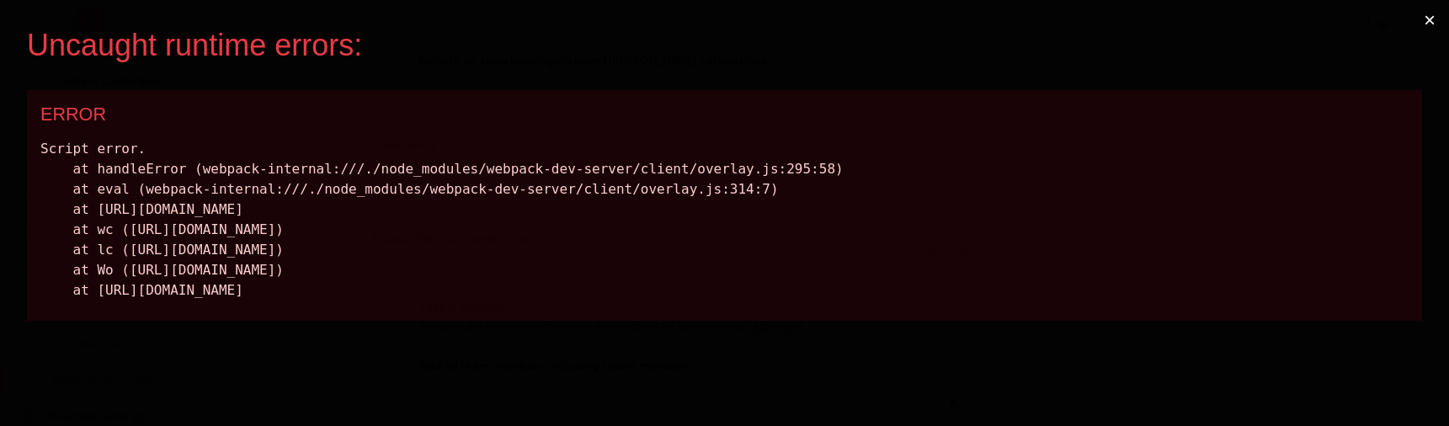
scroll to position [0, 0]
click at [1419, 17] on button "×" at bounding box center [1429, 20] width 39 height 40
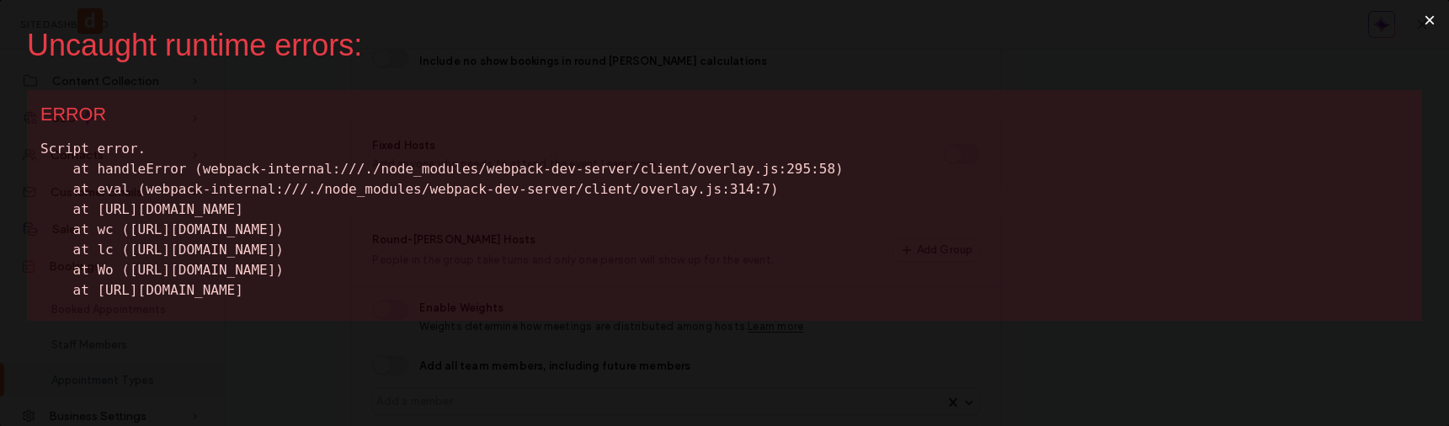
click at [1429, 15] on button "×" at bounding box center [1429, 20] width 39 height 40
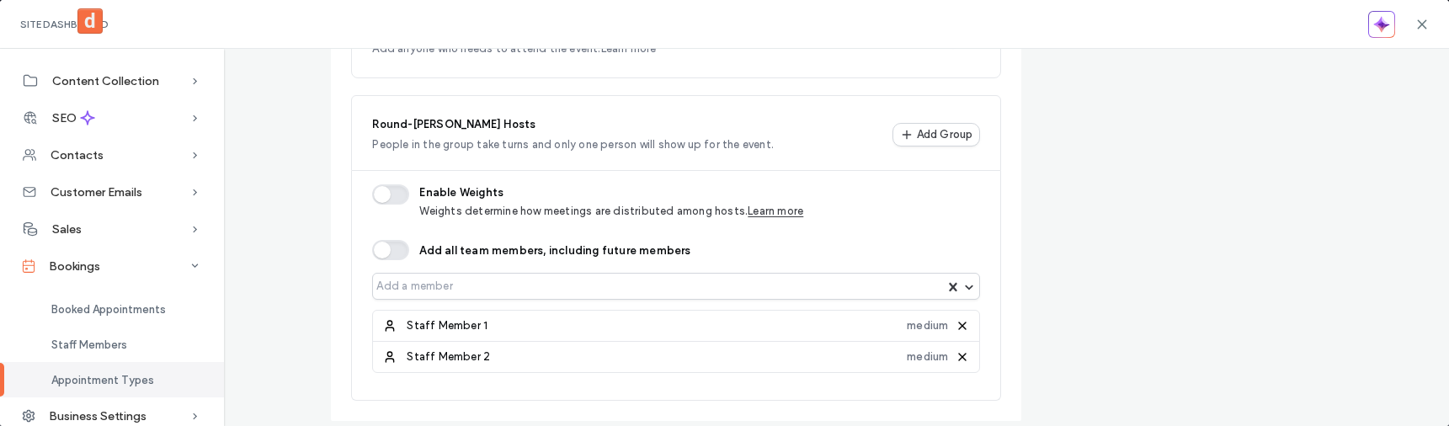
scroll to position [897, 0]
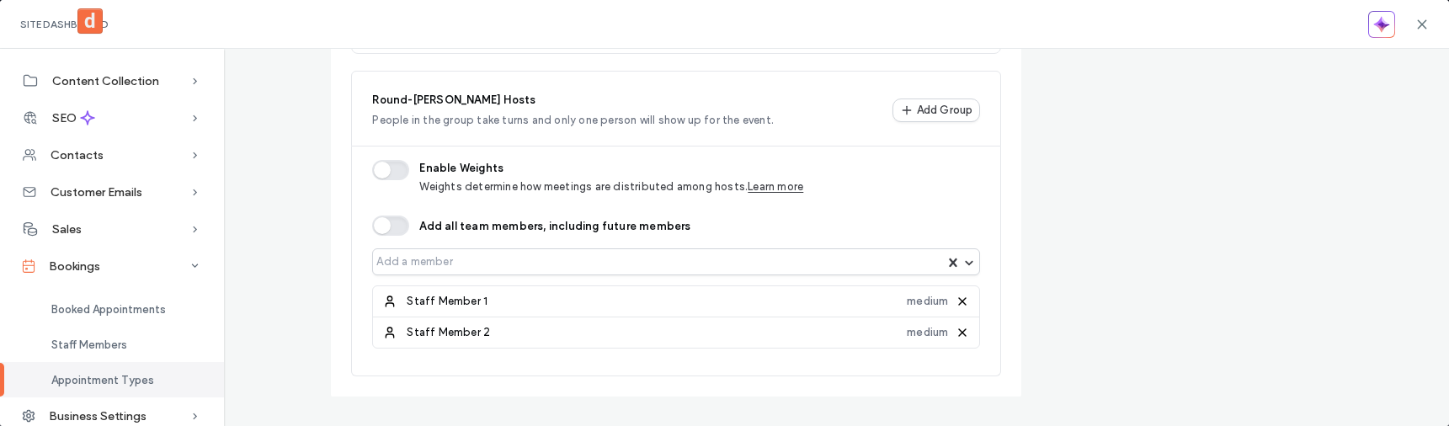
click at [959, 331] on use at bounding box center [962, 332] width 7 height 7
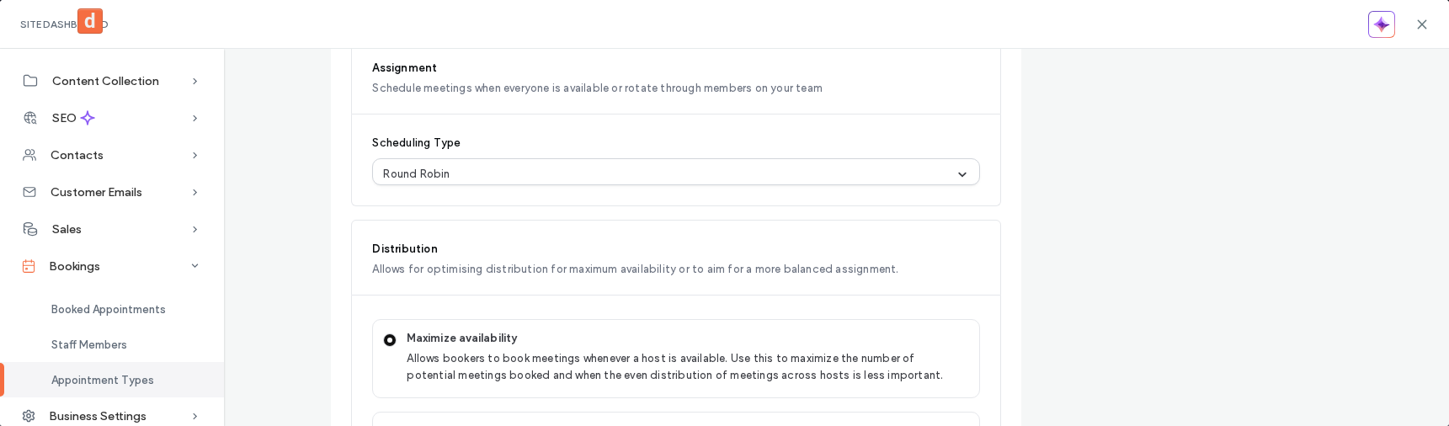
scroll to position [57, 0]
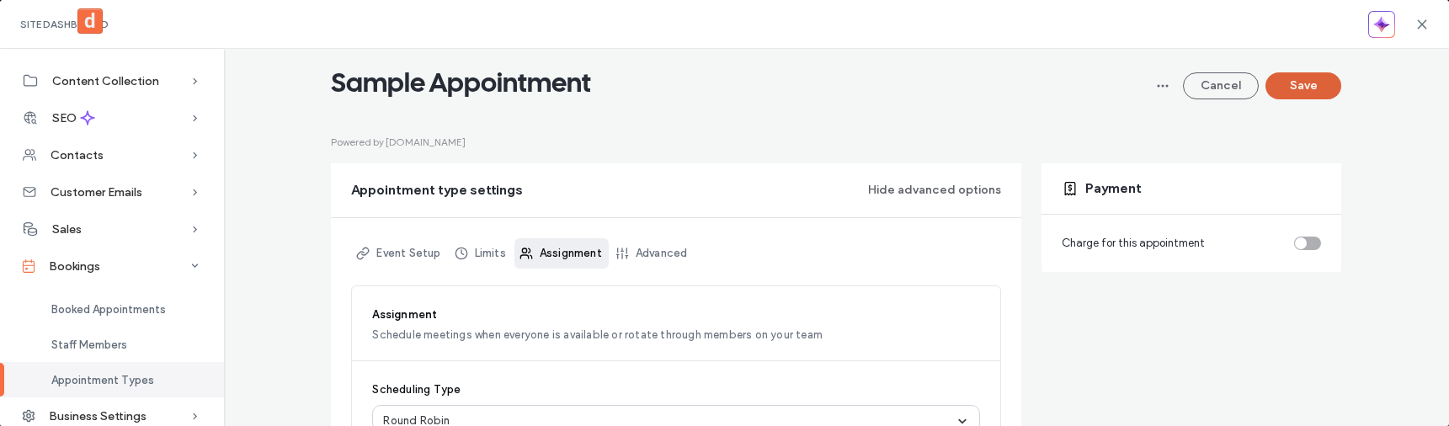
click at [1290, 87] on button "Save" at bounding box center [1303, 85] width 76 height 27
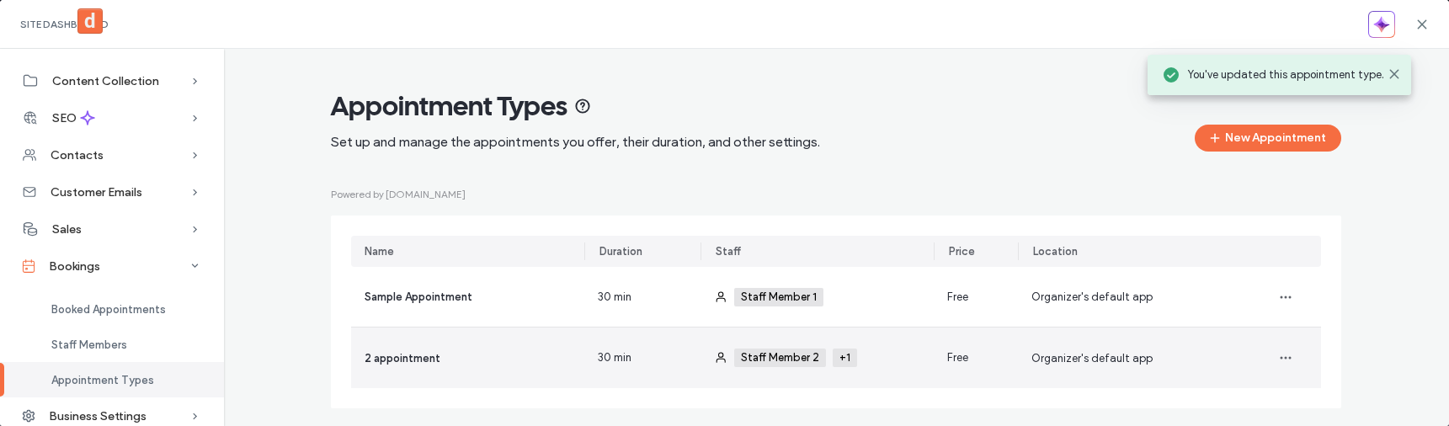
click at [792, 354] on span "Staff Member 2" at bounding box center [782, 357] width 82 height 13
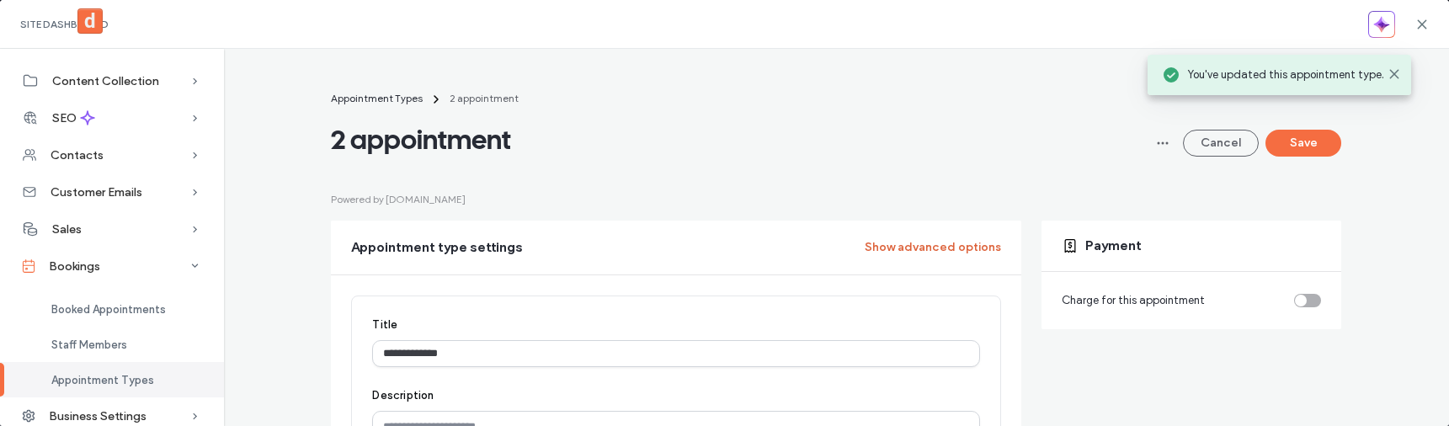
click at [892, 236] on button "Show advanced options" at bounding box center [933, 247] width 136 height 27
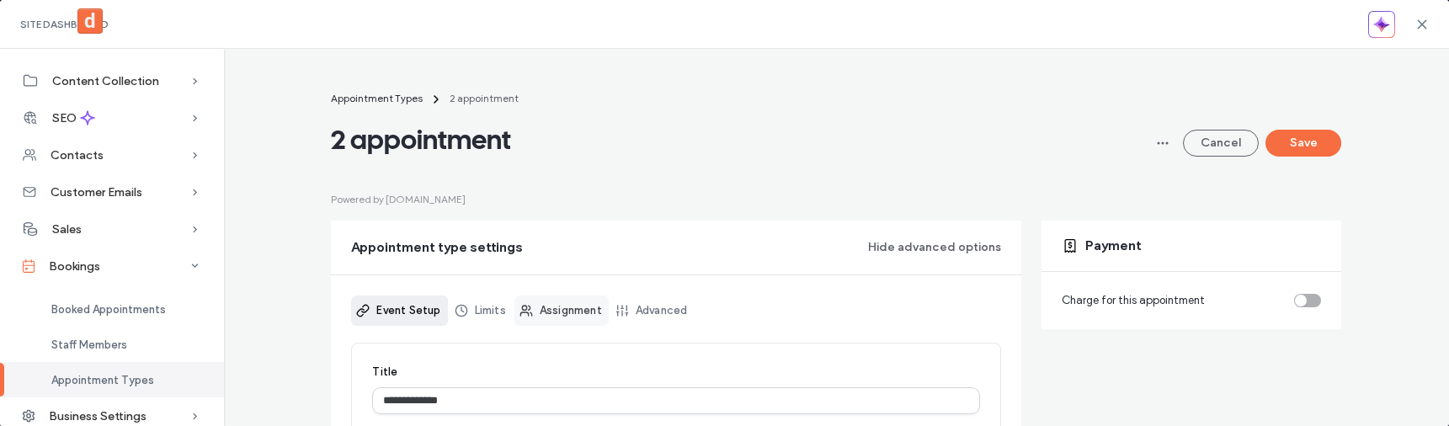
click at [591, 307] on link "Assignment" at bounding box center [561, 311] width 94 height 30
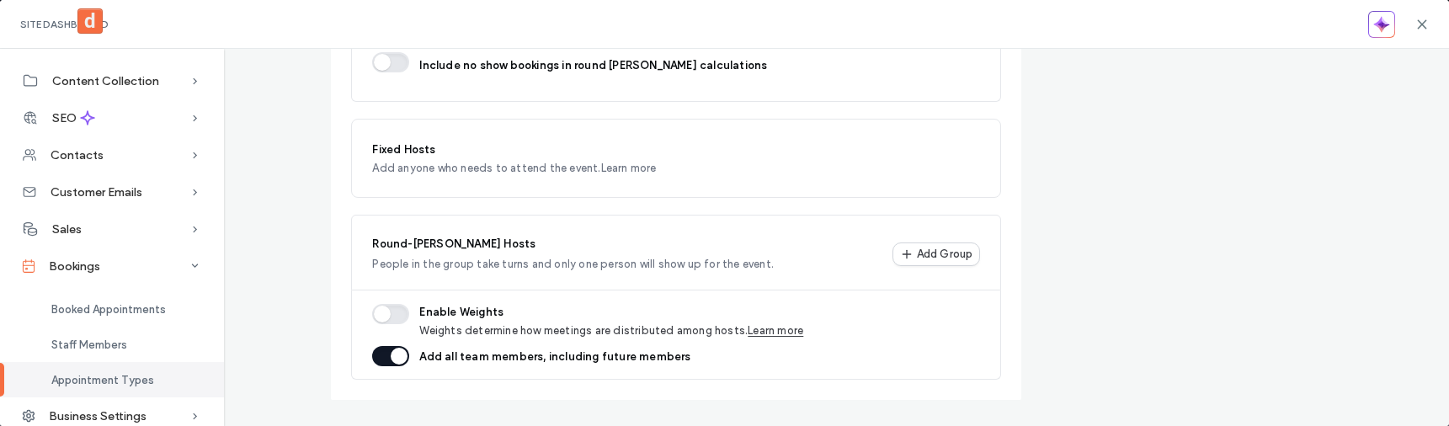
scroll to position [757, 0]
click at [381, 353] on button "button" at bounding box center [390, 353] width 37 height 20
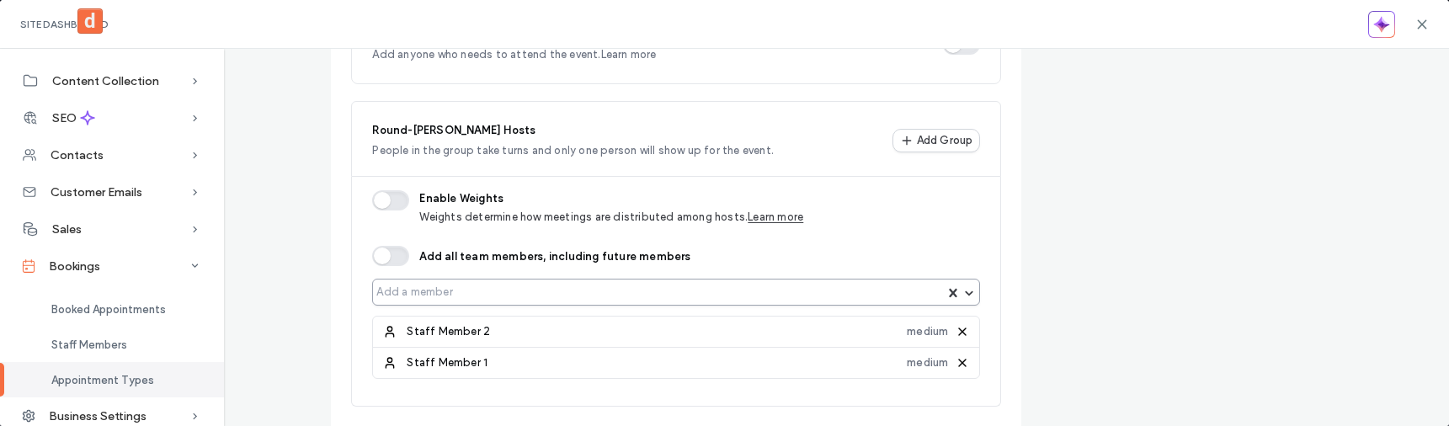
scroll to position [897, 0]
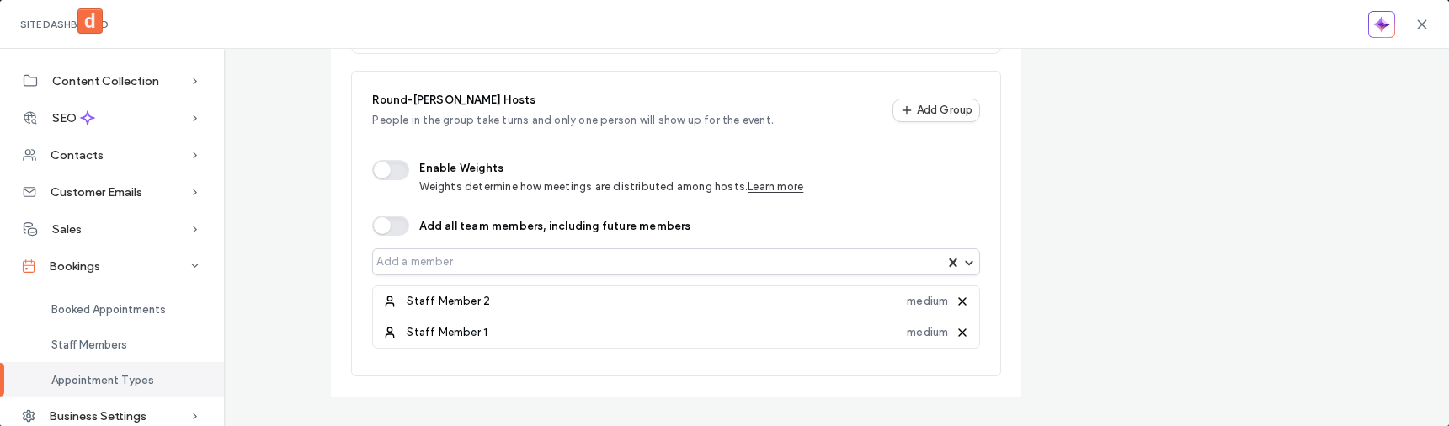
click at [958, 338] on icon at bounding box center [962, 332] width 13 height 13
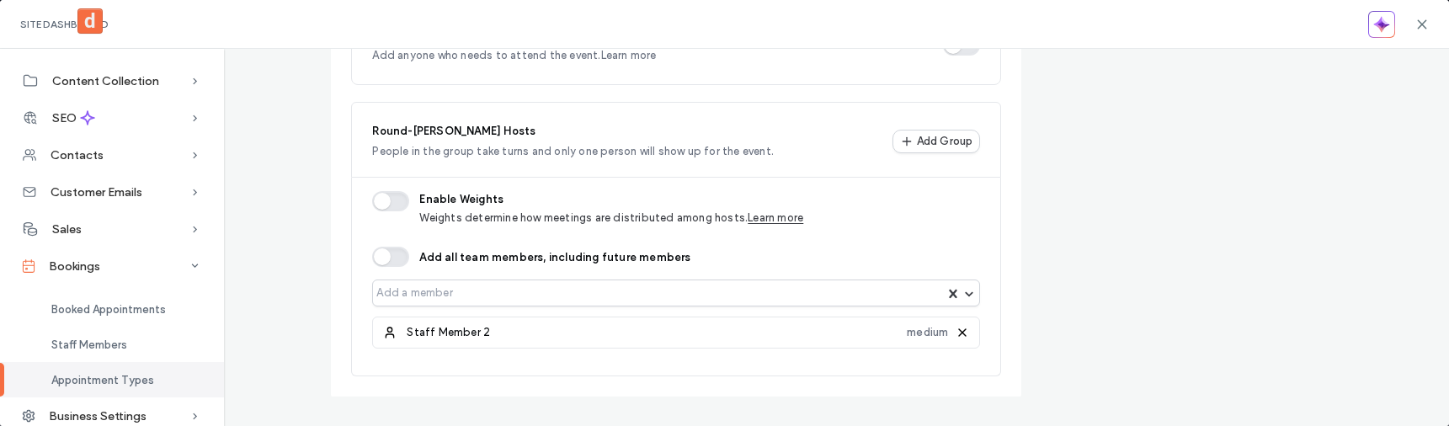
scroll to position [0, 0]
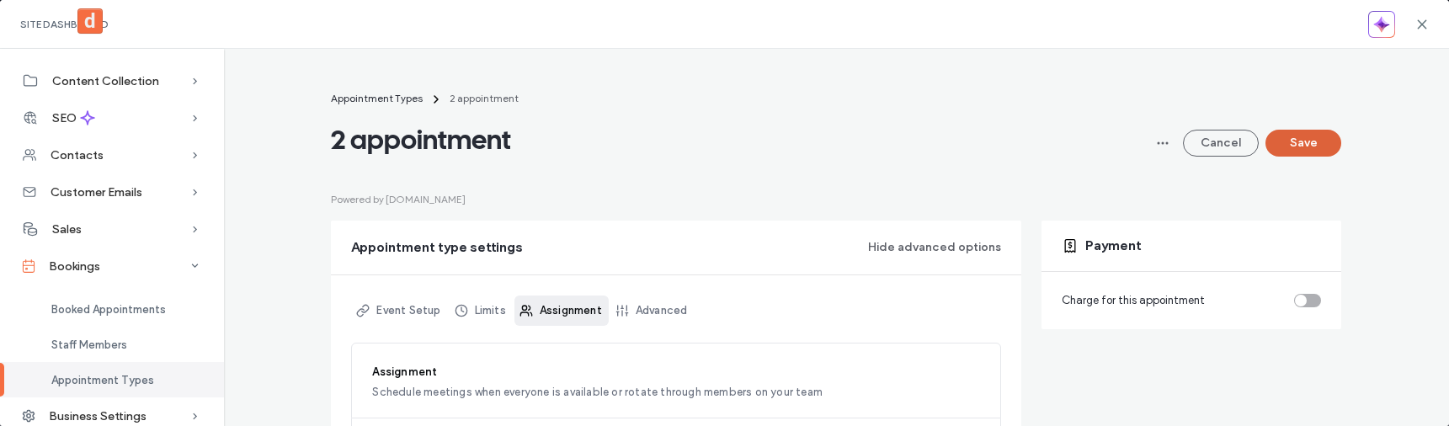
click at [1312, 141] on button "Save" at bounding box center [1303, 143] width 76 height 27
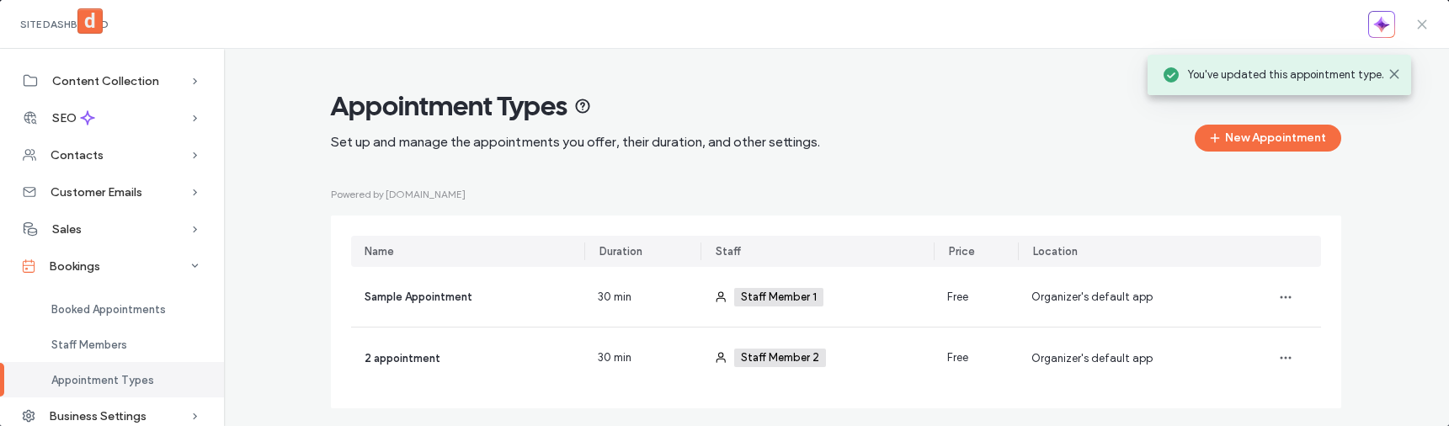
click at [1427, 22] on icon at bounding box center [1421, 24] width 13 height 13
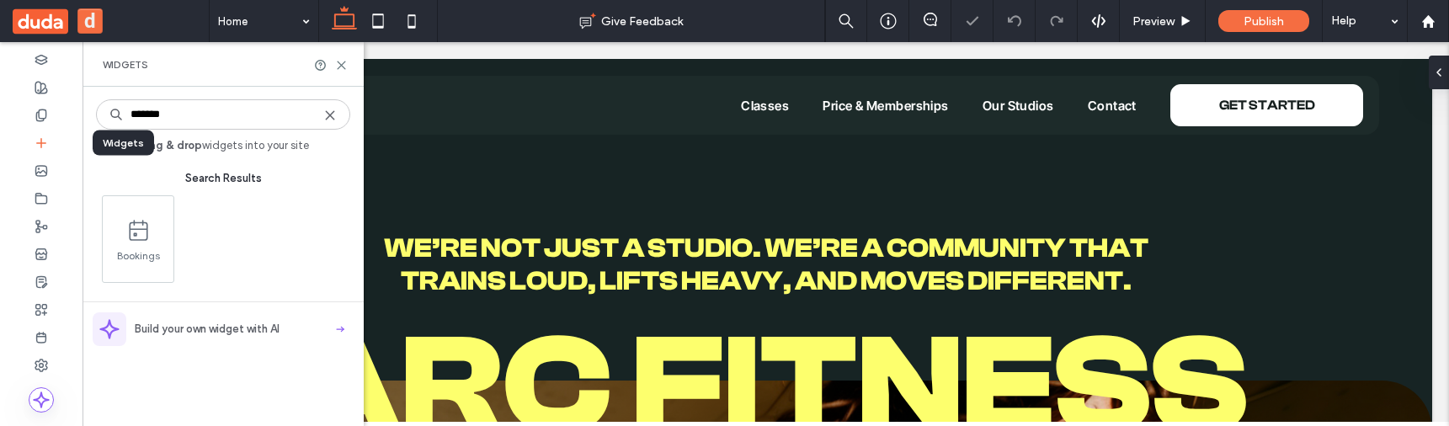
click at [33, 137] on div at bounding box center [41, 143] width 83 height 28
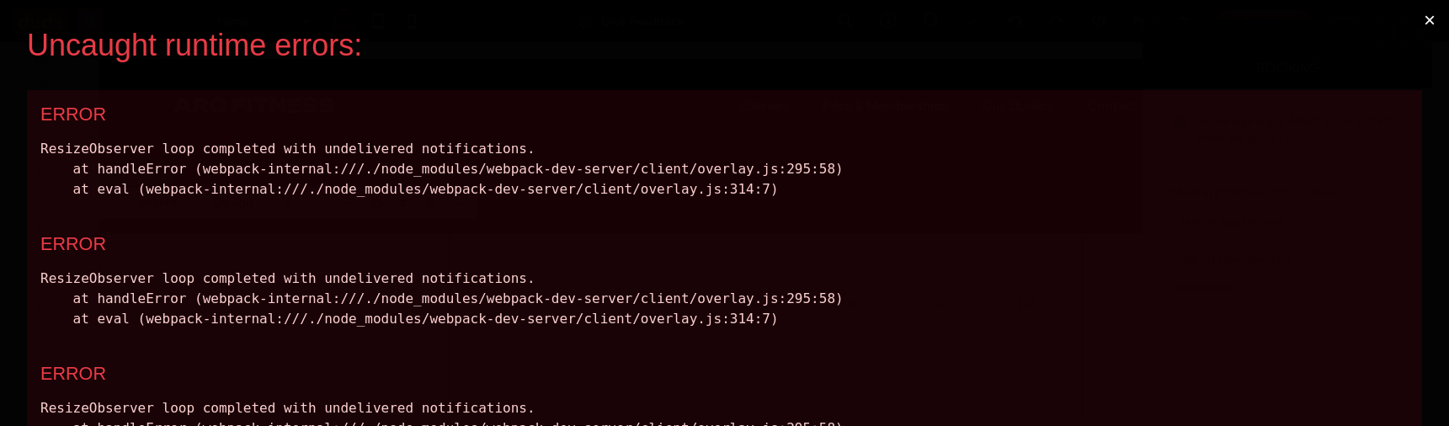
click at [1419, 16] on button "×" at bounding box center [1429, 20] width 39 height 40
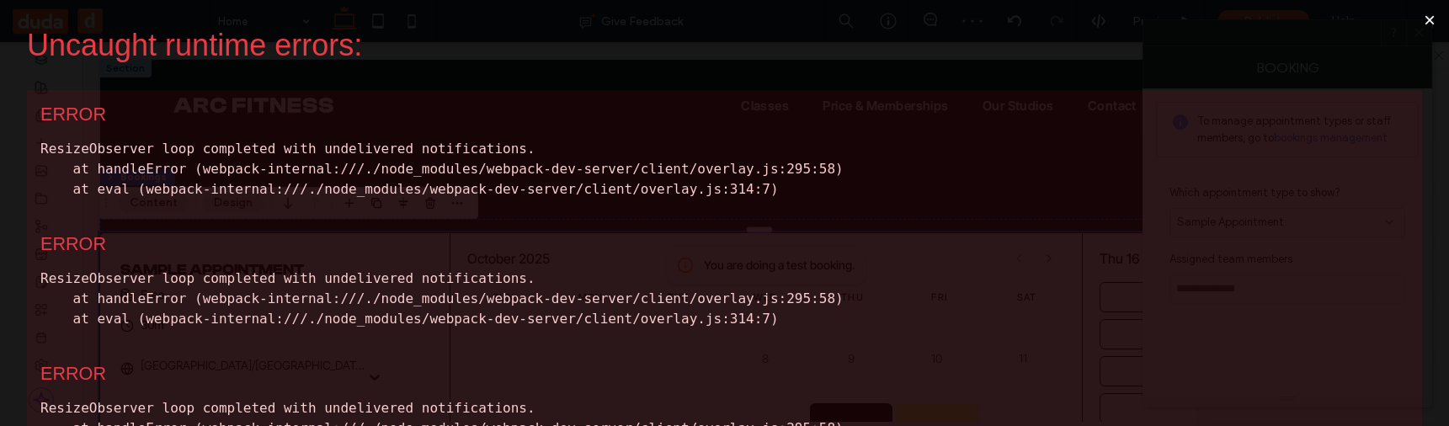
click at [1419, 16] on button "×" at bounding box center [1429, 20] width 39 height 40
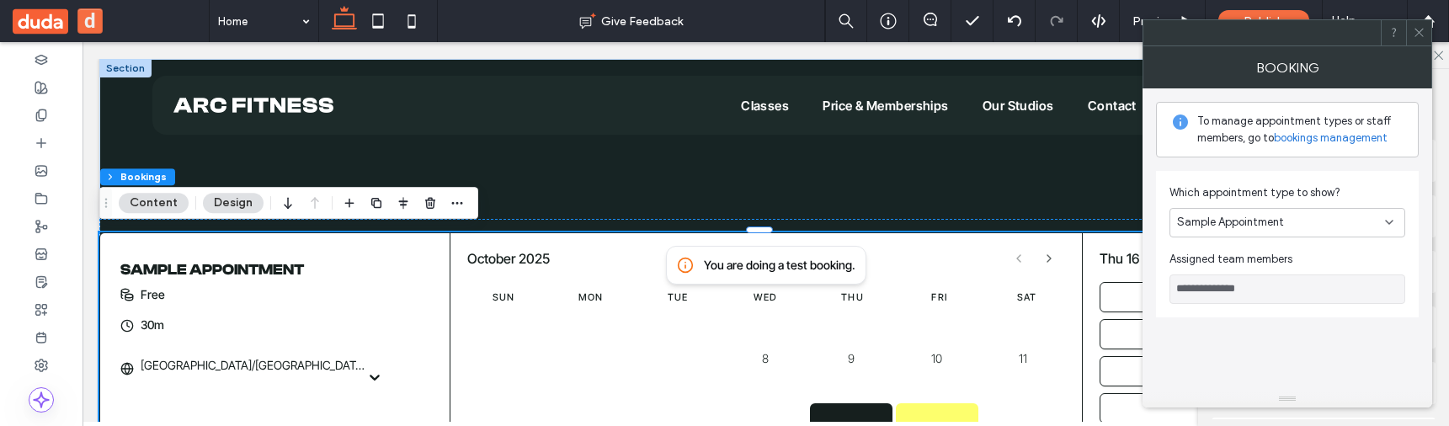
click at [1232, 229] on span "Sample Appointment" at bounding box center [1230, 222] width 107 height 17
click at [1231, 278] on span "2 appointment" at bounding box center [1214, 281] width 75 height 17
click at [1222, 232] on div "2 appointment" at bounding box center [1287, 222] width 236 height 29
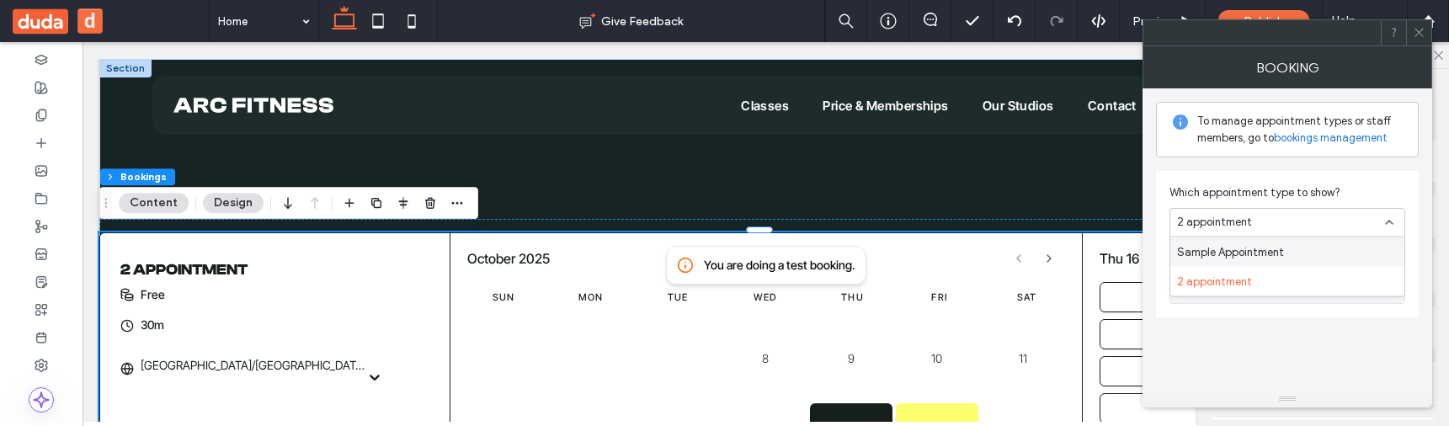
click at [1210, 253] on span "Sample Appointment" at bounding box center [1230, 251] width 107 height 17
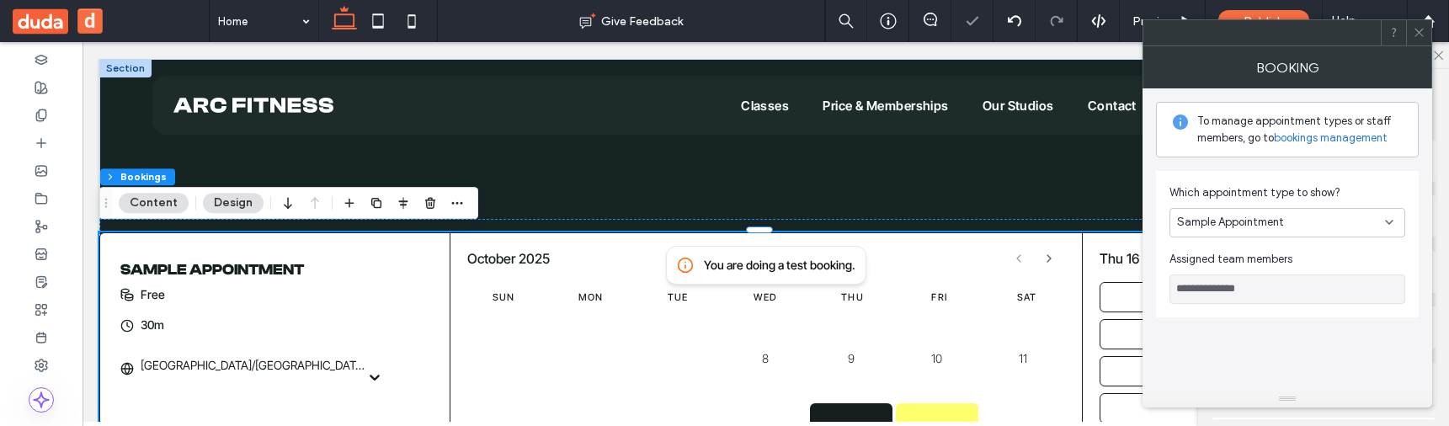
click at [1211, 232] on div "Sample Appointment" at bounding box center [1287, 222] width 236 height 29
click at [1211, 276] on span "2 appointment" at bounding box center [1214, 281] width 75 height 17
click at [1214, 228] on span "2 appointment" at bounding box center [1214, 222] width 75 height 17
click at [1215, 270] on div "2 appointment" at bounding box center [1287, 281] width 234 height 29
click at [1242, 221] on span "2 appointment" at bounding box center [1214, 222] width 75 height 17
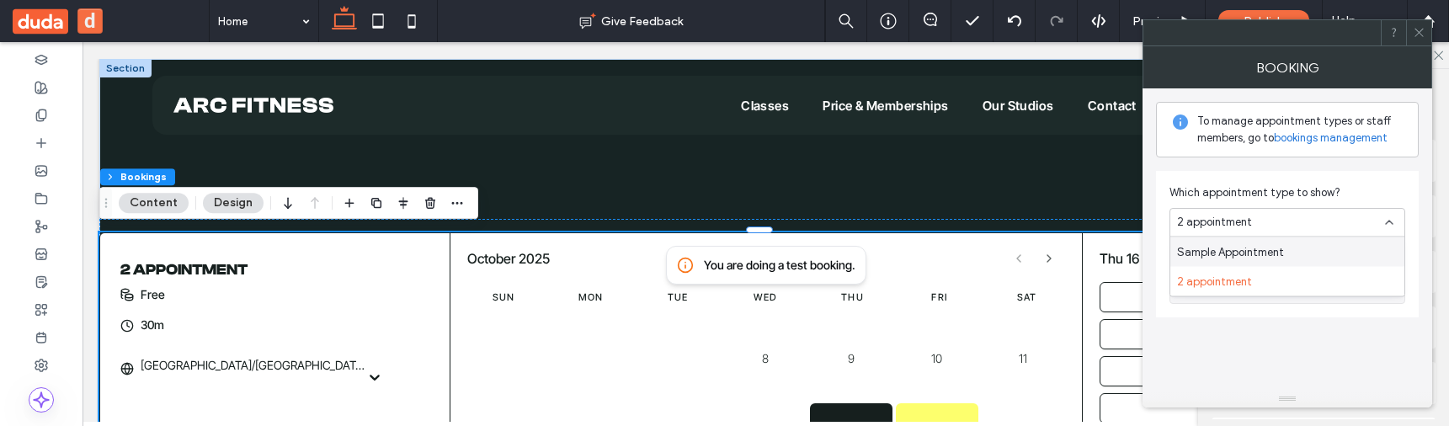
click at [1241, 249] on span "Sample Appointment" at bounding box center [1230, 251] width 107 height 17
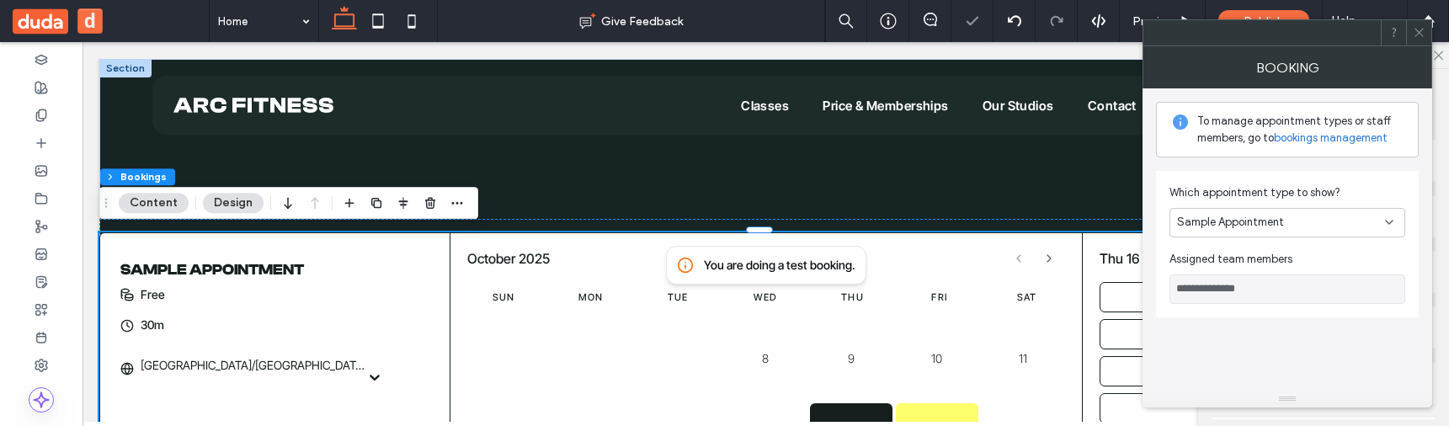
click at [1248, 224] on span "Sample Appointment" at bounding box center [1230, 222] width 107 height 17
click at [1243, 280] on span "2 appointment" at bounding box center [1214, 281] width 75 height 17
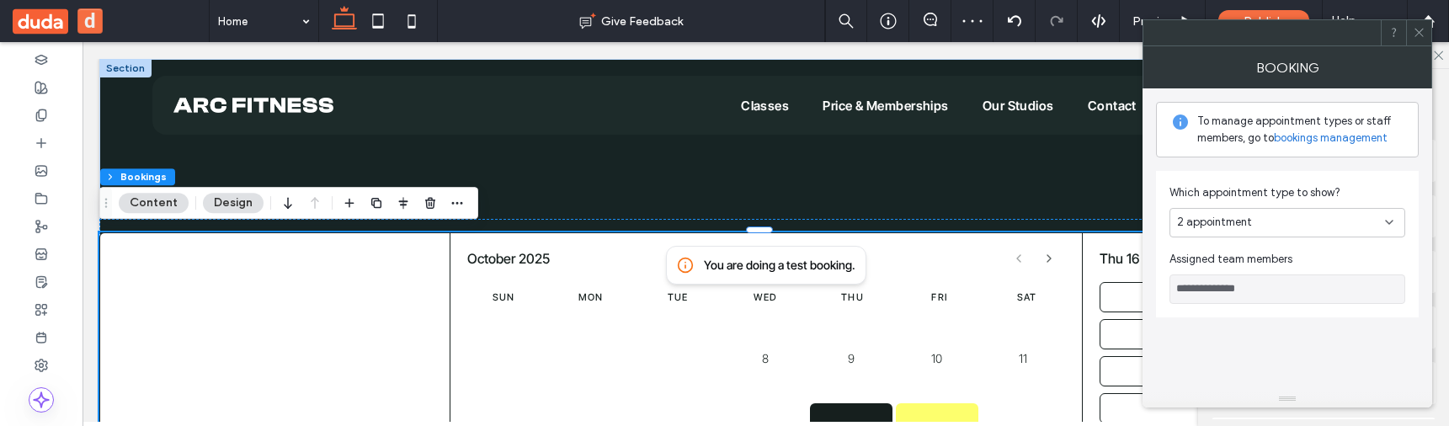
click at [1260, 226] on div "2 appointment" at bounding box center [1281, 222] width 208 height 17
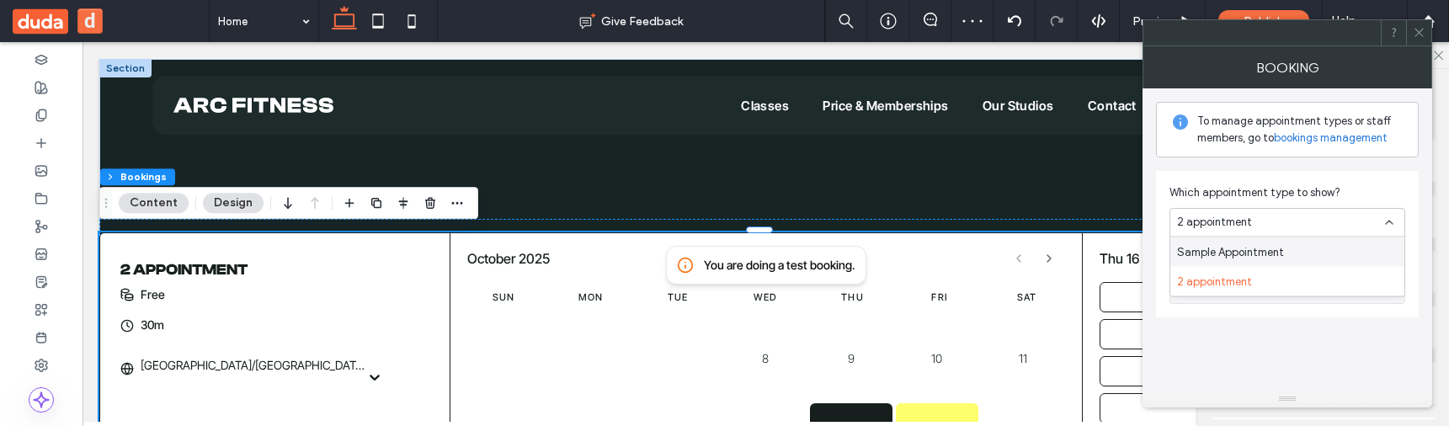
click at [1256, 250] on span "Sample Appointment" at bounding box center [1230, 251] width 107 height 17
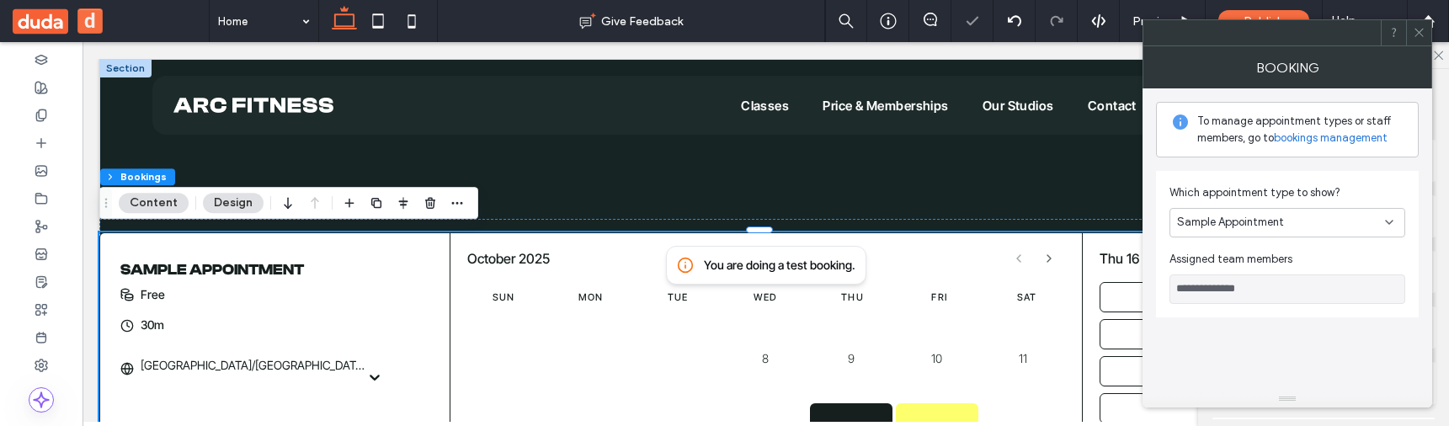
click at [1265, 230] on span "Sample Appointment" at bounding box center [1230, 222] width 107 height 17
click at [1258, 273] on div "2 appointment" at bounding box center [1287, 281] width 234 height 29
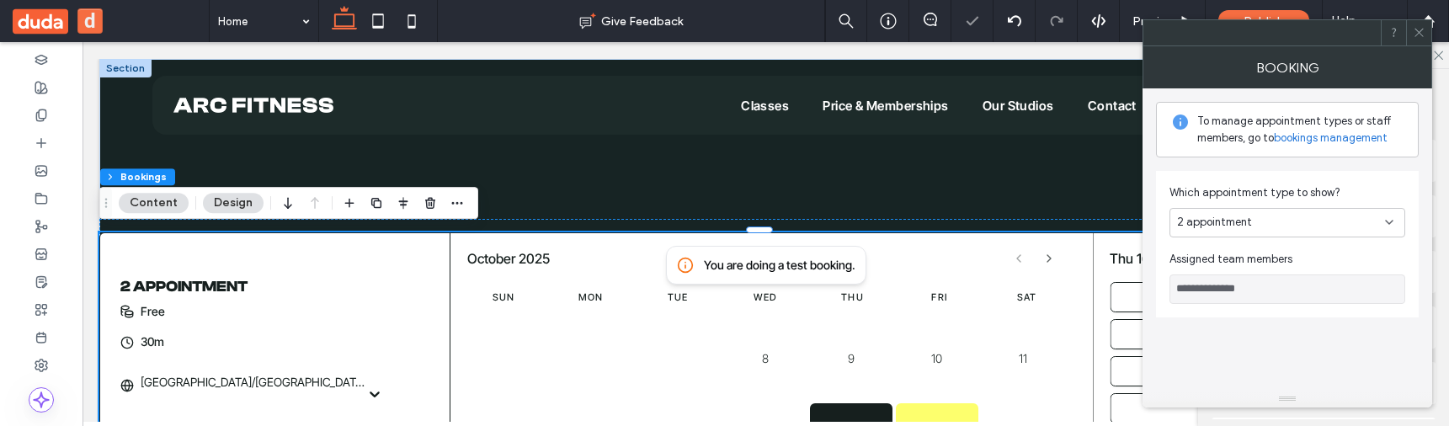
click at [1270, 236] on div "2 appointment" at bounding box center [1287, 222] width 236 height 29
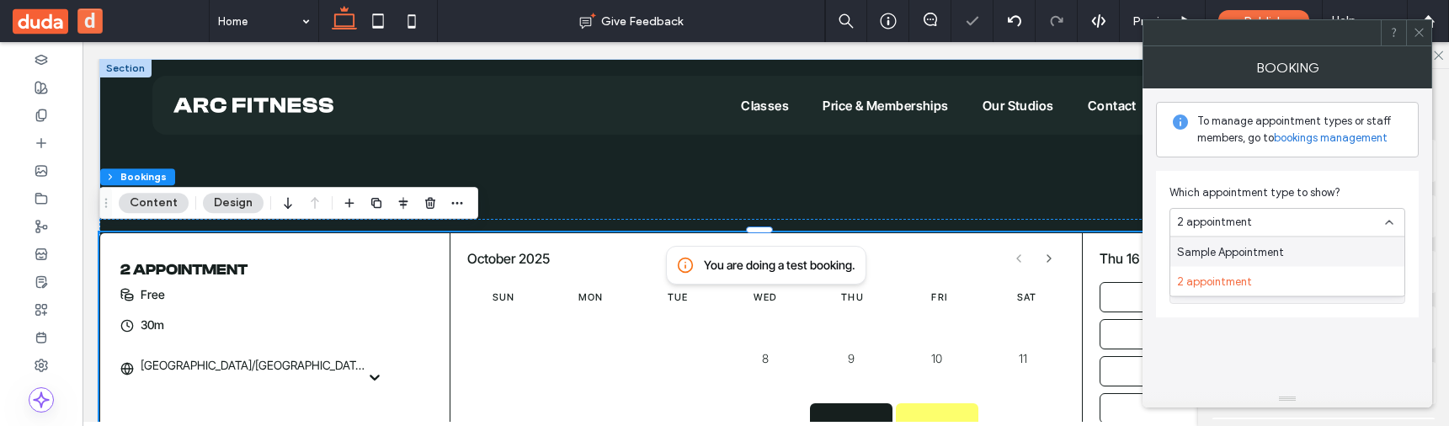
click at [1260, 258] on span "Sample Appointment" at bounding box center [1230, 251] width 107 height 17
type input "**********"
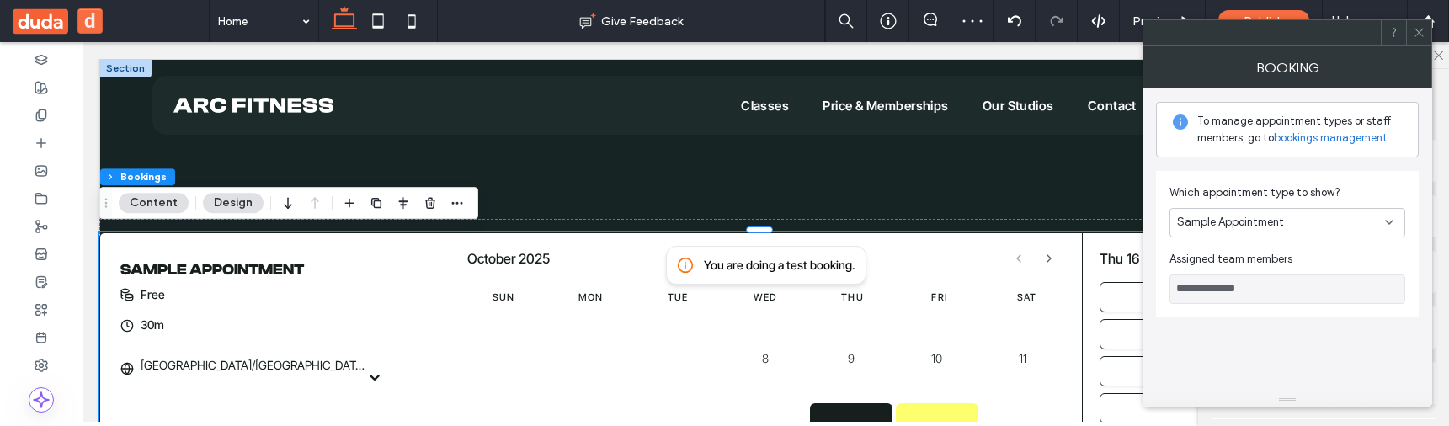
click at [1427, 33] on div at bounding box center [1418, 32] width 25 height 25
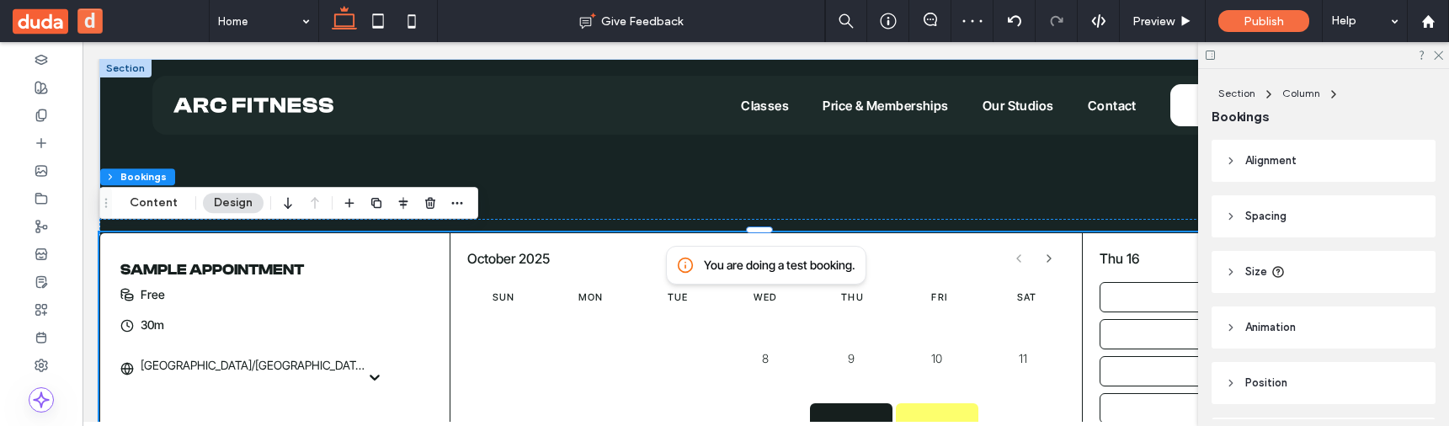
click at [1227, 382] on icon at bounding box center [1231, 383] width 12 height 12
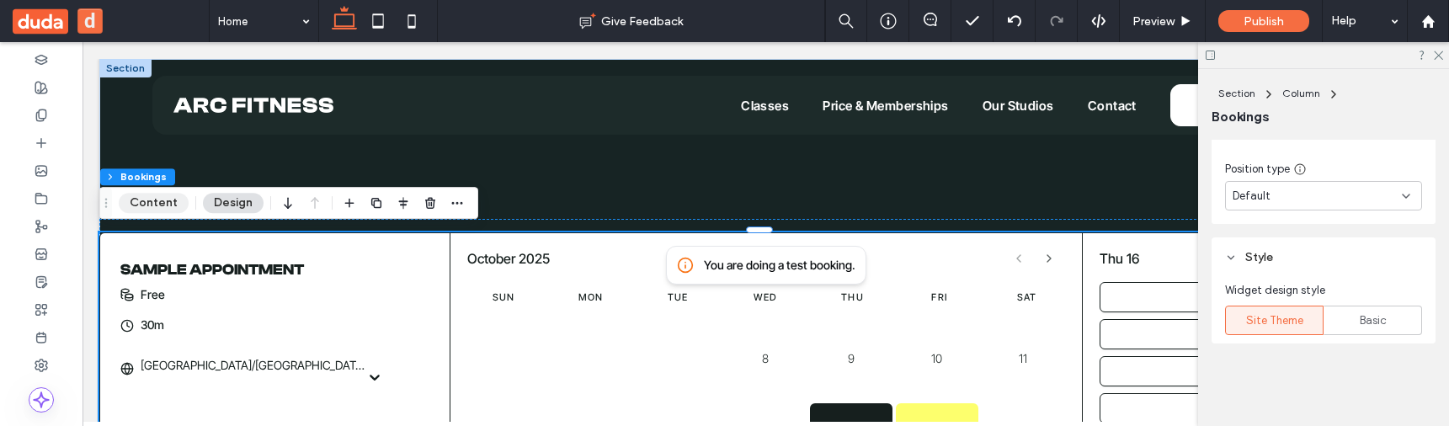
click at [148, 205] on button "Content" at bounding box center [154, 203] width 70 height 20
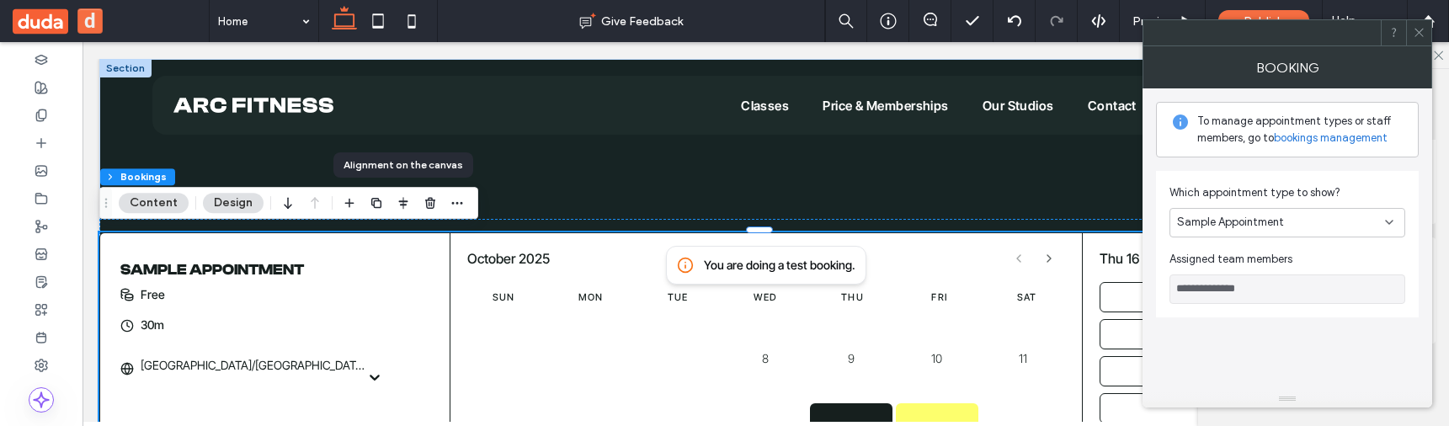
click at [1301, 221] on div "Sample Appointment" at bounding box center [1281, 222] width 208 height 17
click at [1284, 280] on div "2 appointment" at bounding box center [1287, 281] width 234 height 29
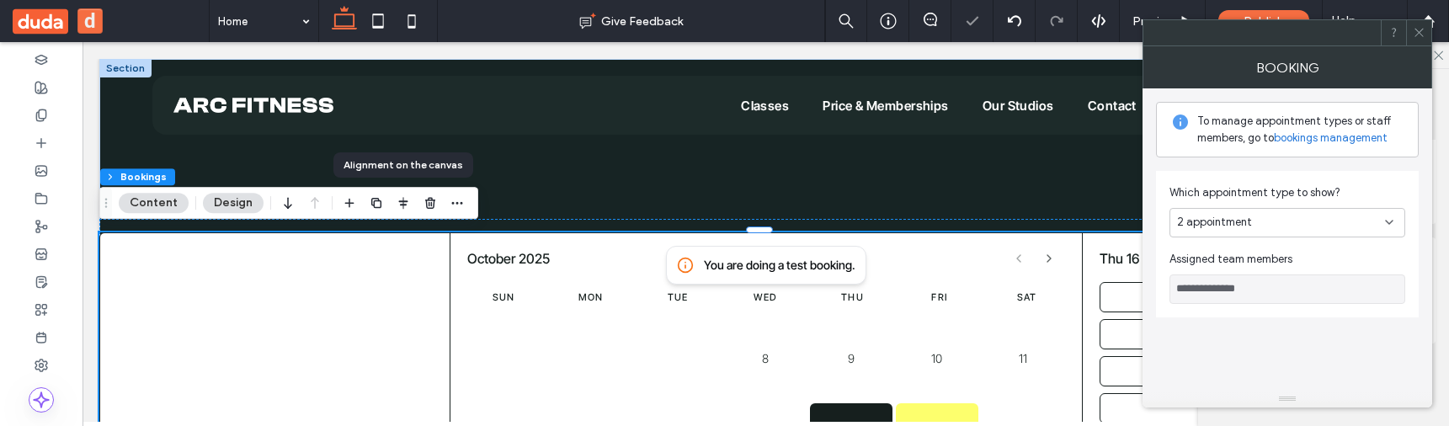
click at [1297, 226] on div "2 appointment" at bounding box center [1281, 222] width 208 height 17
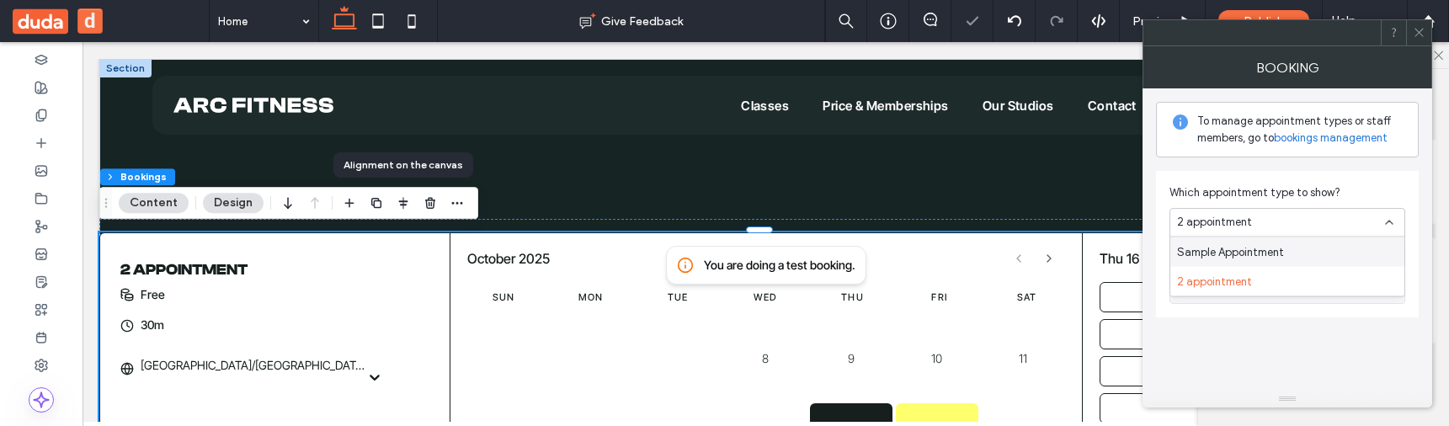
click at [1288, 250] on div "Sample Appointment" at bounding box center [1287, 251] width 234 height 29
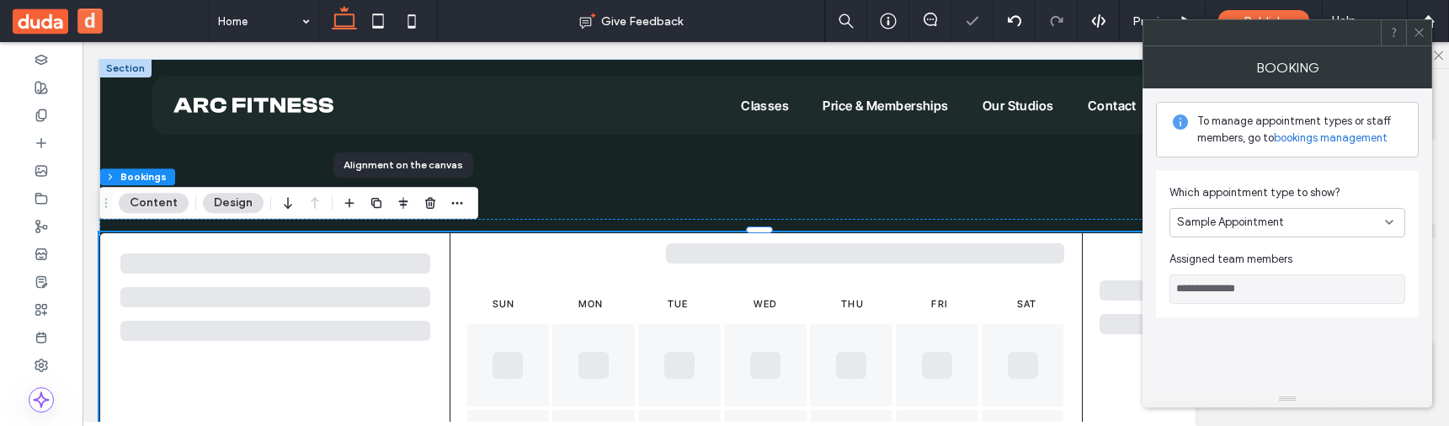
click at [1290, 231] on div "Sample Appointment" at bounding box center [1287, 222] width 236 height 29
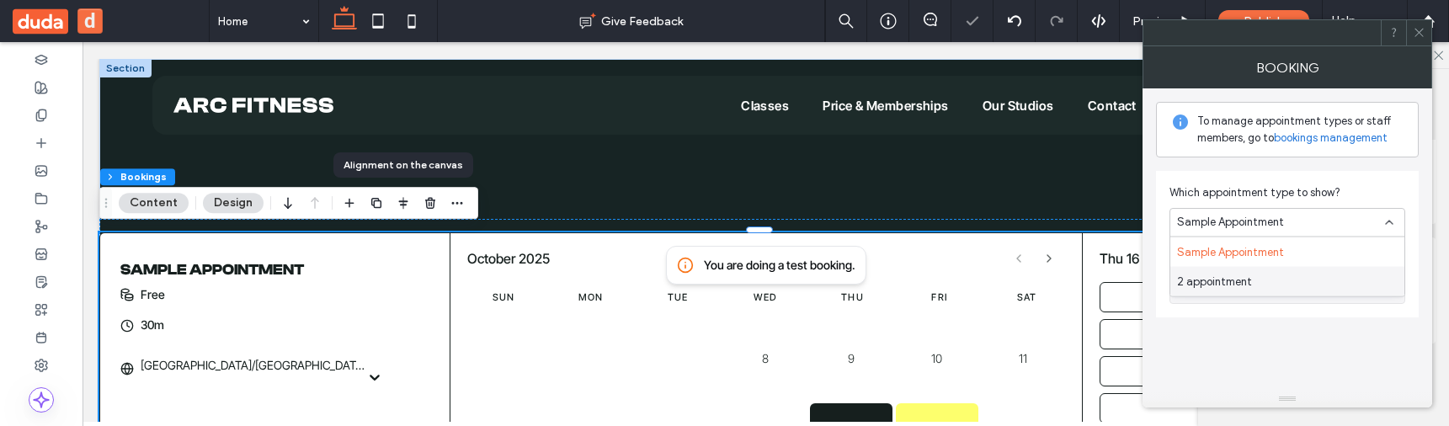
click at [1267, 277] on div "2 appointment" at bounding box center [1287, 281] width 234 height 29
type input "**********"
click at [189, 243] on div "2 appointment 30m [GEOGRAPHIC_DATA]/[GEOGRAPHIC_DATA] Free" at bounding box center [255, 316] width 310 height 166
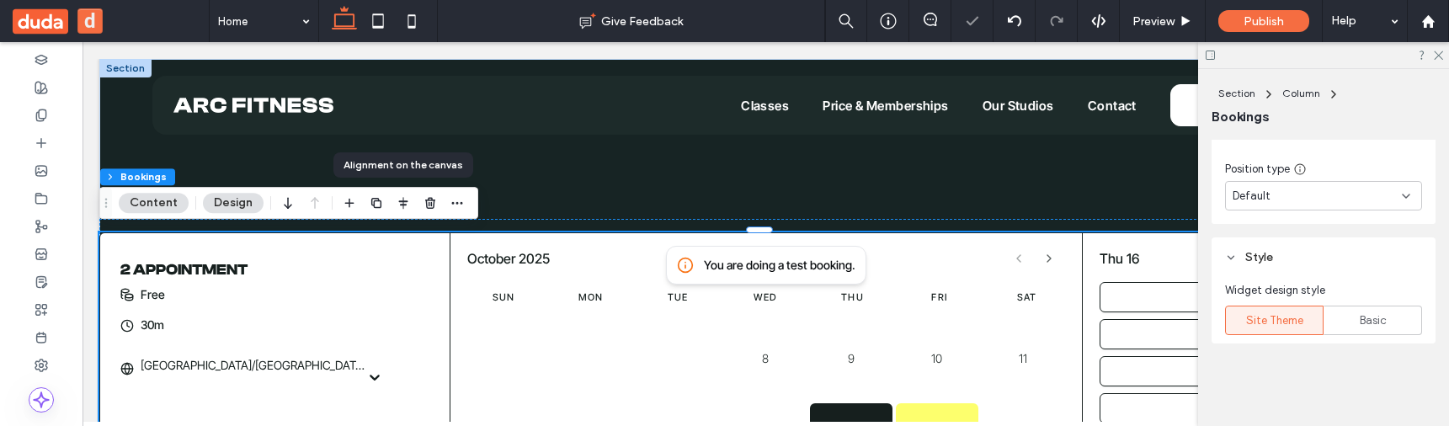
click at [189, 243] on div "2 appointment 30m [GEOGRAPHIC_DATA]/[GEOGRAPHIC_DATA] Free" at bounding box center [255, 316] width 310 height 166
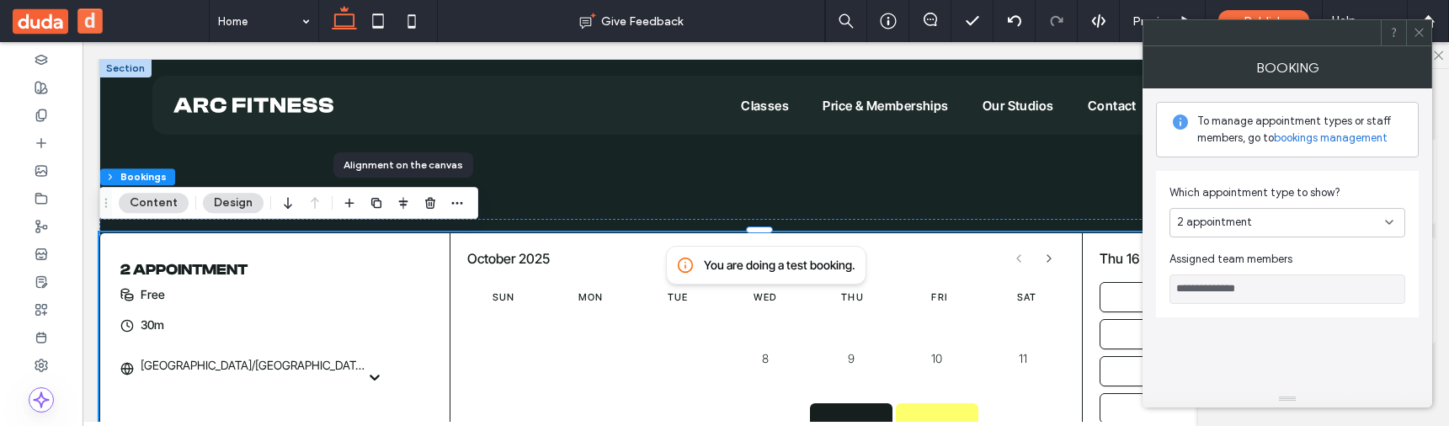
click at [1254, 211] on div "2 appointment" at bounding box center [1287, 222] width 236 height 29
click at [1249, 243] on span "Sample Appointment" at bounding box center [1230, 251] width 107 height 17
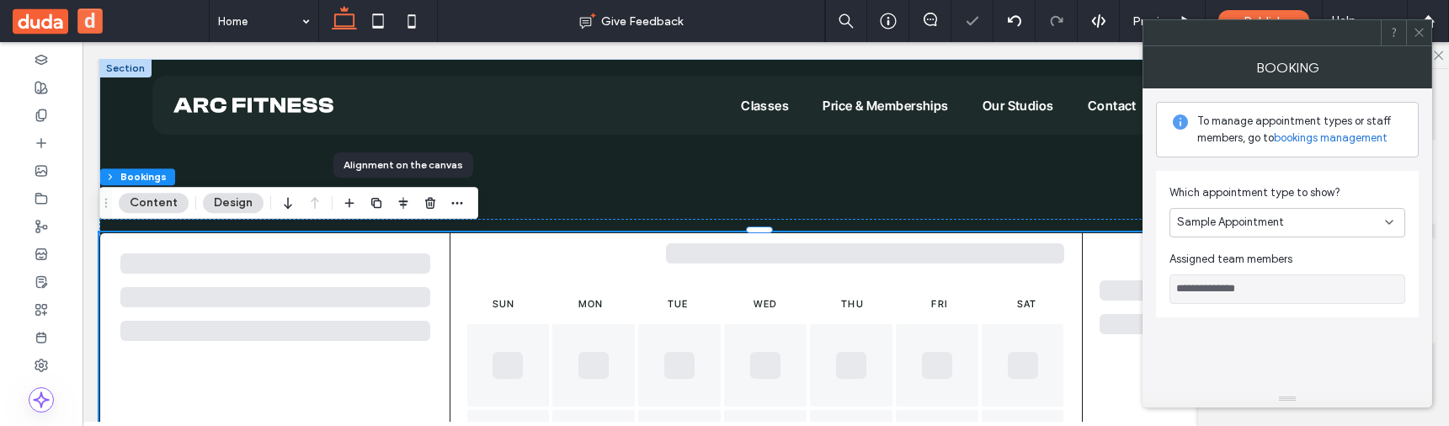
click at [1252, 226] on span "Sample Appointment" at bounding box center [1230, 222] width 107 height 17
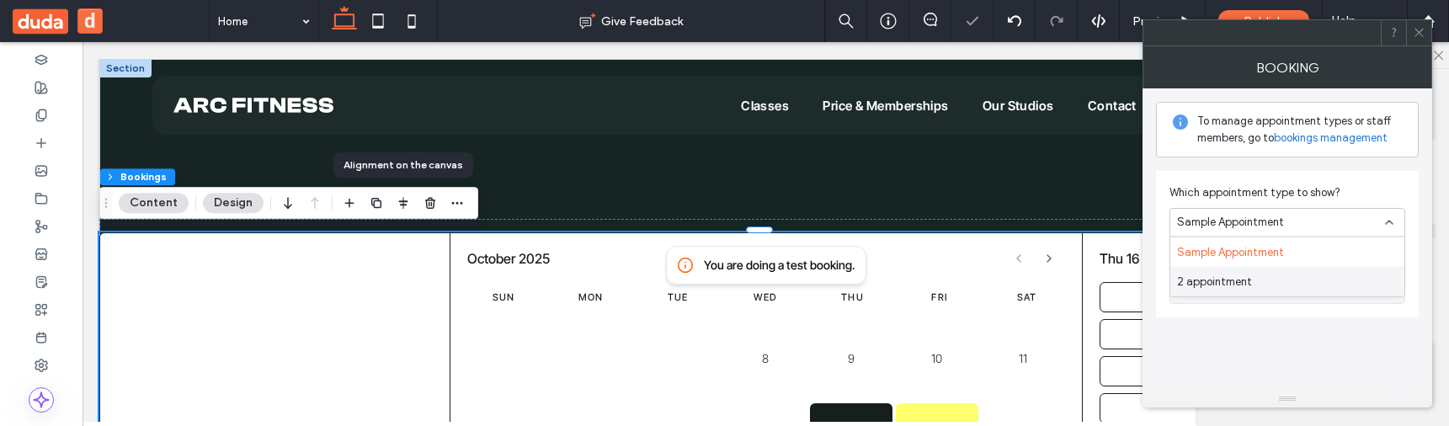
click at [1250, 285] on div "2 appointment" at bounding box center [1287, 281] width 234 height 29
click at [1252, 221] on div "2 appointment" at bounding box center [1281, 222] width 208 height 17
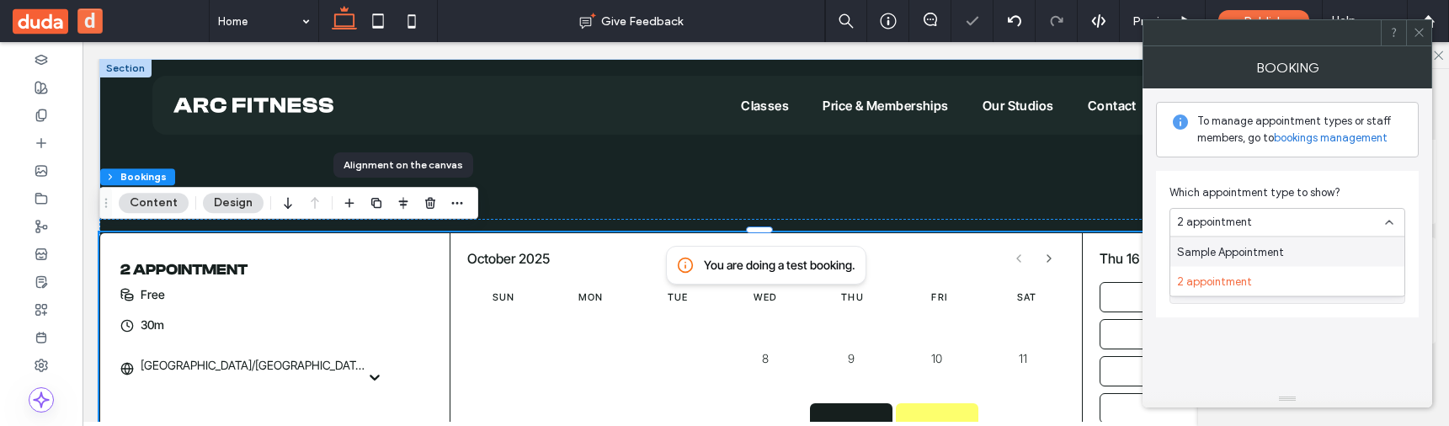
click at [1240, 250] on span "Sample Appointment" at bounding box center [1230, 251] width 107 height 17
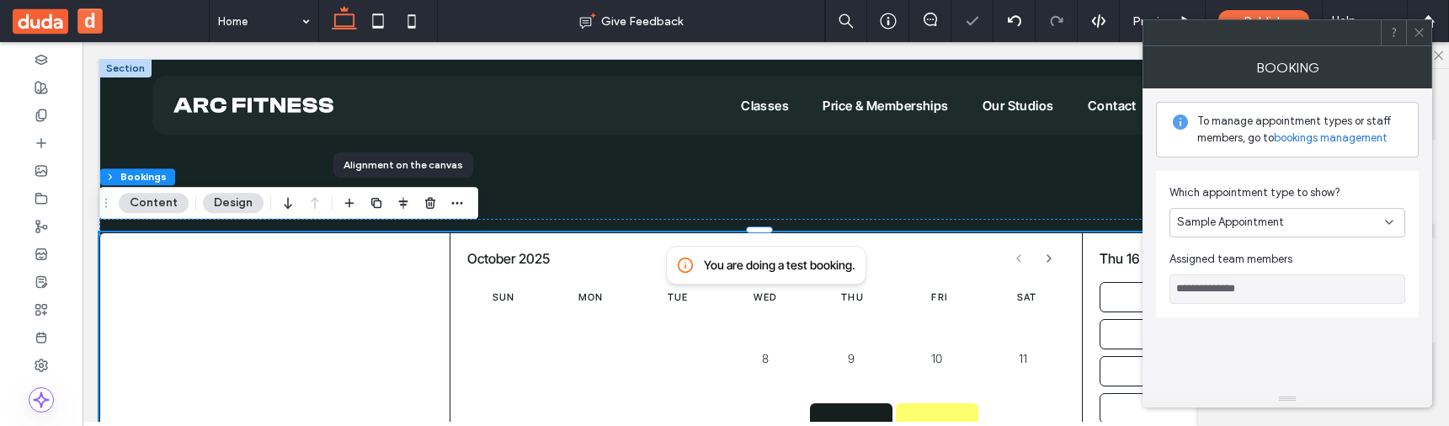
click at [1242, 225] on span "Sample Appointment" at bounding box center [1230, 222] width 107 height 17
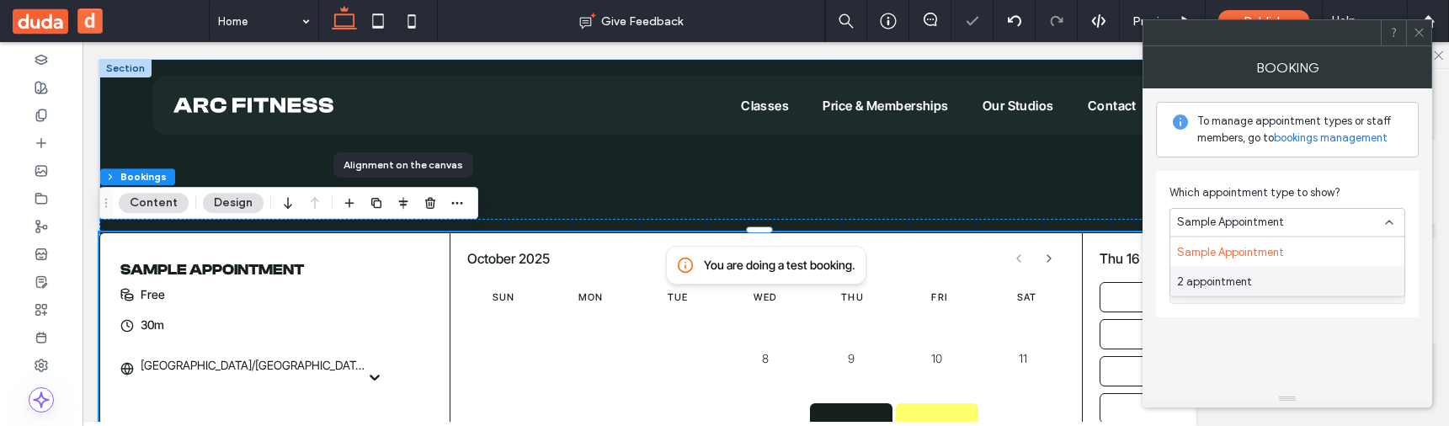
click at [1242, 274] on span "2 appointment" at bounding box center [1214, 281] width 75 height 17
type input "**********"
